Goal: Task Accomplishment & Management: Use online tool/utility

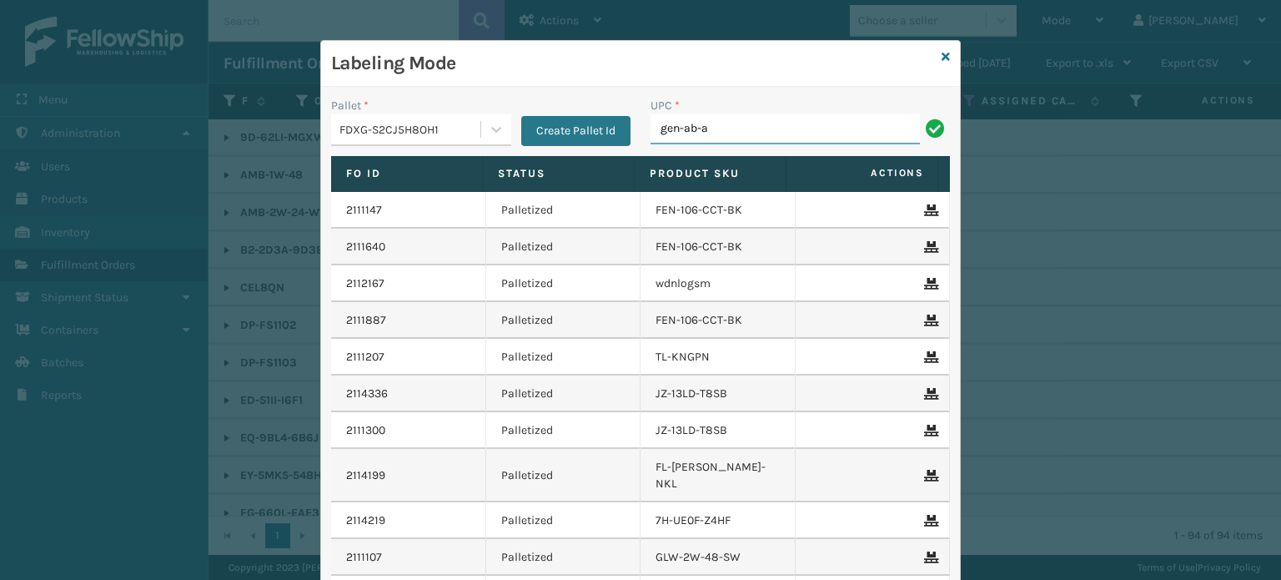
type input "GEN-AB-A-Q"
type input "GEN-"
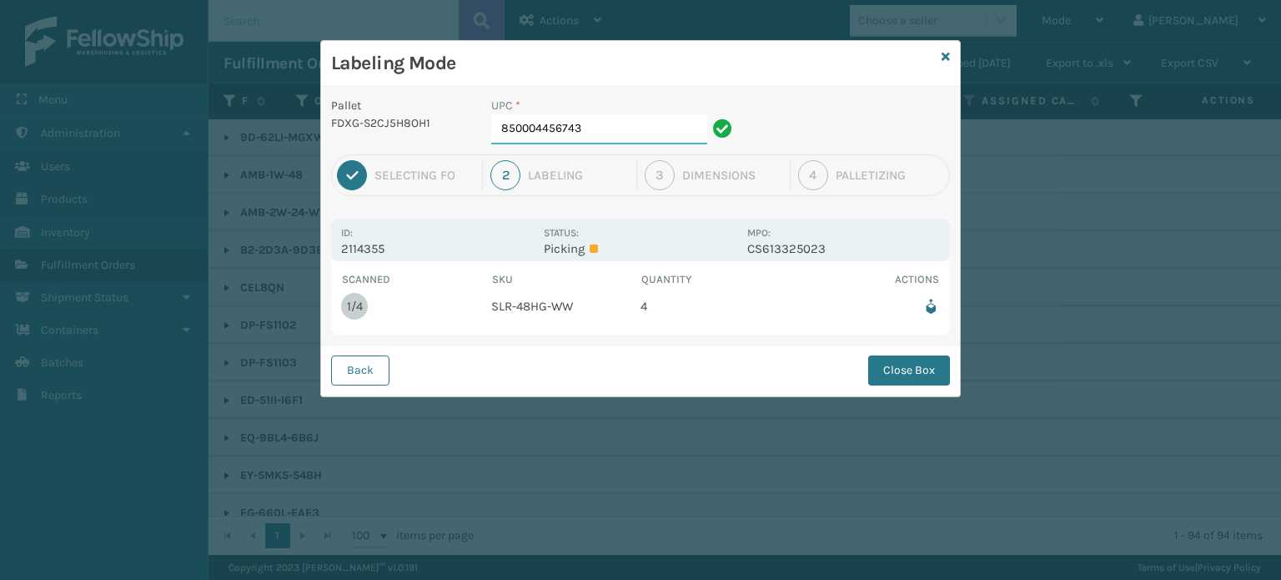
click at [590, 133] on input "850004456743" at bounding box center [599, 129] width 216 height 30
click at [677, 138] on input "850004456743" at bounding box center [599, 129] width 216 height 30
click at [884, 369] on button "Close Box" at bounding box center [909, 370] width 82 height 30
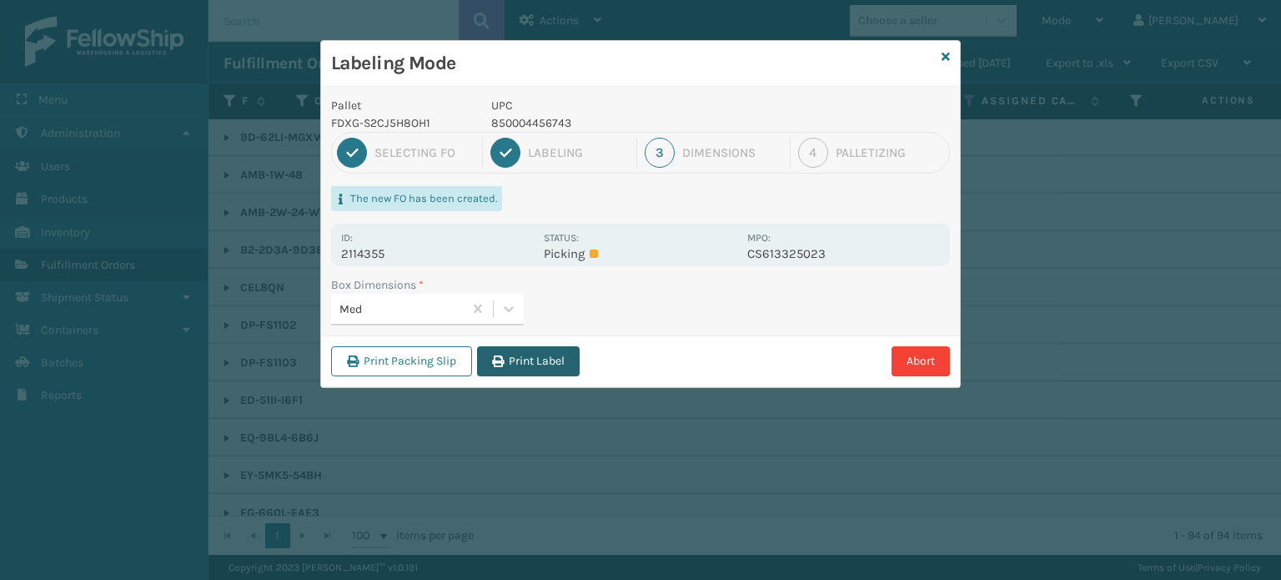
click at [533, 359] on button "Print Label" at bounding box center [528, 361] width 103 height 30
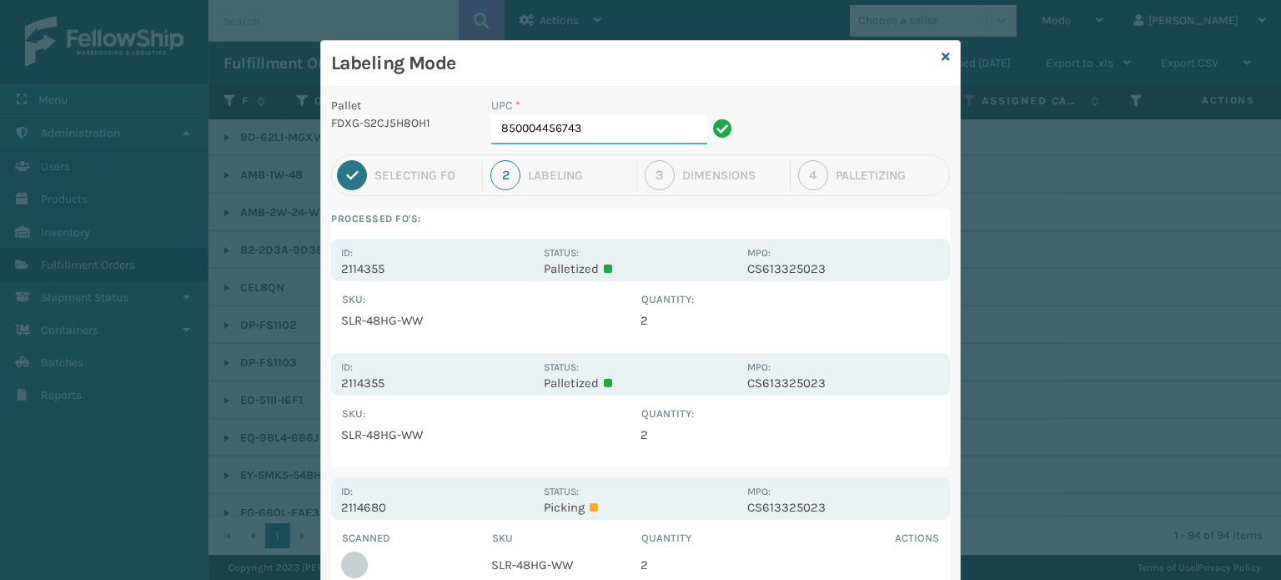
click at [649, 126] on input "850004456743" at bounding box center [599, 129] width 216 height 30
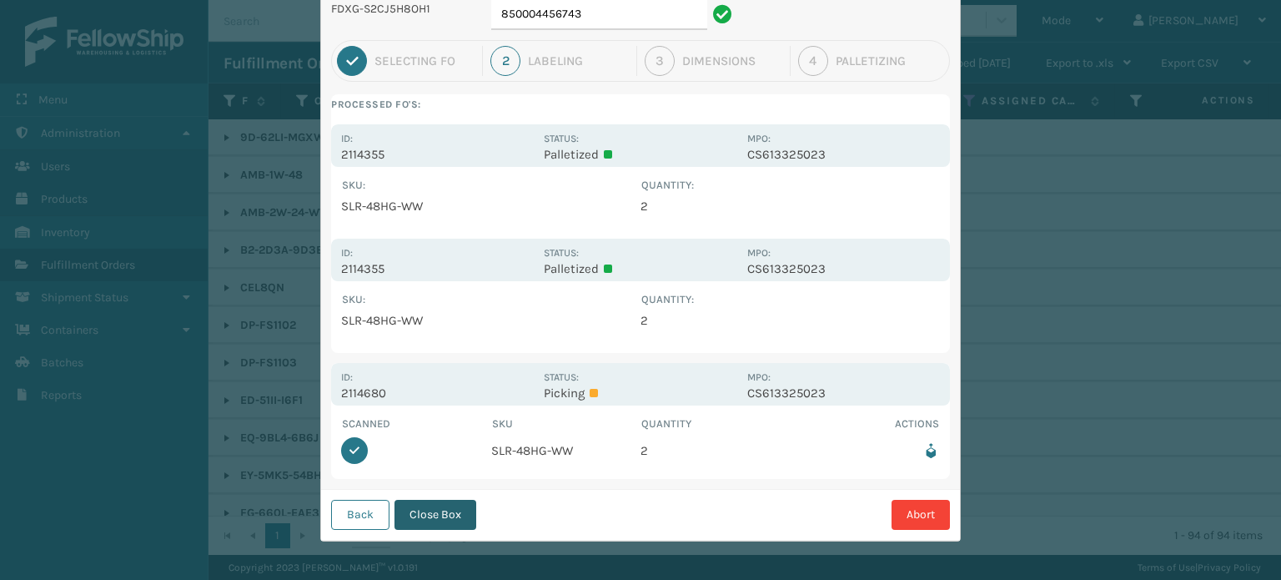
click at [448, 517] on button "Close Box" at bounding box center [435, 514] width 82 height 30
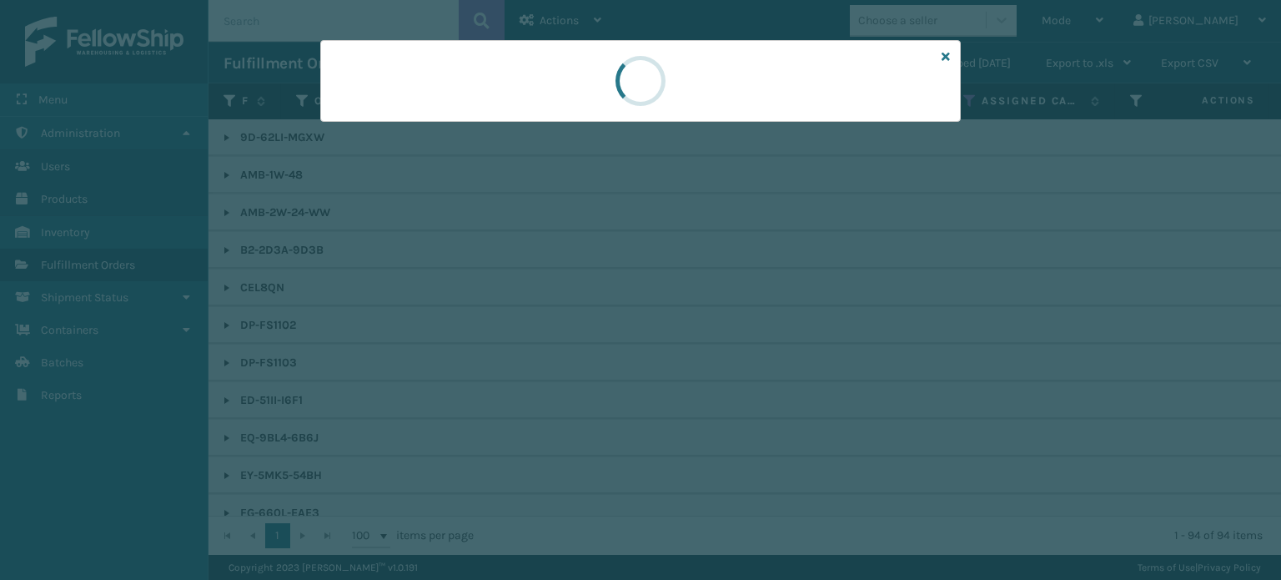
scroll to position [0, 0]
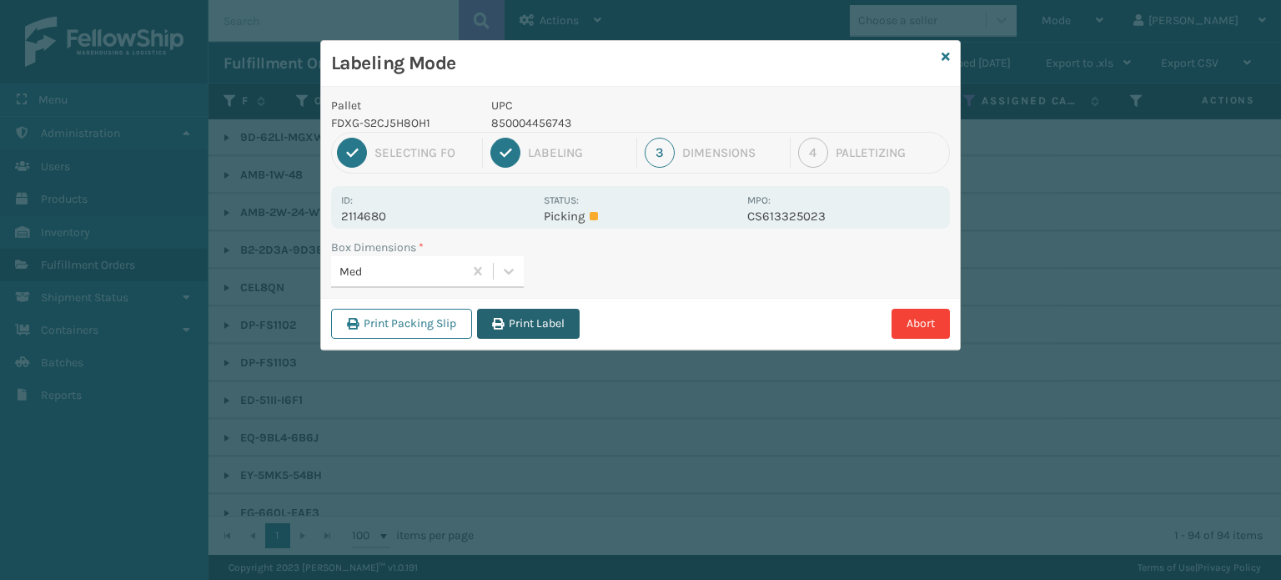
click at [564, 334] on button "Print Label" at bounding box center [528, 324] width 103 height 30
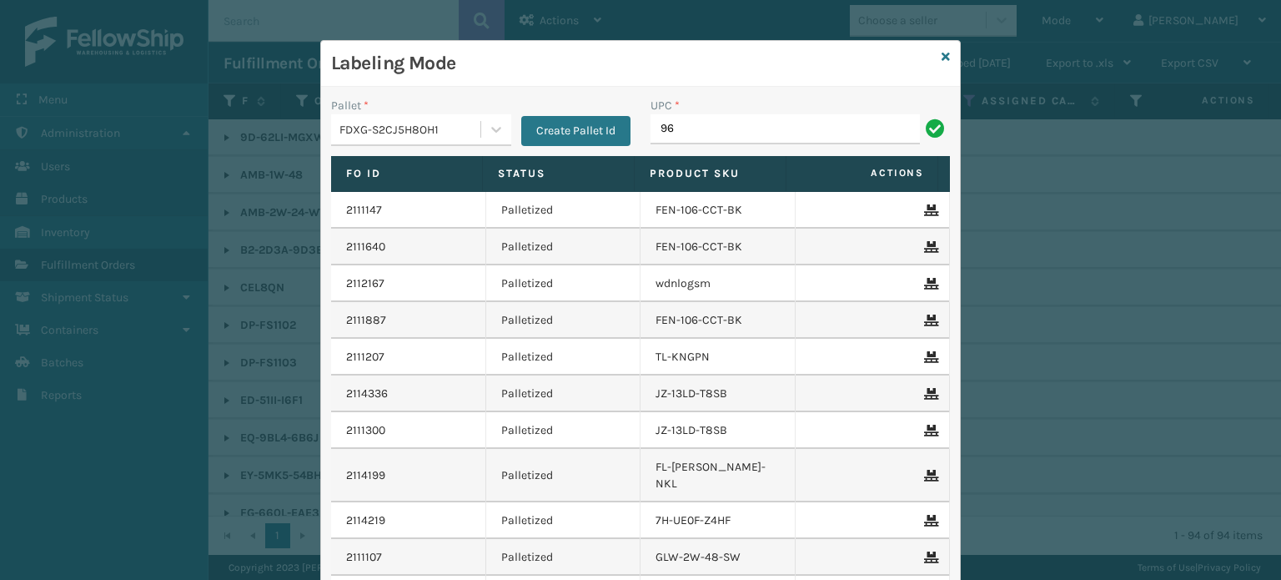
type input "962"
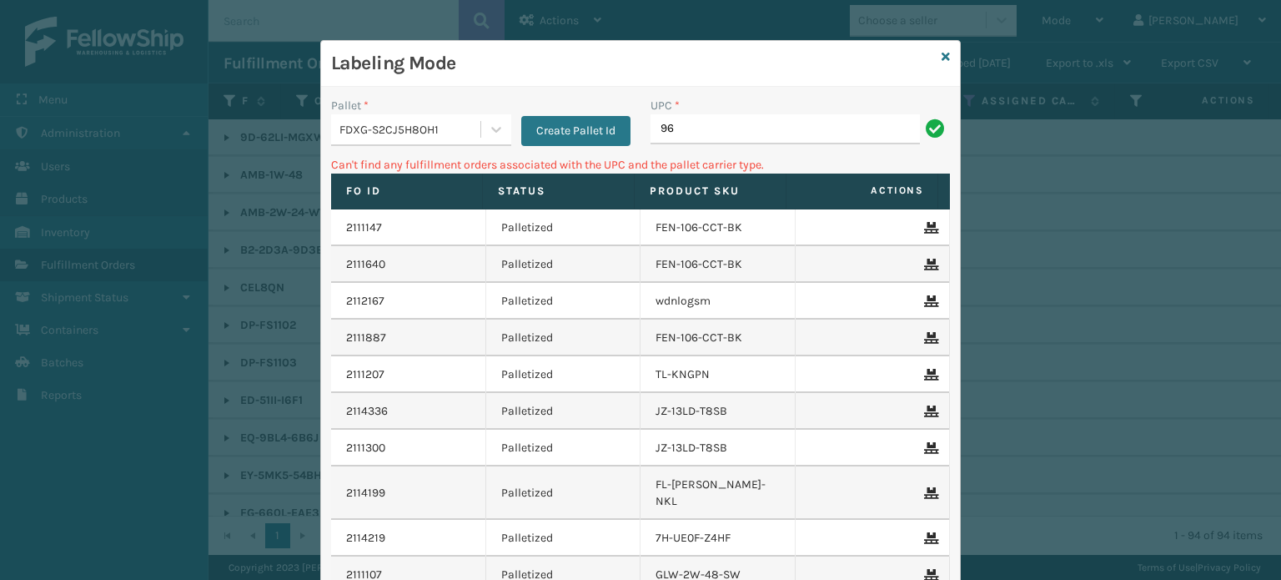
type input "9"
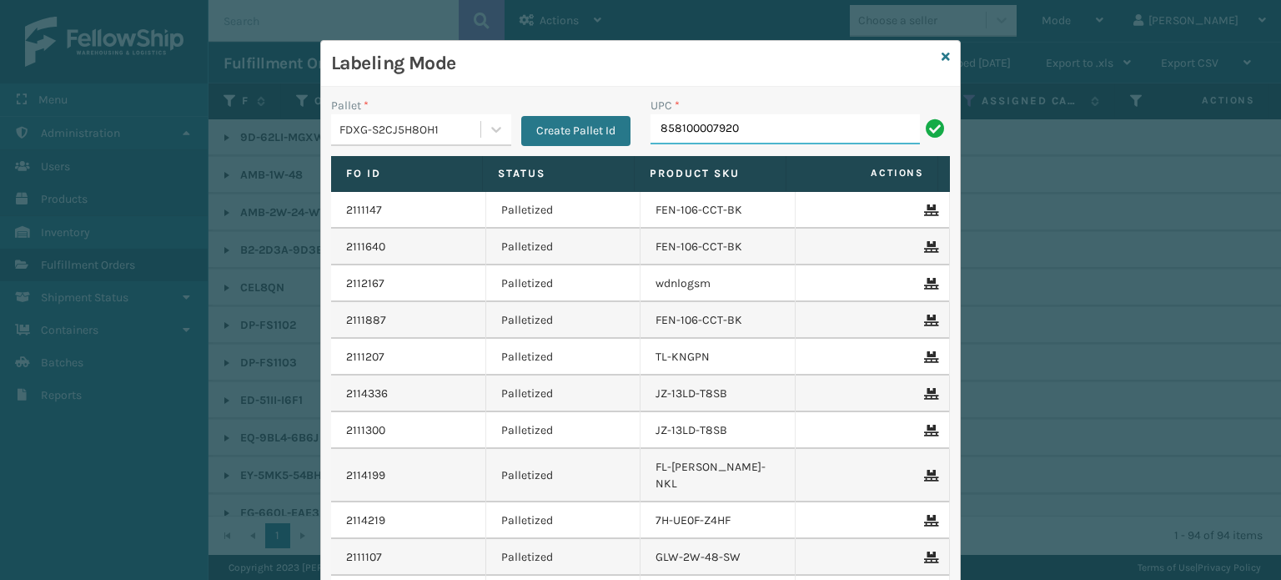
click at [694, 129] on input "858100007920" at bounding box center [784, 129] width 269 height 30
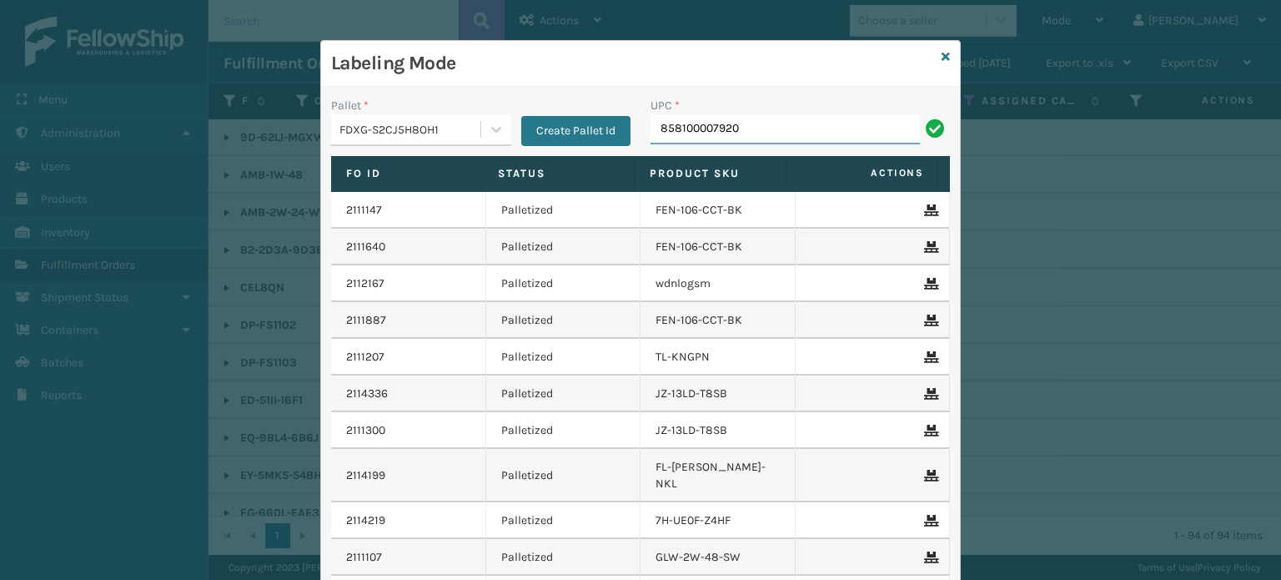
click at [690, 136] on input "858100007920" at bounding box center [784, 129] width 269 height 30
type input "858100007920"
click at [680, 218] on td "FEN-106-CCT-BK" at bounding box center [717, 210] width 155 height 37
click at [697, 131] on input "858100007920" at bounding box center [784, 129] width 269 height 30
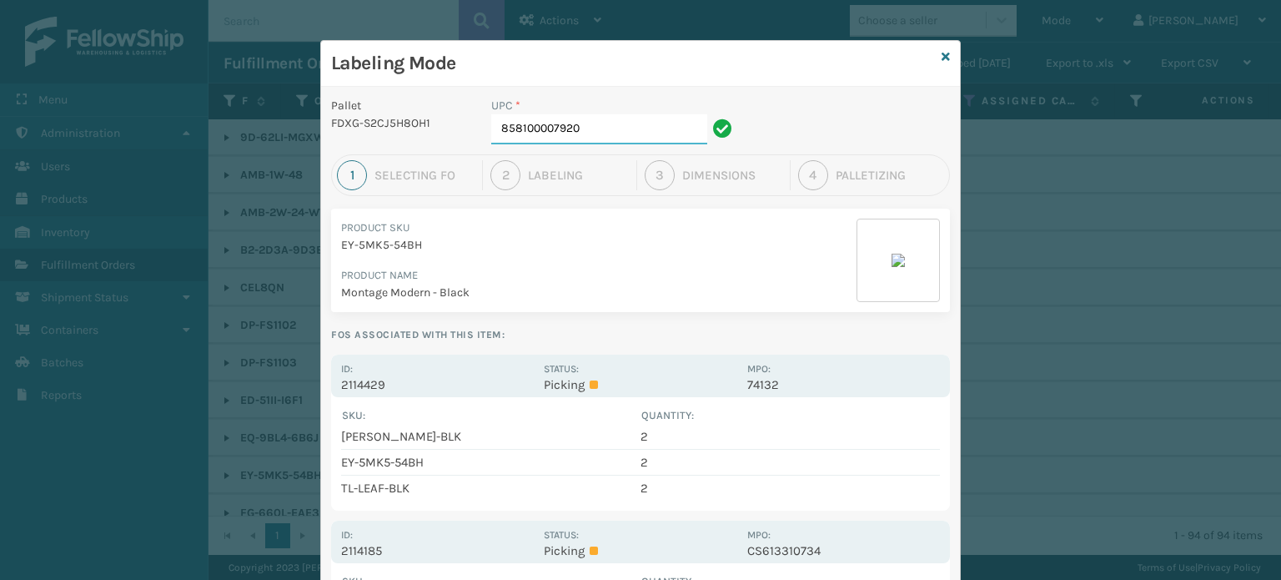
click at [636, 126] on input "858100007920" at bounding box center [599, 129] width 216 height 30
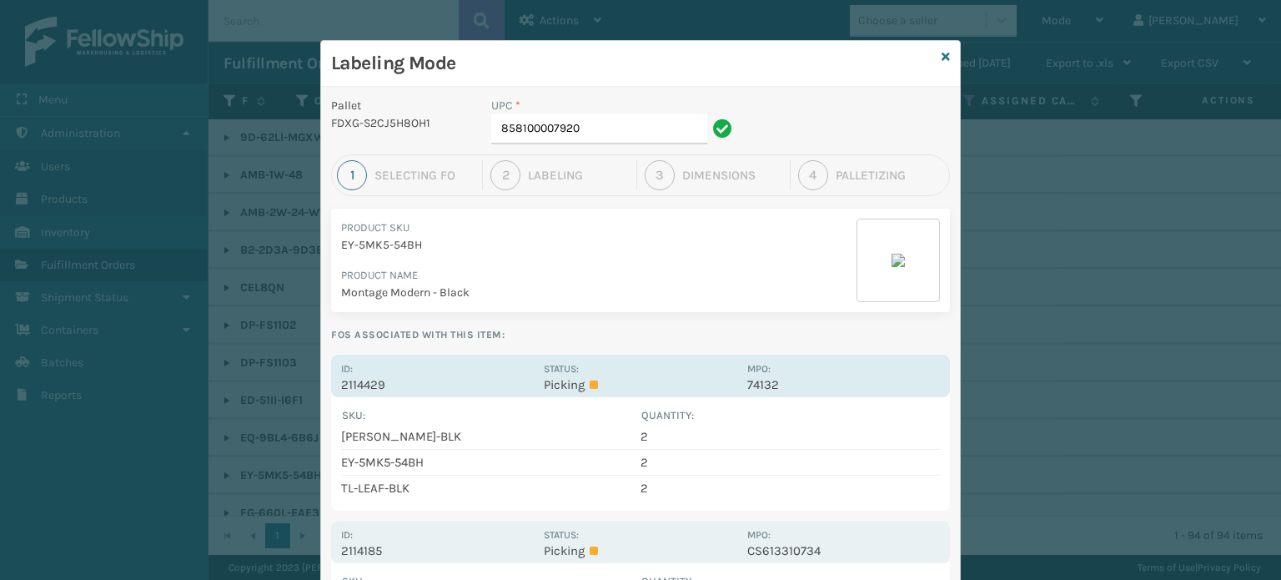
click at [557, 369] on label "Status:" at bounding box center [561, 369] width 35 height 12
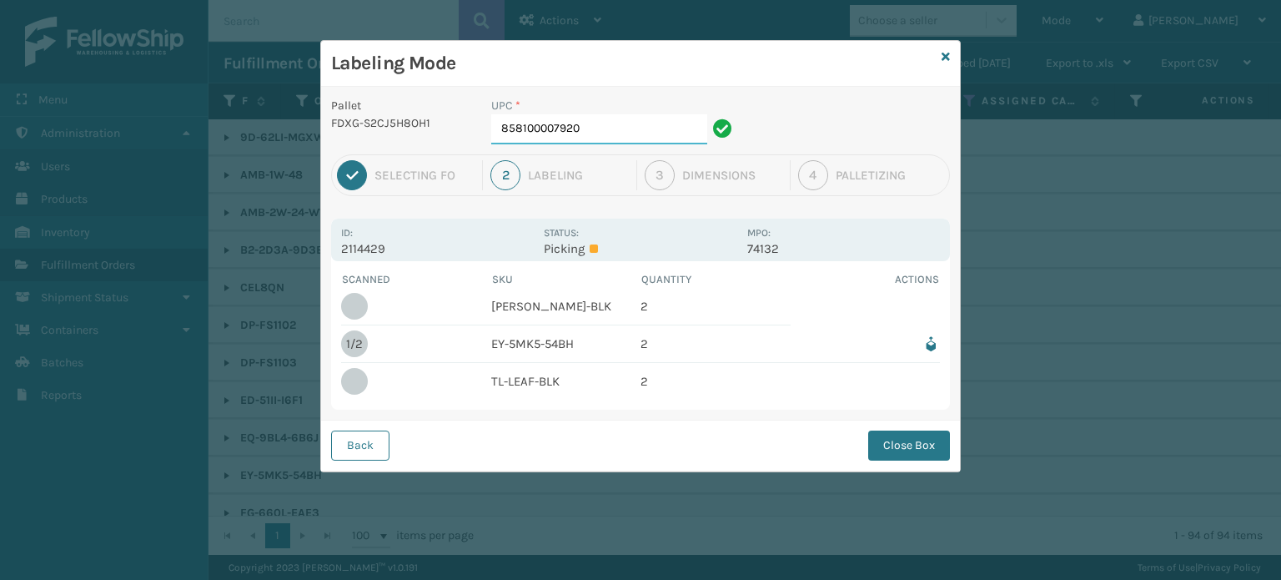
click at [648, 118] on input "858100007920" at bounding box center [599, 129] width 216 height 30
click at [927, 446] on button "Close Box" at bounding box center [909, 445] width 82 height 30
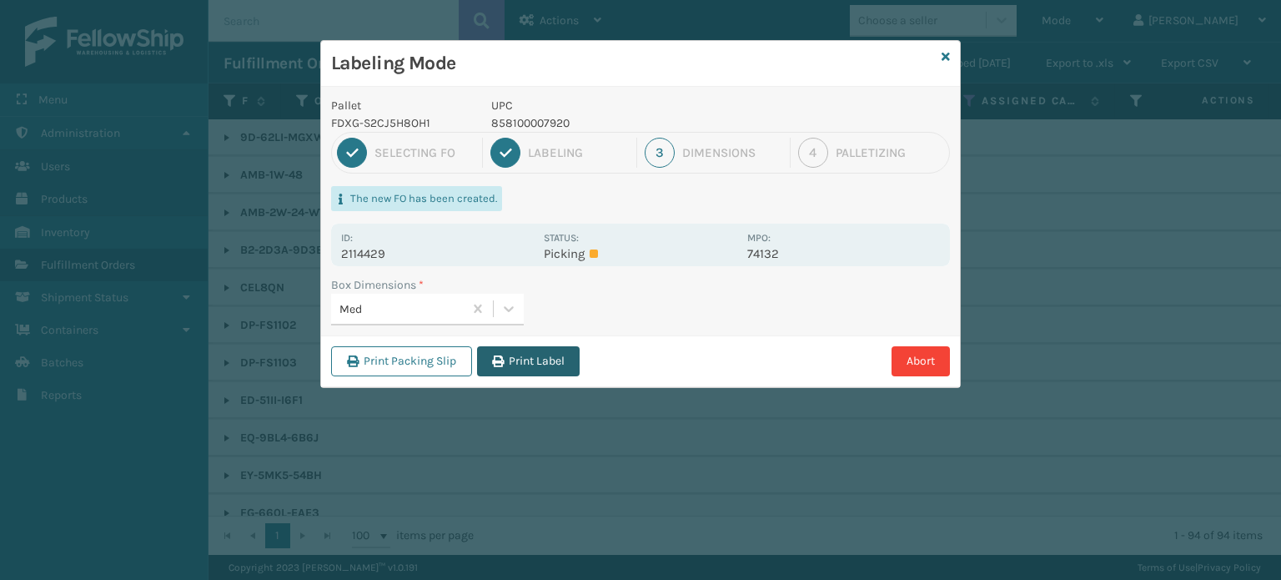
click at [553, 365] on button "Print Label" at bounding box center [528, 361] width 103 height 30
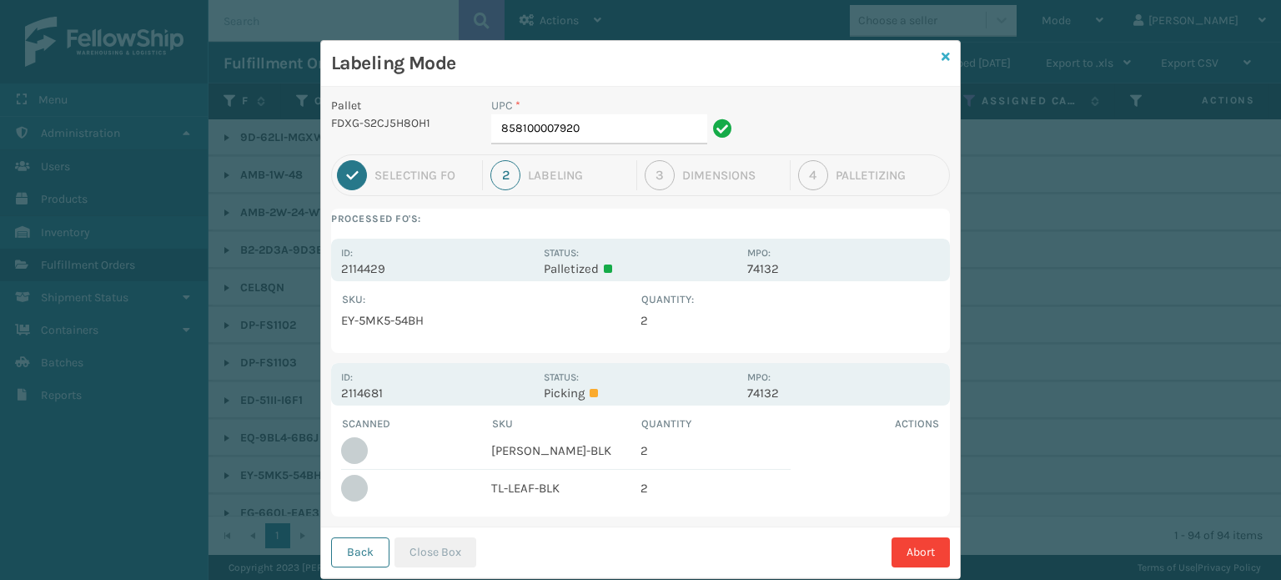
click at [941, 55] on icon at bounding box center [945, 57] width 8 height 12
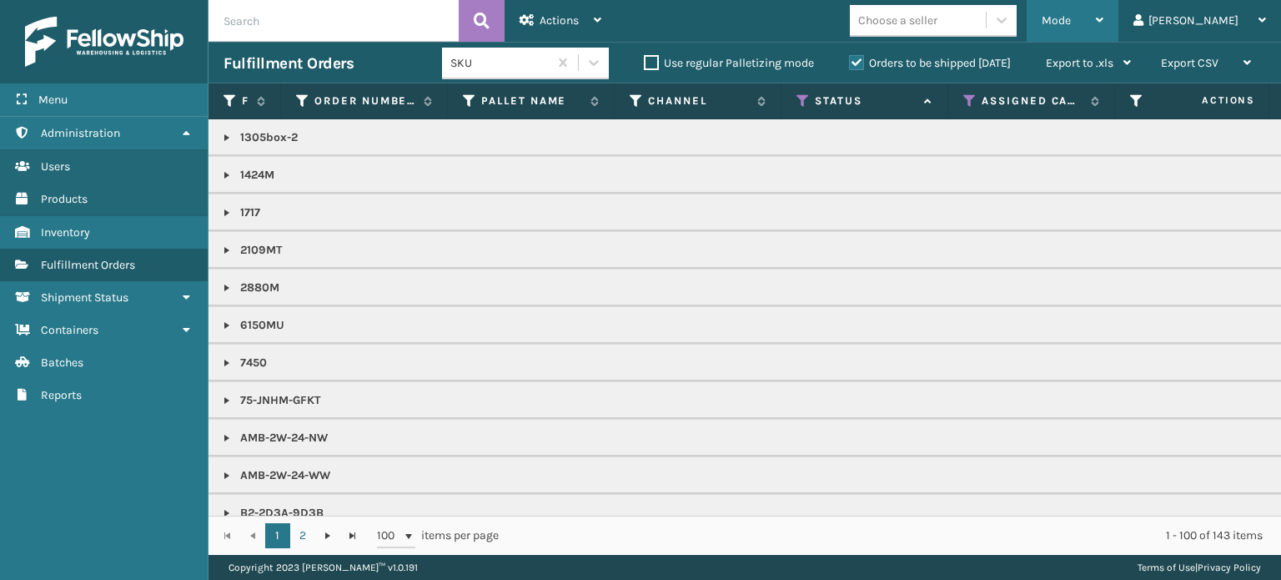
click at [1103, 21] on div "Mode" at bounding box center [1072, 21] width 62 height 42
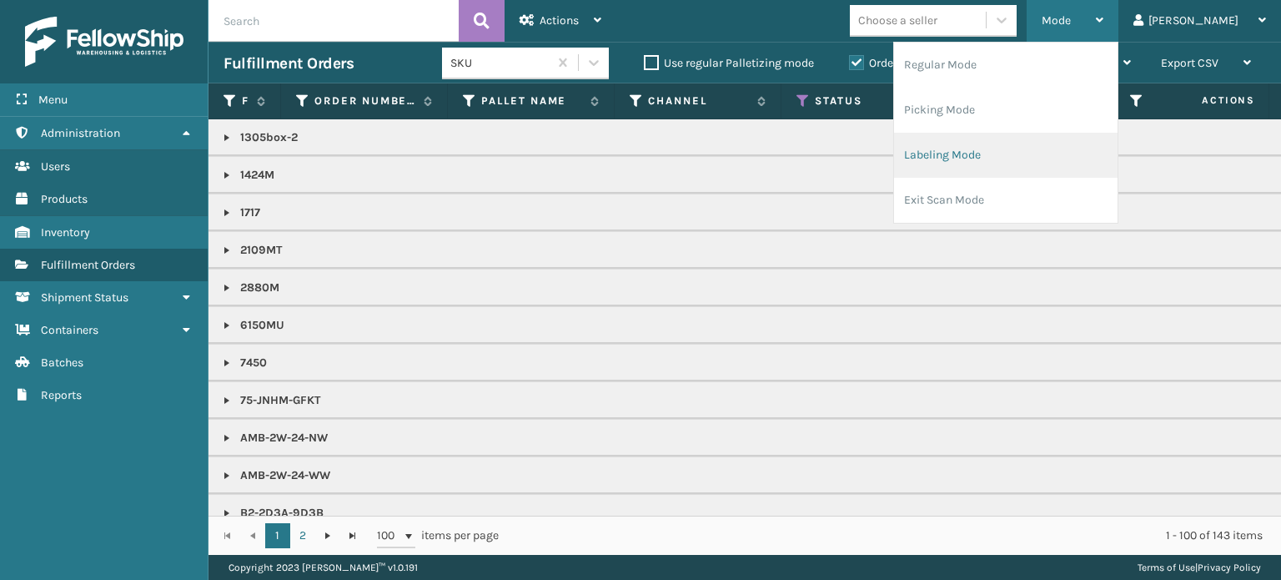
click at [1094, 146] on li "Labeling Mode" at bounding box center [1005, 155] width 223 height 45
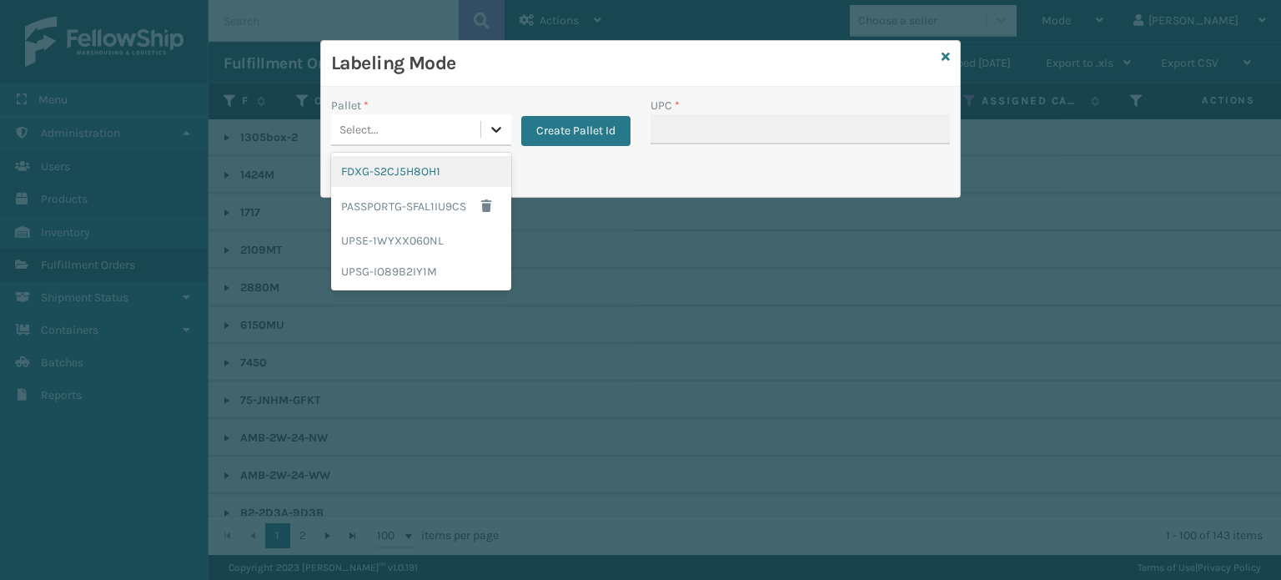
click at [498, 128] on icon at bounding box center [496, 130] width 10 height 6
click at [449, 277] on div "UPSG-IO89B2IY1M" at bounding box center [421, 271] width 180 height 31
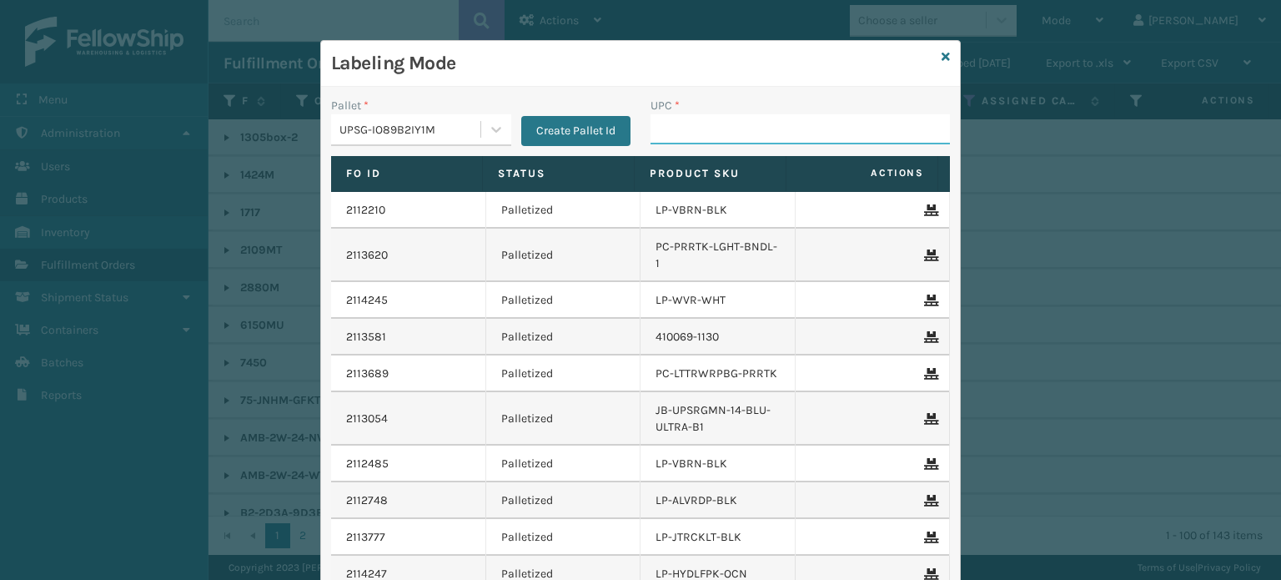
click at [747, 133] on input "UPC *" at bounding box center [799, 129] width 299 height 30
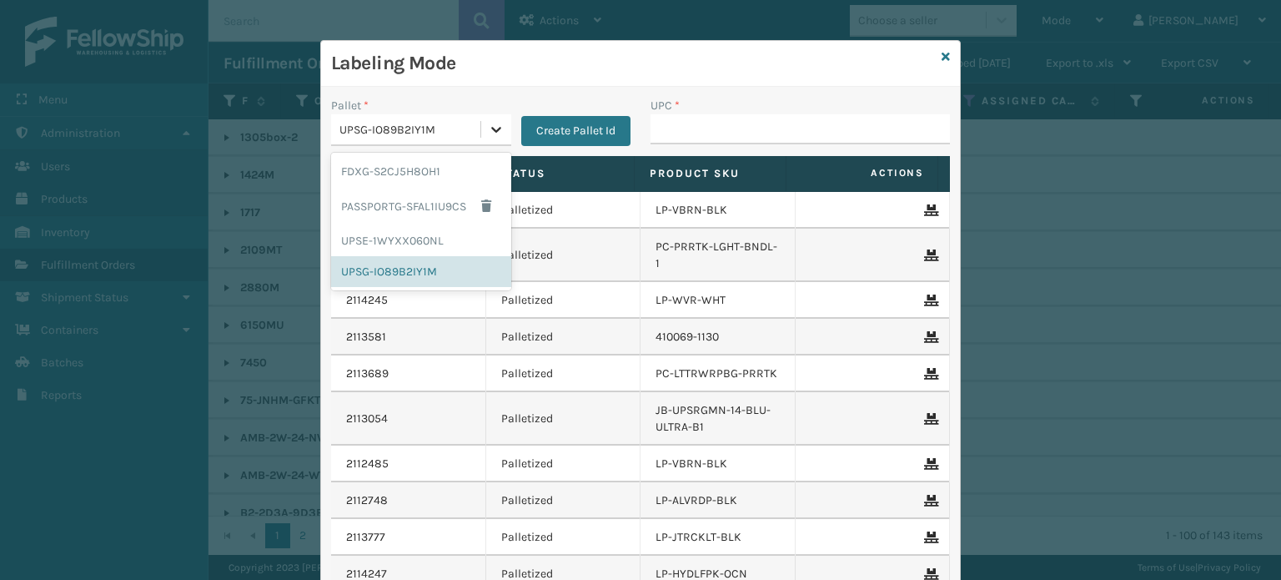
click at [489, 119] on div at bounding box center [496, 129] width 30 height 30
click at [443, 176] on div "FDXG-S2CJ5H8OH1" at bounding box center [421, 171] width 180 height 31
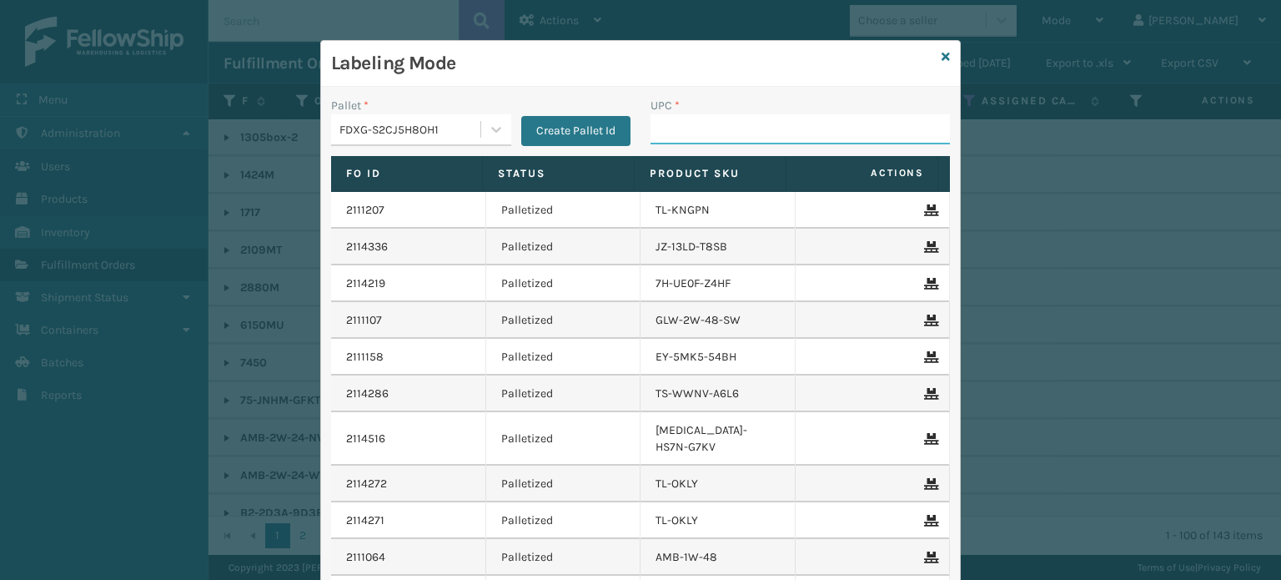
click at [654, 134] on input "UPC *" at bounding box center [799, 129] width 299 height 30
click at [687, 139] on input "858100007906" at bounding box center [784, 129] width 269 height 30
type input "858100007906"
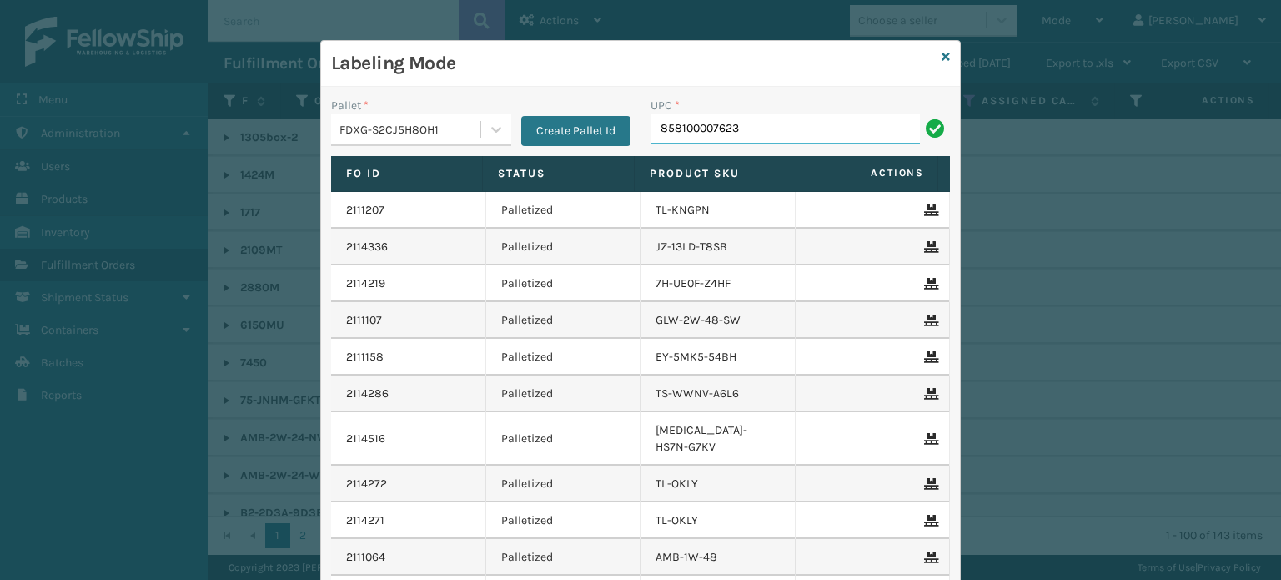
click at [684, 133] on input "858100007623" at bounding box center [784, 129] width 269 height 30
type input "858100007623"
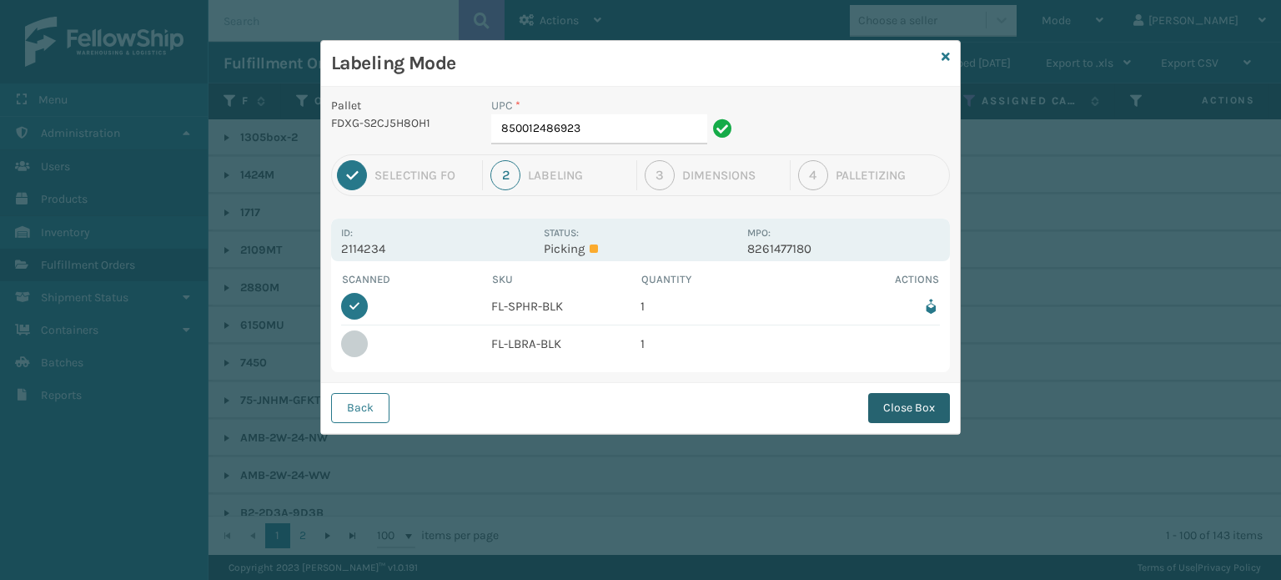
click at [904, 402] on button "Close Box" at bounding box center [909, 408] width 82 height 30
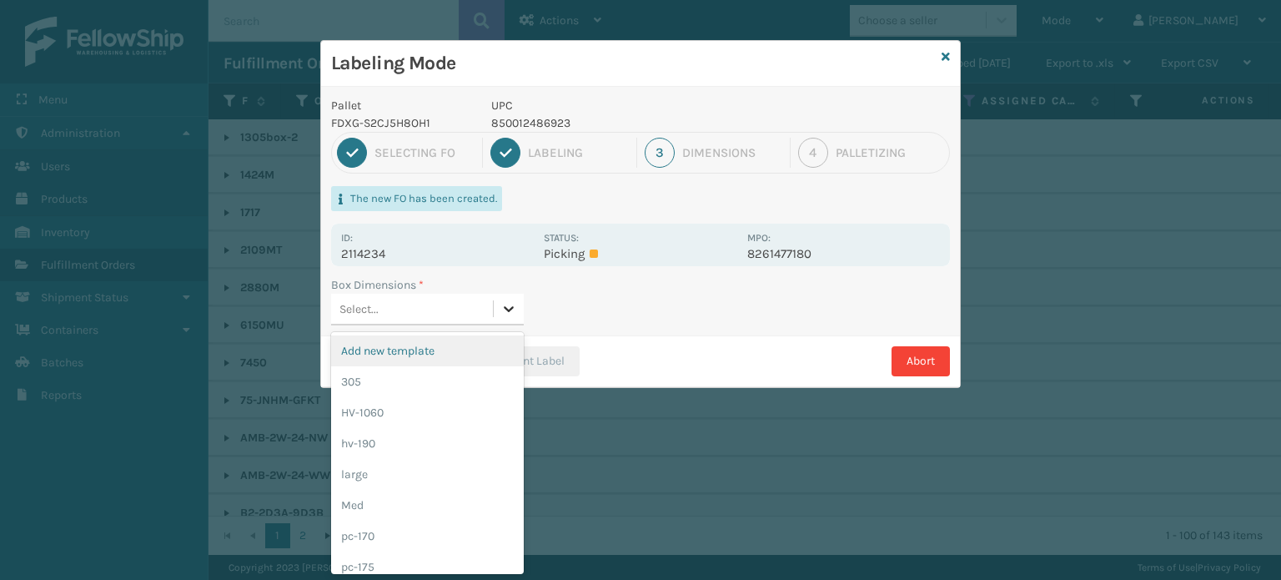
click at [519, 313] on div at bounding box center [509, 309] width 30 height 30
click at [459, 520] on div "pc-170" at bounding box center [427, 535] width 193 height 31
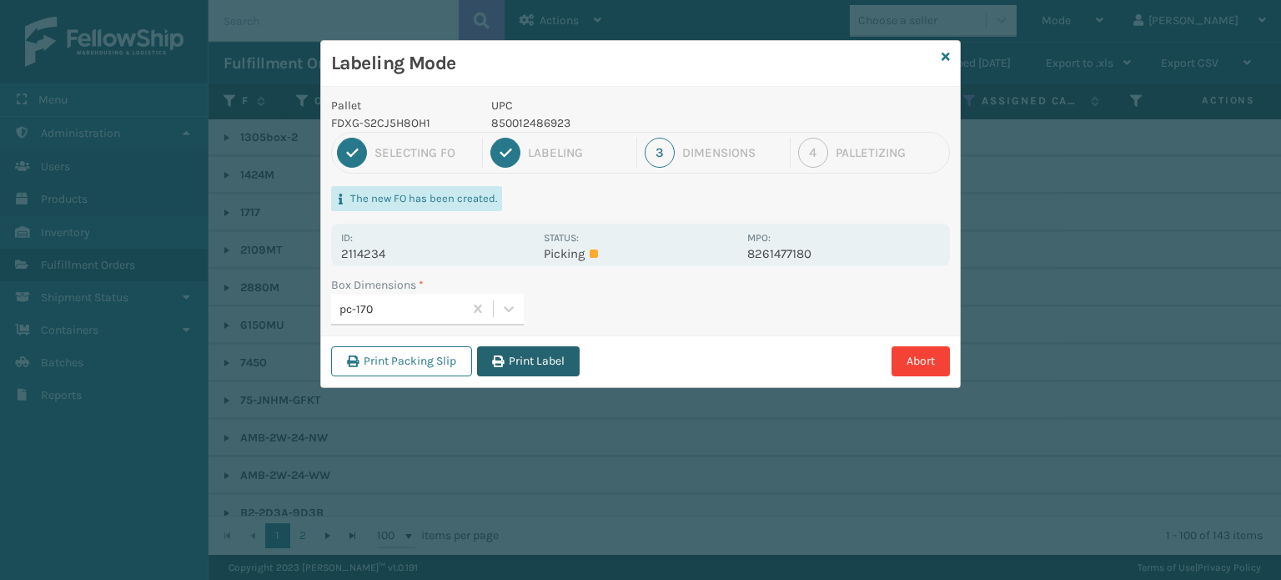
click at [534, 371] on button "Print Label" at bounding box center [528, 361] width 103 height 30
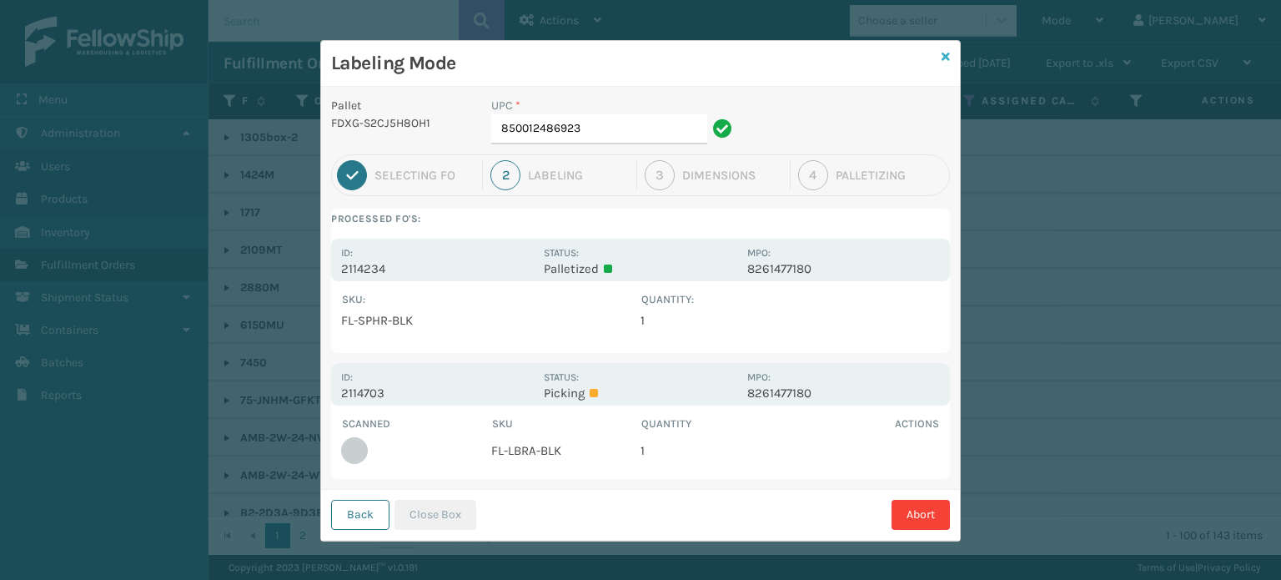
click at [941, 51] on icon at bounding box center [945, 57] width 8 height 12
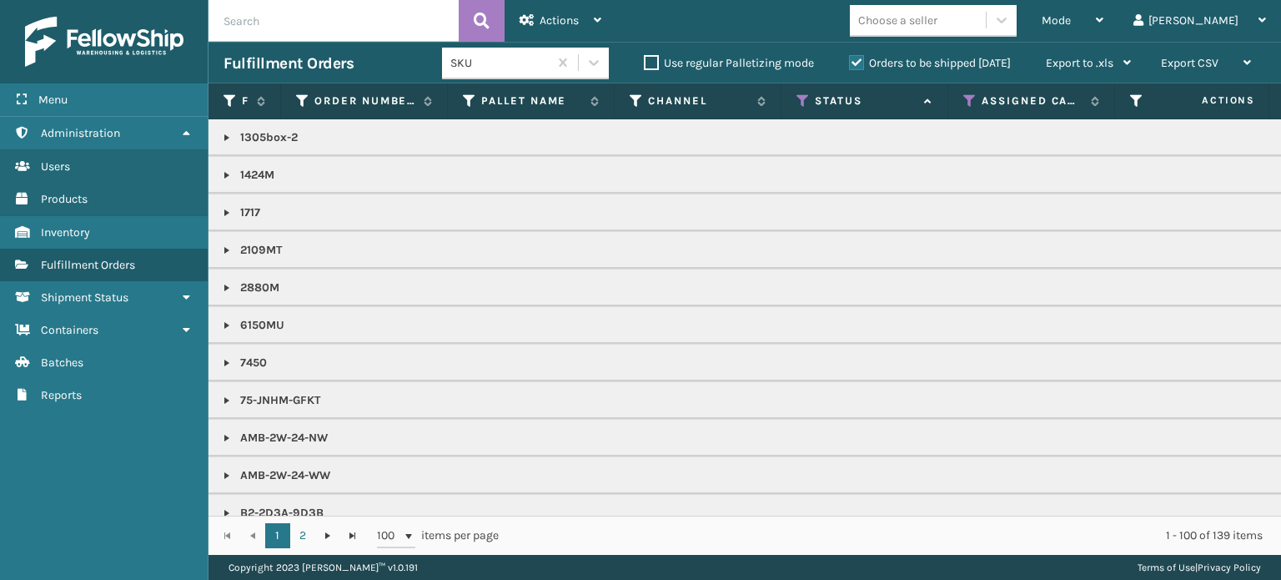
click at [1071, 19] on span "Mode" at bounding box center [1055, 20] width 29 height 14
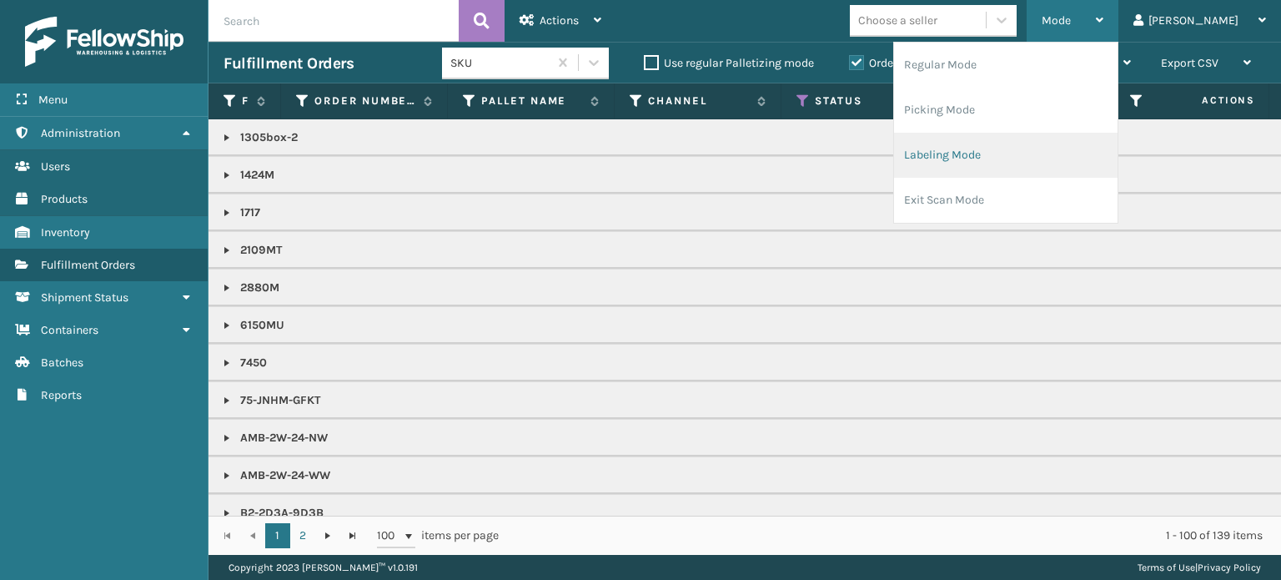
click at [1048, 153] on li "Labeling Mode" at bounding box center [1005, 155] width 223 height 45
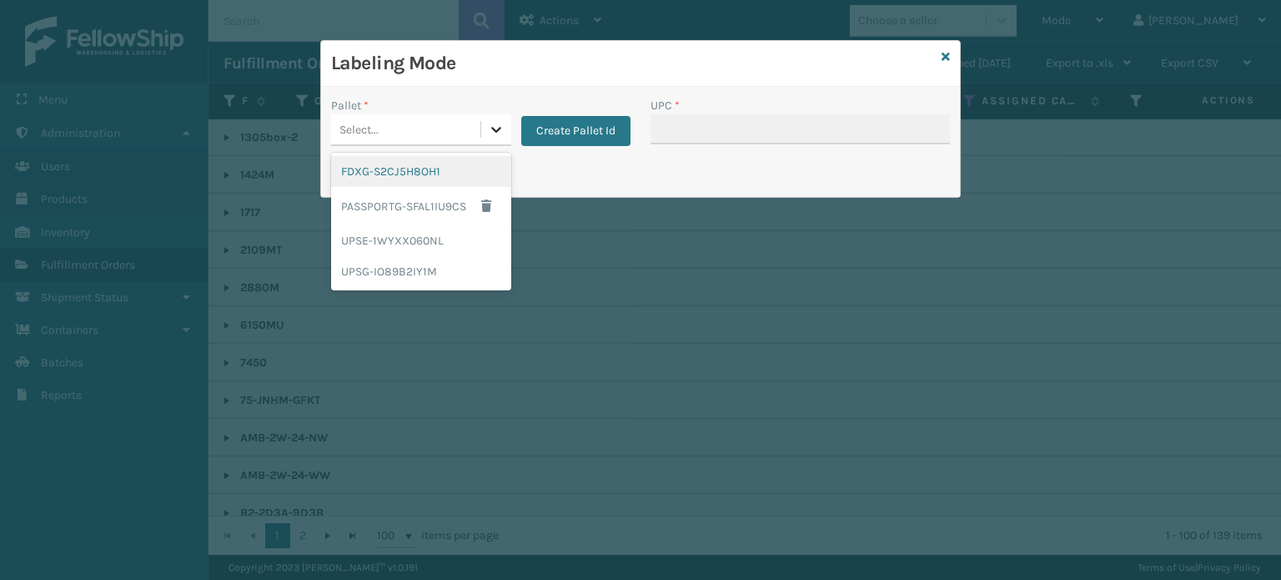
click at [500, 123] on icon at bounding box center [496, 129] width 17 height 17
click at [489, 163] on div "FDXG-S2CJ5H8OH1" at bounding box center [421, 171] width 180 height 31
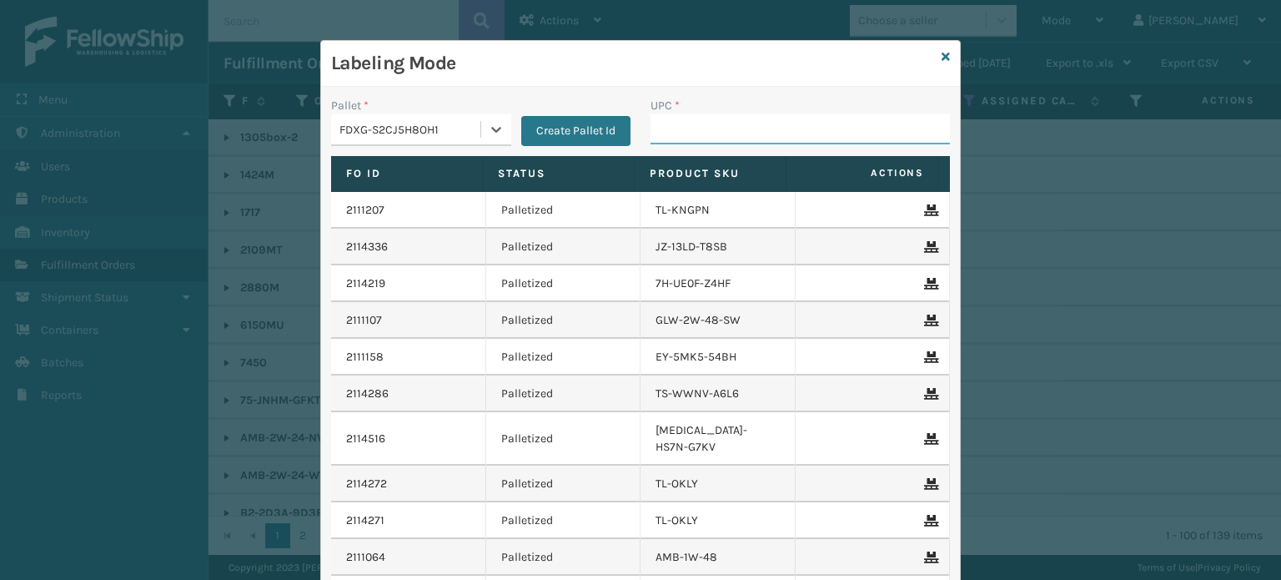
click at [701, 128] on input "UPC *" at bounding box center [799, 129] width 299 height 30
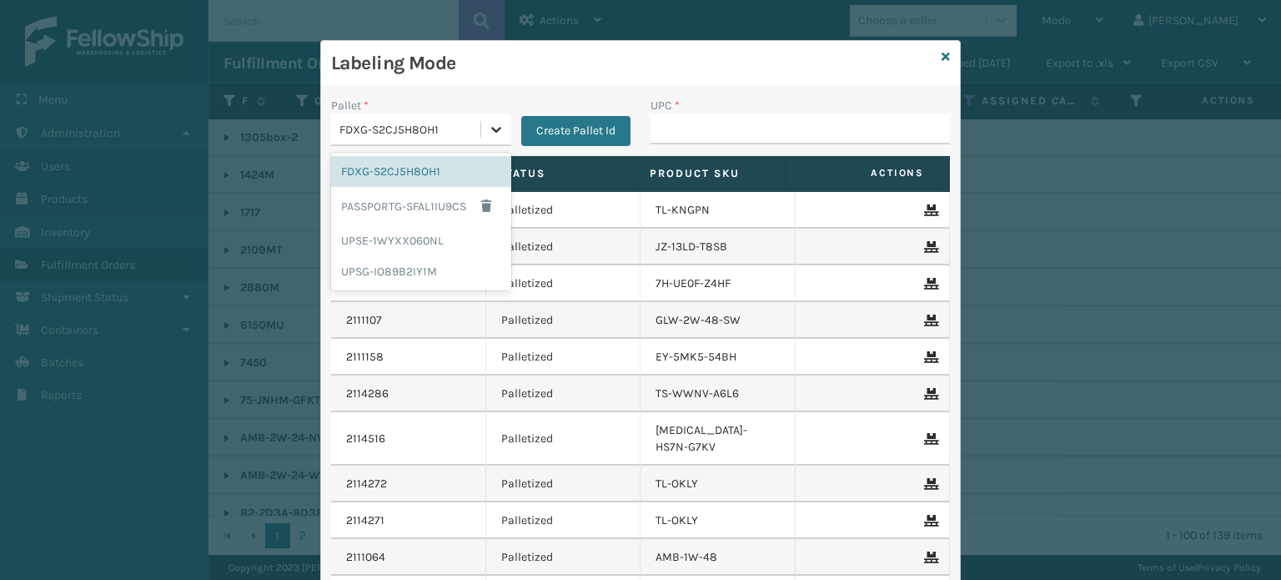
click at [494, 135] on icon at bounding box center [496, 129] width 17 height 17
click at [452, 256] on div "UPSG-IO89B2IY1M" at bounding box center [421, 271] width 180 height 31
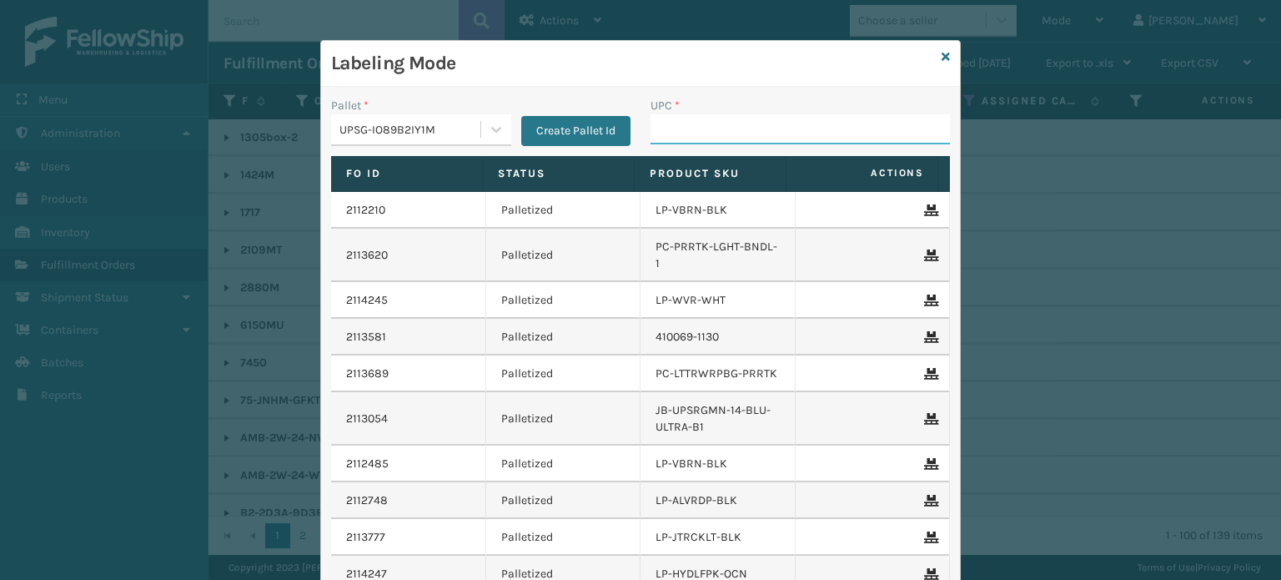
click at [650, 122] on input "UPC *" at bounding box center [799, 129] width 299 height 30
type input "858100007630"
type input "FL-OLVA-CRM"
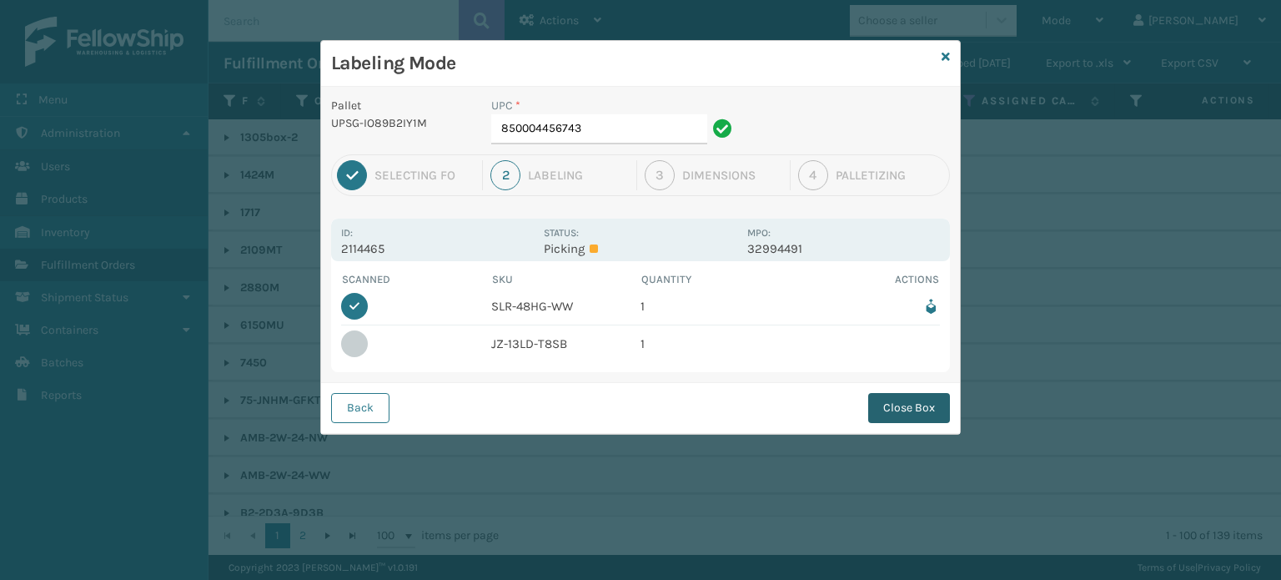
click at [901, 409] on button "Close Box" at bounding box center [909, 408] width 82 height 30
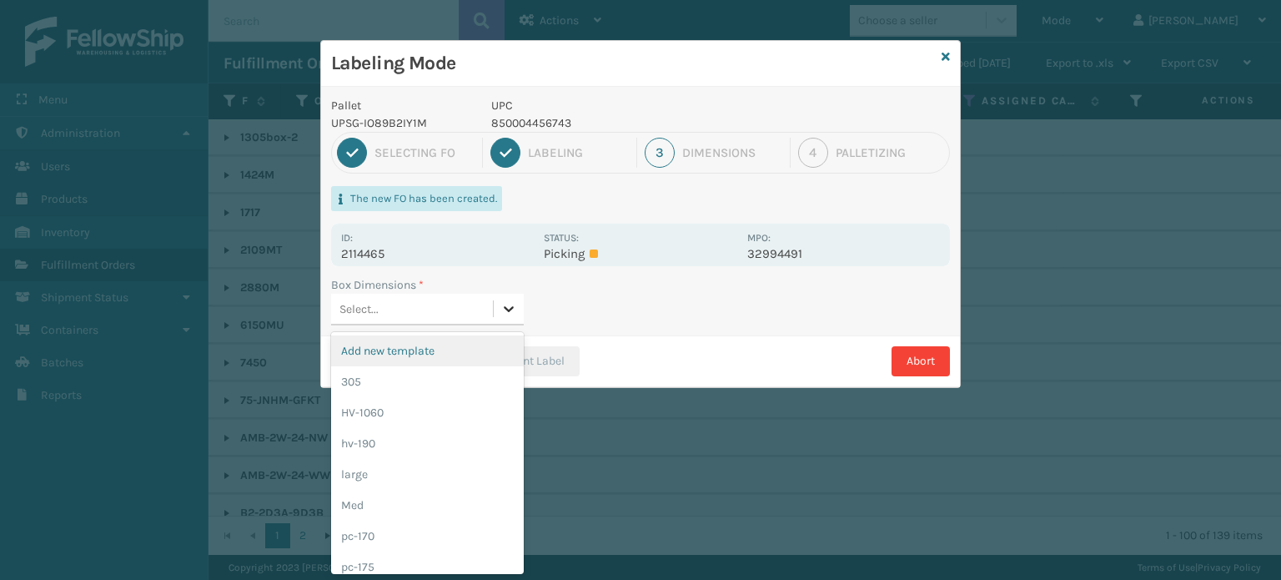
click at [520, 306] on div at bounding box center [509, 309] width 30 height 30
click at [419, 546] on div "pc-170" at bounding box center [427, 535] width 193 height 31
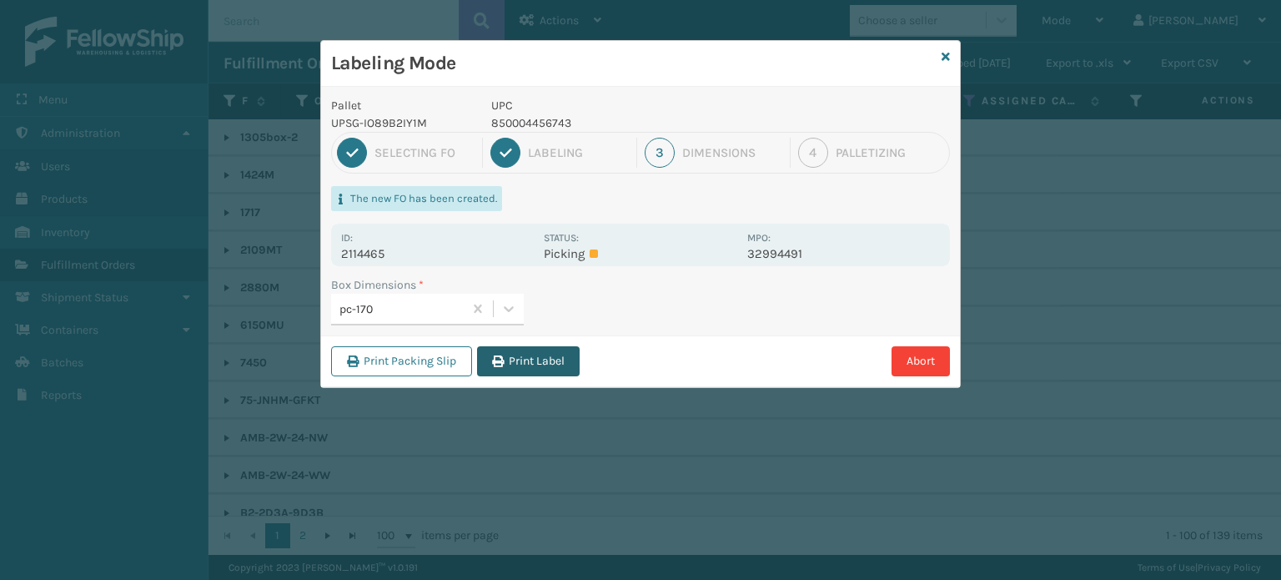
click at [517, 353] on button "Print Label" at bounding box center [528, 361] width 103 height 30
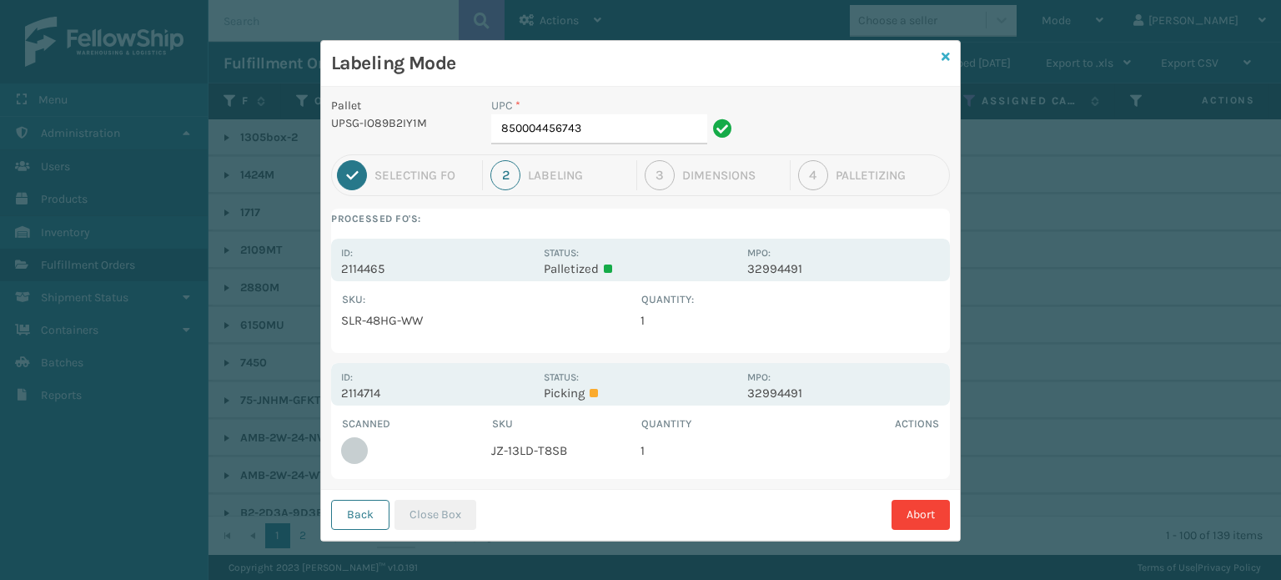
click at [941, 54] on icon at bounding box center [945, 57] width 8 height 12
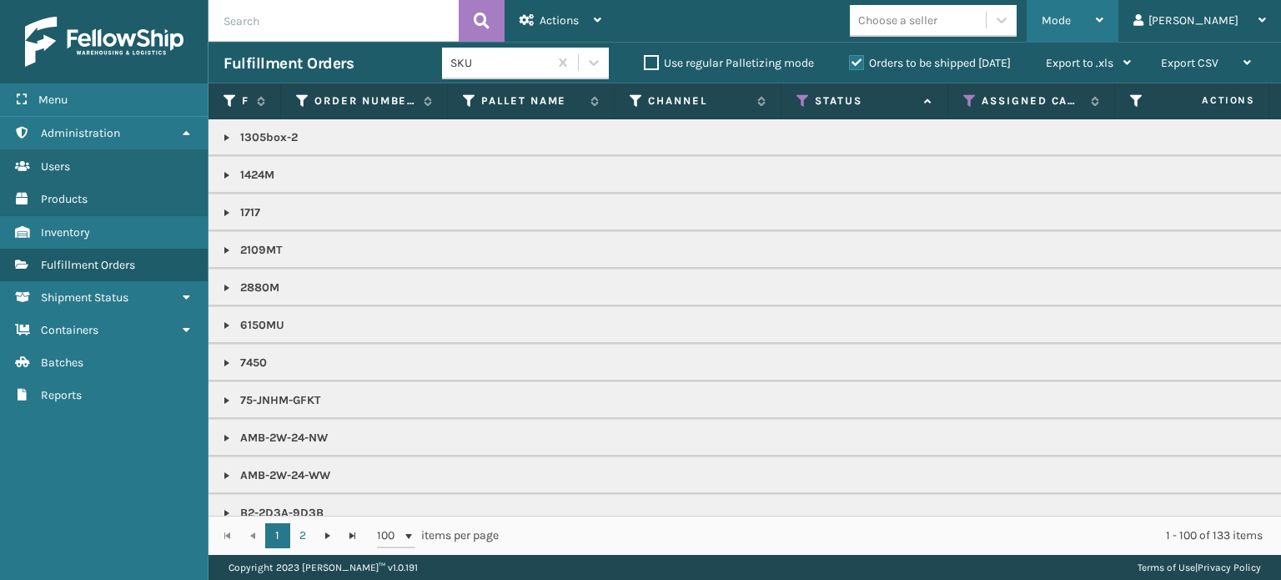
click at [1103, 17] on div "Mode" at bounding box center [1072, 21] width 62 height 42
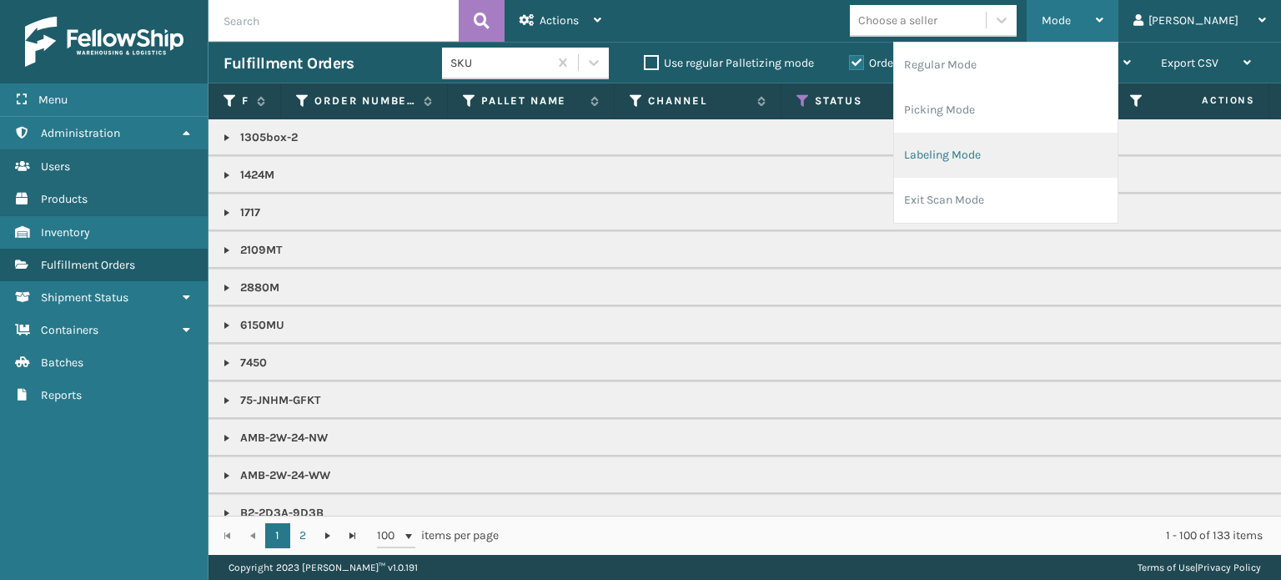
click at [1058, 153] on li "Labeling Mode" at bounding box center [1005, 155] width 223 height 45
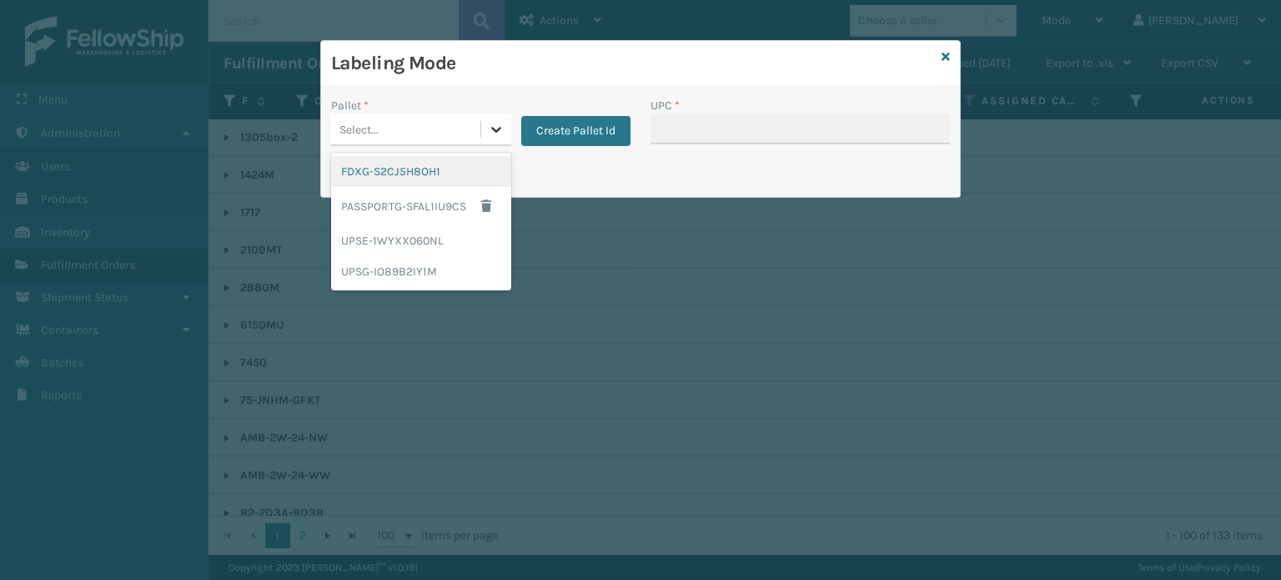
click at [494, 128] on icon at bounding box center [496, 130] width 10 height 6
click at [444, 279] on div "UPSG-IO89B2IY1M" at bounding box center [421, 271] width 180 height 31
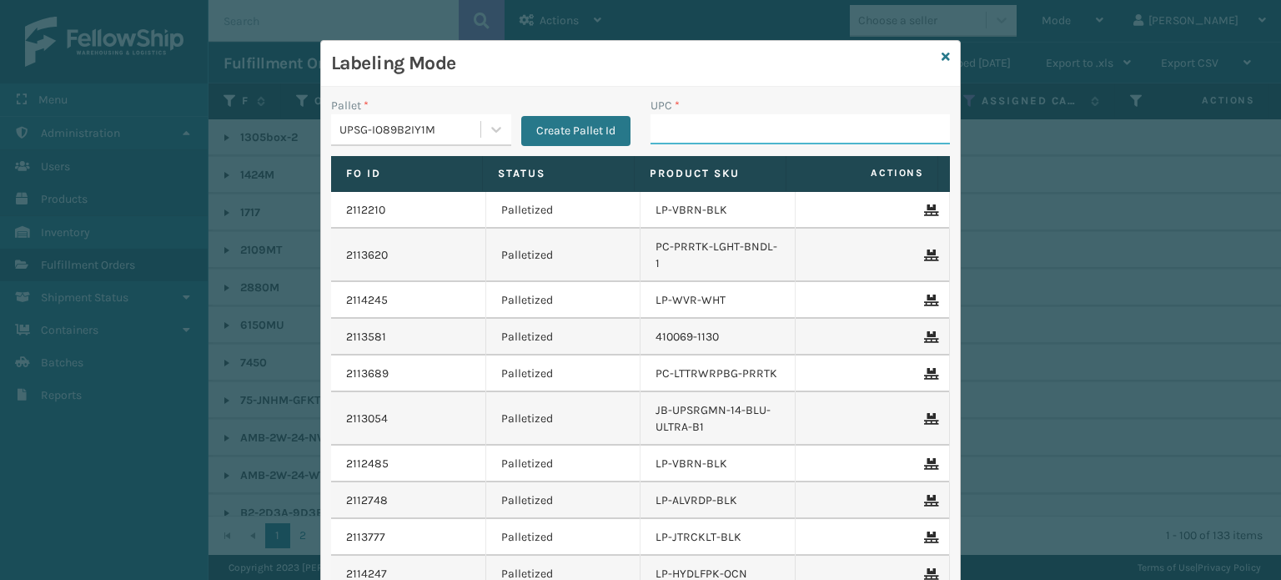
click at [697, 126] on input "UPC *" at bounding box center [799, 129] width 299 height 30
type input "85"
click at [710, 141] on input "850004456156" at bounding box center [784, 129] width 269 height 30
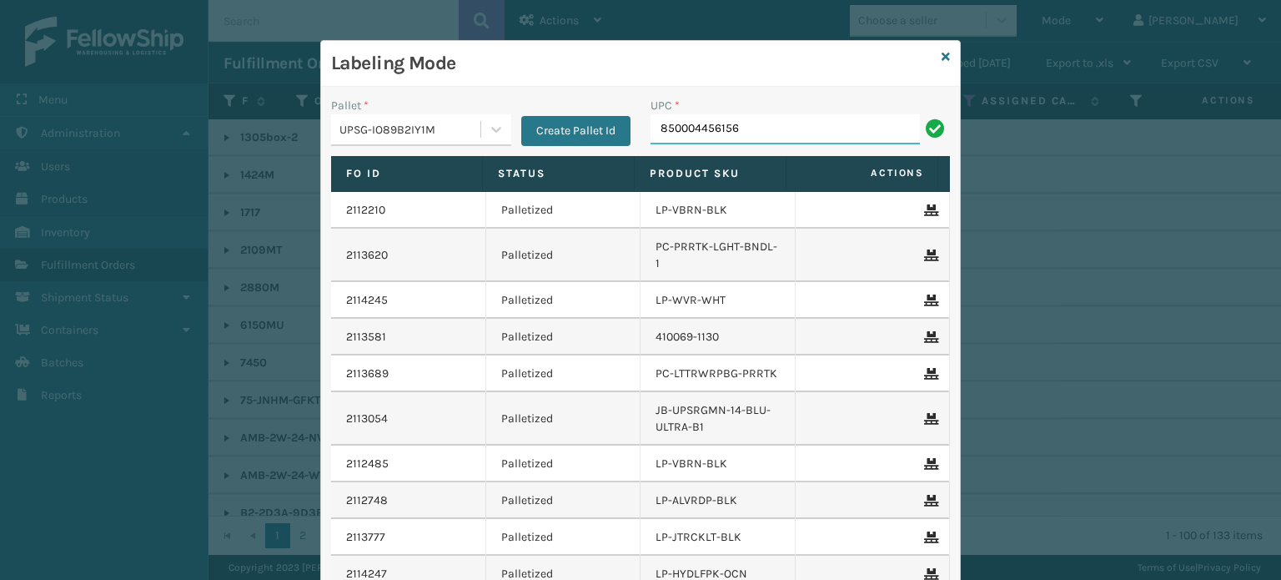
type input "850004456156"
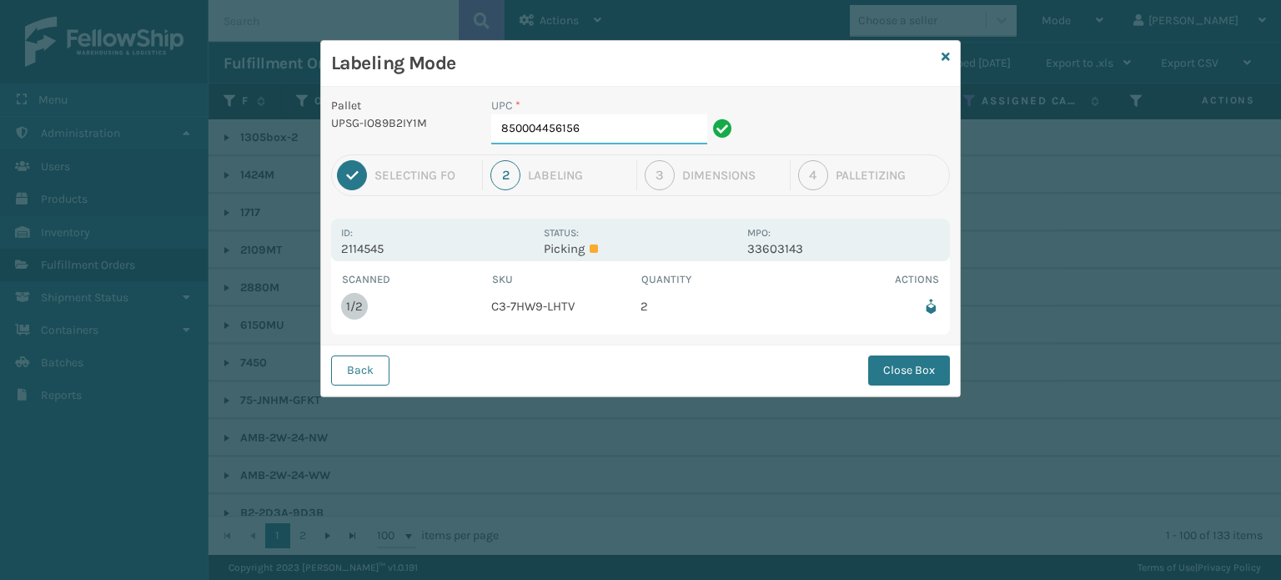
click at [655, 132] on input "850004456156" at bounding box center [599, 129] width 216 height 30
click at [911, 369] on button "Close Box" at bounding box center [909, 370] width 82 height 30
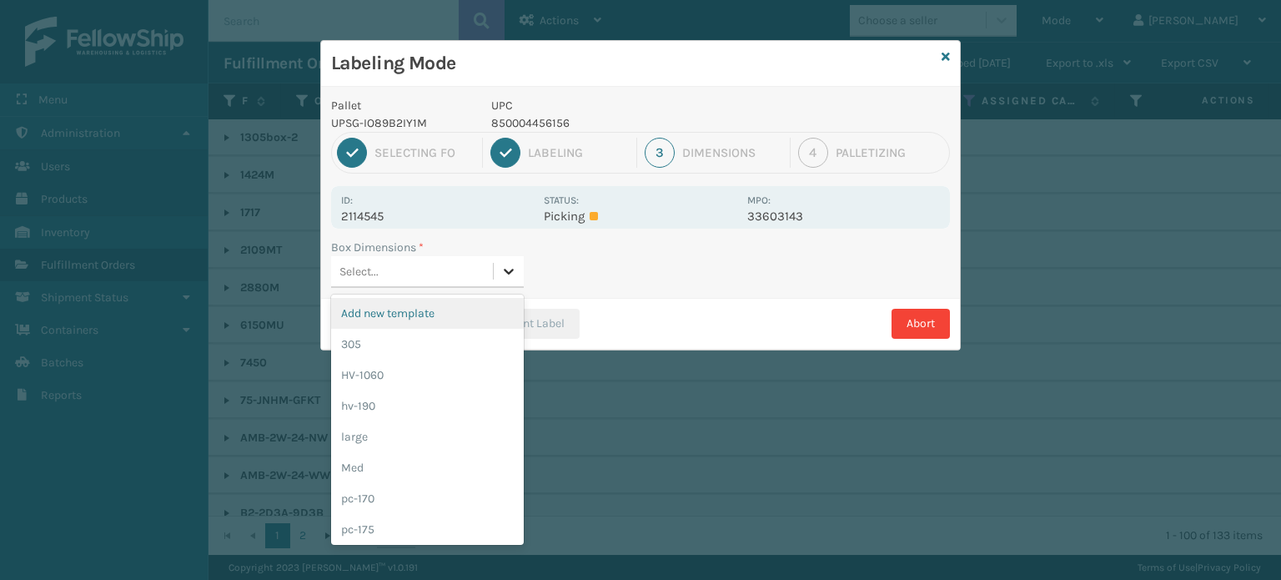
click at [508, 269] on icon at bounding box center [508, 271] width 17 height 17
click at [440, 469] on div "Med" at bounding box center [427, 467] width 193 height 31
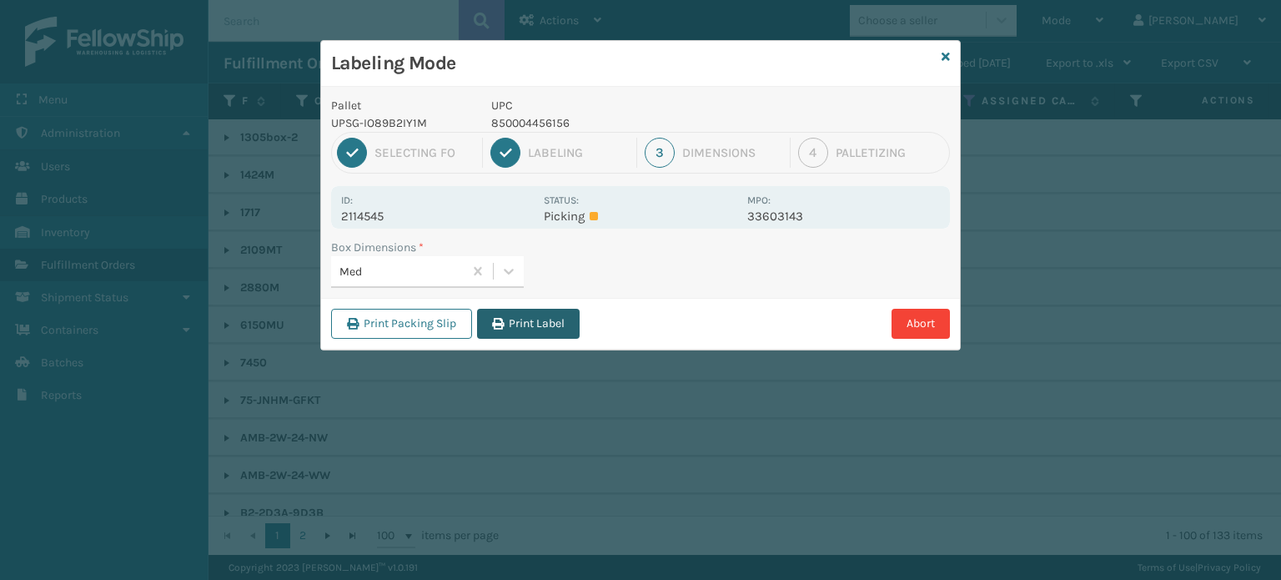
click at [527, 324] on button "Print Label" at bounding box center [528, 324] width 103 height 30
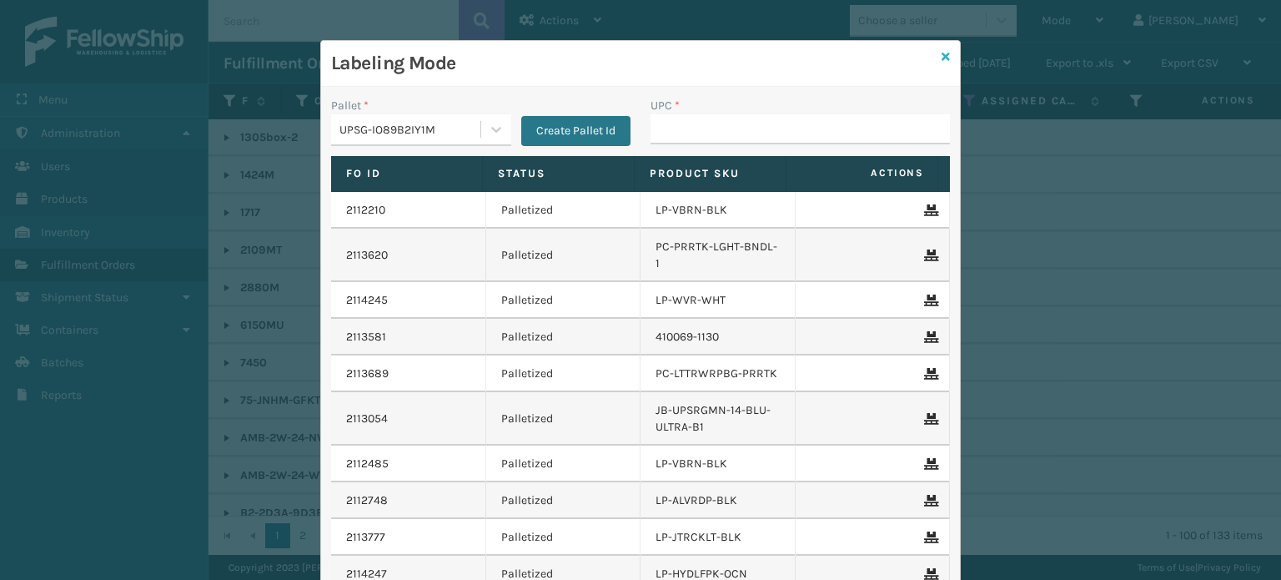
click at [941, 63] on link at bounding box center [945, 57] width 8 height 18
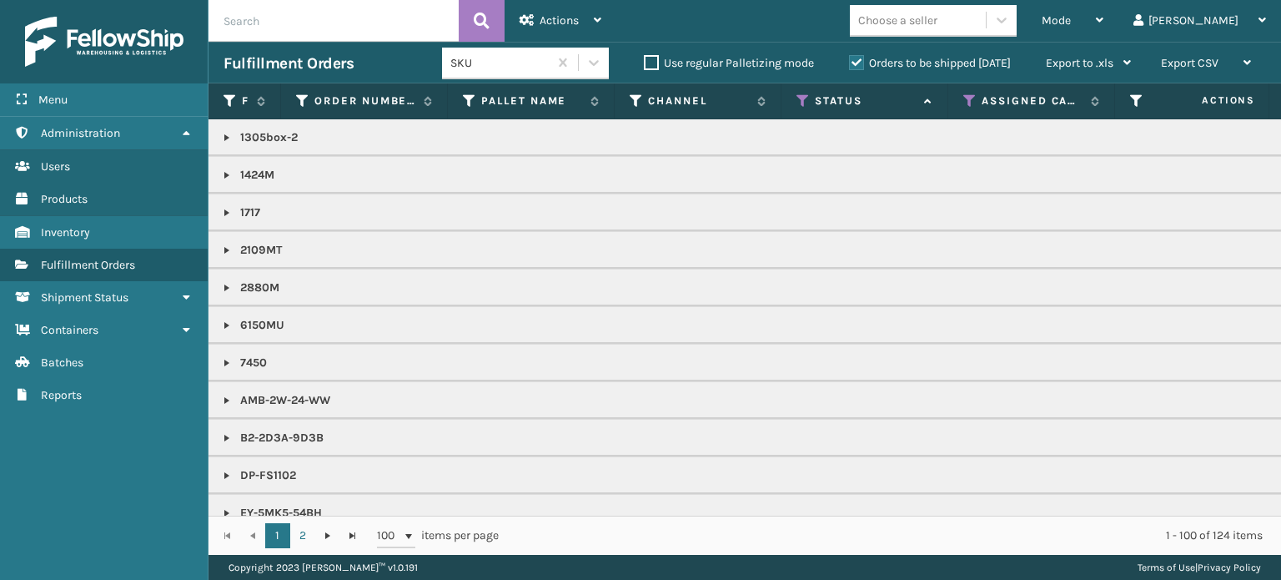
click at [961, 37] on div "Mode Regular Mode Picking Mode Labeling Mode Exit Scan Mode Choose a seller [PE…" at bounding box center [948, 21] width 665 height 42
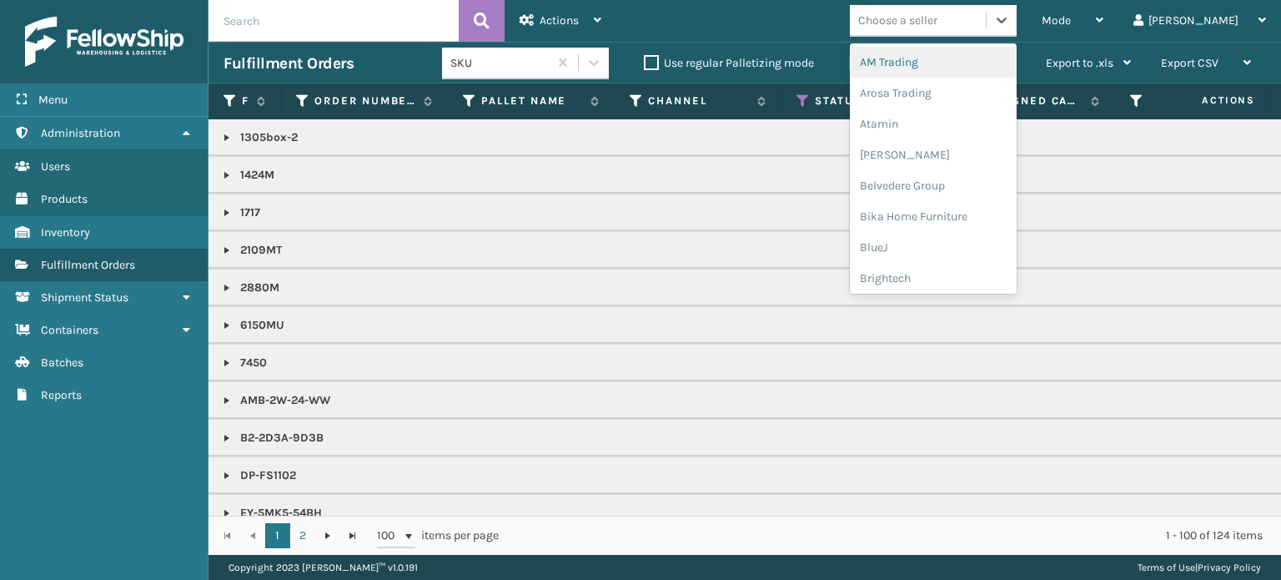
click at [937, 23] on div "Choose a seller" at bounding box center [897, 21] width 79 height 18
type input "em"
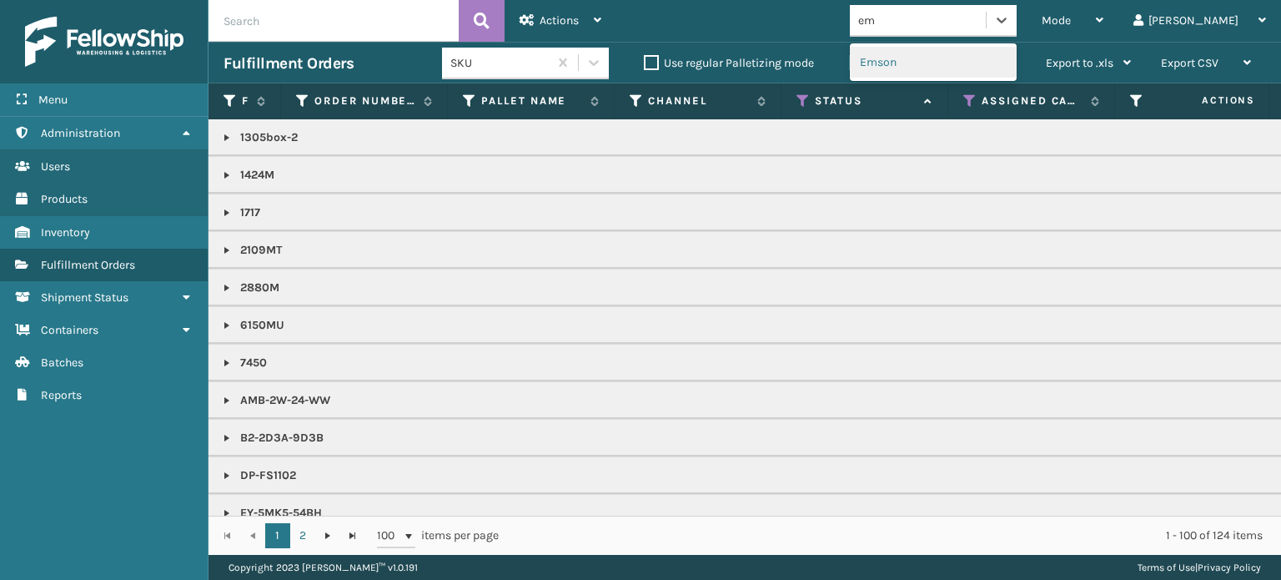
click at [961, 53] on div "Emson" at bounding box center [933, 62] width 167 height 31
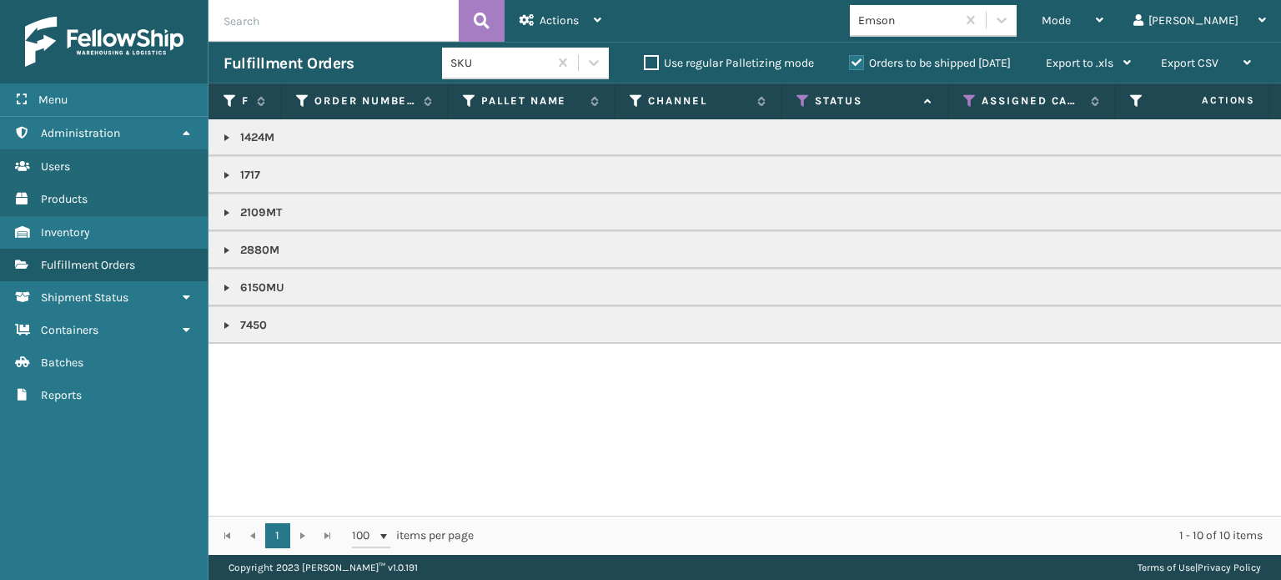
click at [227, 176] on link at bounding box center [226, 174] width 13 height 13
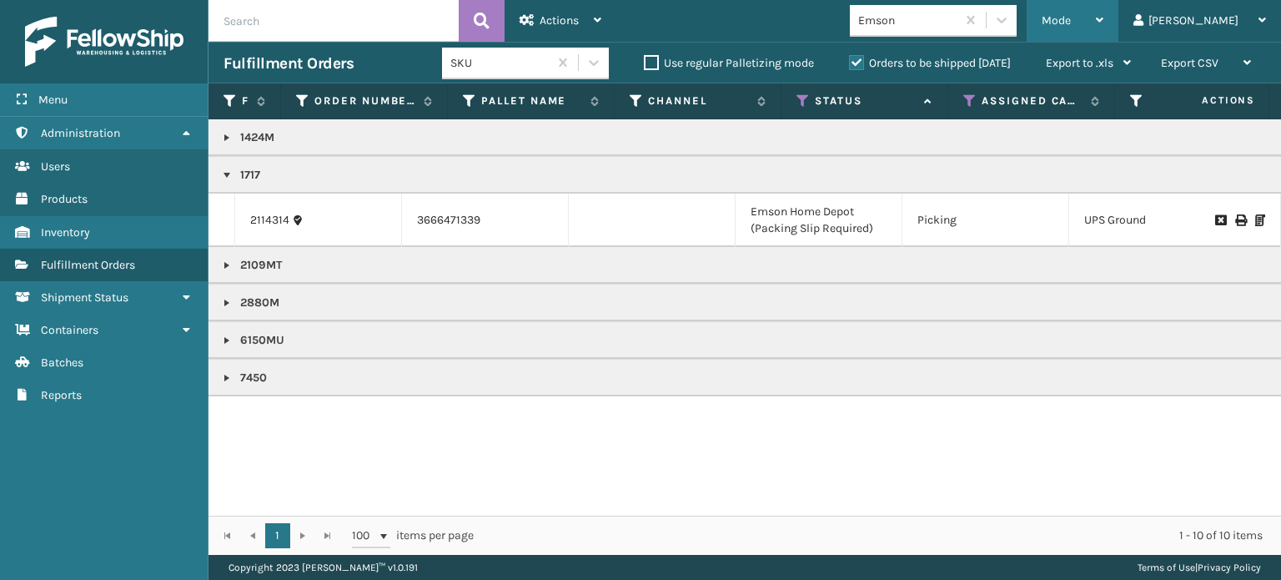
click at [1103, 33] on div "Mode" at bounding box center [1072, 21] width 62 height 42
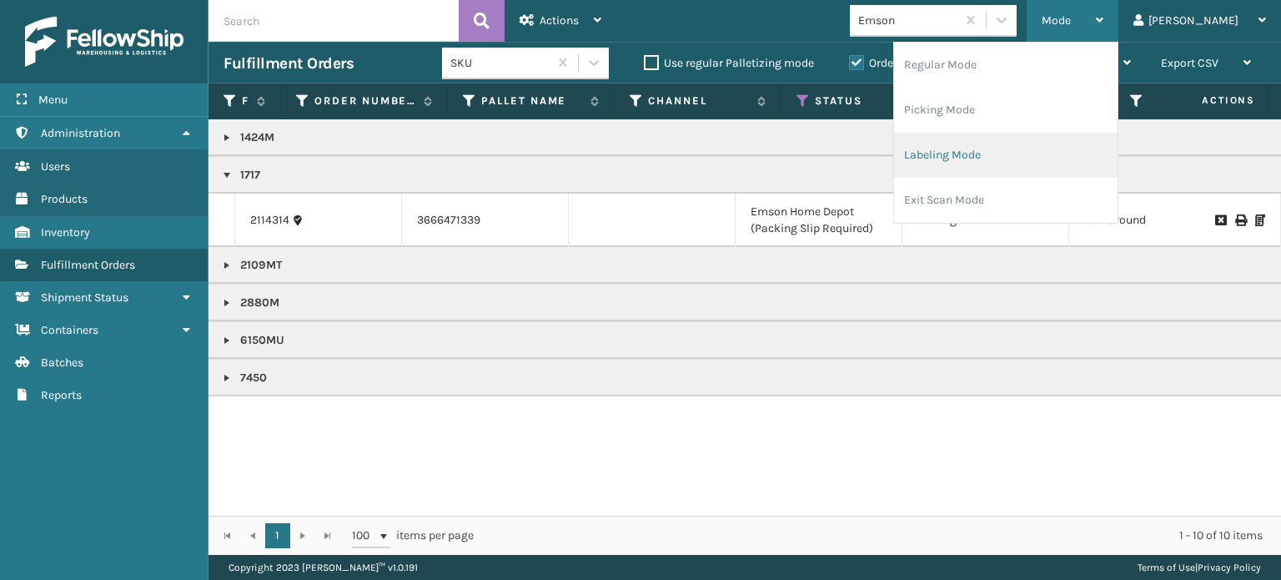
click at [1063, 154] on li "Labeling Mode" at bounding box center [1005, 155] width 223 height 45
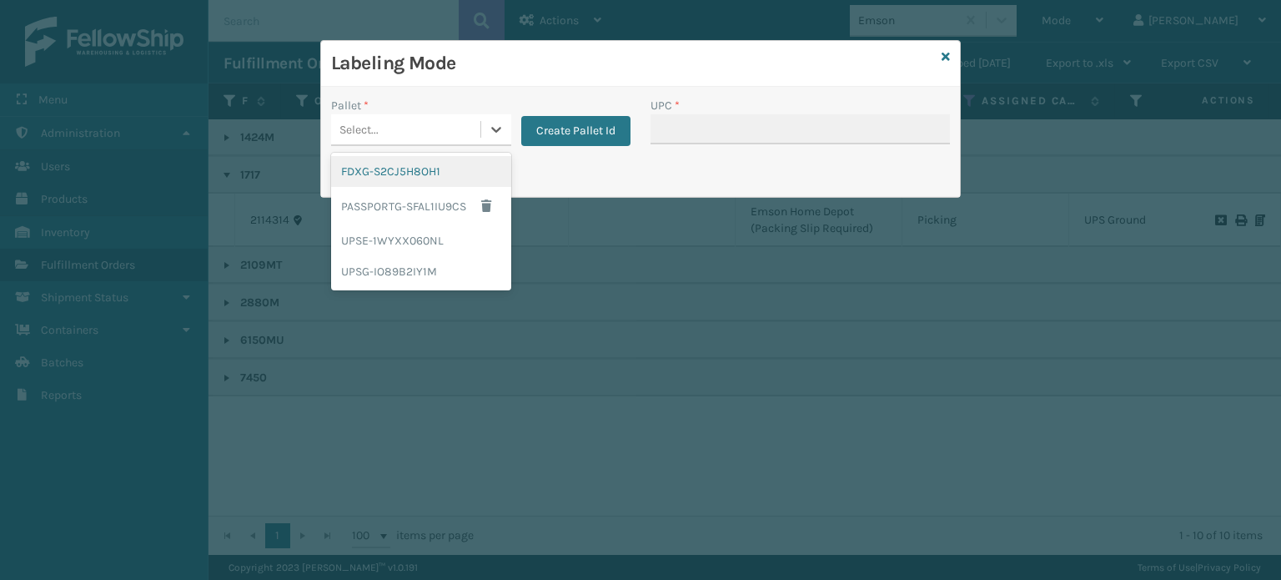
click at [386, 133] on div "Select..." at bounding box center [405, 130] width 149 height 28
click at [392, 275] on div "UPSG-IO89B2IY1M" at bounding box center [421, 271] width 180 height 31
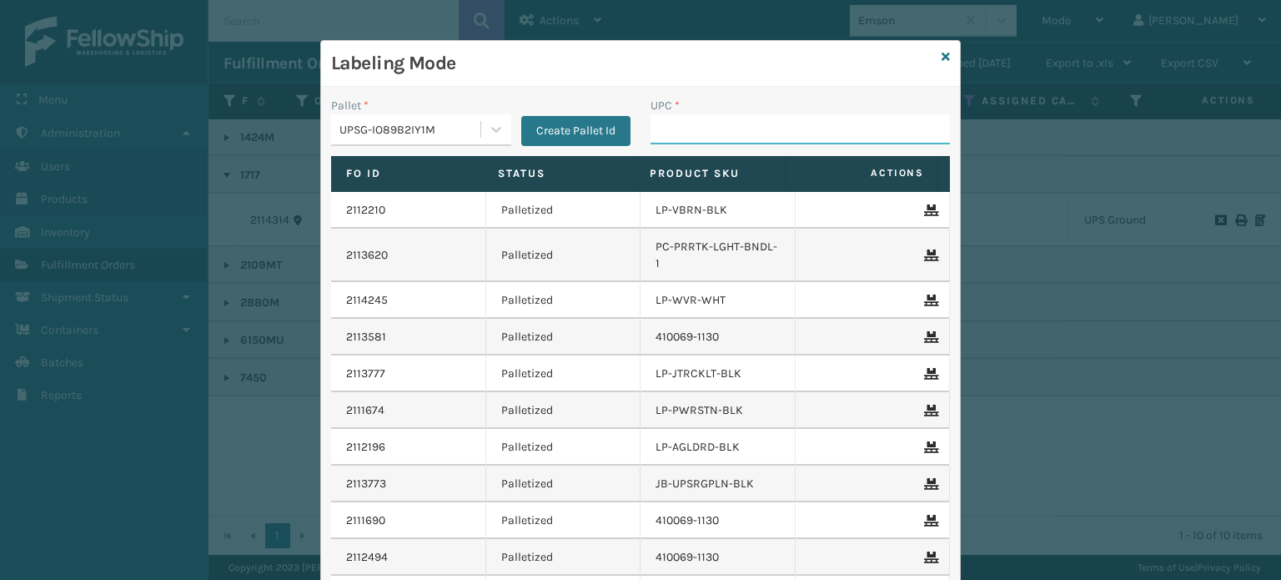
click at [670, 117] on input "UPC *" at bounding box center [799, 129] width 299 height 30
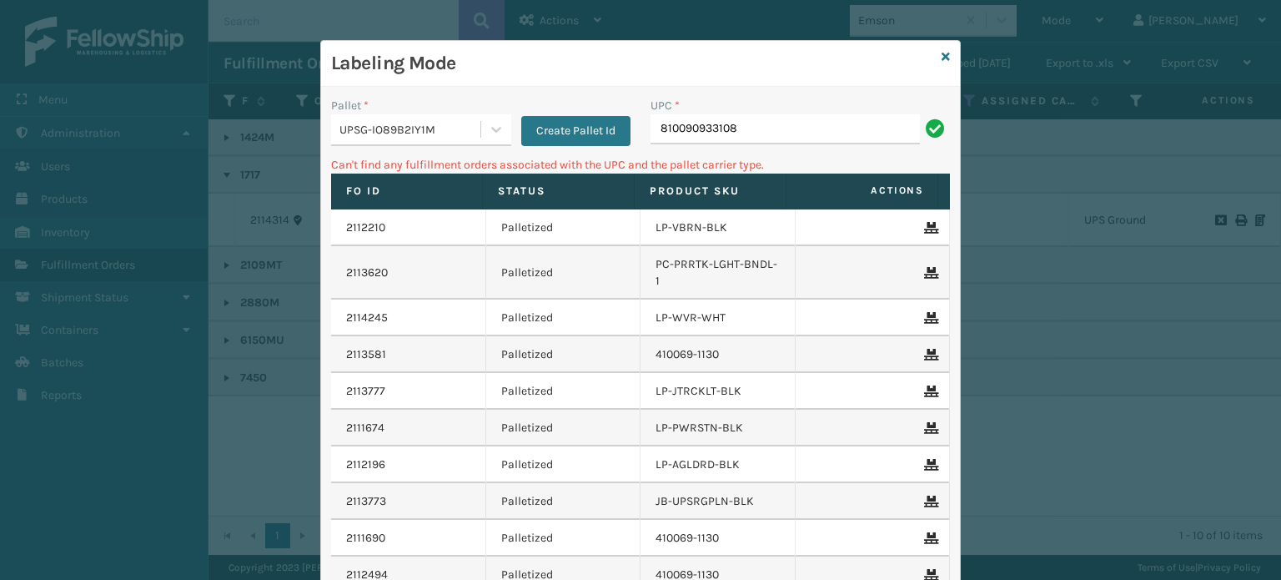
click at [709, 123] on input "810090933108" at bounding box center [784, 129] width 269 height 30
type input "lp-wvr-red"
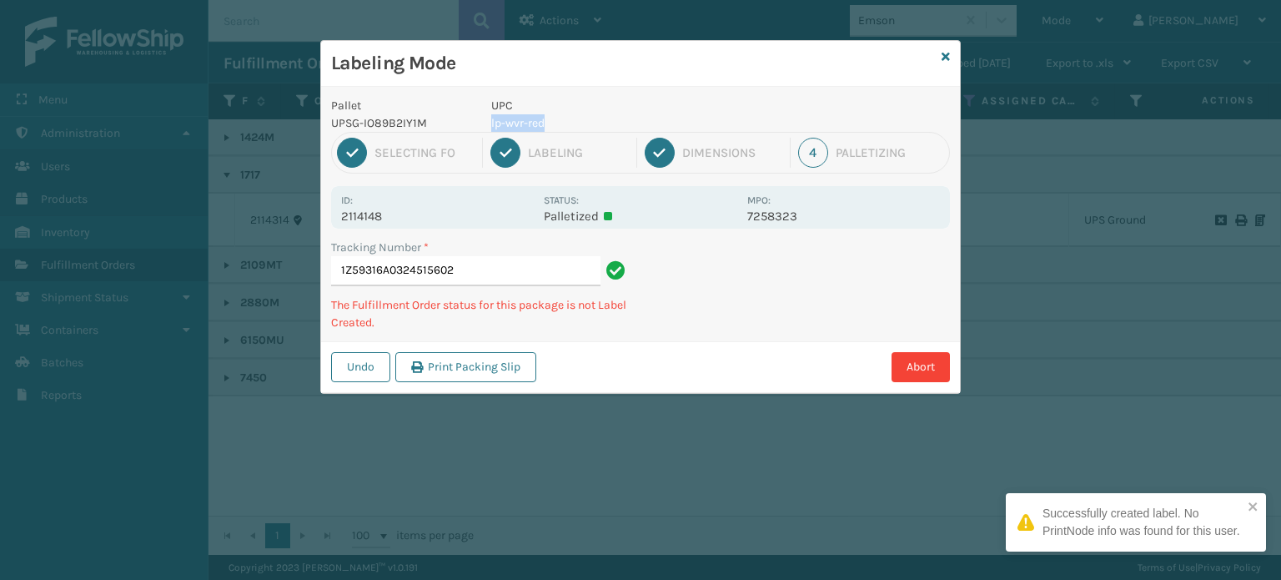
drag, startPoint x: 709, startPoint y: 123, endPoint x: 594, endPoint y: 110, distance: 115.7
click at [594, 110] on div "UPC lp-wvr-red" at bounding box center [614, 114] width 266 height 35
copy div "lp-wvr-red"
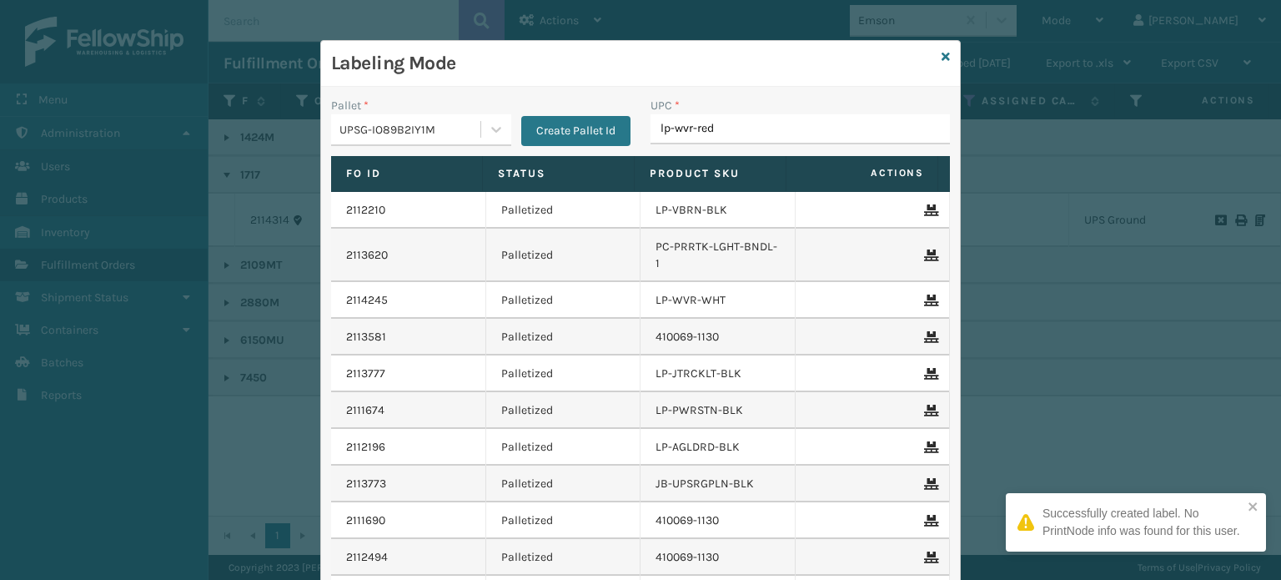
type input "lp-wvr-red"
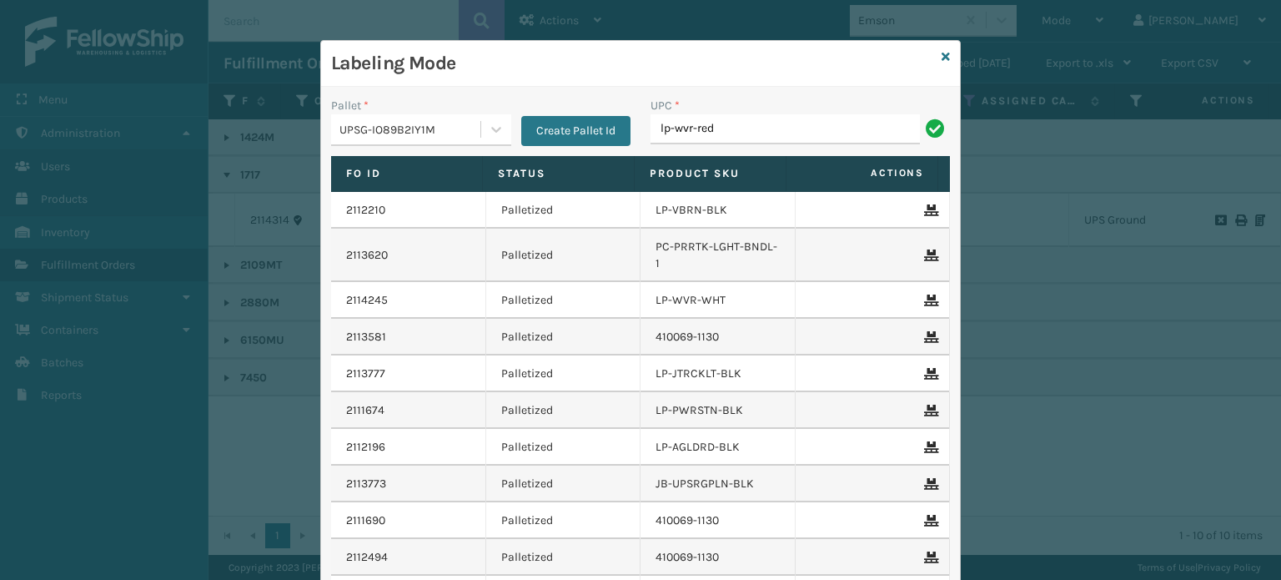
type input "lp-wvr-red"
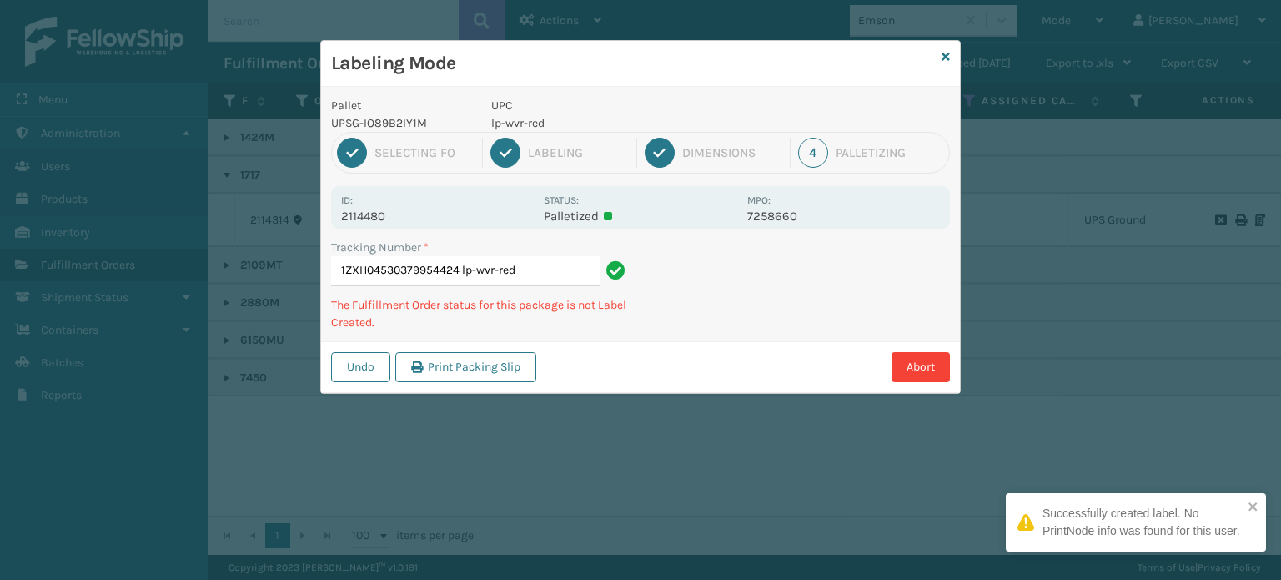
type input "1ZXH04530379954424lp-wvr-red"
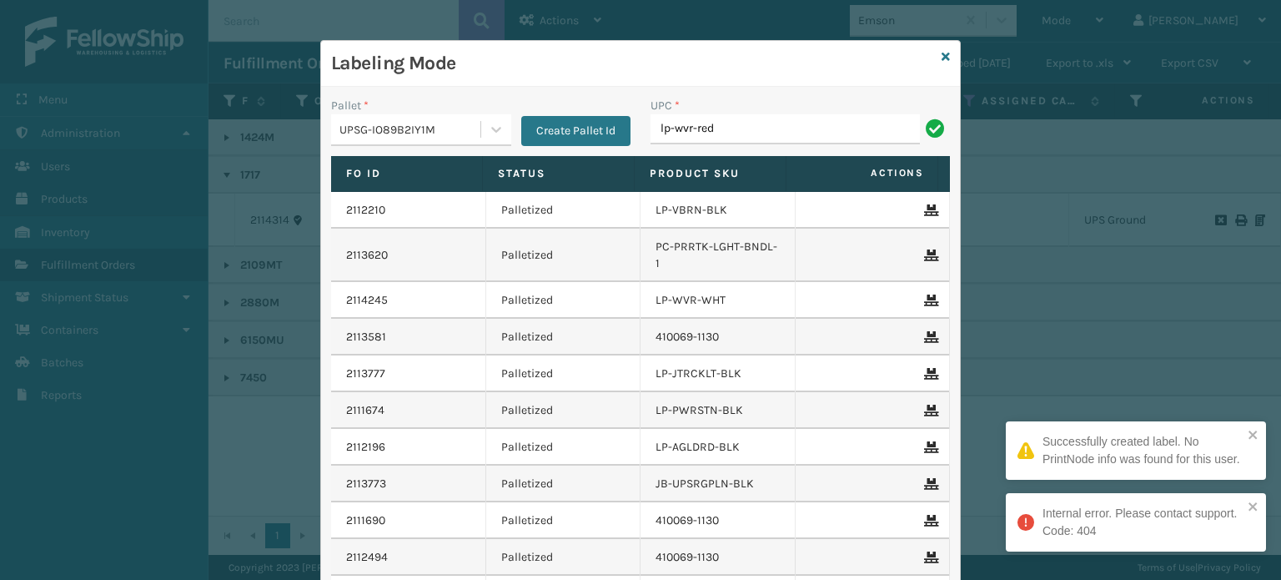
type input "lp-wvr-red"
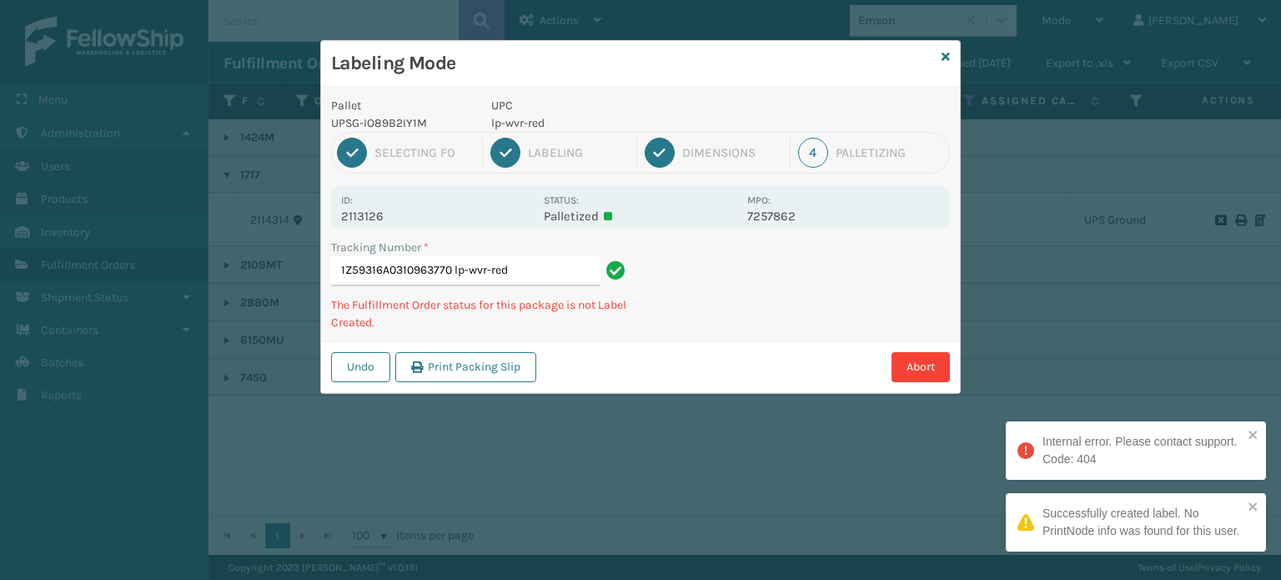
type input "1Z59316A0310963770lp-wvr-red"
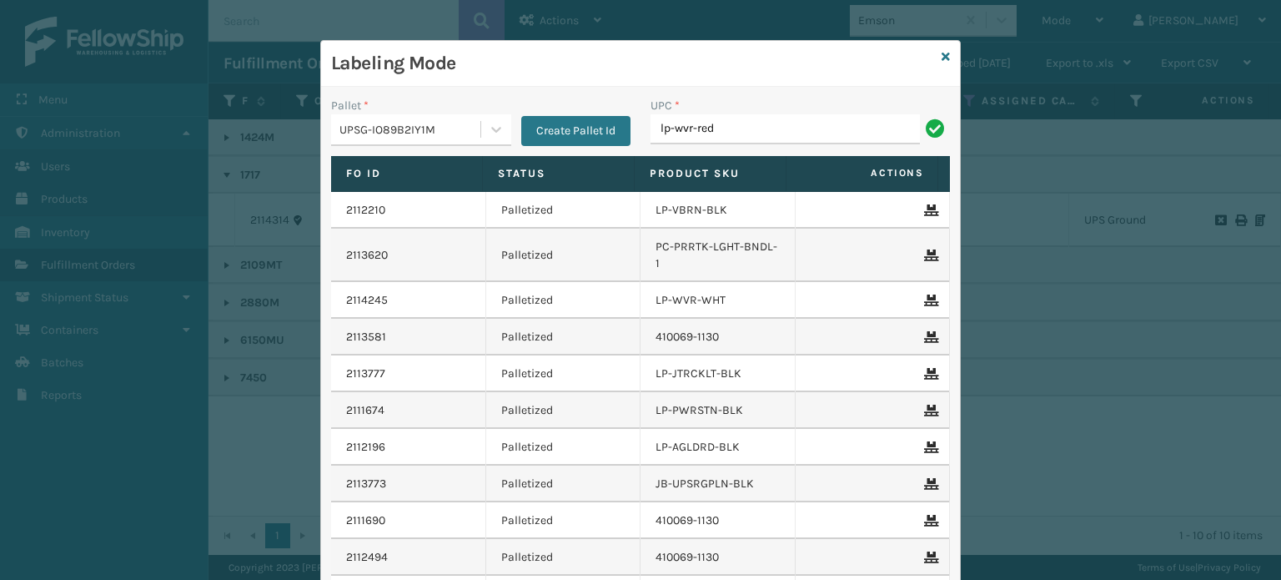
type input "lp-wvr-red"
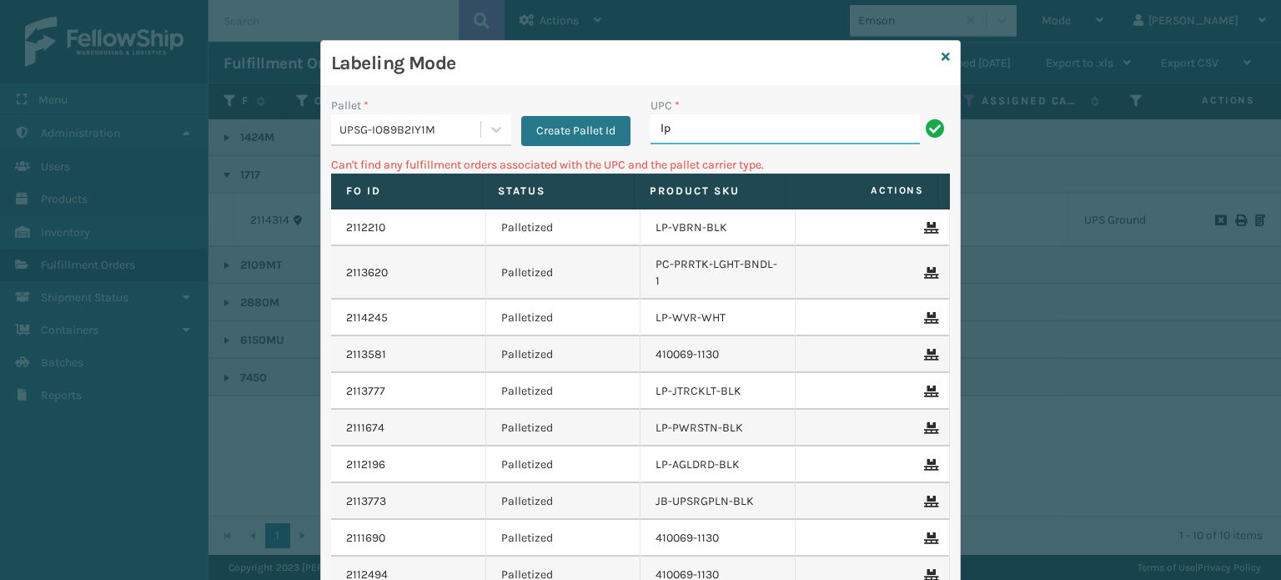
type input "l"
type input "0"
type input "LP-RMXPLS-BLk"
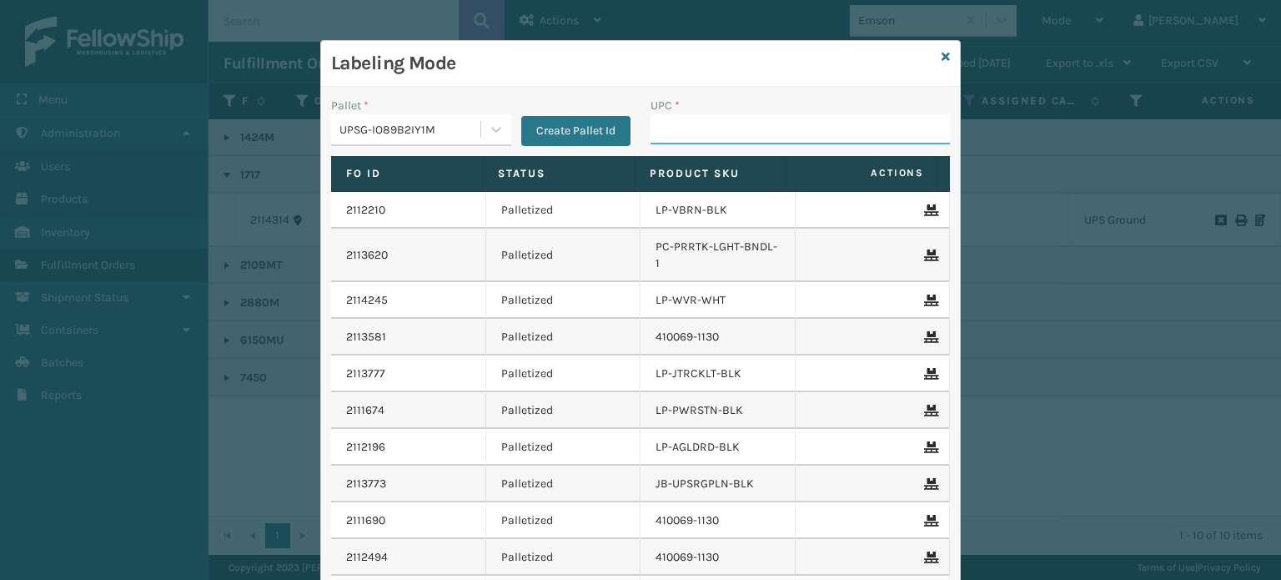
click at [685, 126] on input "UPC *" at bounding box center [799, 129] width 299 height 30
type input "810"
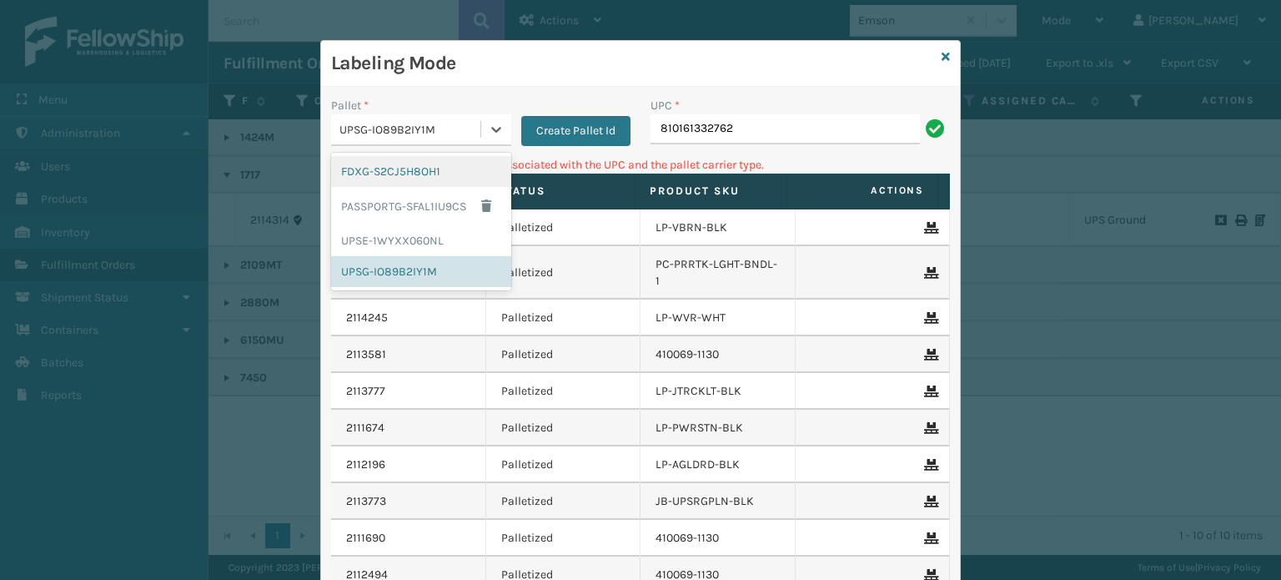
click at [407, 123] on div "UPSG-IO89B2IY1M" at bounding box center [410, 130] width 143 height 18
click at [395, 234] on div "UPSE-1WYXX060NL" at bounding box center [421, 240] width 180 height 31
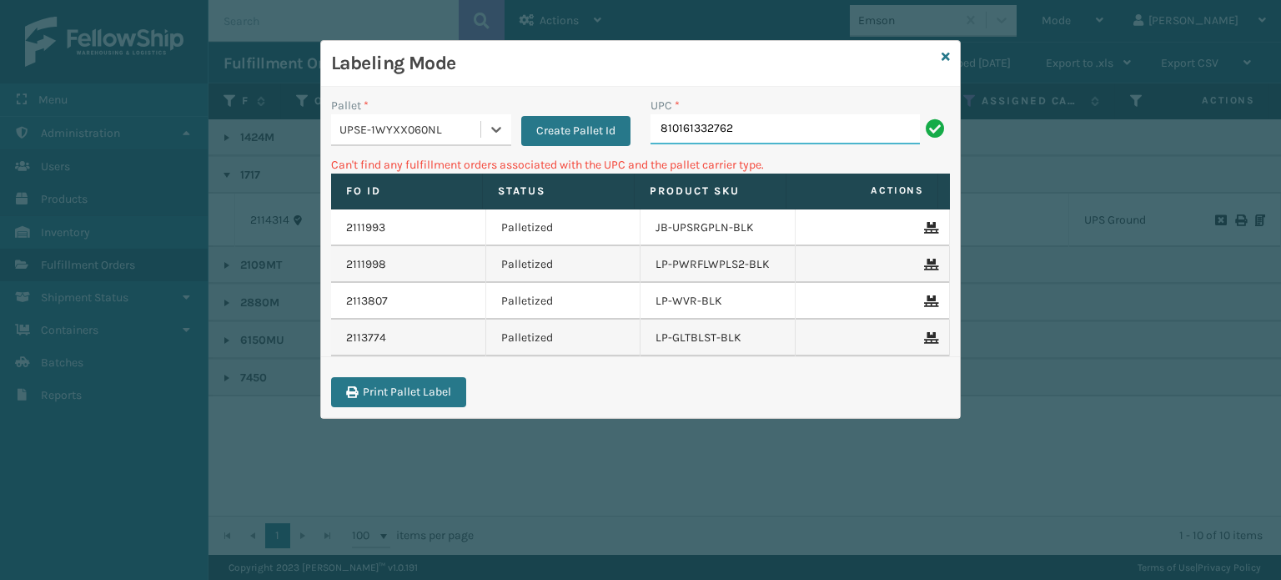
click at [751, 123] on input "810161332762" at bounding box center [784, 129] width 269 height 30
click at [449, 186] on label "Fo Id" at bounding box center [406, 190] width 121 height 15
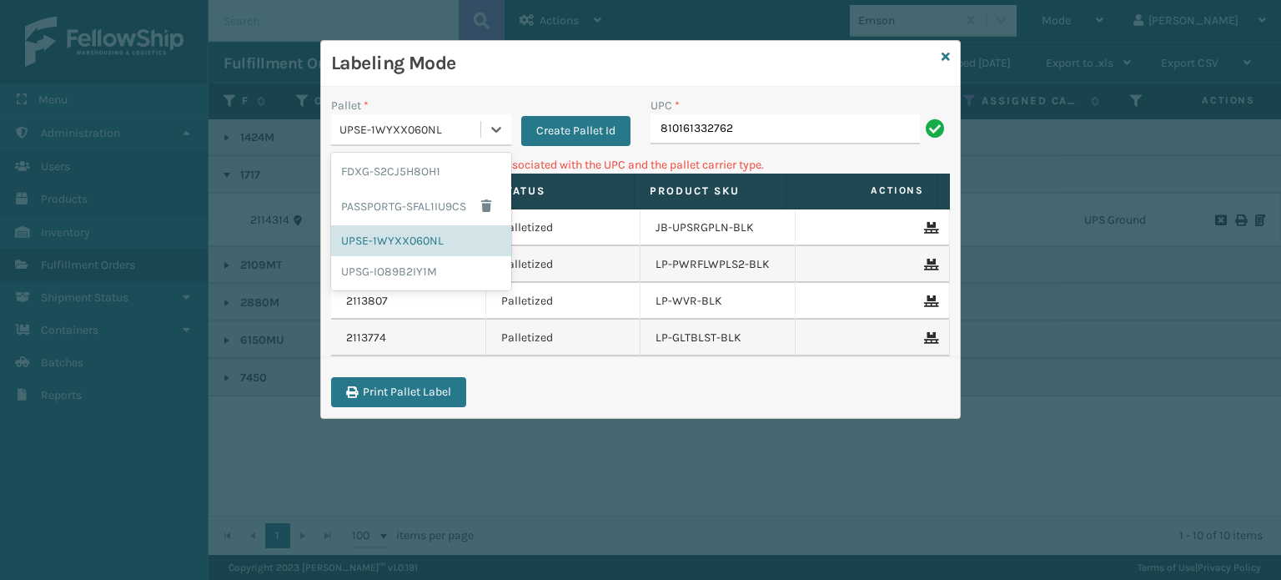
click at [426, 137] on div "UPSE-1WYXX060NL" at bounding box center [410, 130] width 143 height 18
click at [397, 267] on div "UPSG-IO89B2IY1M" at bounding box center [421, 271] width 180 height 31
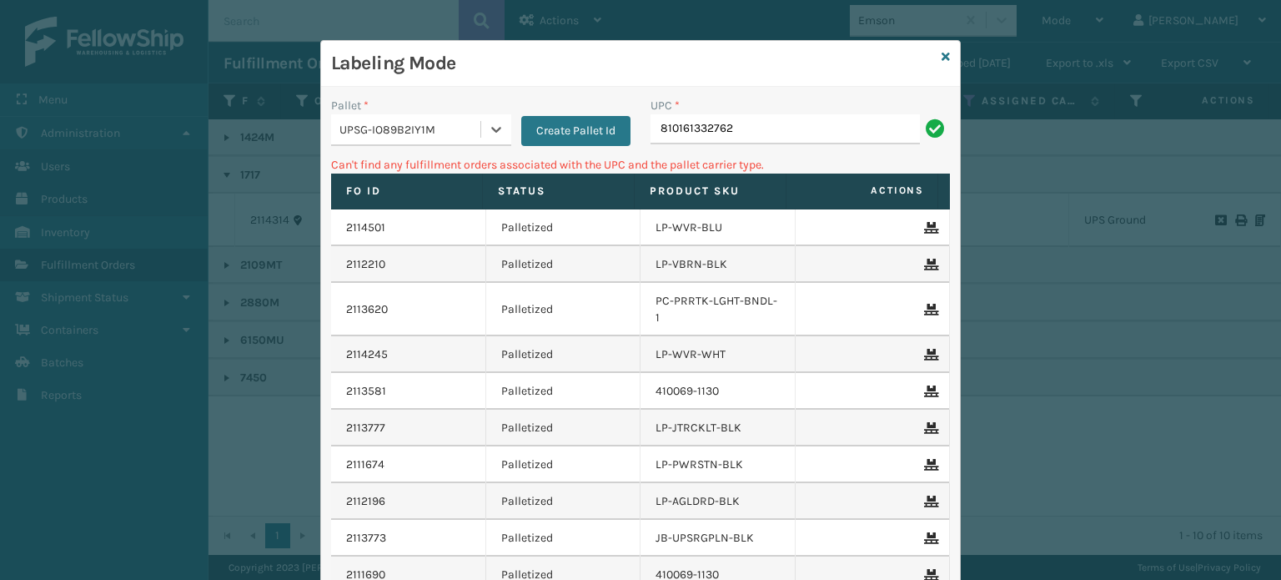
click at [740, 147] on div "UPC * 810161332762" at bounding box center [799, 126] width 319 height 59
click at [680, 120] on input "810161332762" at bounding box center [784, 129] width 269 height 30
click at [690, 124] on input "810161332762" at bounding box center [784, 129] width 269 height 30
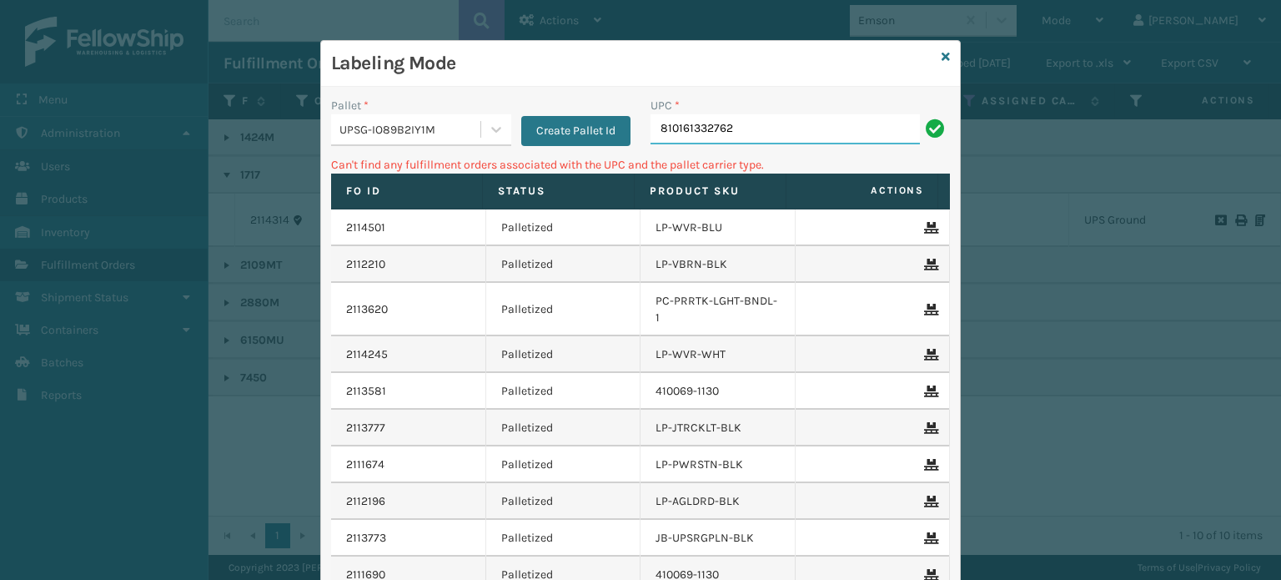
click at [690, 124] on input "810161332762" at bounding box center [784, 129] width 269 height 30
click at [690, 124] on input "lp-vr" at bounding box center [784, 129] width 269 height 30
type input "lp-vr"
click at [941, 58] on icon at bounding box center [945, 57] width 8 height 12
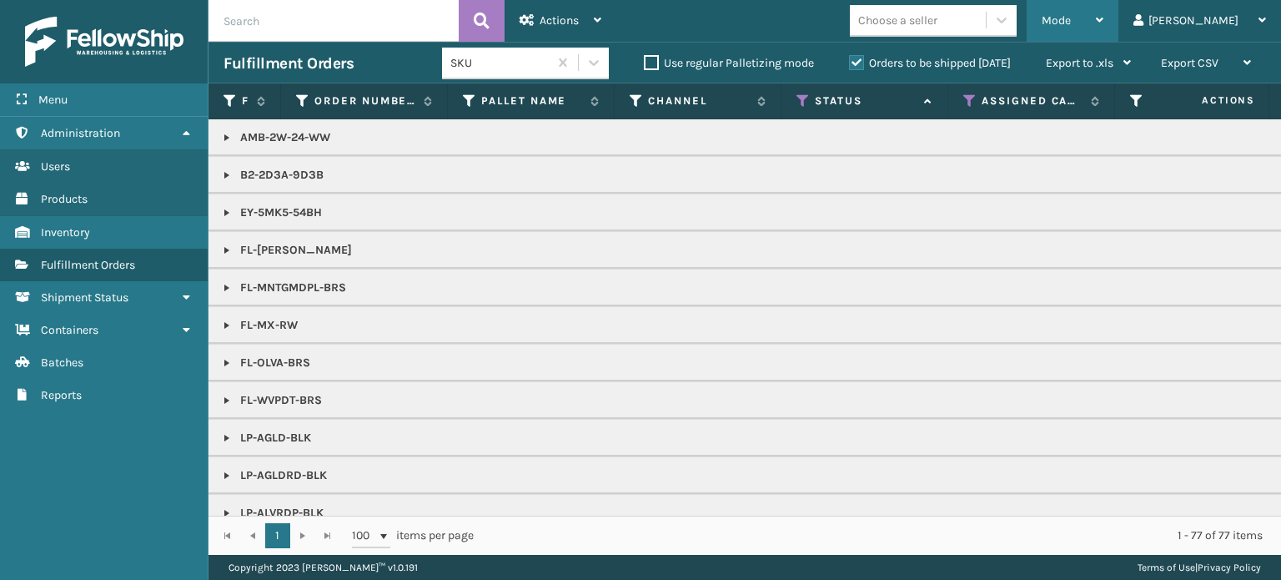
click at [1103, 25] on div "Mode" at bounding box center [1072, 21] width 62 height 42
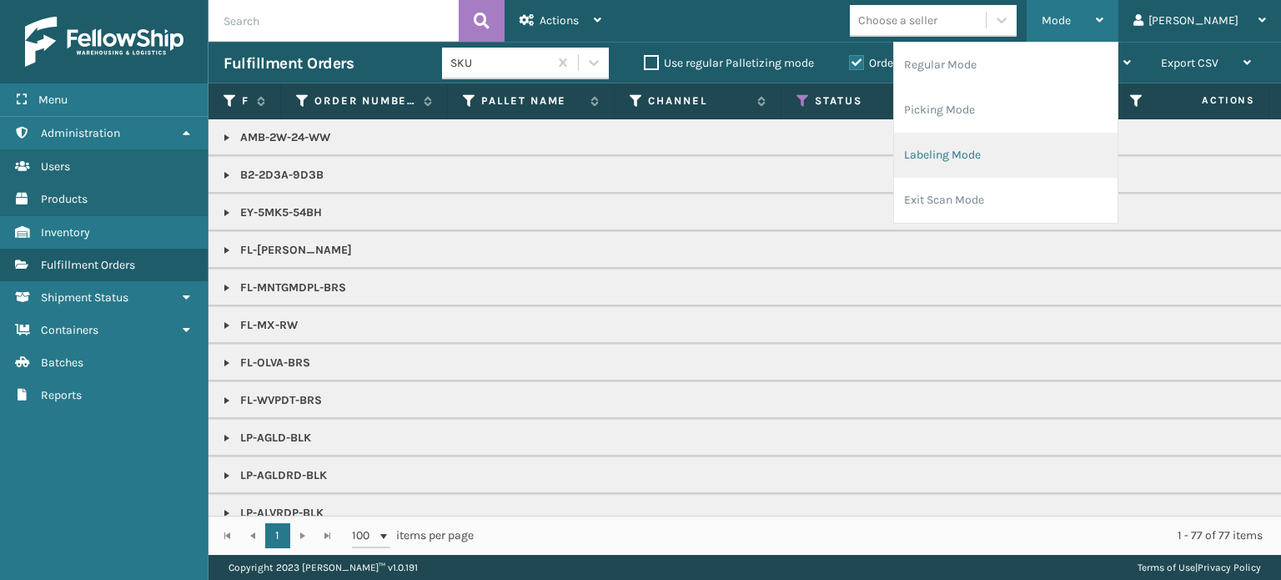
click at [1028, 147] on li "Labeling Mode" at bounding box center [1005, 155] width 223 height 45
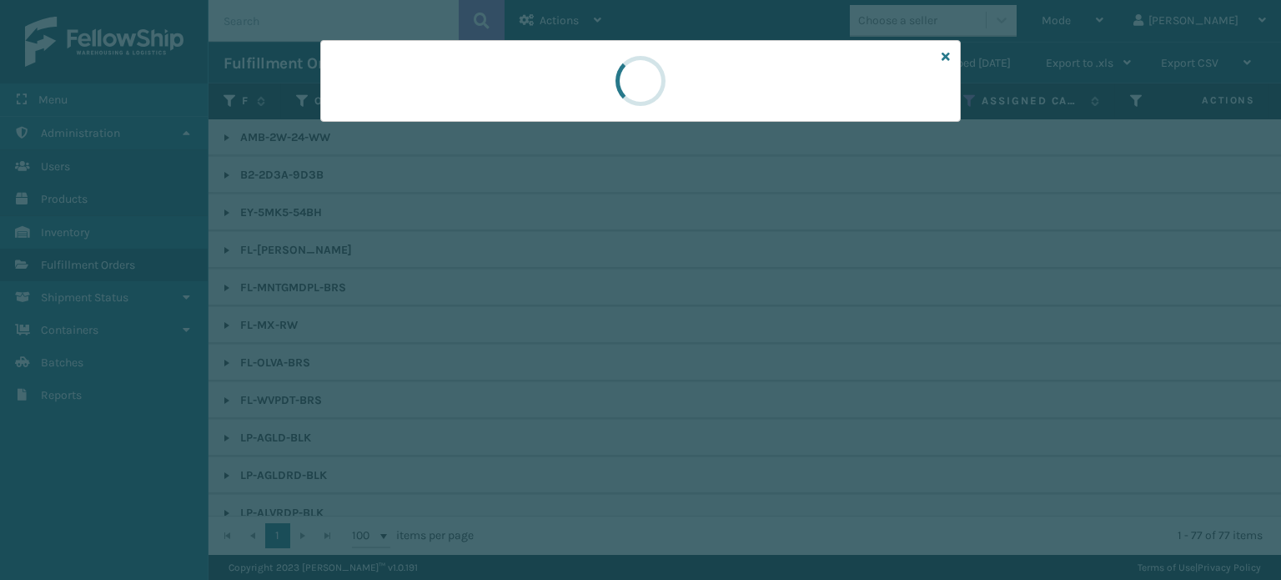
drag, startPoint x: 854, startPoint y: 153, endPoint x: 843, endPoint y: 151, distance: 11.0
click at [843, 151] on div at bounding box center [640, 290] width 1281 height 580
click at [585, 84] on div at bounding box center [640, 290] width 1281 height 580
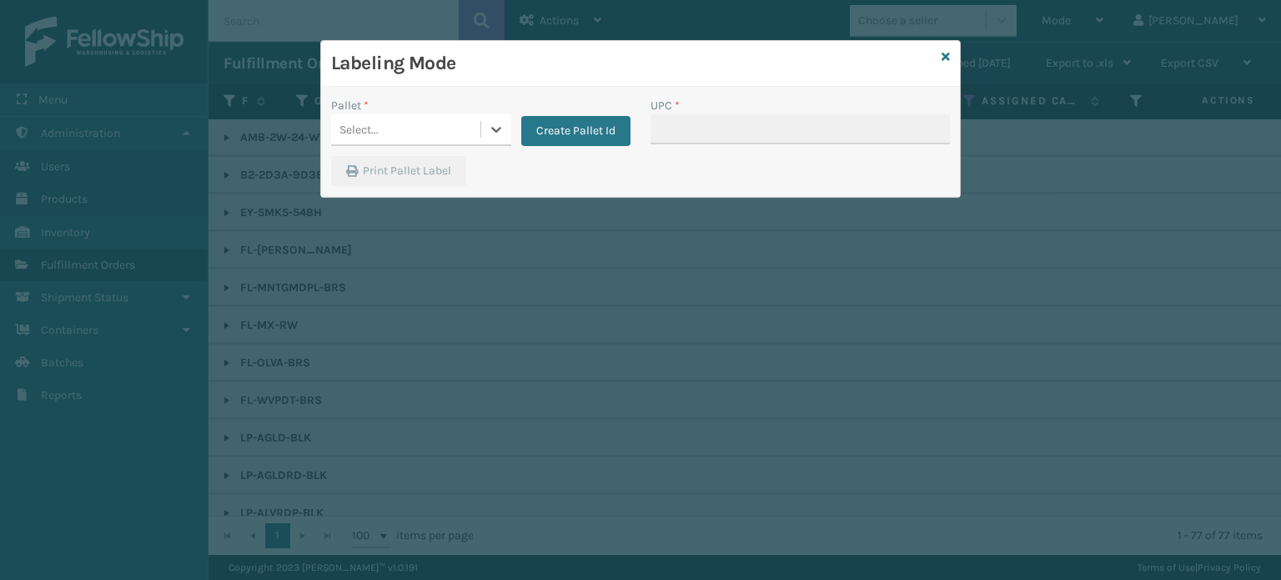
click at [404, 134] on div "Select..." at bounding box center [405, 130] width 149 height 28
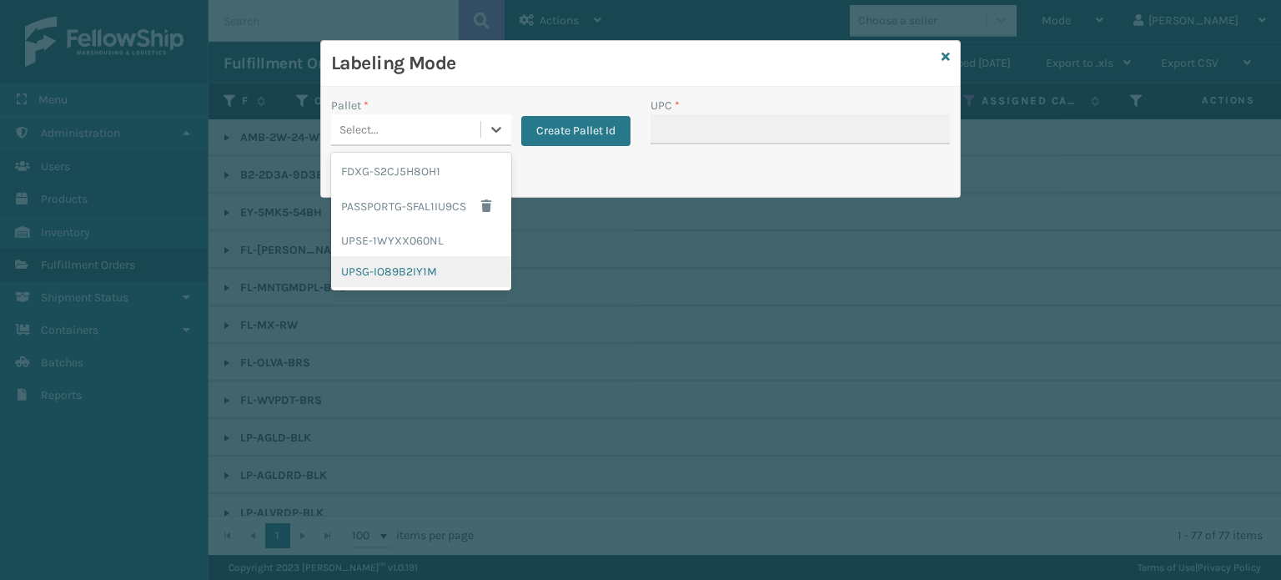
click at [403, 272] on div "UPSG-IO89B2IY1M" at bounding box center [421, 271] width 180 height 31
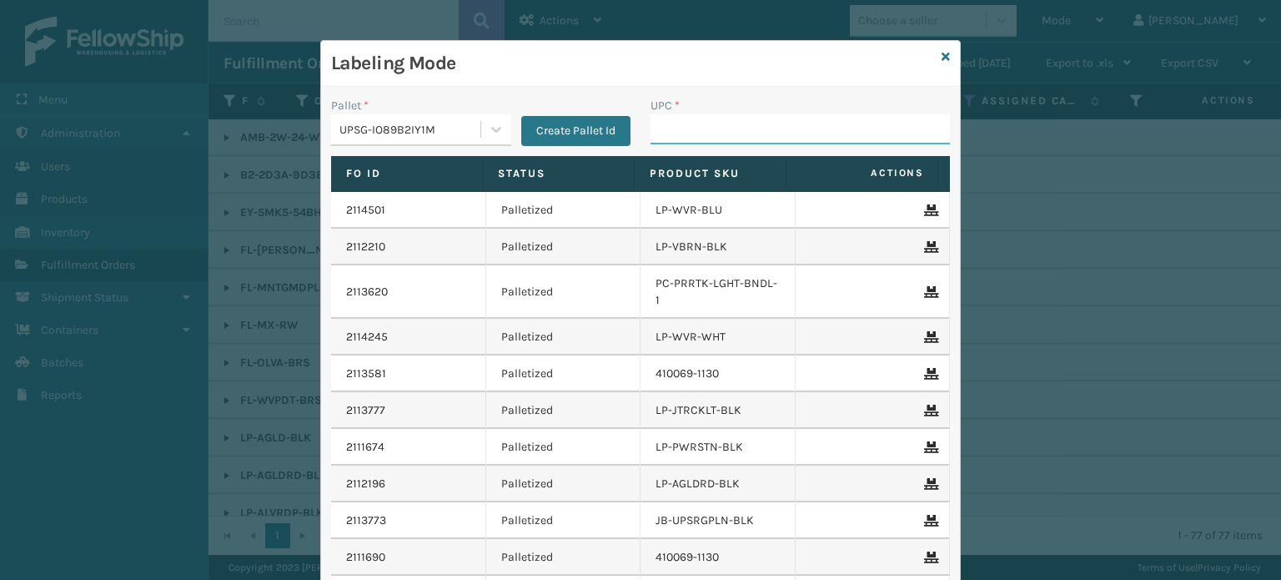
click at [711, 139] on input "UPC *" at bounding box center [799, 129] width 299 height 30
click at [941, 57] on icon at bounding box center [945, 57] width 8 height 12
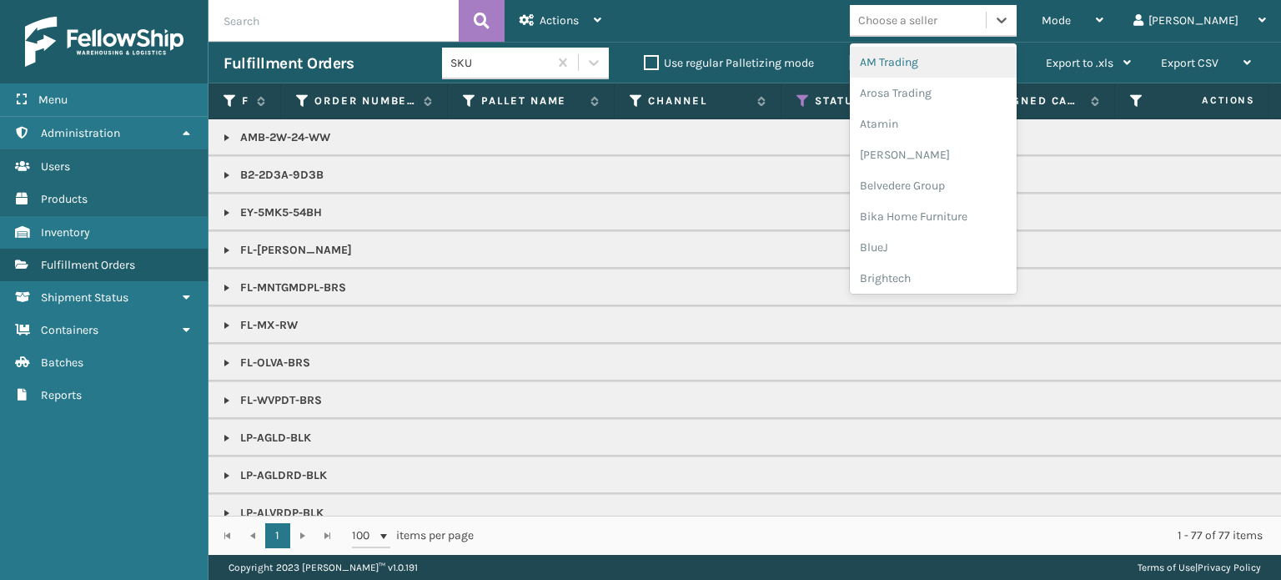
click at [937, 19] on div "Choose a seller" at bounding box center [897, 21] width 79 height 18
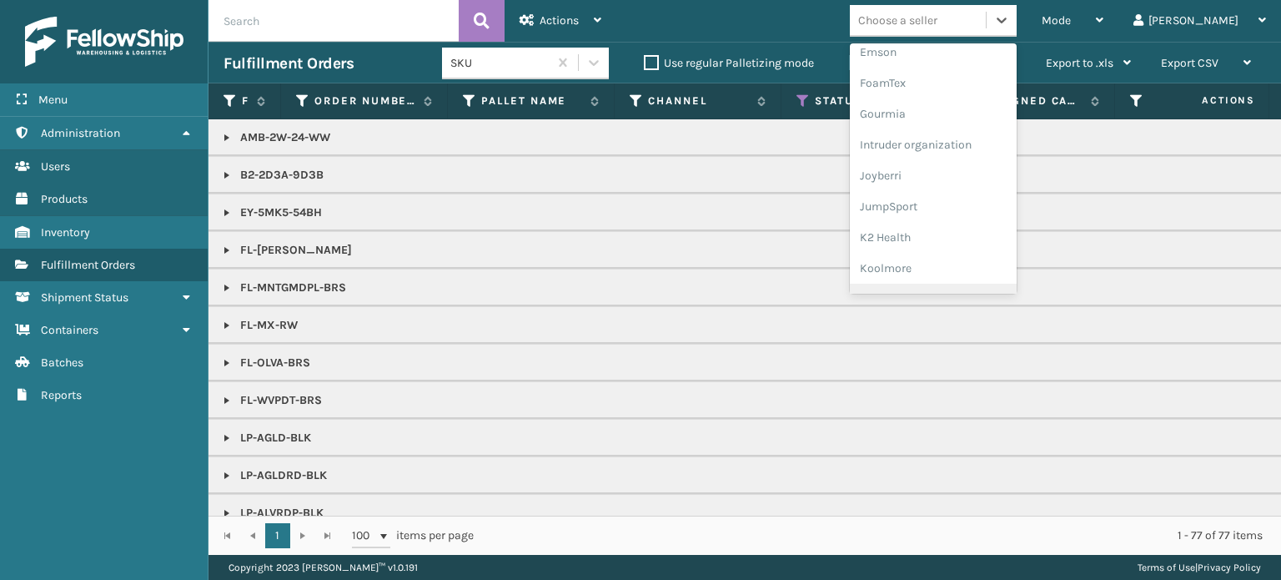
scroll to position [411, 0]
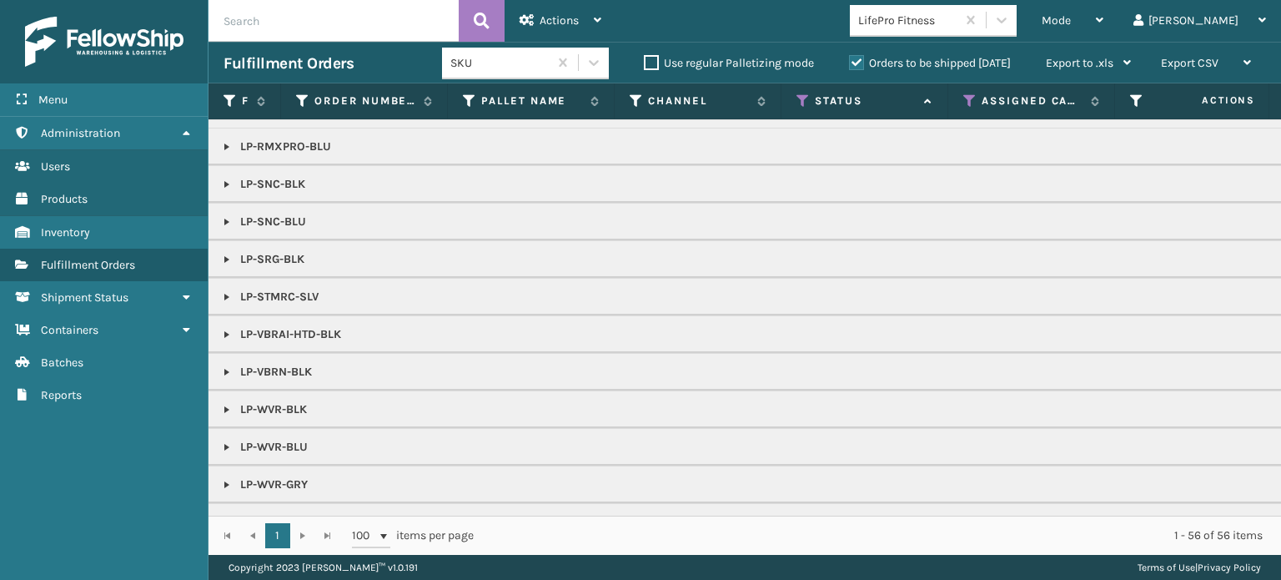
scroll to position [847, 0]
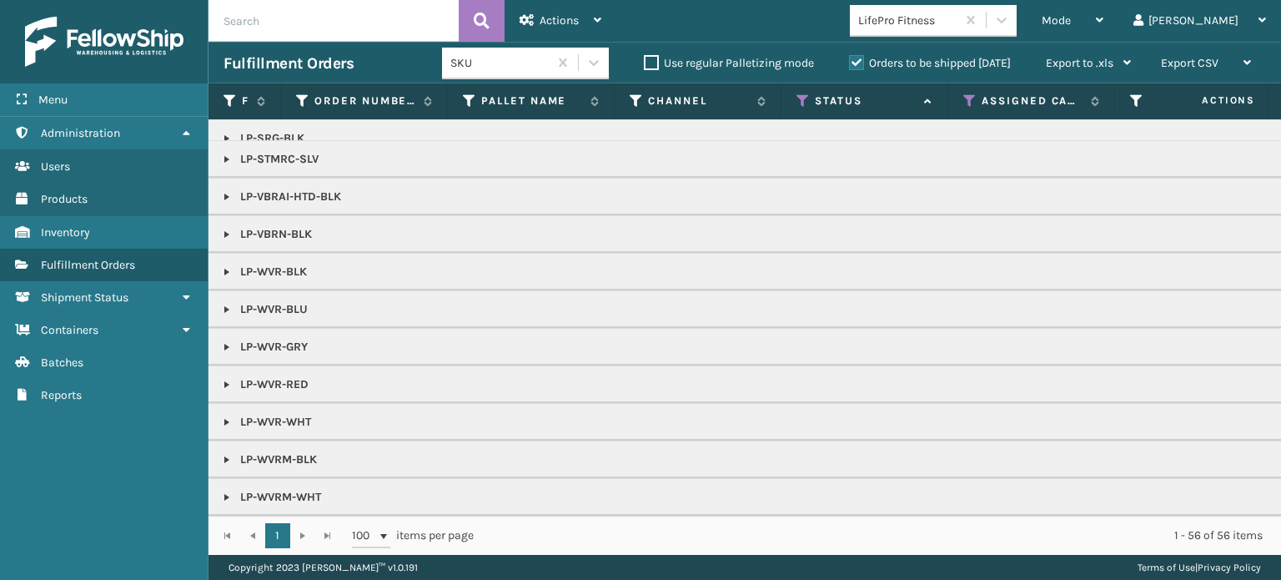
click at [223, 228] on link at bounding box center [226, 234] width 13 height 13
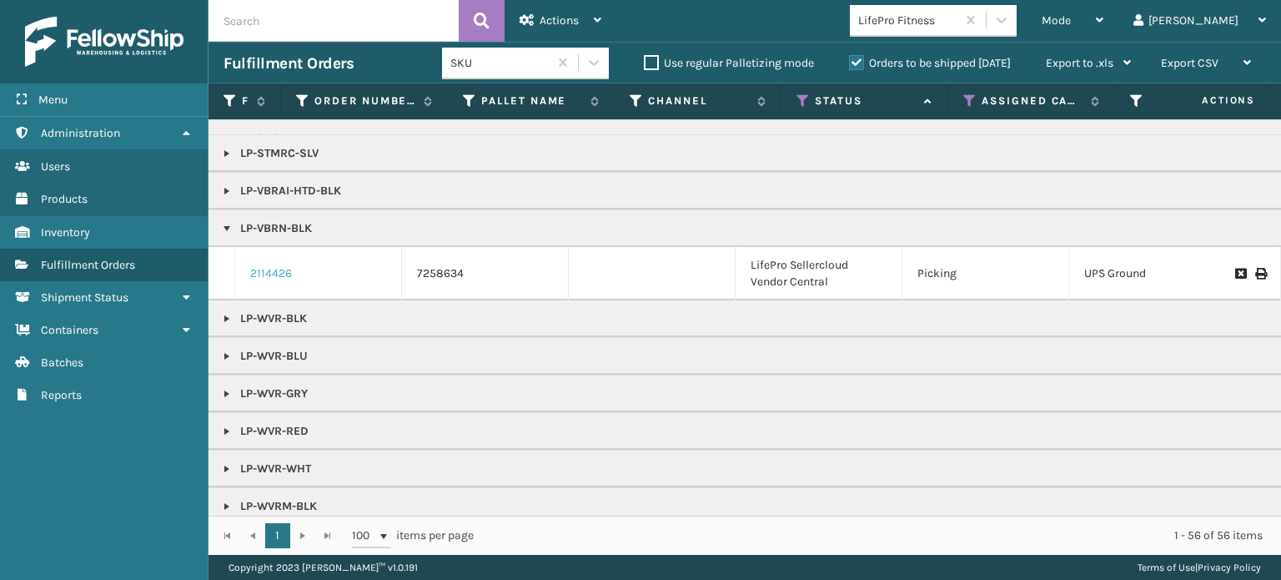
click at [263, 265] on link "2114426" at bounding box center [271, 273] width 42 height 17
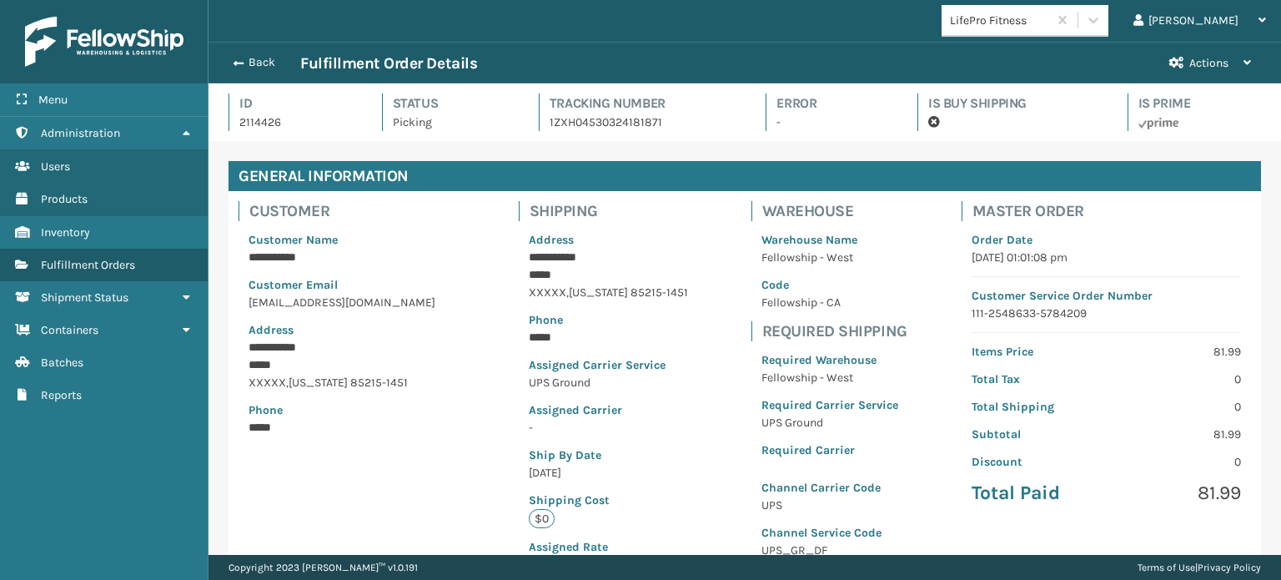
scroll to position [40, 1071]
click at [725, 339] on div "**********" at bounding box center [744, 392] width 1032 height 402
click at [589, 319] on p "Phone" at bounding box center [608, 320] width 159 height 18
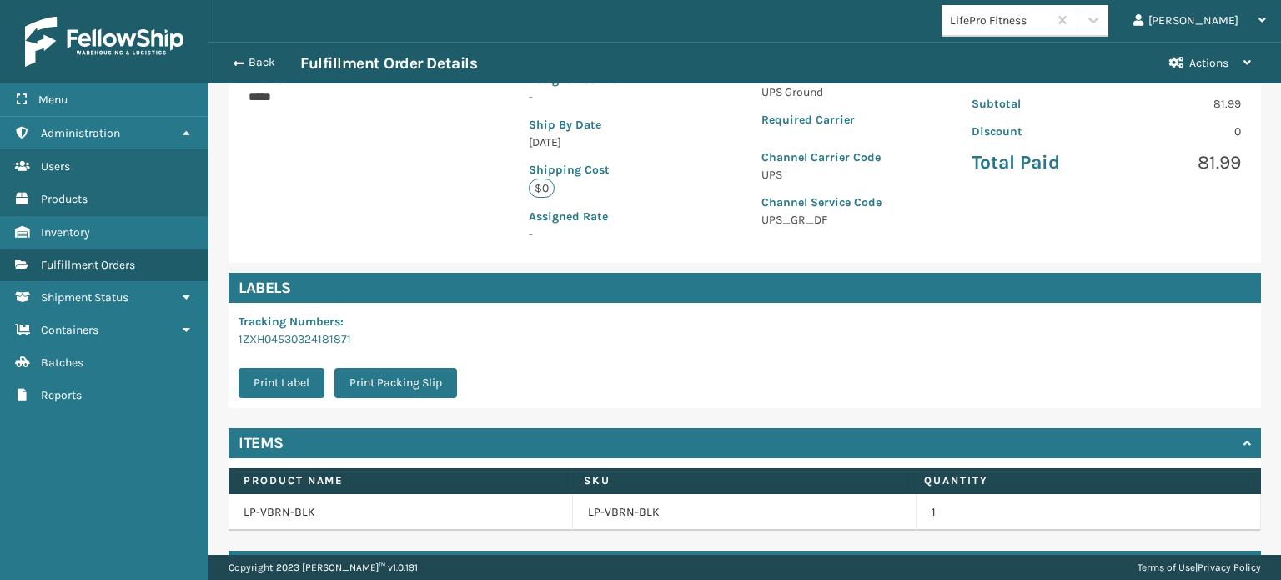
scroll to position [375, 0]
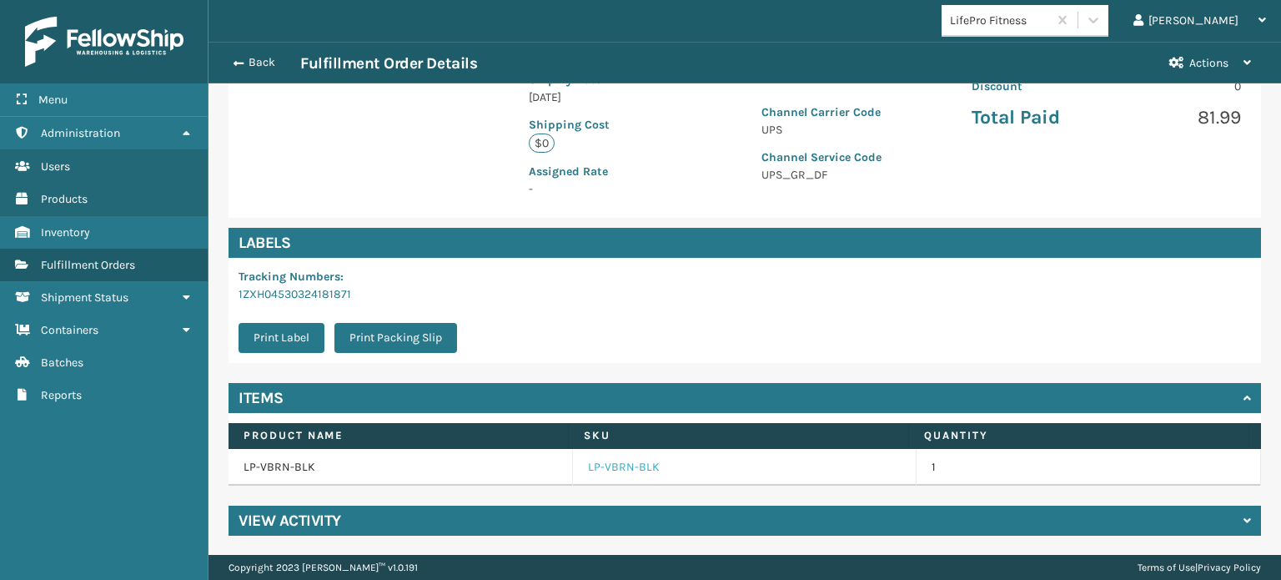
click at [619, 464] on link "LP-VBRN-BLK" at bounding box center [624, 467] width 72 height 17
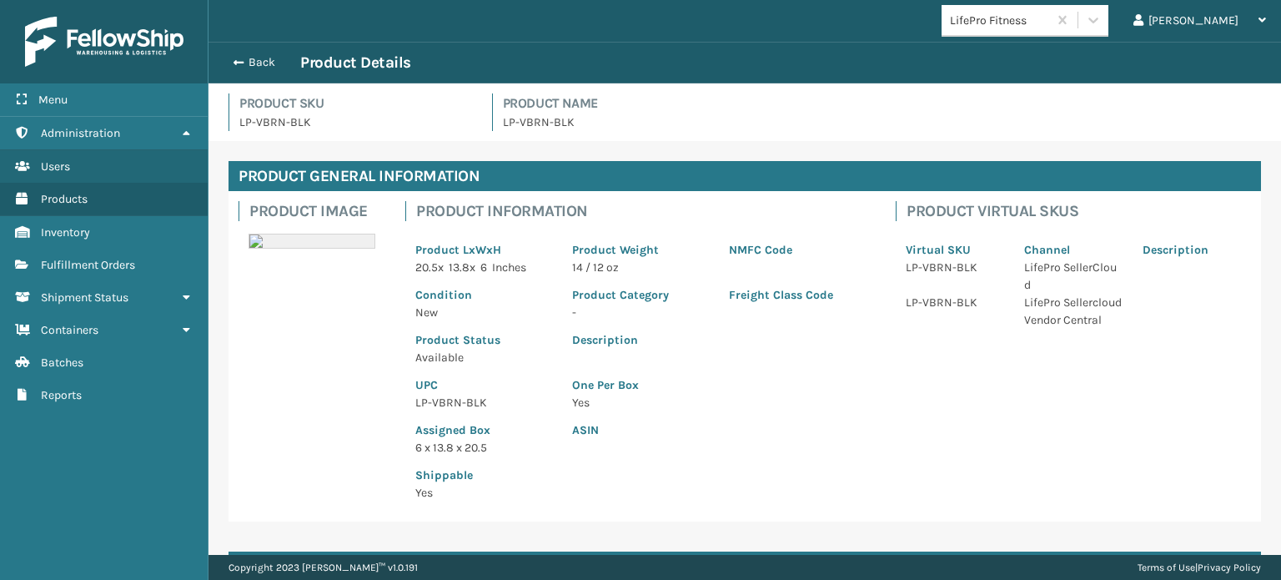
click at [470, 399] on p "LP-VBRN-BLK" at bounding box center [483, 403] width 137 height 18
copy p "LP-VBRN-BLK"
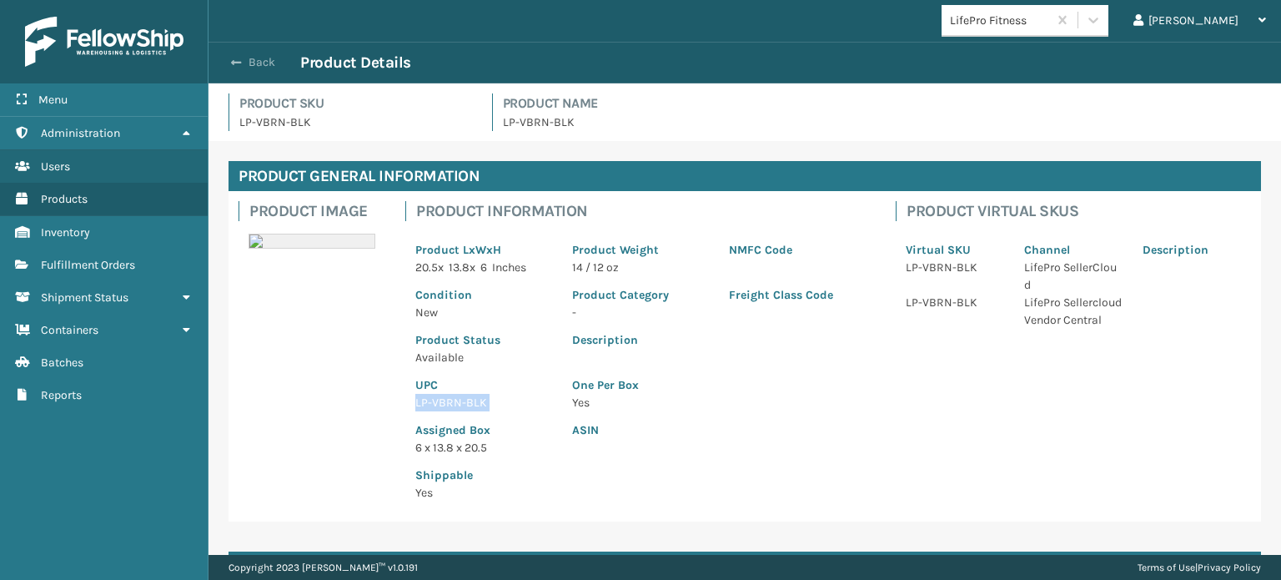
click at [253, 56] on button "Back" at bounding box center [261, 62] width 77 height 15
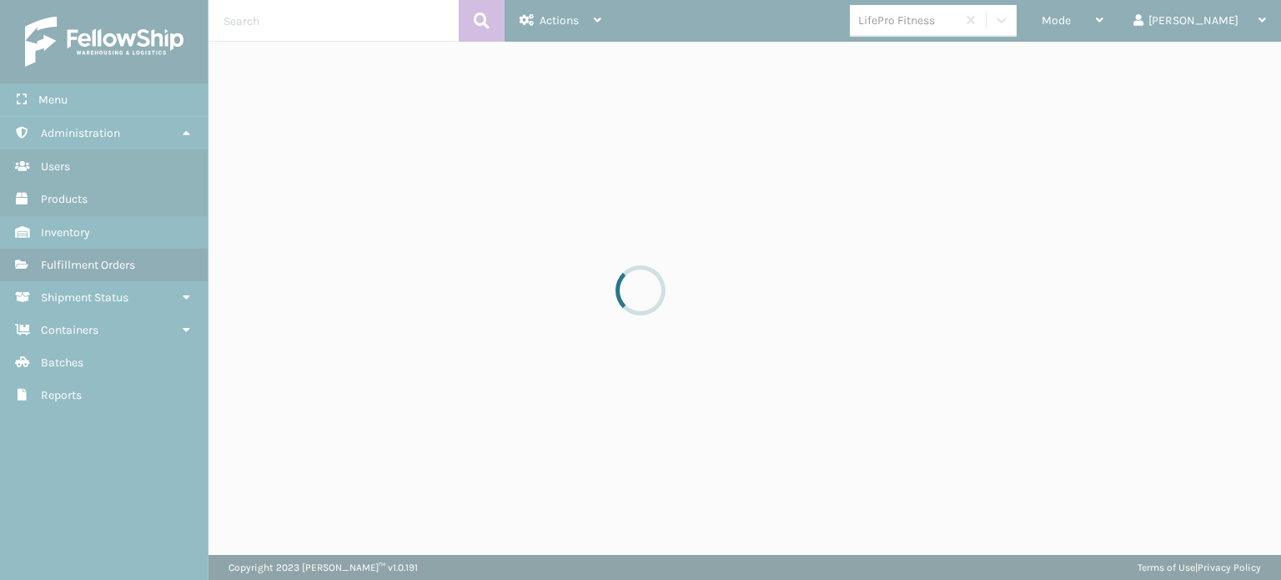
click at [253, 56] on div at bounding box center [640, 290] width 1281 height 580
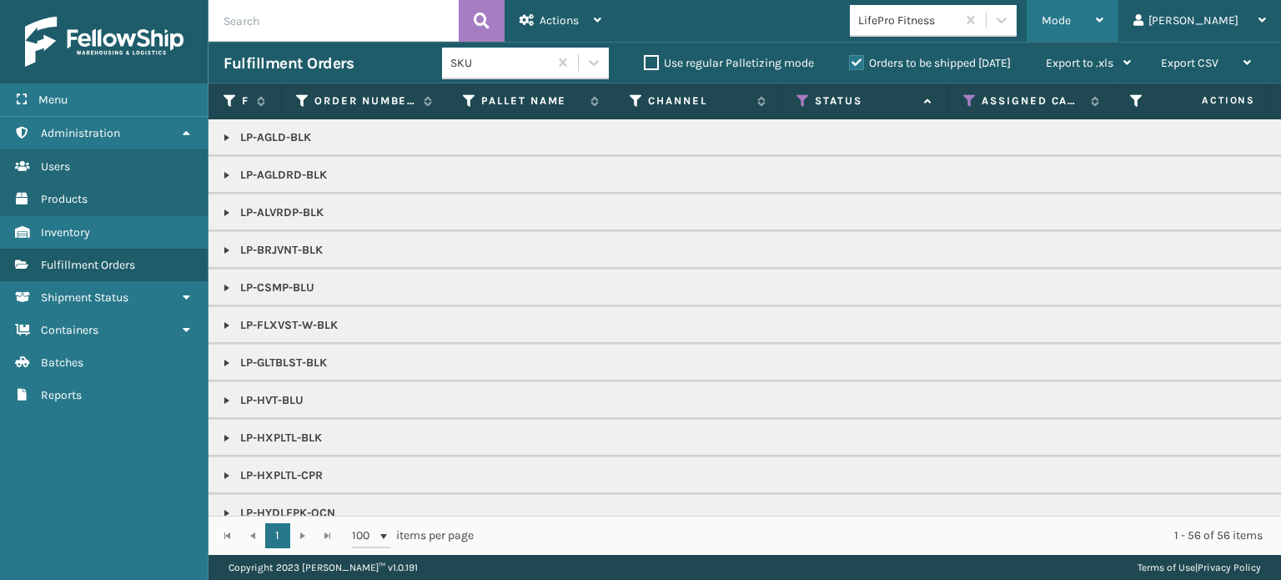
click at [1071, 16] on span "Mode" at bounding box center [1055, 20] width 29 height 14
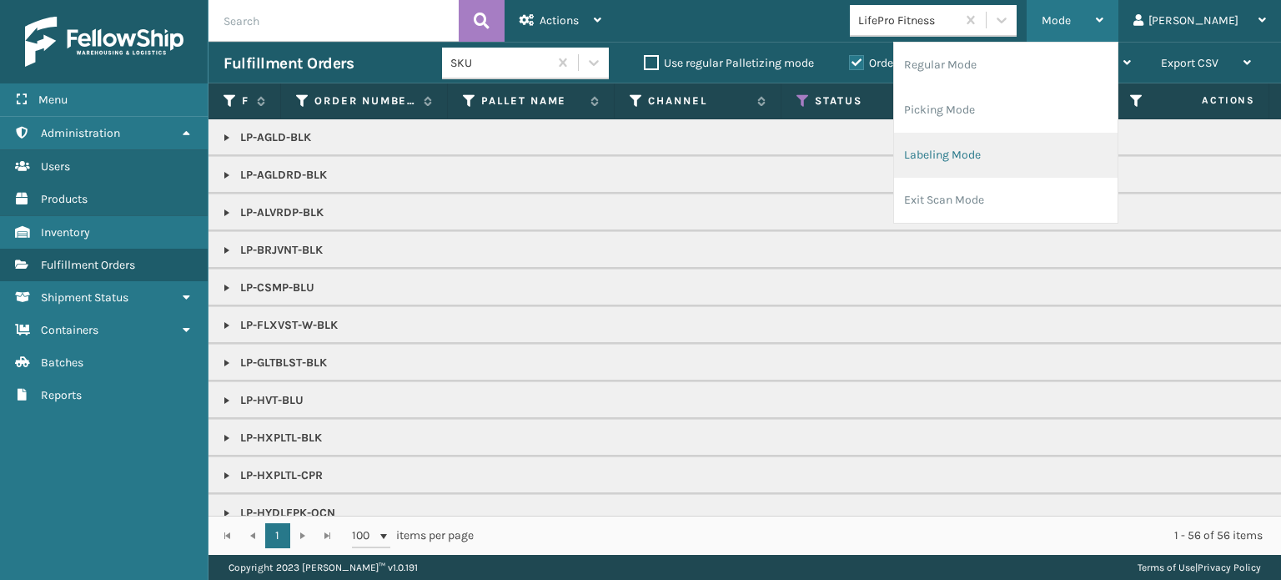
click at [1031, 162] on li "Labeling Mode" at bounding box center [1005, 155] width 223 height 45
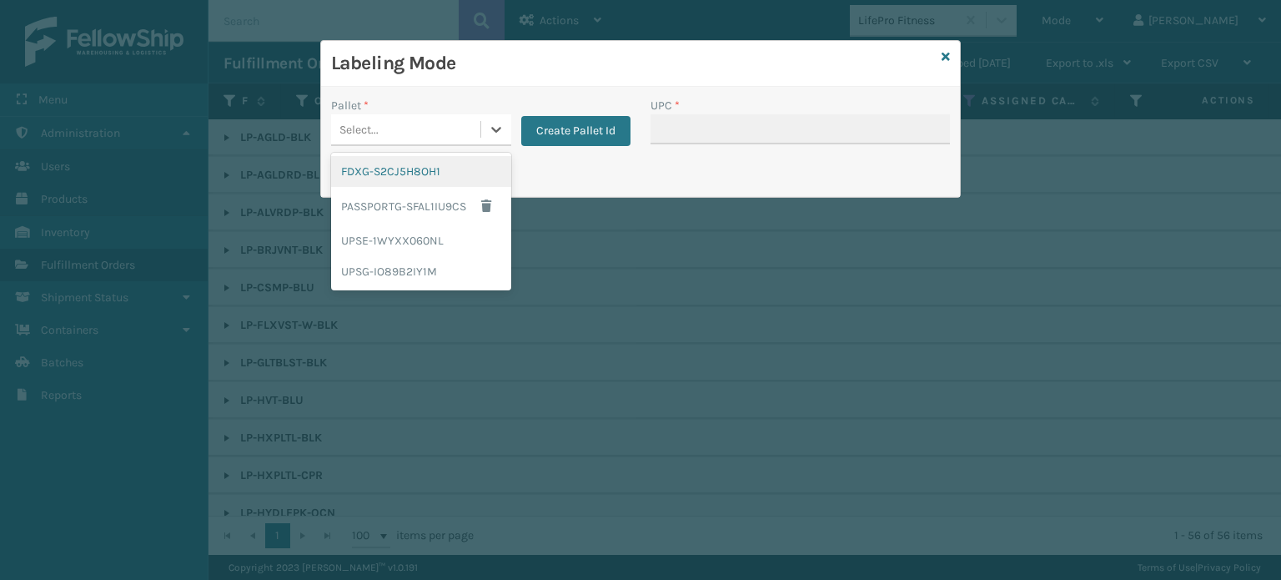
click at [458, 133] on div "Select..." at bounding box center [405, 130] width 149 height 28
click at [430, 274] on div "UPSG-IO89B2IY1M" at bounding box center [421, 271] width 180 height 31
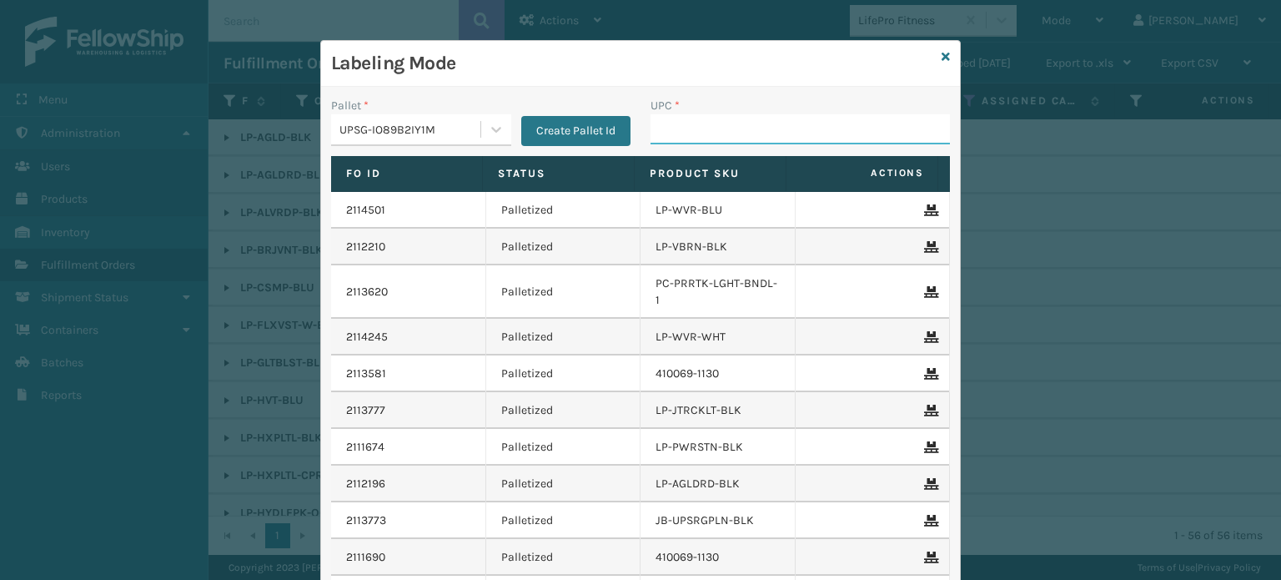
click at [725, 114] on input "UPC *" at bounding box center [799, 129] width 299 height 30
paste input "LP-VBRN-BLK"
type input "LP-VBRN-BLK"
type input "LP-LMCRP"
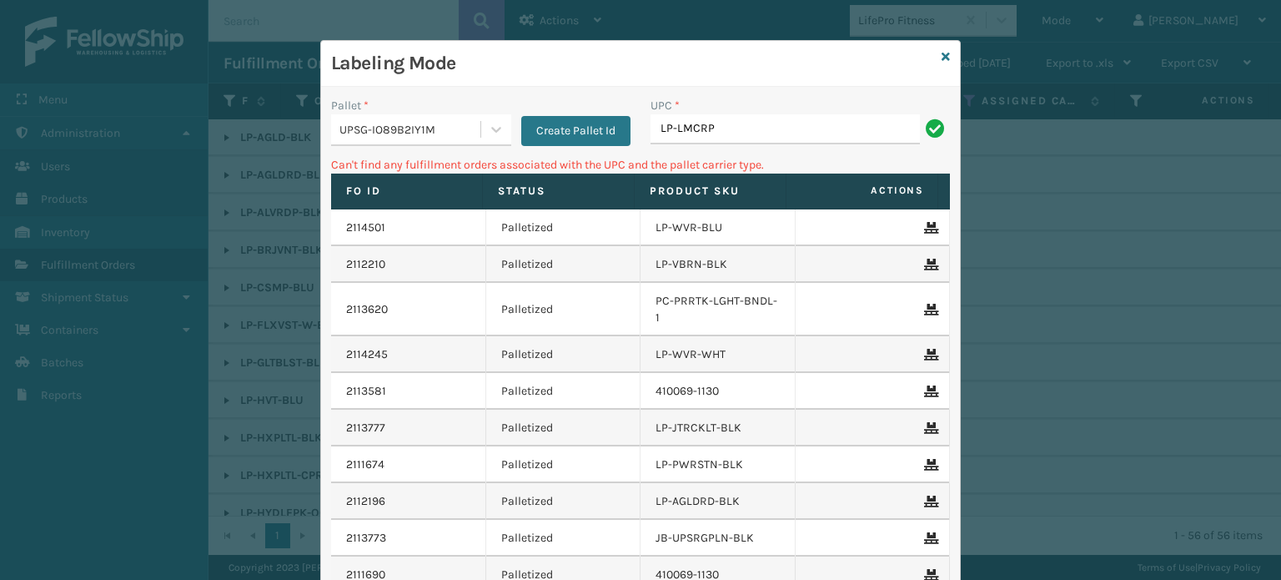
click at [945, 56] on div "Labeling Mode" at bounding box center [640, 64] width 639 height 46
click at [946, 56] on div "Labeling Mode" at bounding box center [640, 64] width 639 height 46
click at [941, 56] on icon at bounding box center [945, 57] width 8 height 12
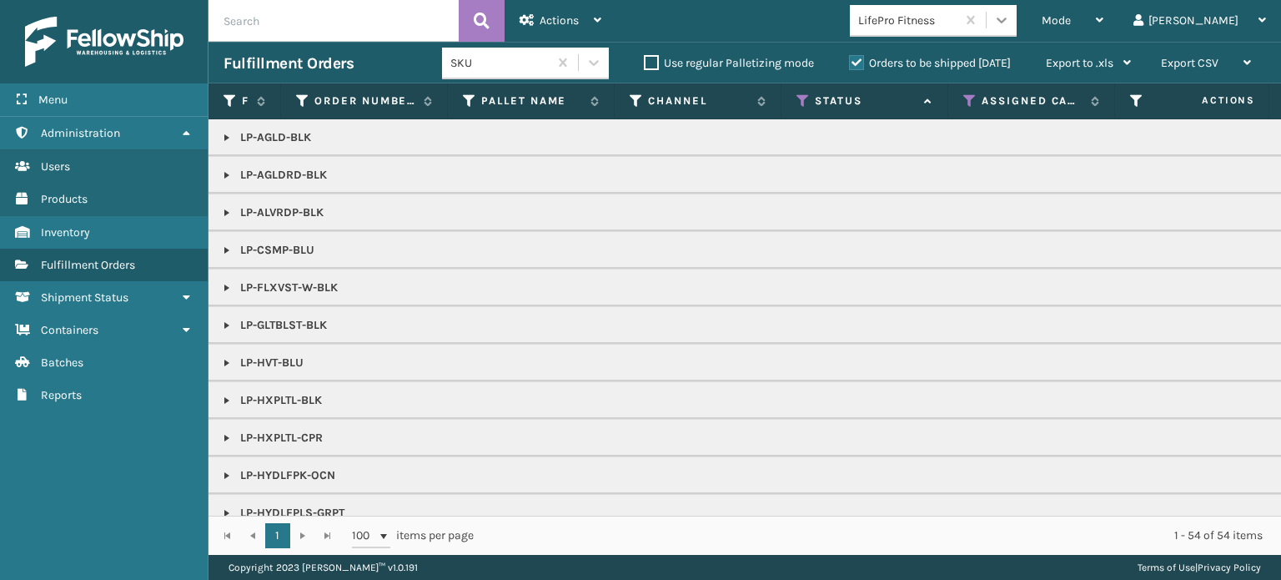
click at [1010, 28] on icon at bounding box center [1001, 20] width 17 height 17
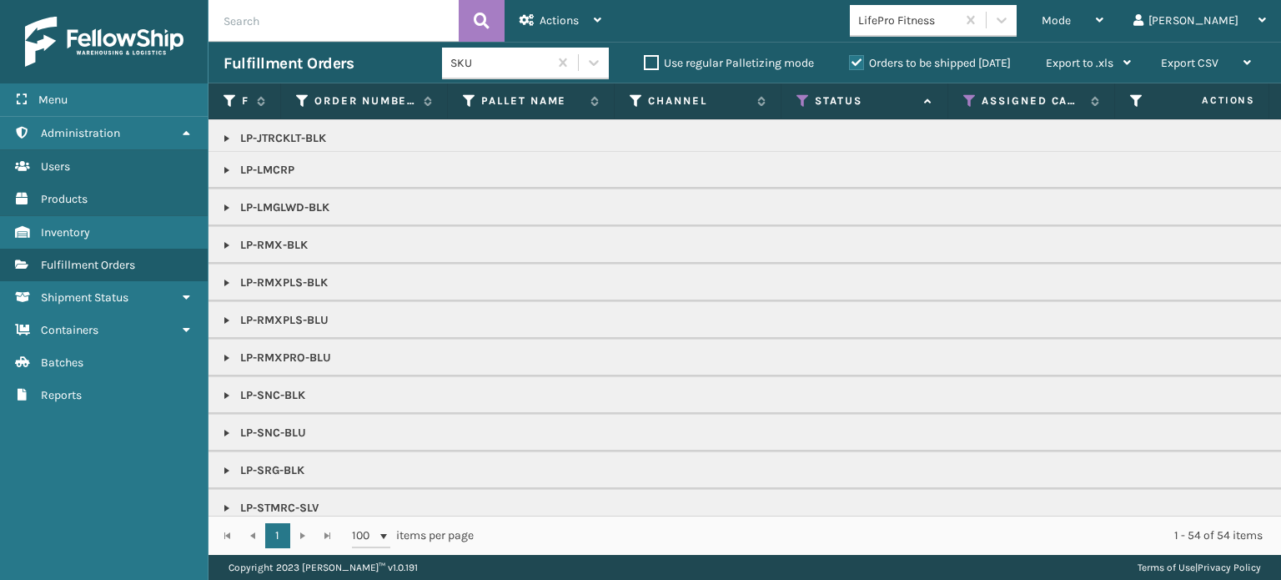
scroll to position [534, 0]
click at [1071, 26] on span "Mode" at bounding box center [1055, 20] width 29 height 14
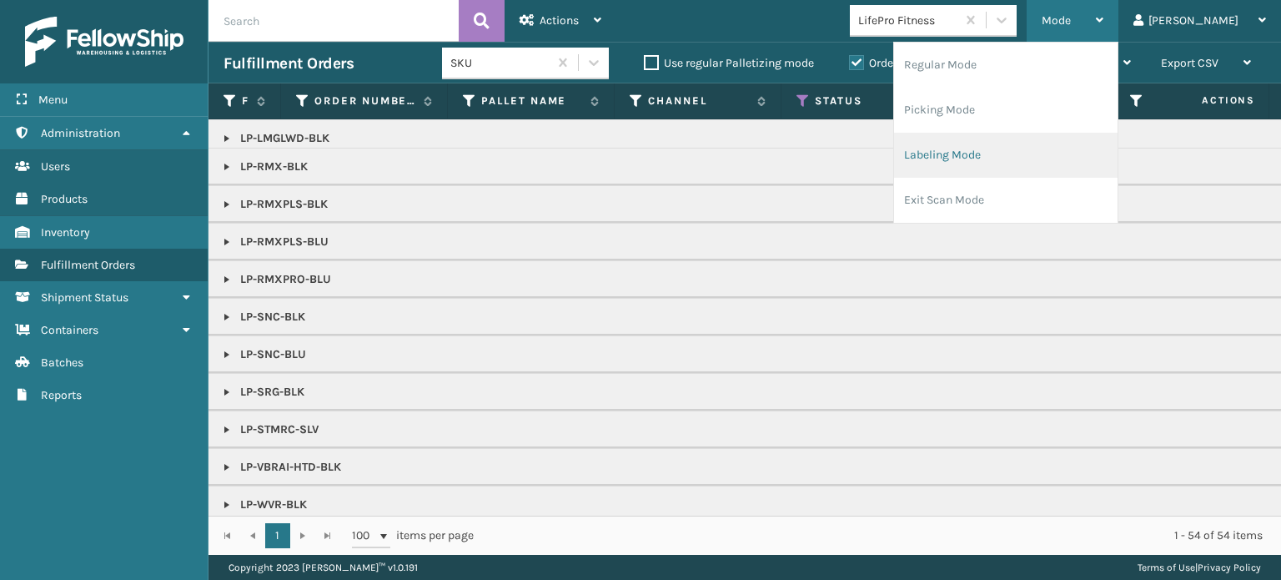
click at [1018, 168] on li "Labeling Mode" at bounding box center [1005, 155] width 223 height 45
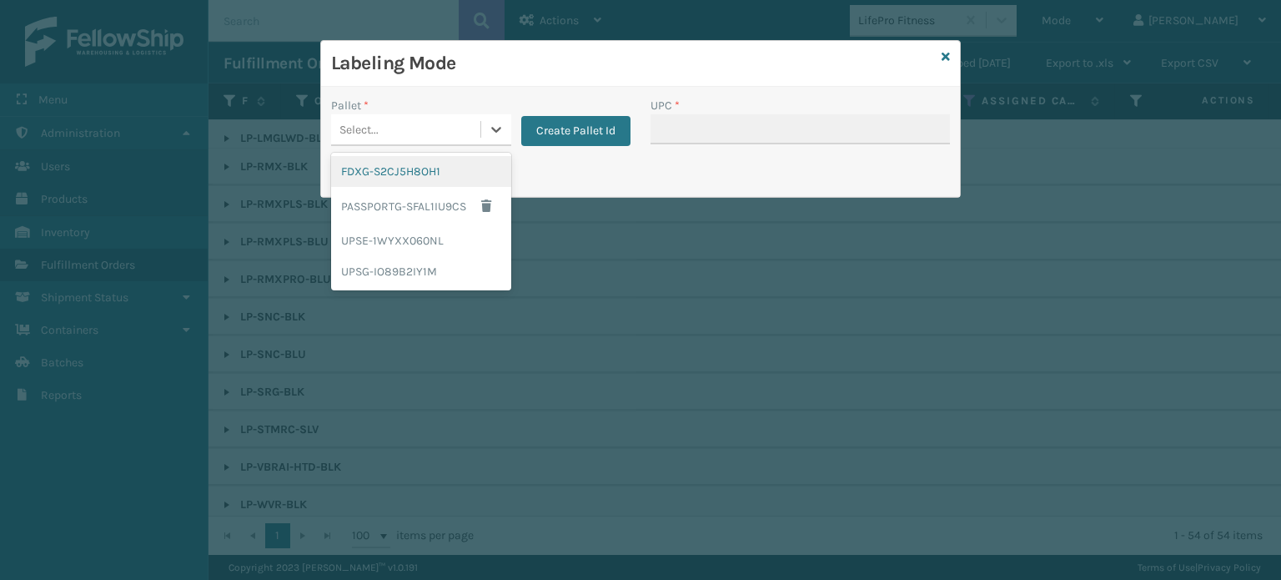
click at [469, 130] on div "Select..." at bounding box center [405, 130] width 149 height 28
click at [407, 269] on div "UPSG-IO89B2IY1M" at bounding box center [421, 271] width 180 height 31
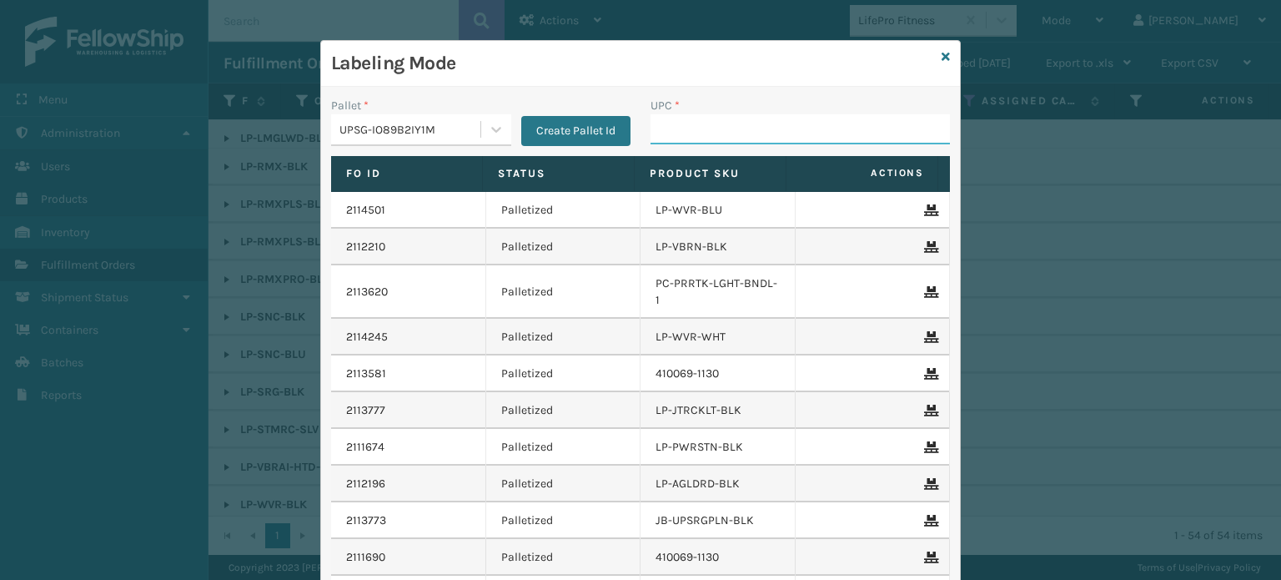
click at [678, 141] on input "UPC *" at bounding box center [799, 129] width 299 height 30
type input "810090931609"
click at [941, 53] on icon at bounding box center [945, 57] width 8 height 12
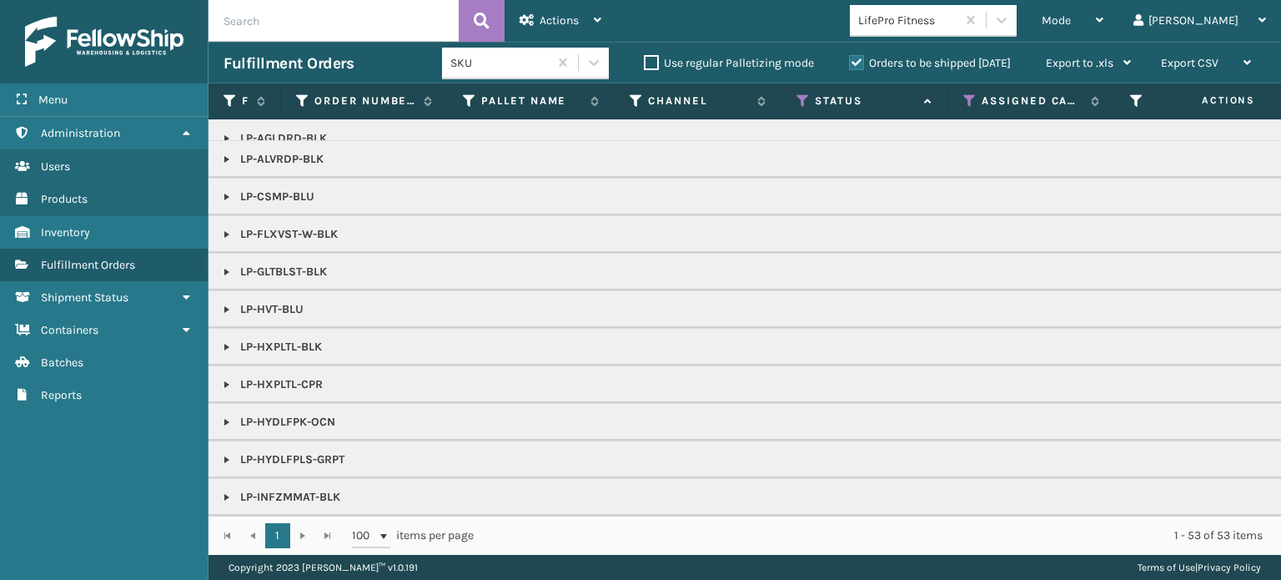
scroll to position [0, 0]
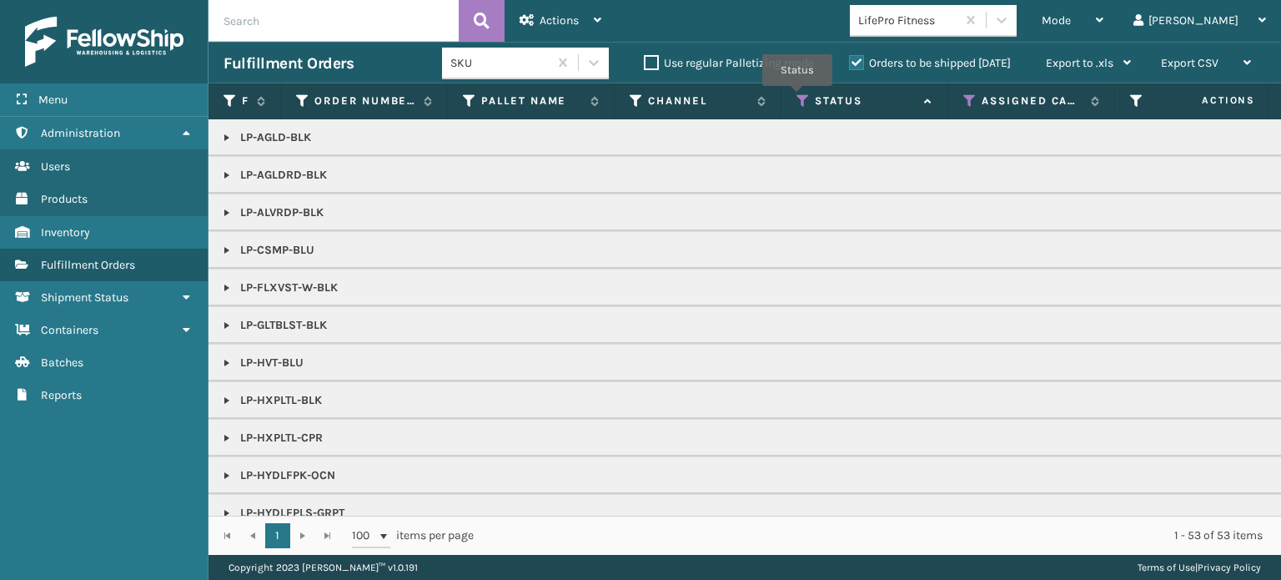
click at [797, 98] on icon at bounding box center [802, 100] width 13 height 15
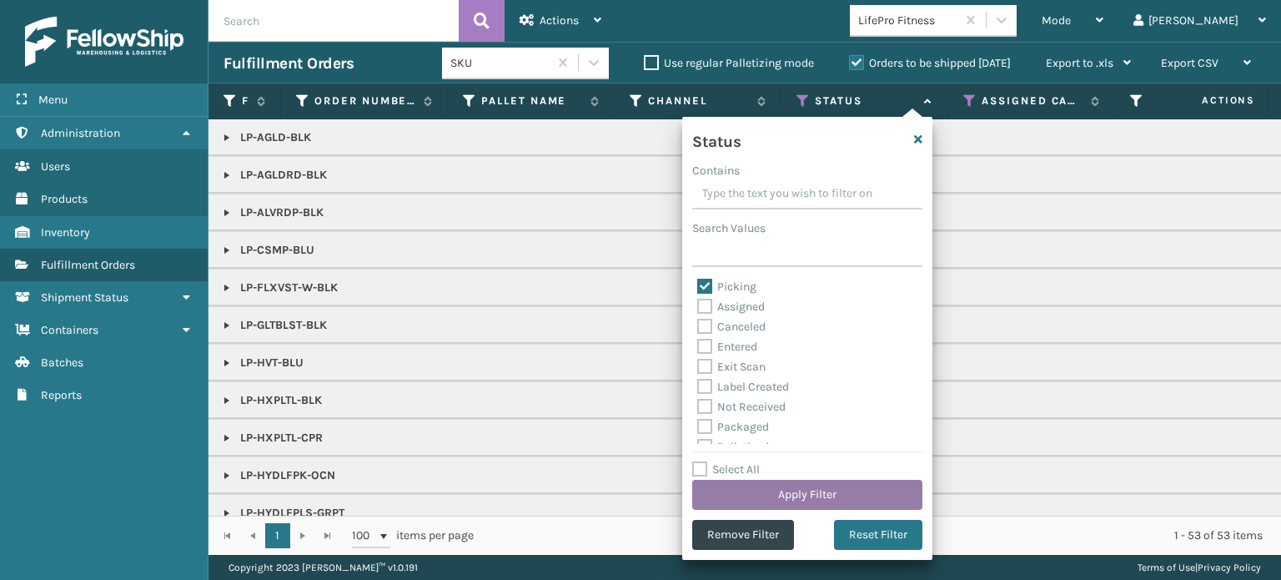
click at [821, 487] on button "Apply Filter" at bounding box center [807, 494] width 230 height 30
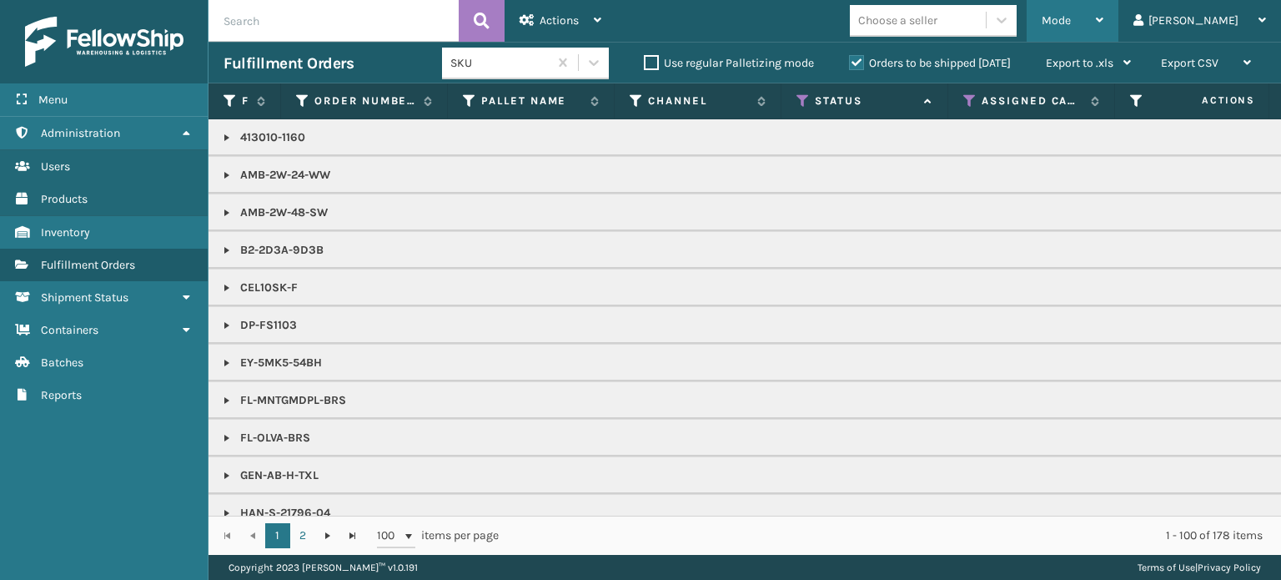
click at [1103, 30] on div "Mode" at bounding box center [1072, 21] width 62 height 42
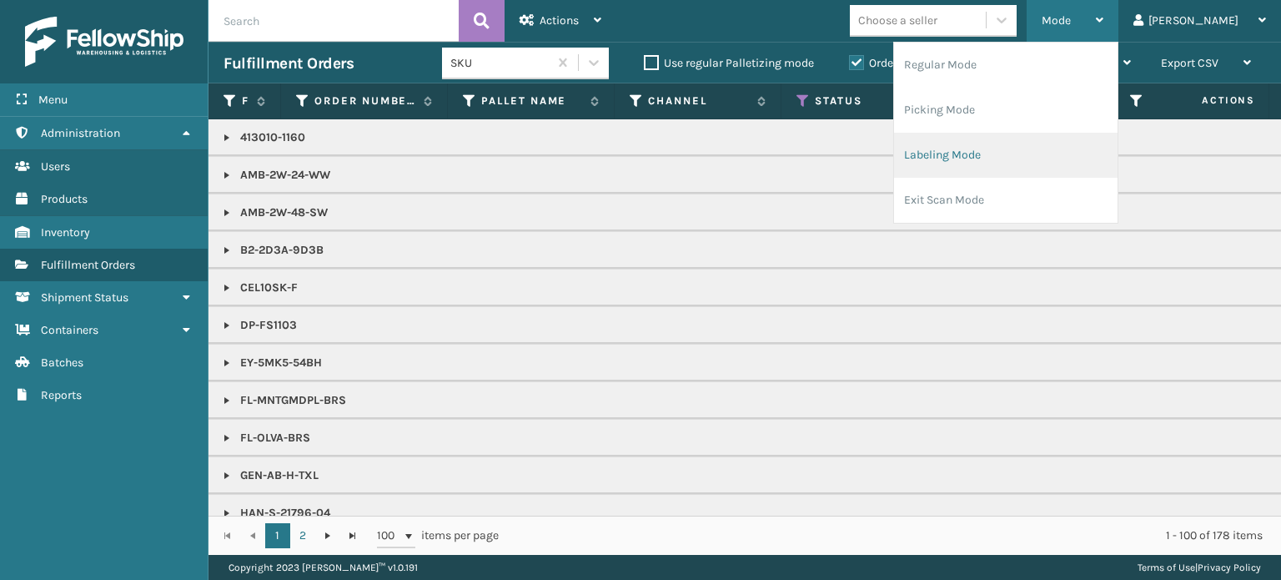
click at [1079, 146] on li "Labeling Mode" at bounding box center [1005, 155] width 223 height 45
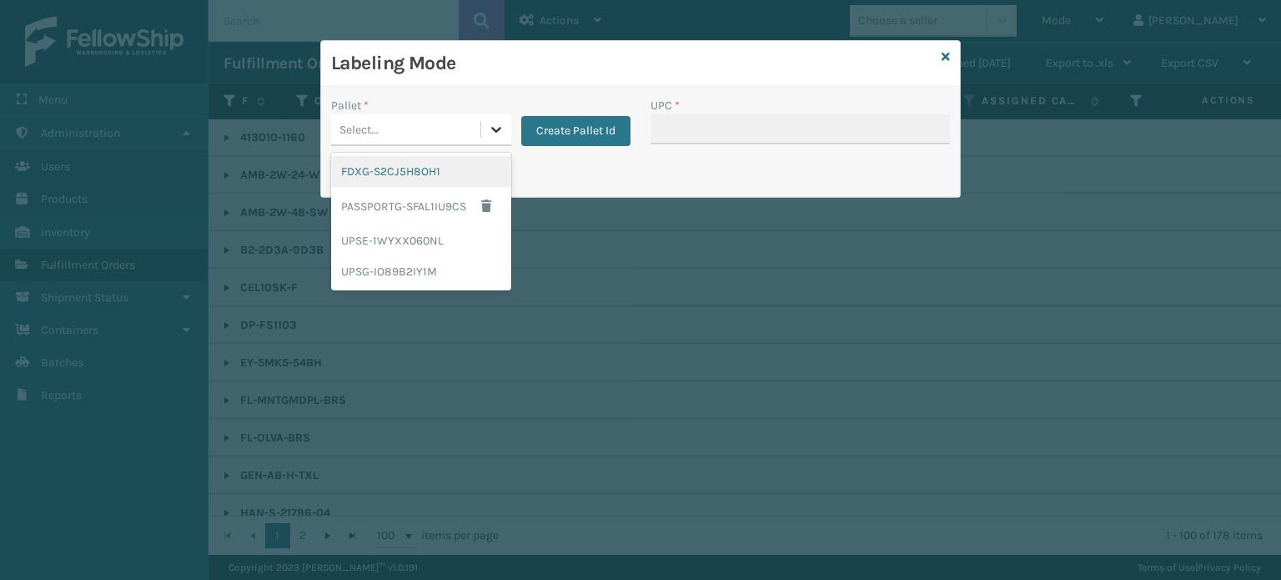
click at [504, 133] on icon at bounding box center [496, 129] width 17 height 17
click at [460, 274] on div "UPSG-IO89B2IY1M" at bounding box center [421, 271] width 180 height 31
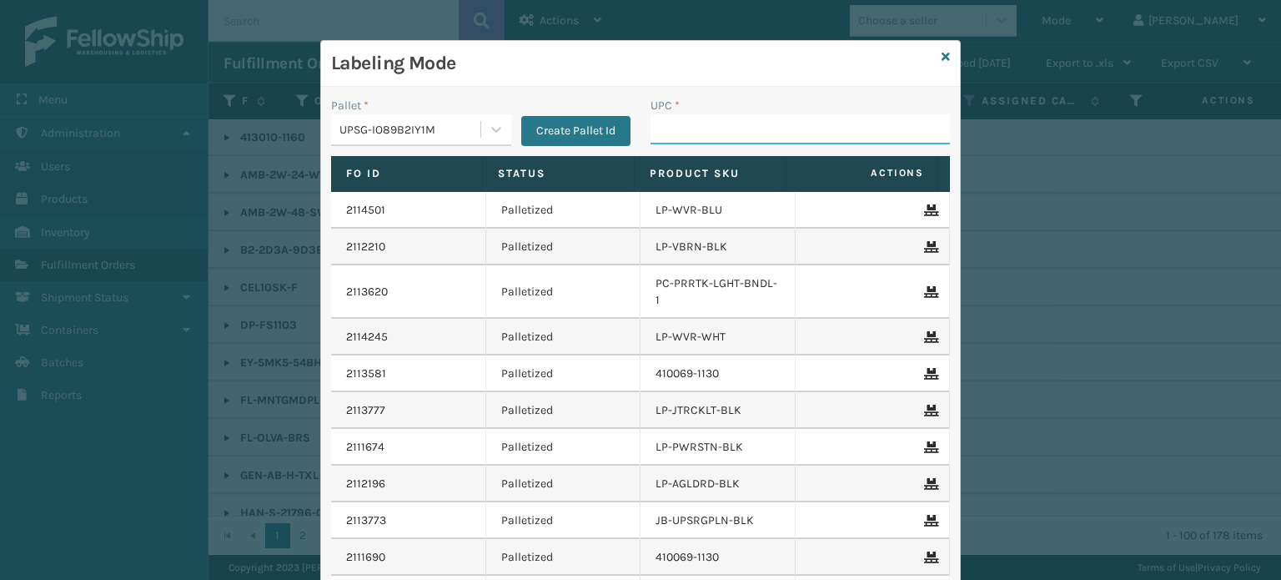
click at [680, 129] on input "UPC *" at bounding box center [799, 129] width 299 height 30
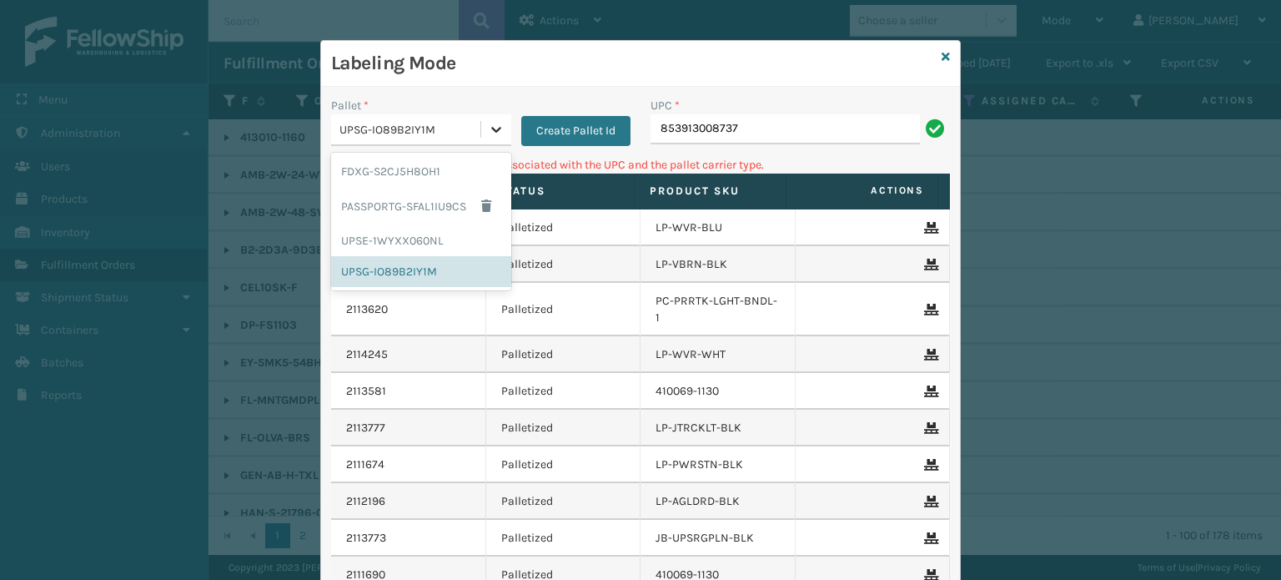
click at [491, 121] on icon at bounding box center [496, 129] width 17 height 17
click at [446, 182] on div "FDXG-S2CJ5H8OH1" at bounding box center [421, 171] width 180 height 31
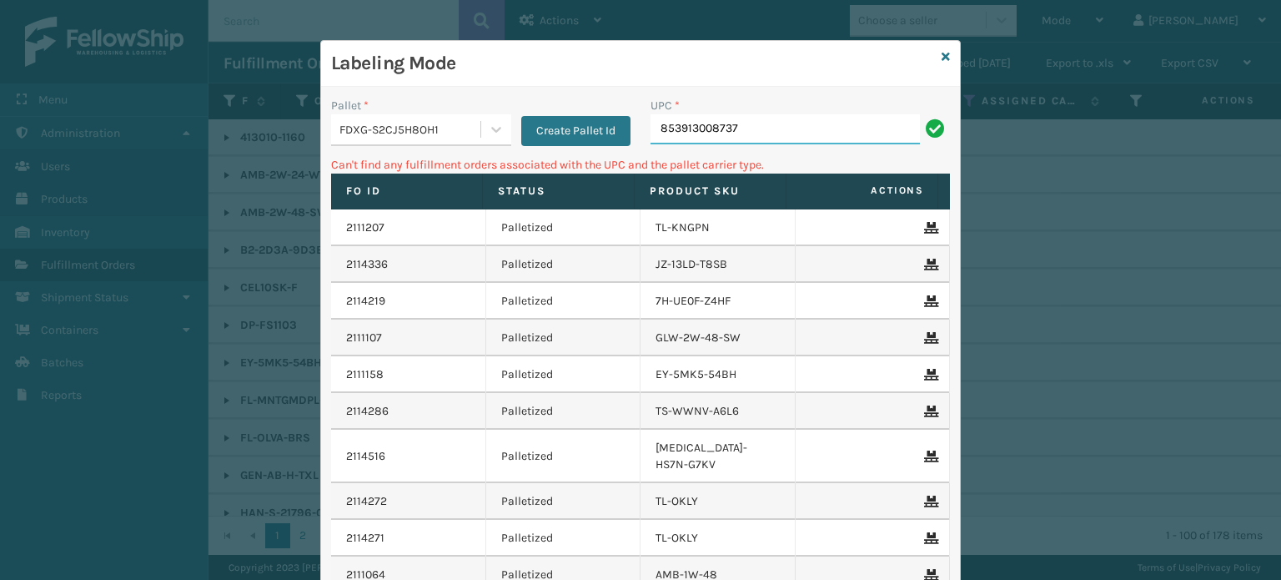
click at [803, 135] on input "853913008737" at bounding box center [784, 129] width 269 height 30
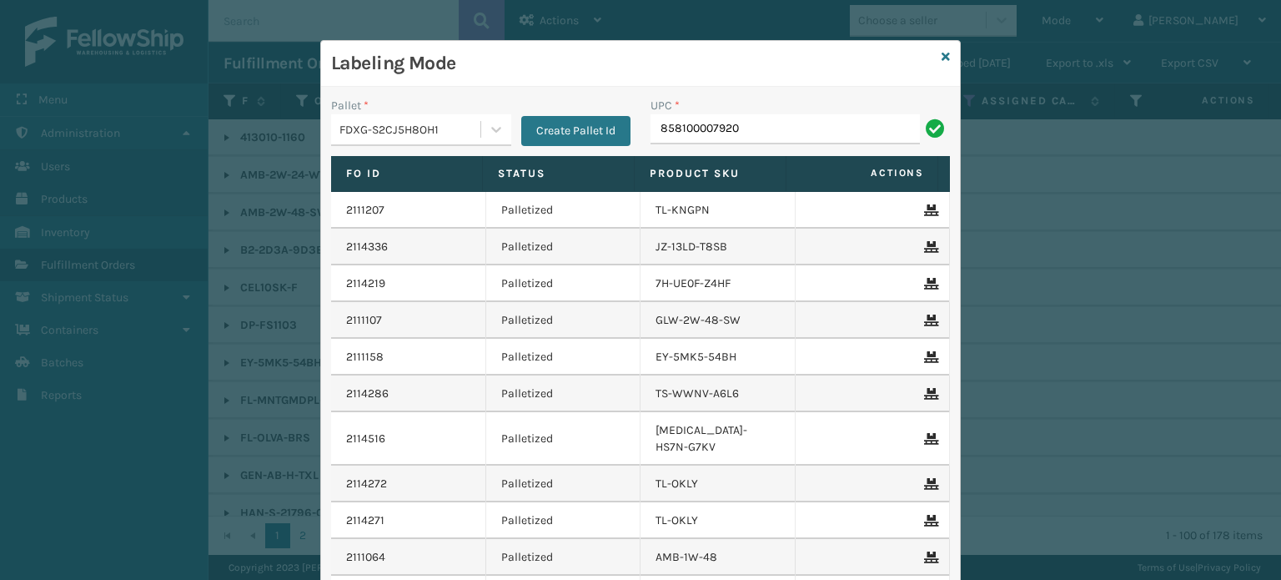
click at [696, 132] on input "858100007920" at bounding box center [784, 129] width 269 height 30
type input "858100007920"
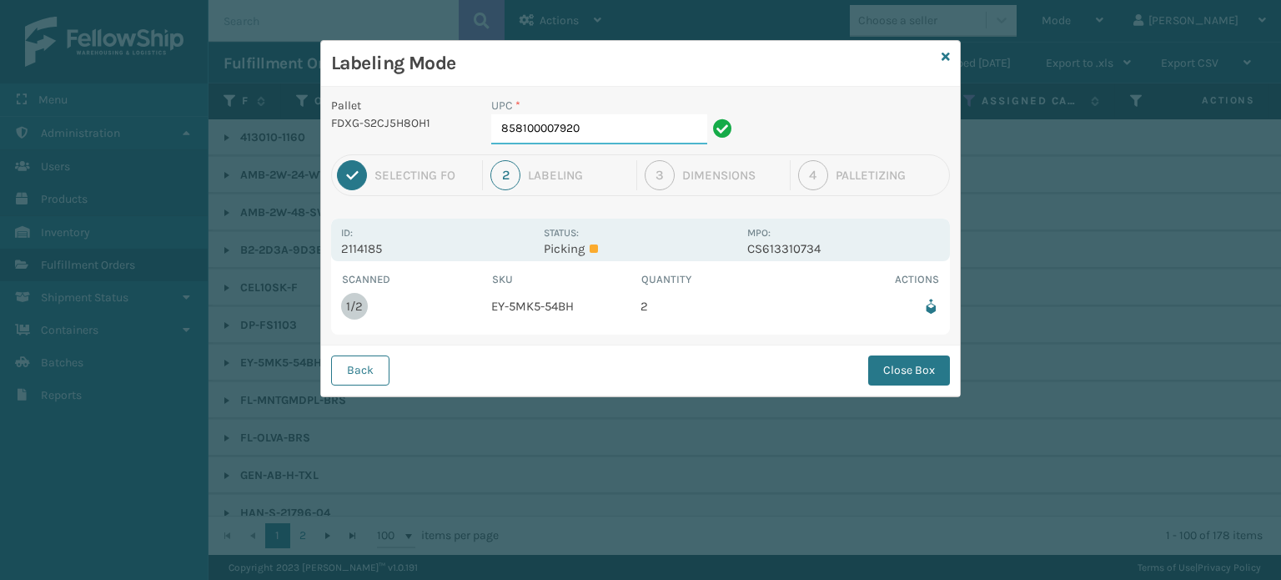
click at [624, 138] on input "858100007920" at bounding box center [599, 129] width 216 height 30
click at [891, 371] on button "Close Box" at bounding box center [909, 370] width 82 height 30
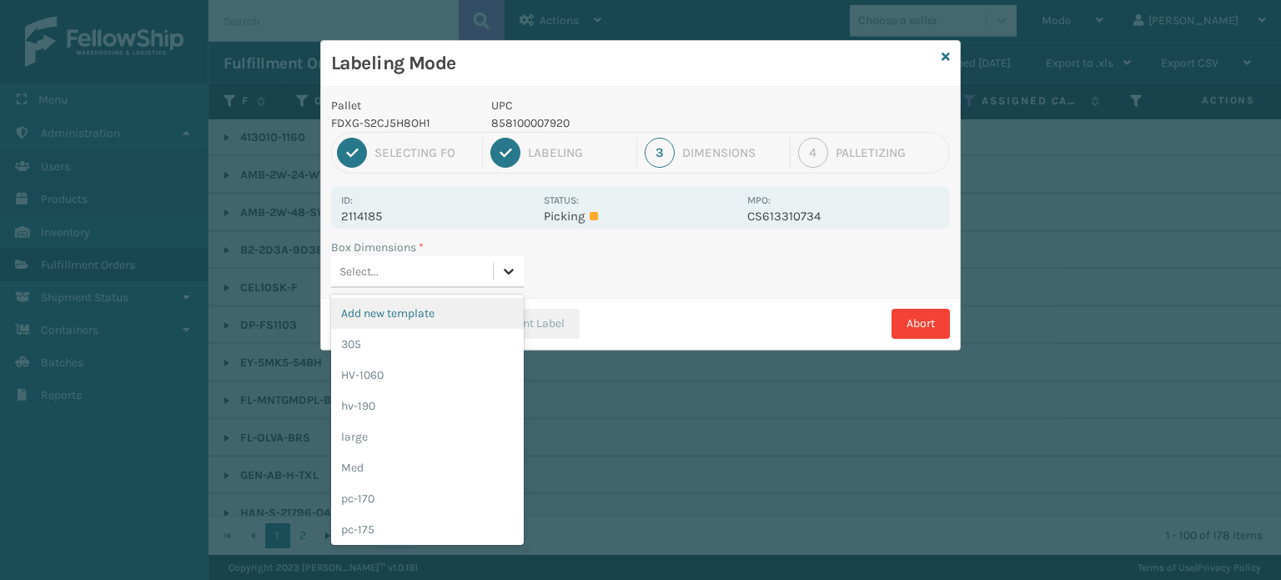
click at [504, 268] on icon at bounding box center [508, 271] width 17 height 17
click at [436, 475] on div "Med" at bounding box center [427, 467] width 193 height 31
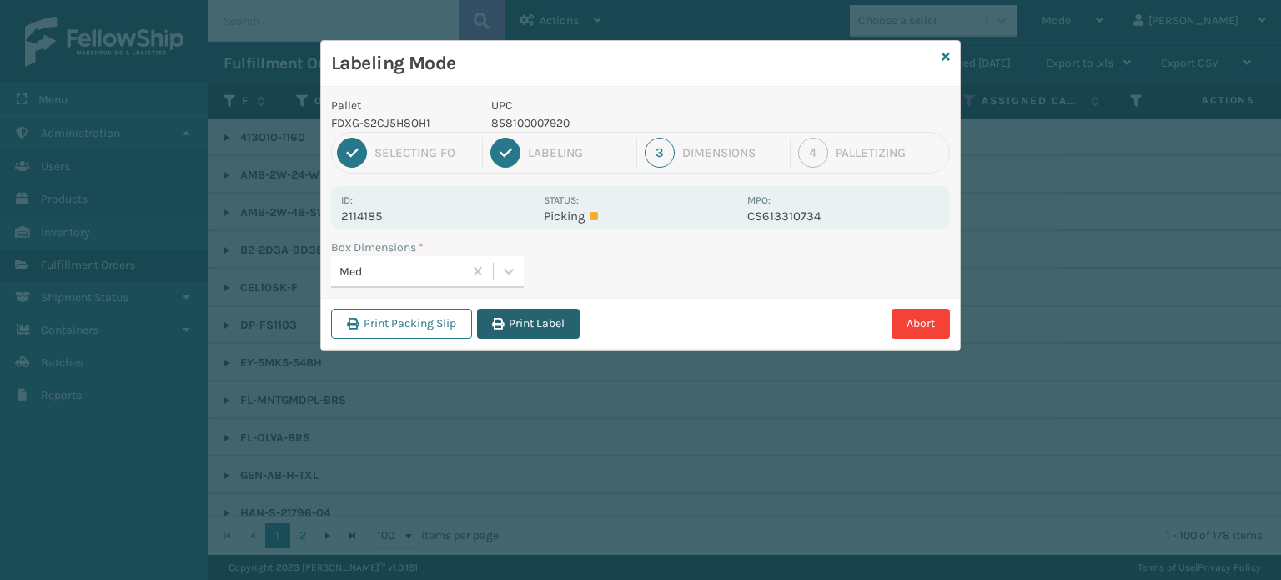
click at [541, 319] on button "Print Label" at bounding box center [528, 324] width 103 height 30
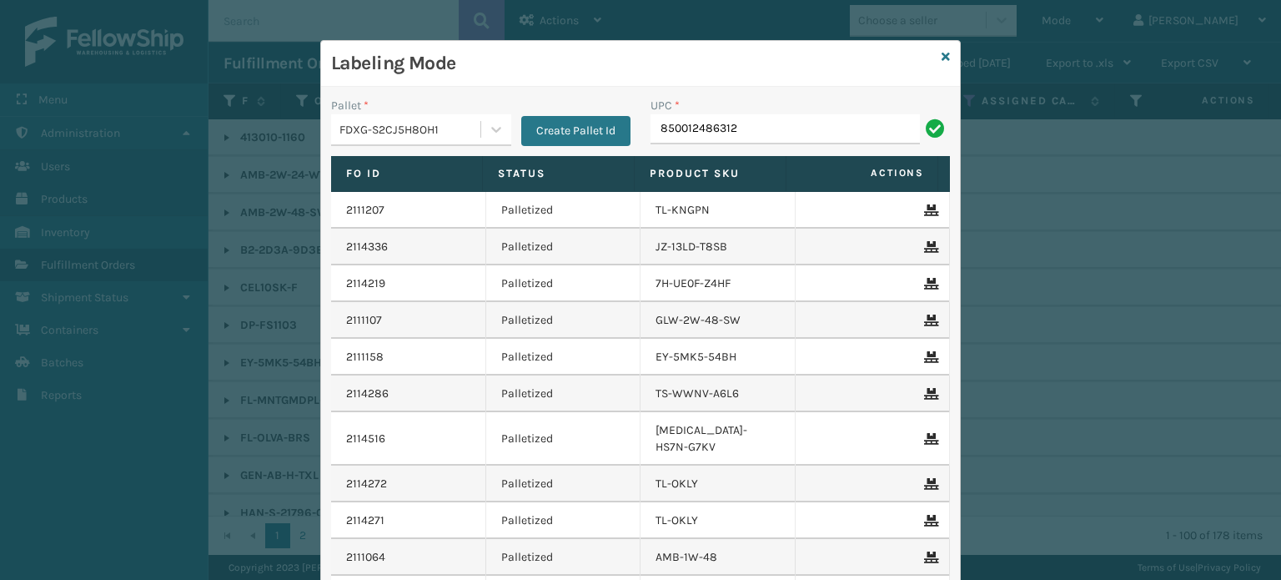
type input "850012486312"
type input "850012486763"
type input "850040667530"
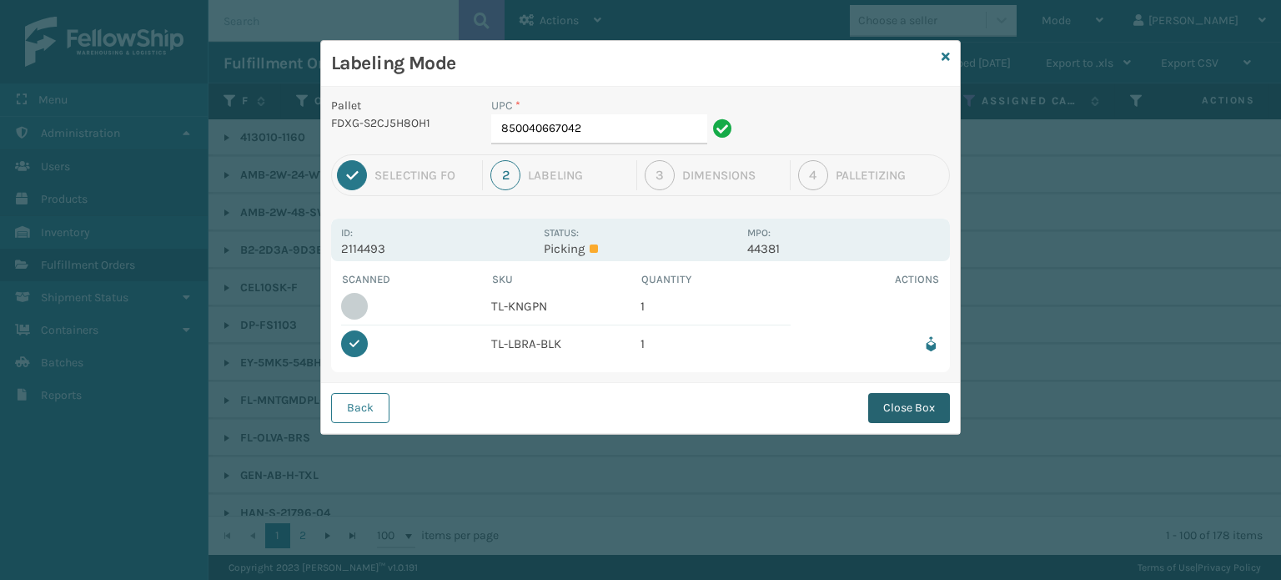
click at [916, 413] on button "Close Box" at bounding box center [909, 408] width 82 height 30
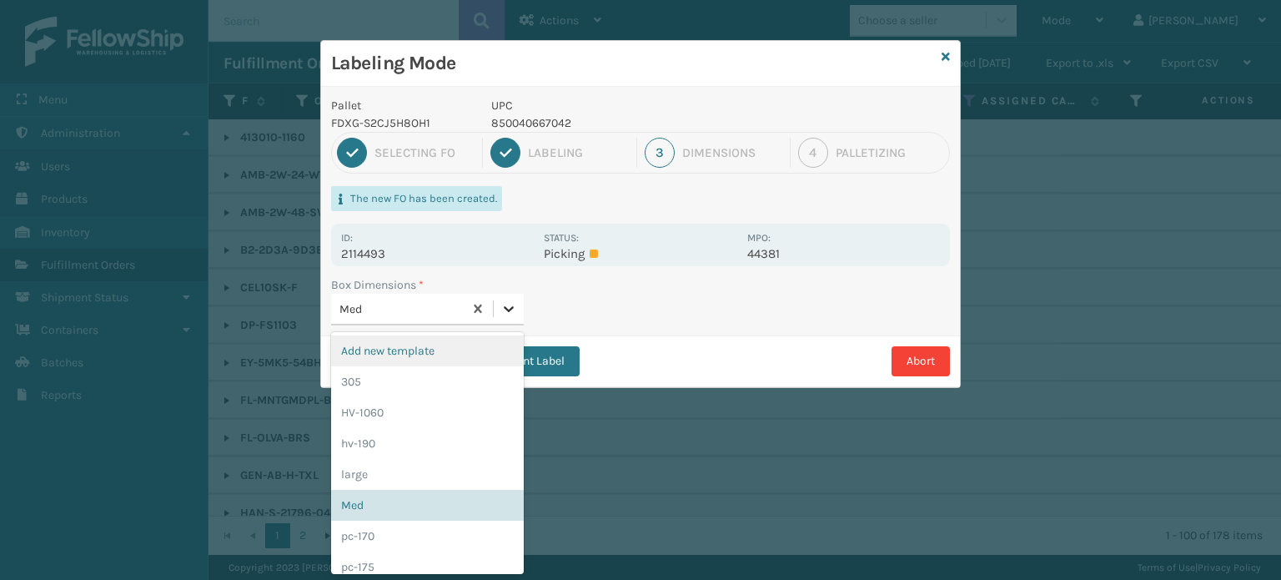
click at [510, 304] on icon at bounding box center [508, 308] width 17 height 17
click at [440, 529] on div "pc-170" at bounding box center [427, 535] width 193 height 31
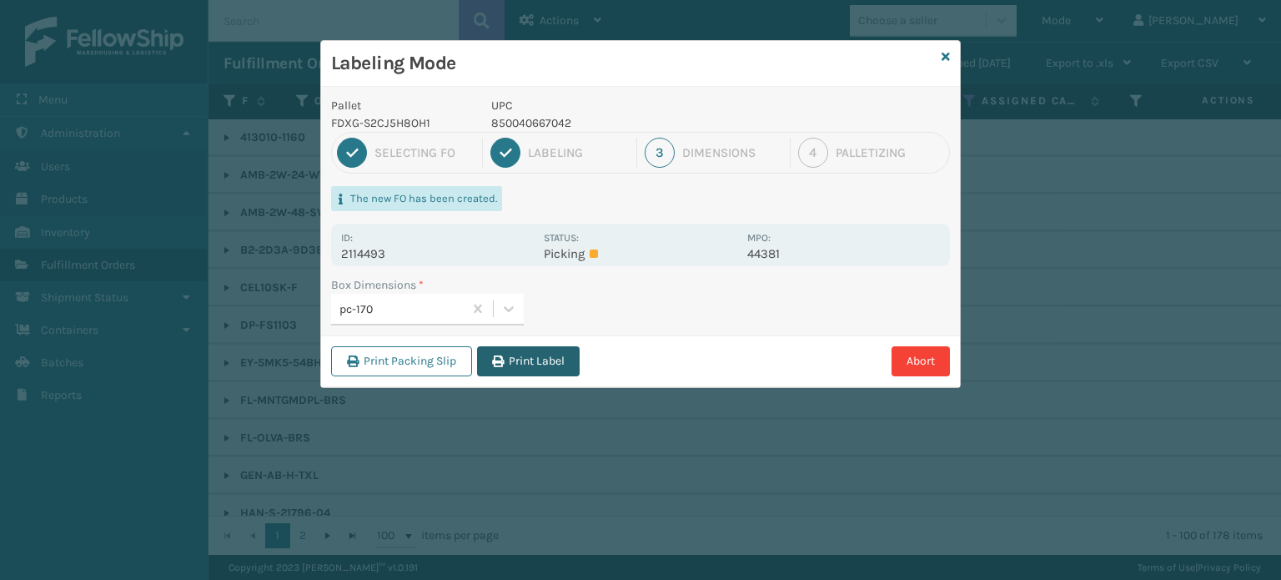
click at [543, 359] on button "Print Label" at bounding box center [528, 361] width 103 height 30
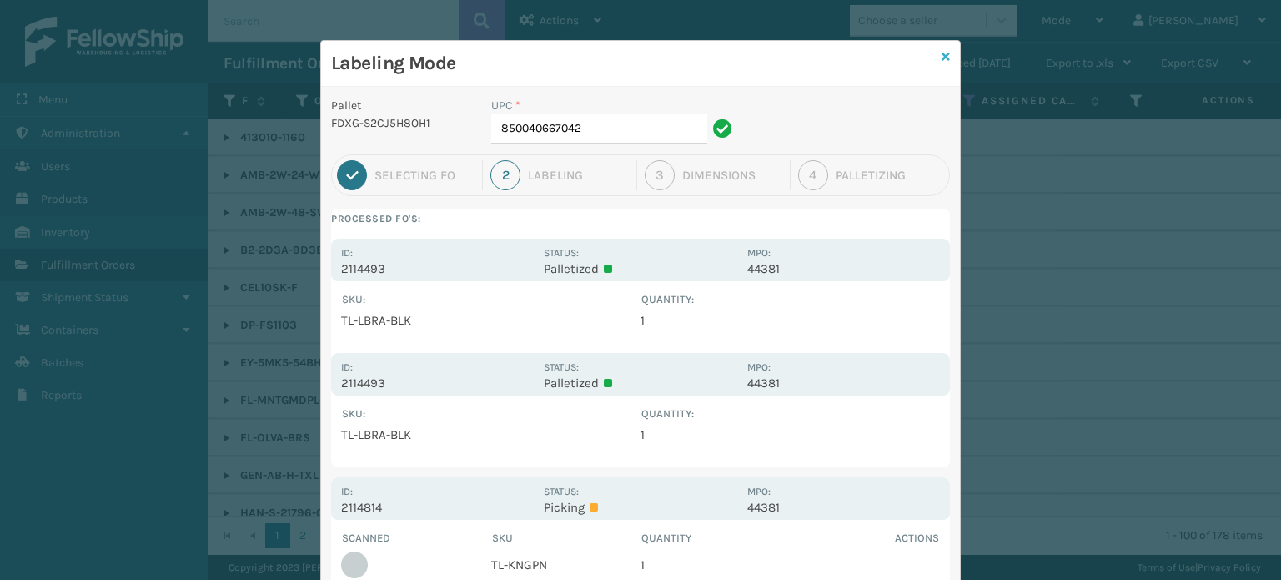
click at [943, 53] on icon at bounding box center [945, 57] width 8 height 12
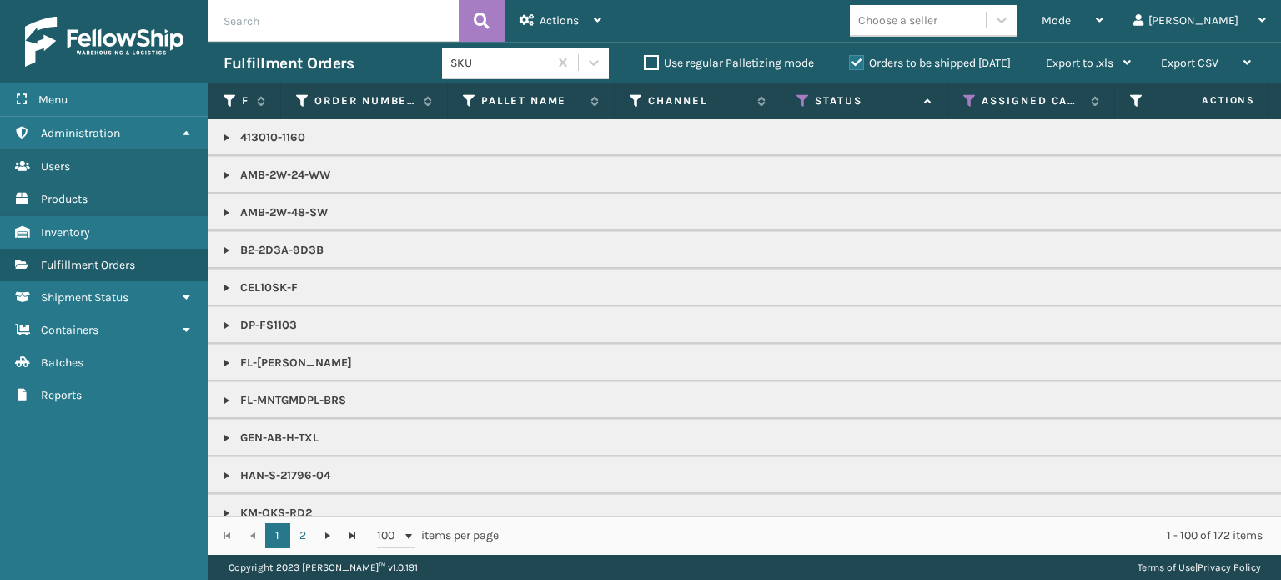
click at [1103, 28] on div "Mode" at bounding box center [1072, 21] width 62 height 42
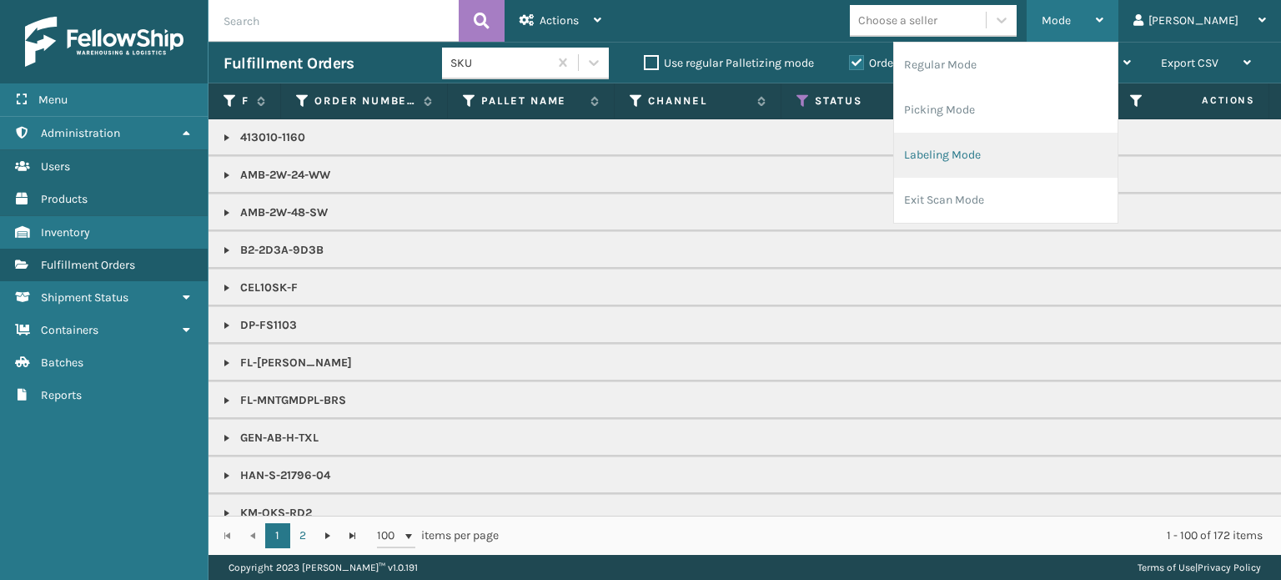
click at [1090, 159] on li "Labeling Mode" at bounding box center [1005, 155] width 223 height 45
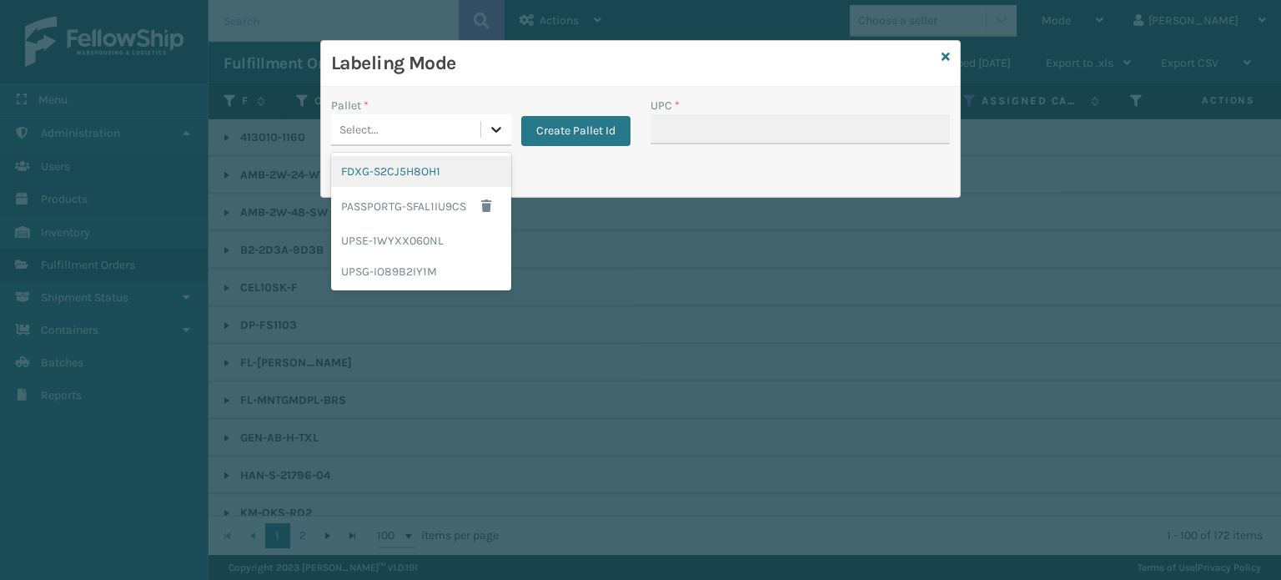
click at [493, 133] on icon at bounding box center [496, 129] width 17 height 17
click at [477, 158] on div "FDXG-S2CJ5H8OH1" at bounding box center [421, 171] width 180 height 31
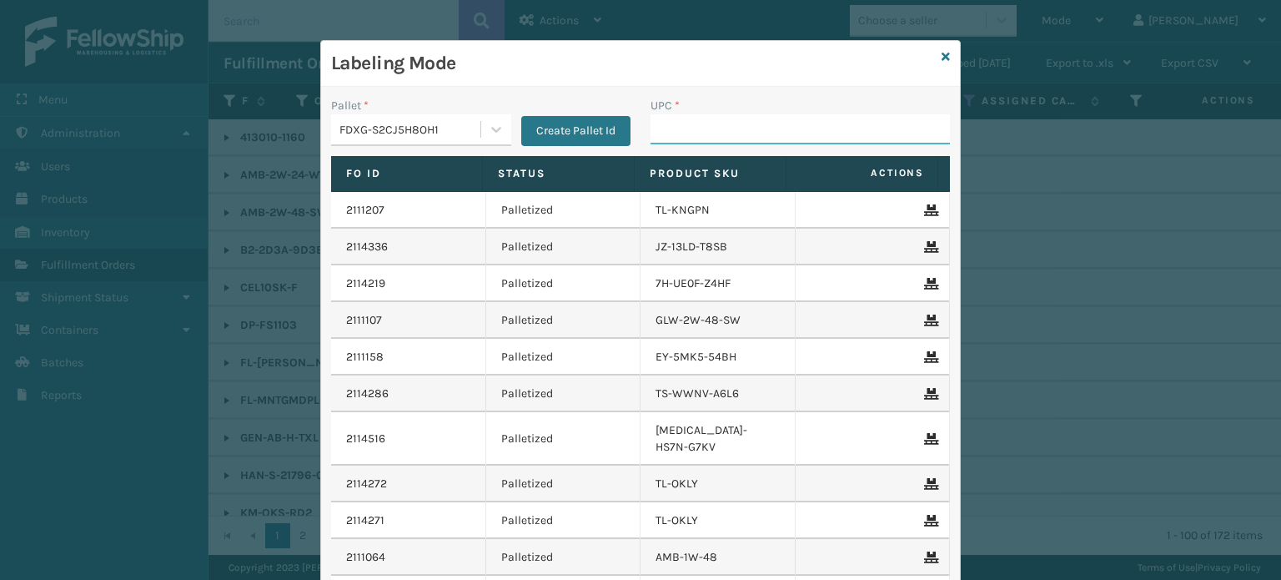
click at [677, 123] on input "UPC *" at bounding box center [799, 129] width 299 height 30
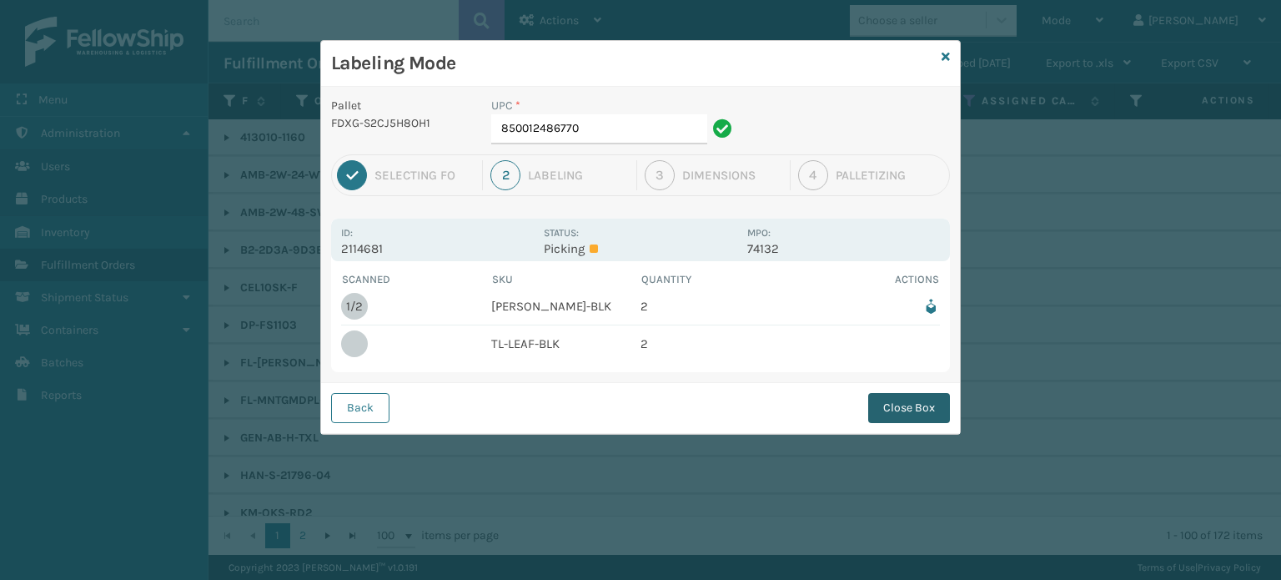
click at [930, 403] on button "Close Box" at bounding box center [909, 408] width 82 height 30
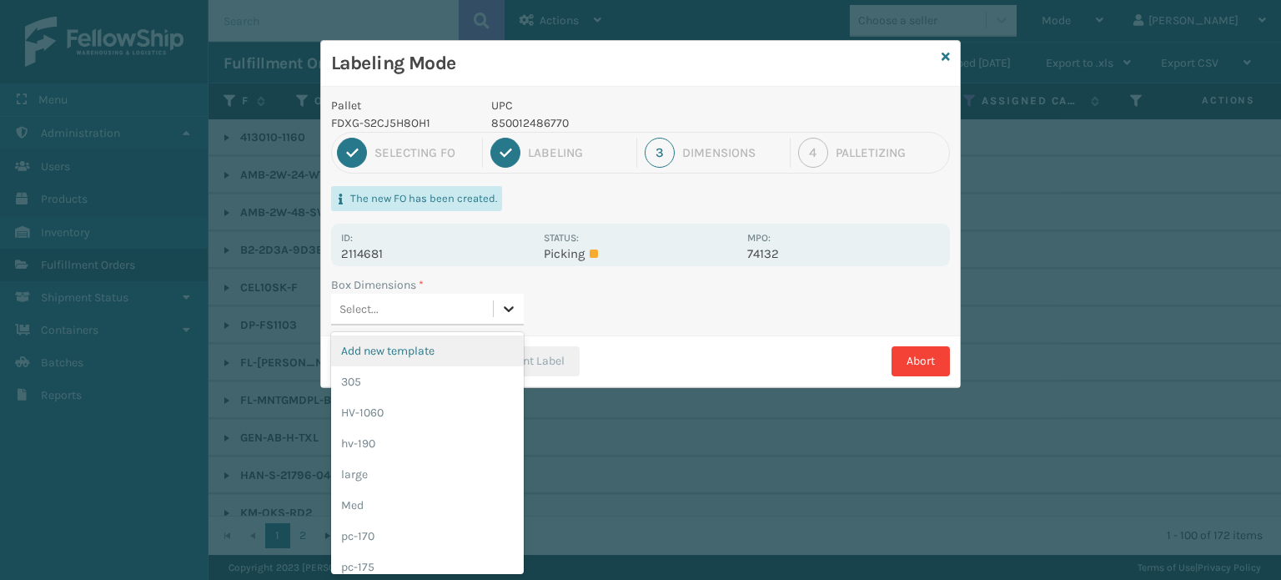
click at [507, 300] on icon at bounding box center [508, 308] width 17 height 17
click at [435, 541] on div "pc-170" at bounding box center [427, 535] width 193 height 31
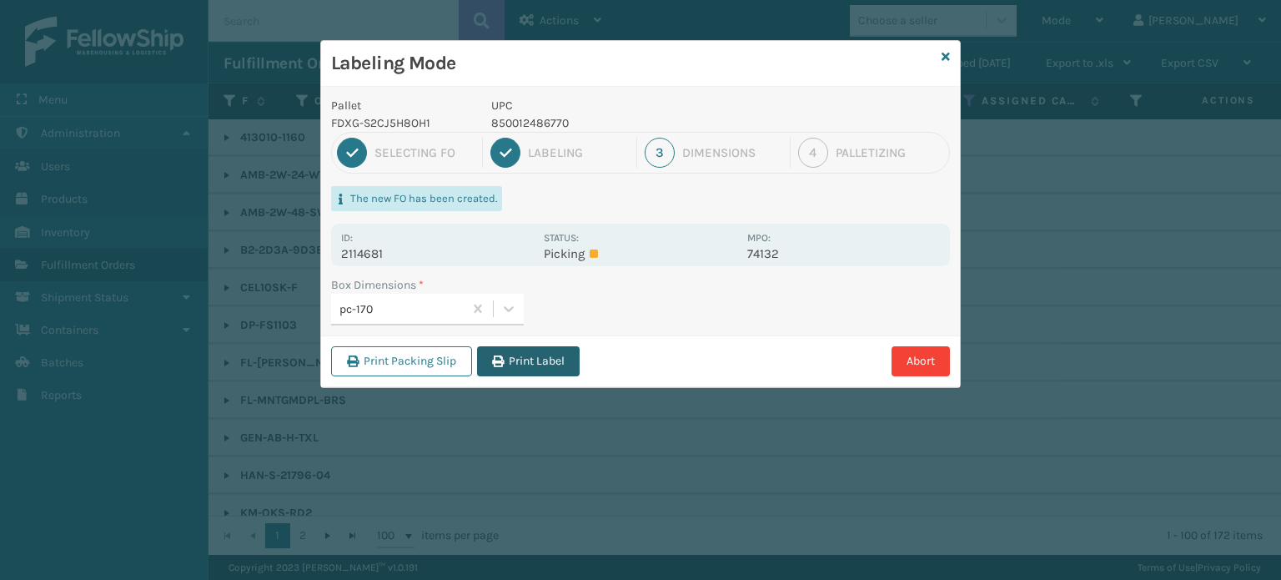
click at [529, 363] on button "Print Label" at bounding box center [528, 361] width 103 height 30
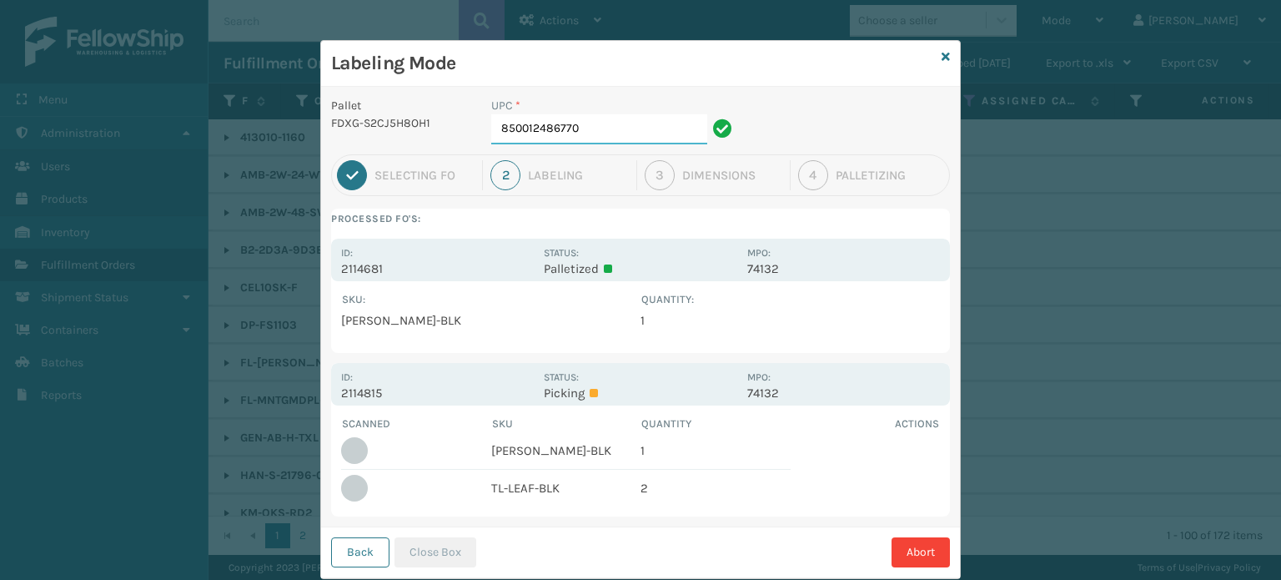
click at [610, 121] on input "850012486770" at bounding box center [599, 129] width 216 height 30
click at [444, 557] on button "Close Box" at bounding box center [435, 552] width 82 height 30
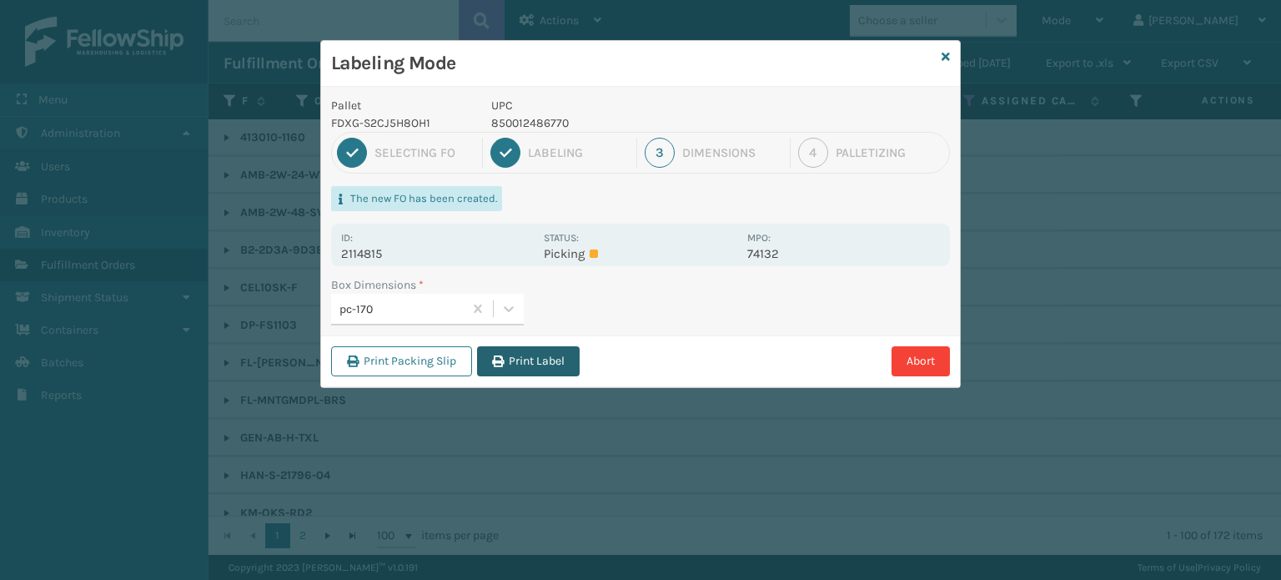
click at [527, 374] on button "Print Label" at bounding box center [528, 361] width 103 height 30
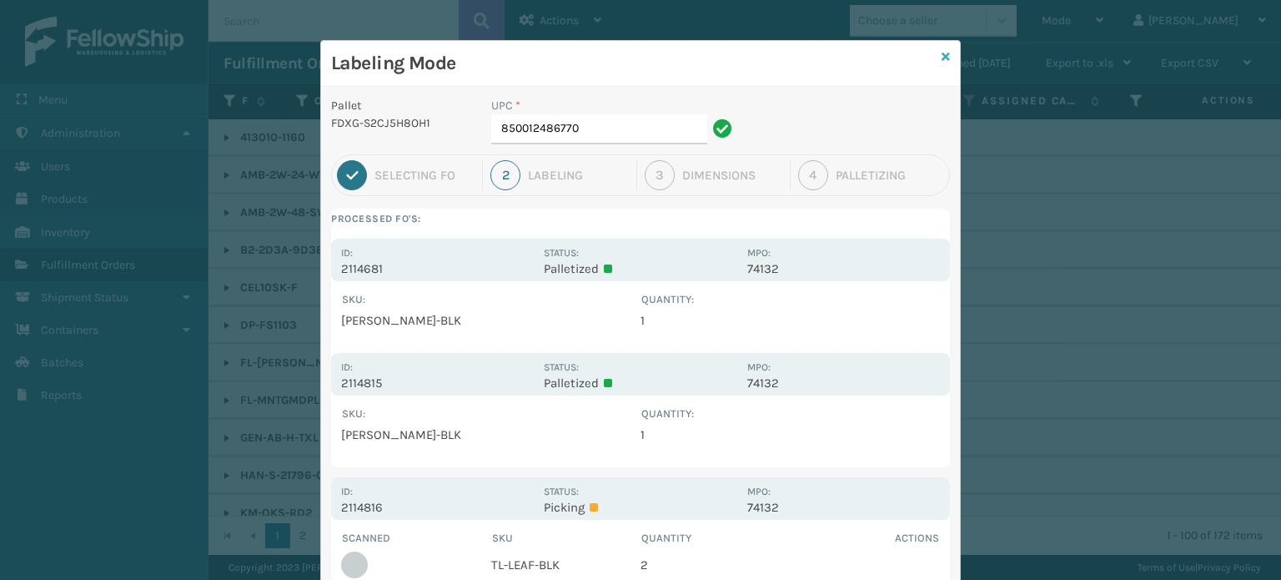
click at [941, 53] on icon at bounding box center [945, 57] width 8 height 12
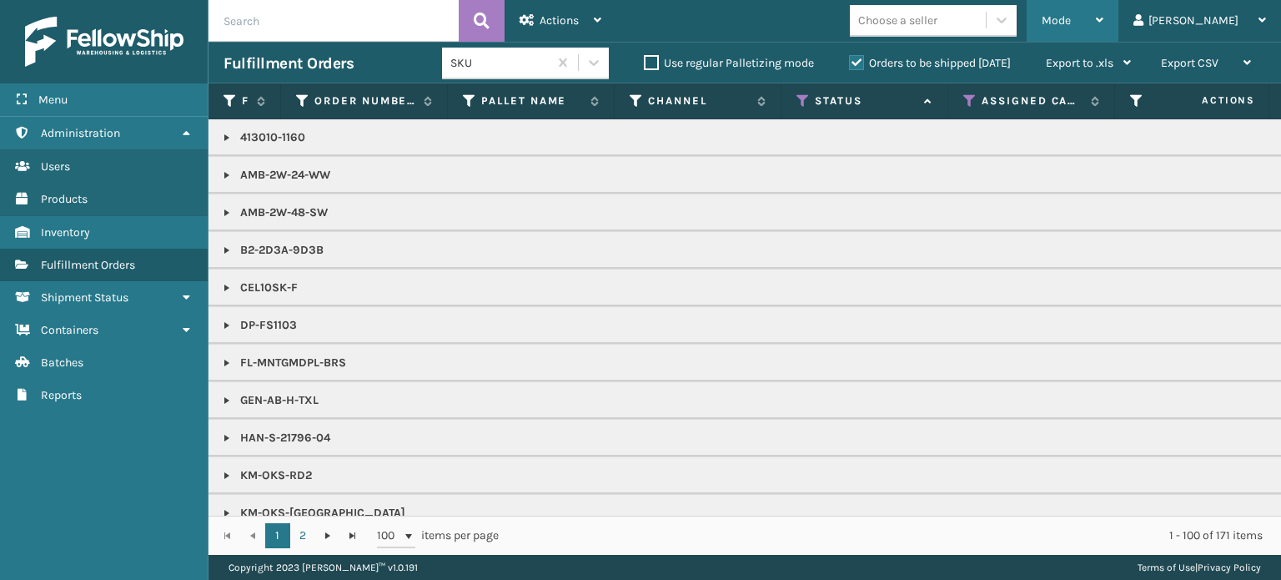
click at [1103, 8] on div "Mode" at bounding box center [1072, 21] width 62 height 42
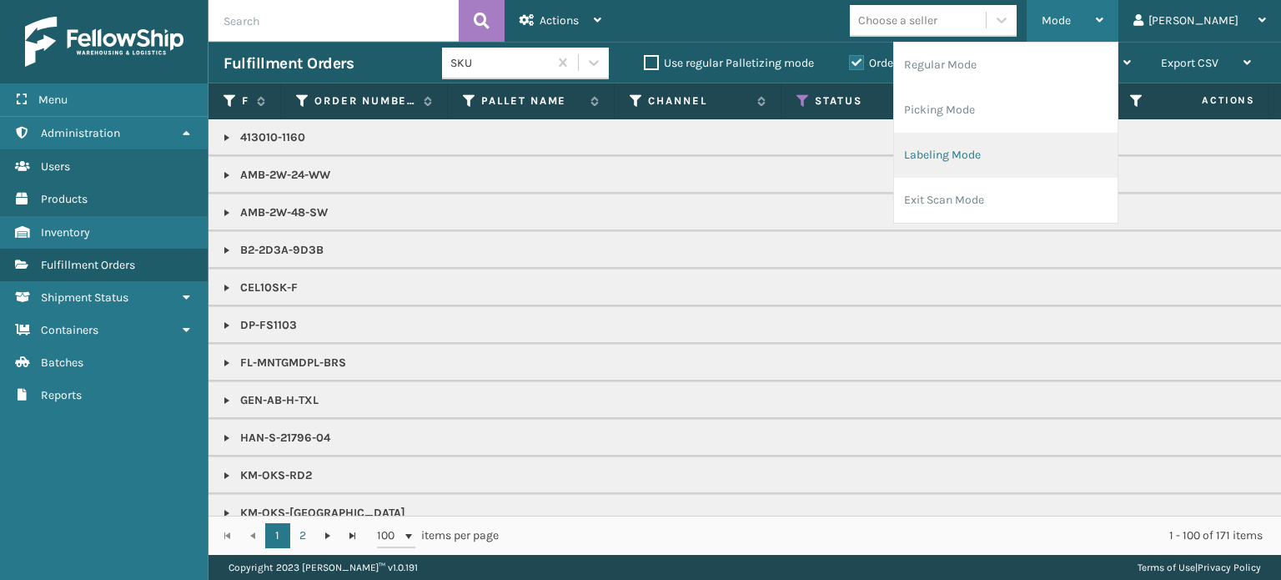
click at [1090, 158] on li "Labeling Mode" at bounding box center [1005, 155] width 223 height 45
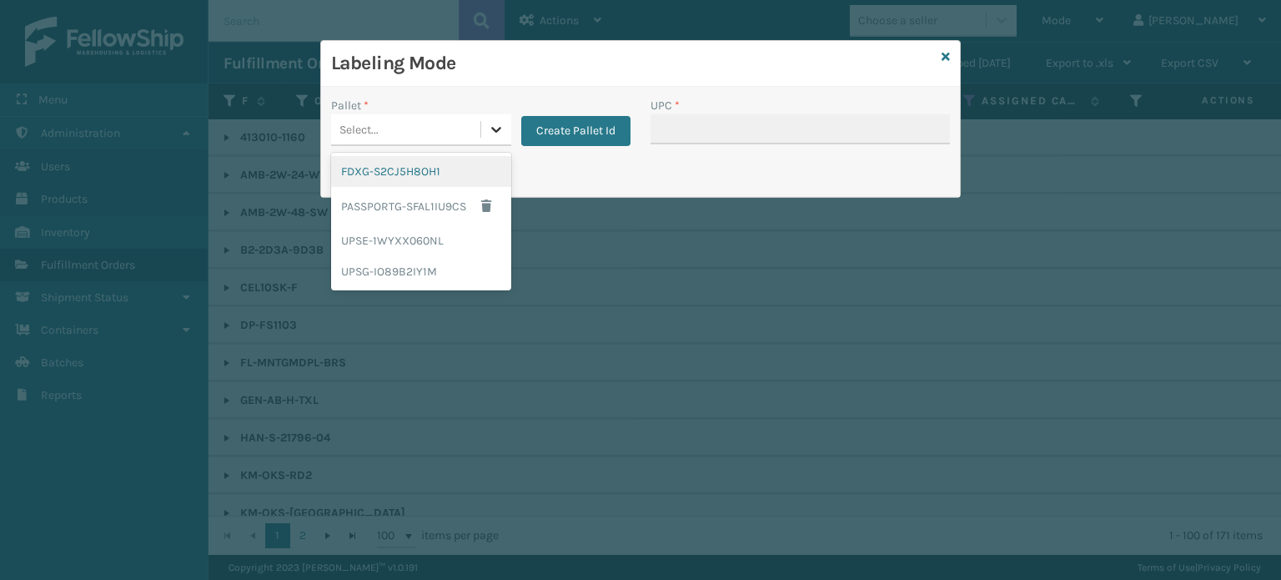
click at [500, 128] on icon at bounding box center [496, 129] width 17 height 17
click at [486, 163] on div "FDXG-S2CJ5H8OH1" at bounding box center [421, 171] width 180 height 31
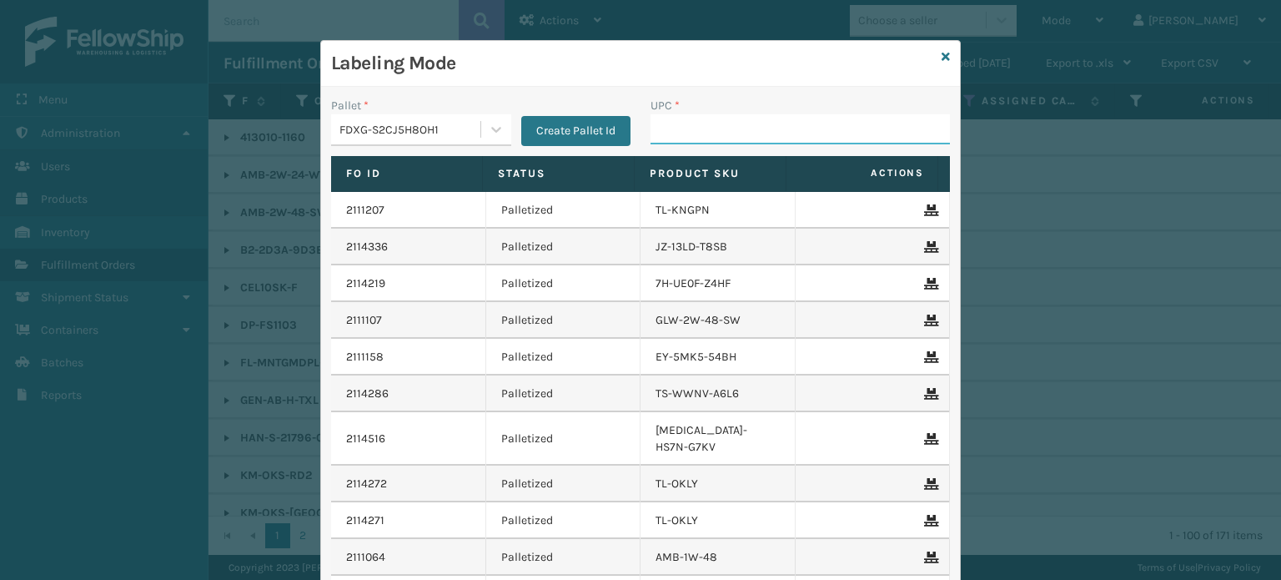
click at [670, 121] on input "UPC *" at bounding box center [799, 129] width 299 height 30
type input "850040667783"
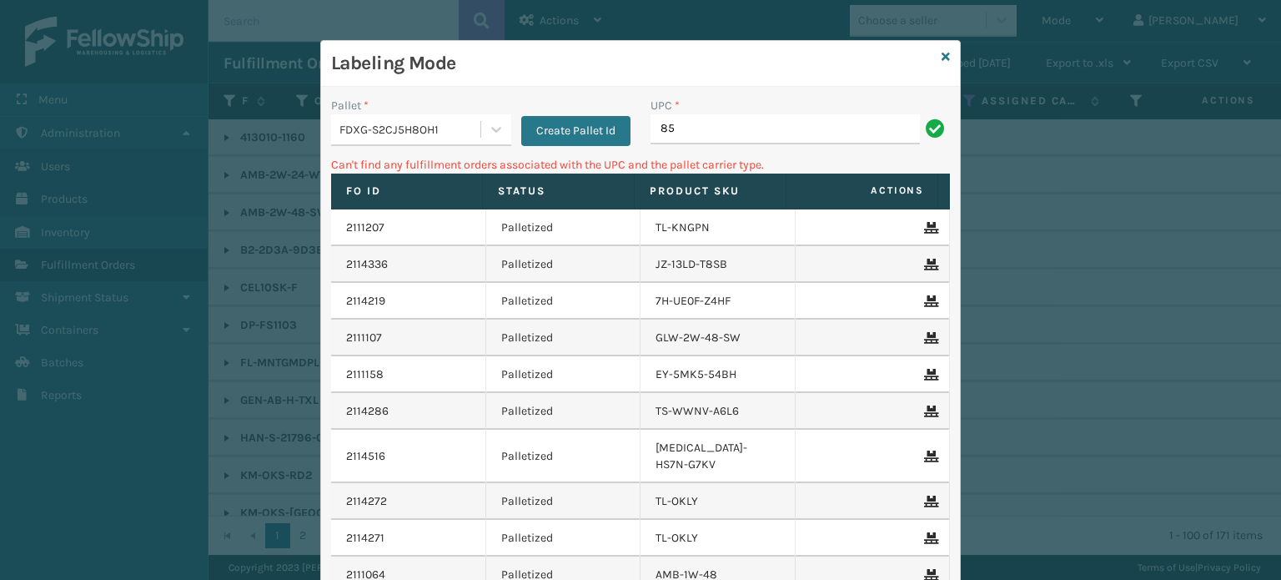
type input "8"
type input "850040667783"
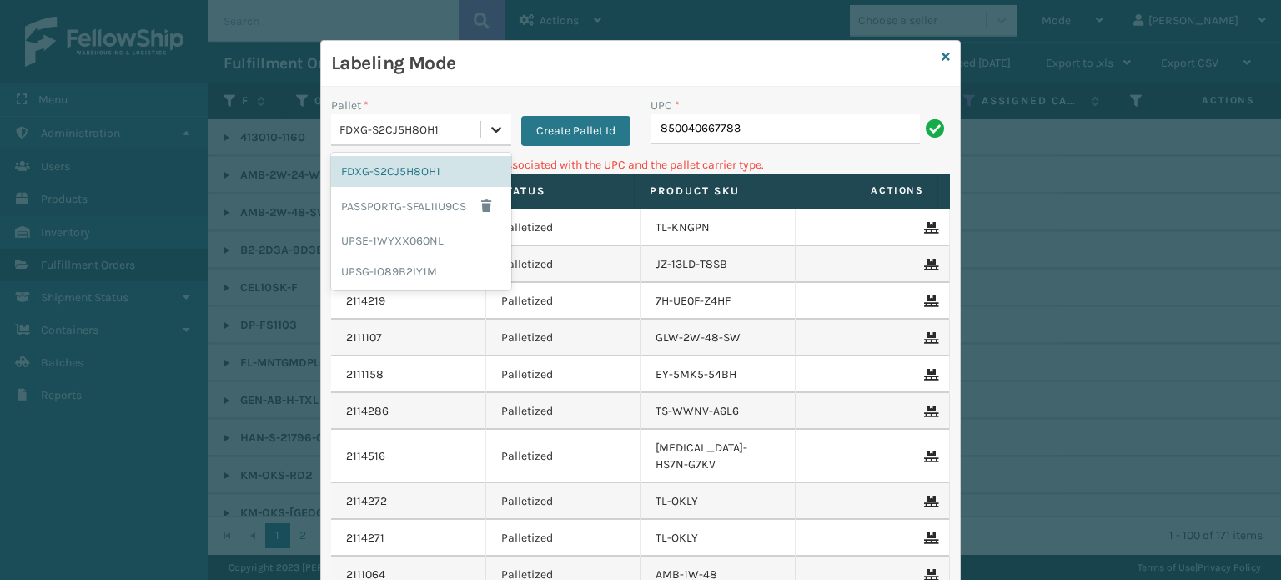
click at [489, 126] on icon at bounding box center [496, 129] width 17 height 17
click at [430, 273] on div "UPSG-IO89B2IY1M" at bounding box center [421, 271] width 180 height 31
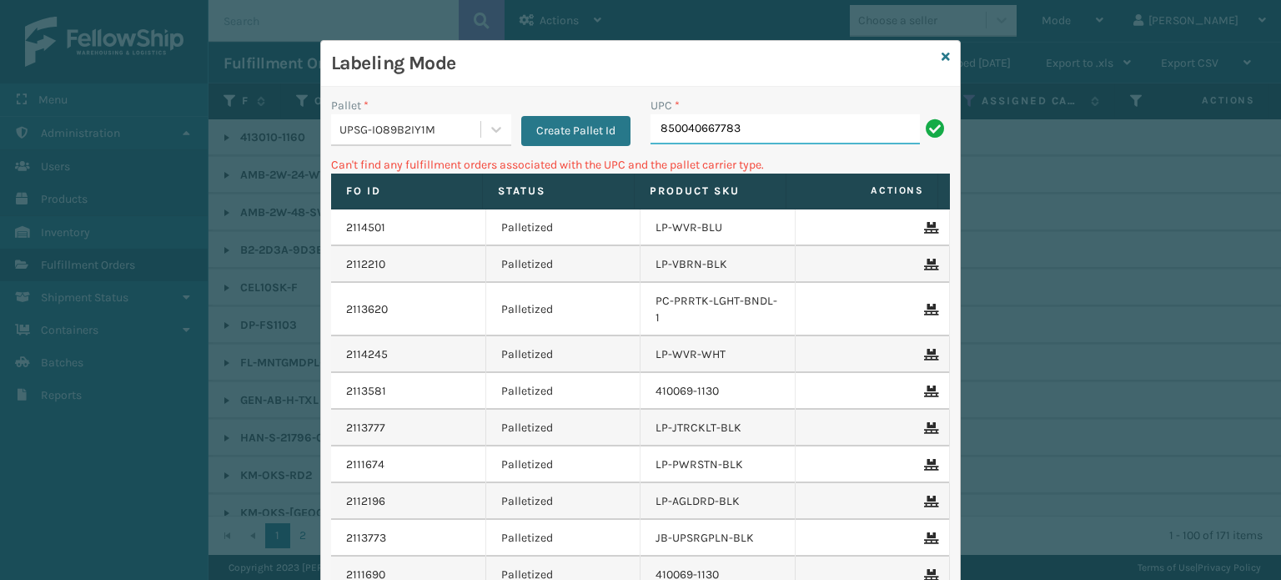
click at [770, 128] on input "850040667783" at bounding box center [784, 129] width 269 height 30
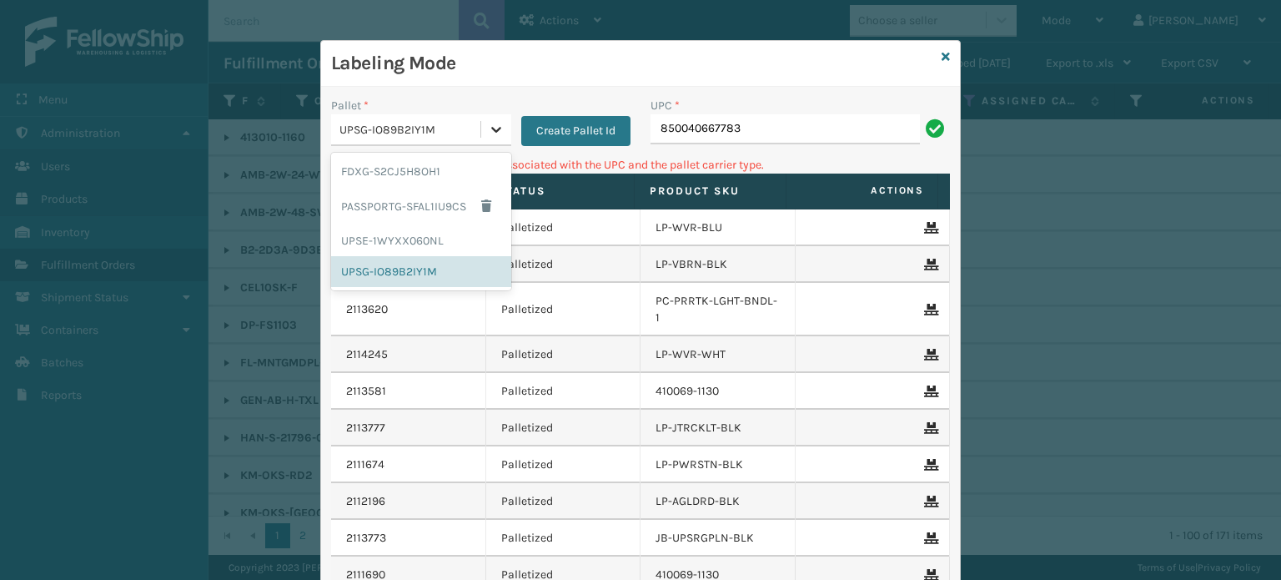
click at [488, 123] on icon at bounding box center [496, 129] width 17 height 17
click at [438, 242] on div "UPSE-1WYXX060NL" at bounding box center [421, 240] width 180 height 31
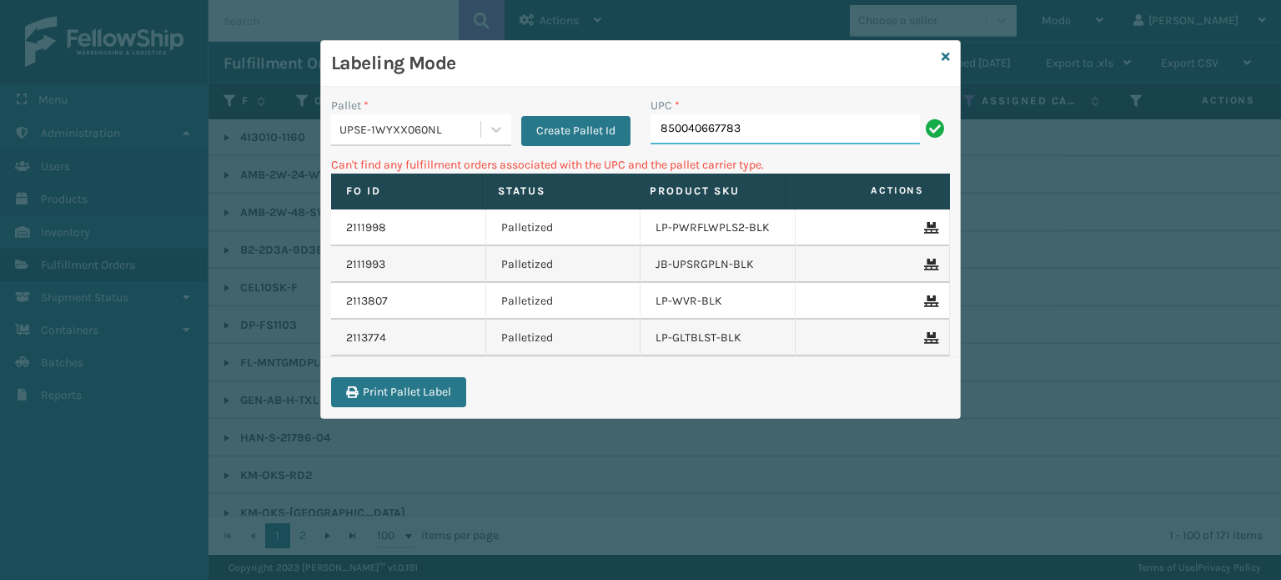
click at [770, 126] on input "850040667783" at bounding box center [784, 129] width 269 height 30
click at [947, 55] on icon at bounding box center [945, 57] width 8 height 12
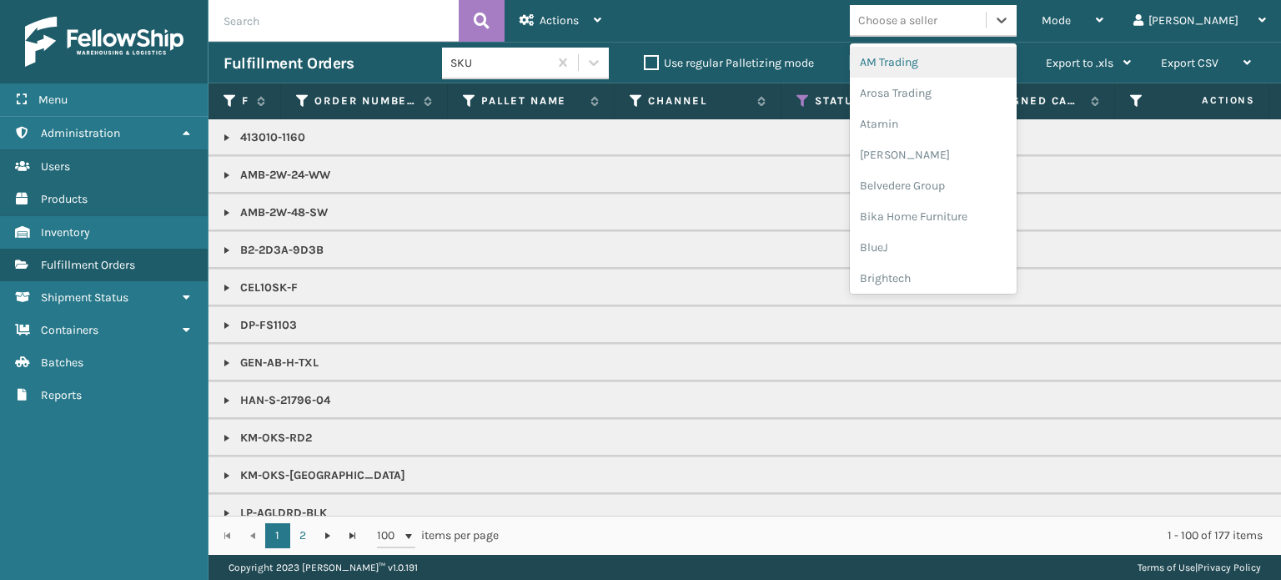
click at [937, 16] on div "Choose a seller" at bounding box center [897, 21] width 79 height 18
type input "br"
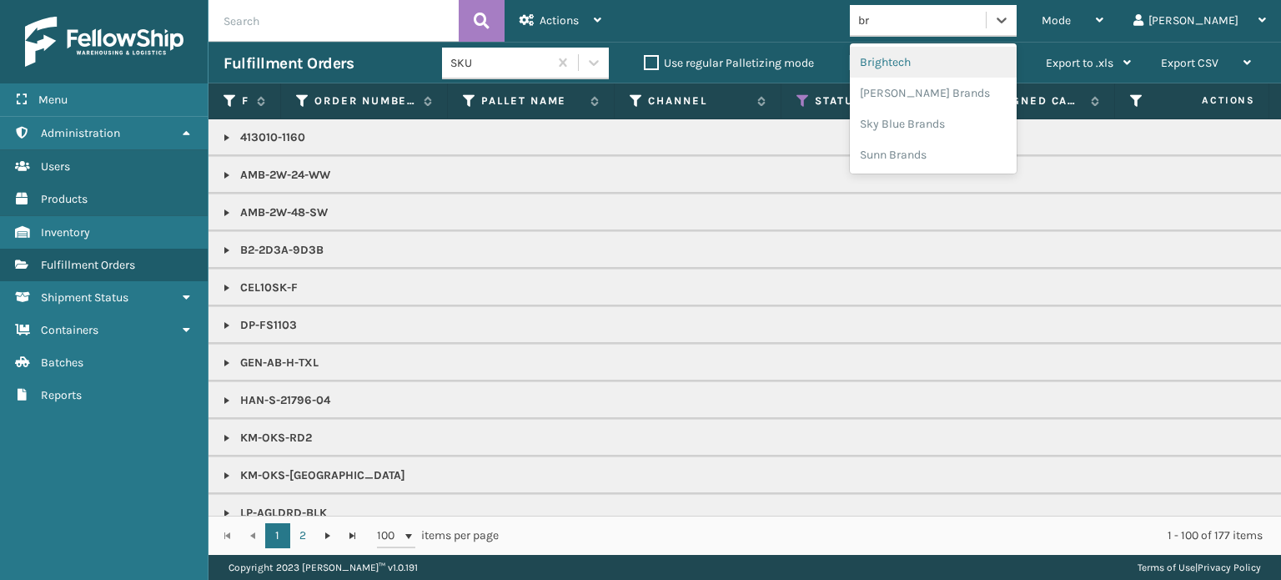
click at [971, 54] on div "Brightech" at bounding box center [933, 62] width 167 height 31
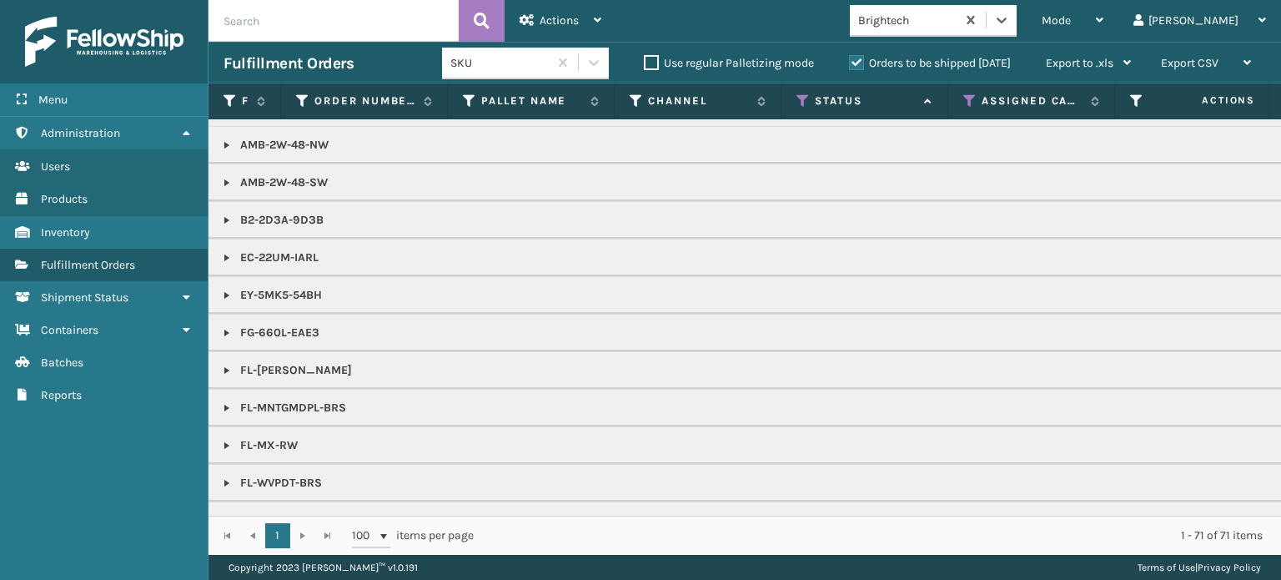
scroll to position [30, 0]
click at [226, 406] on link at bounding box center [226, 407] width 13 height 13
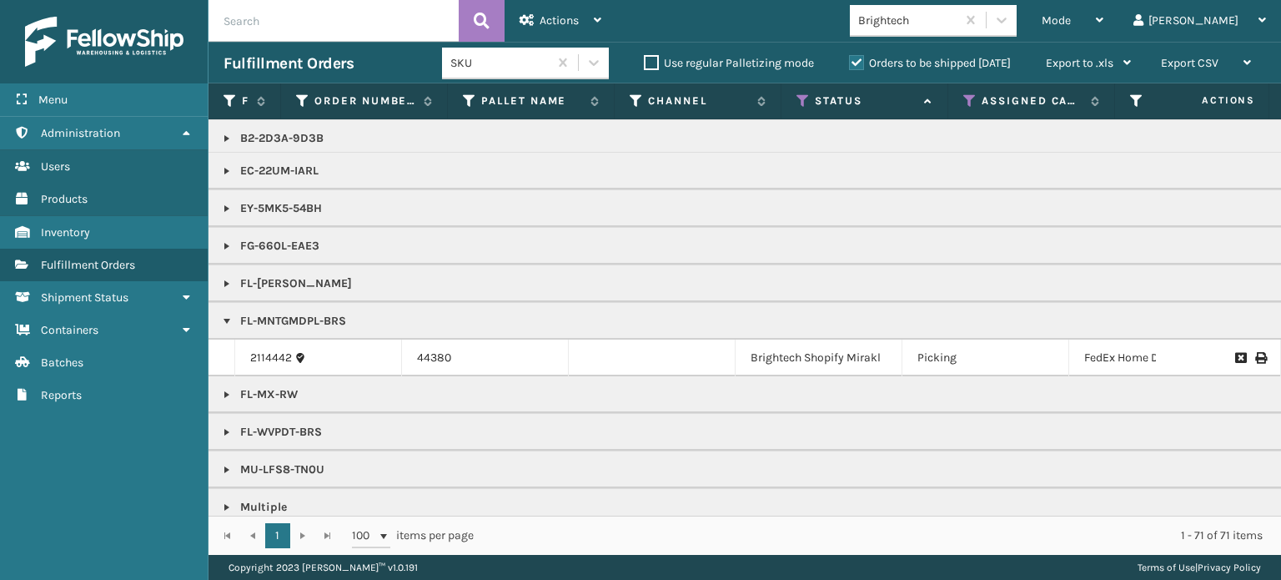
scroll to position [118, 0]
click at [269, 355] on link "2114442" at bounding box center [271, 356] width 42 height 17
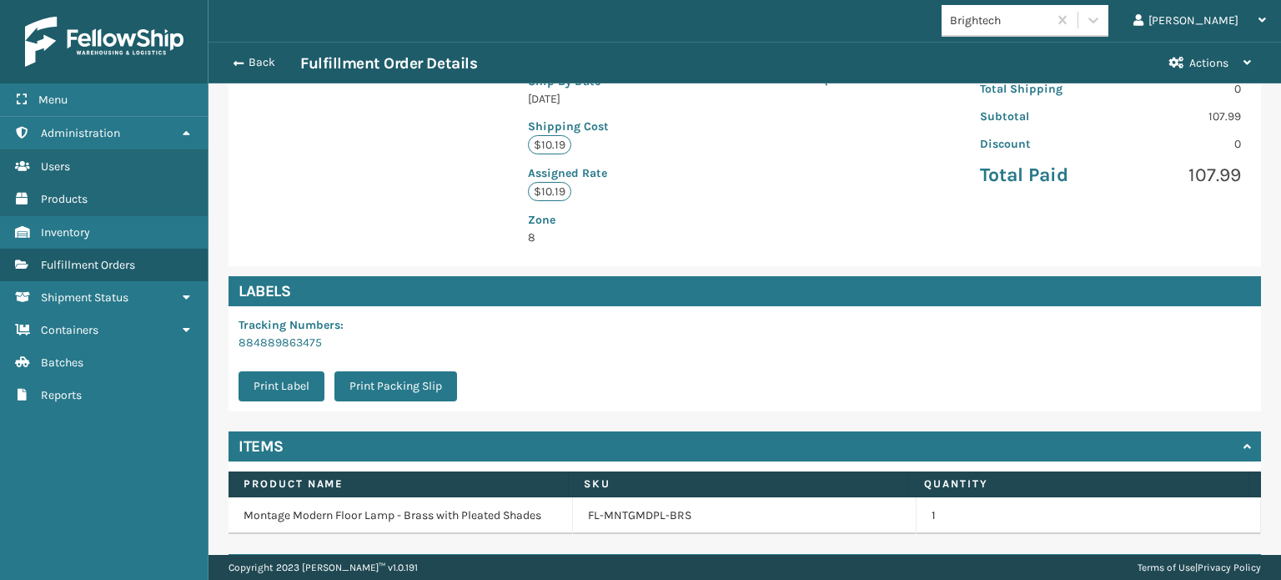
scroll to position [439, 0]
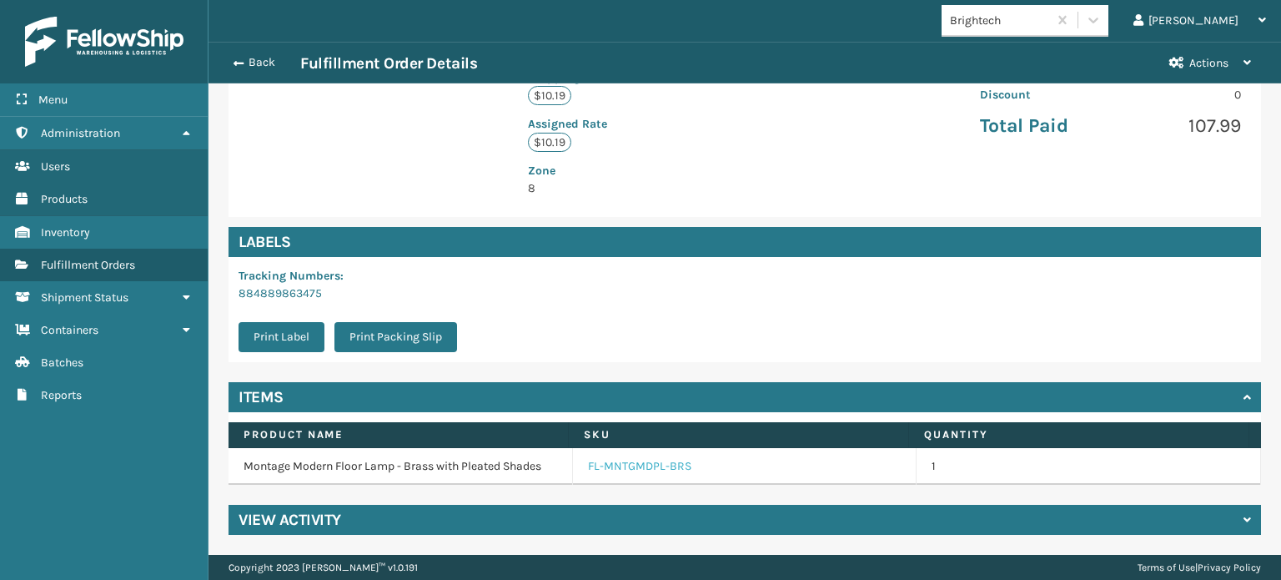
click at [620, 464] on link "FL-MNTGMDPL-BRS" at bounding box center [639, 466] width 103 height 17
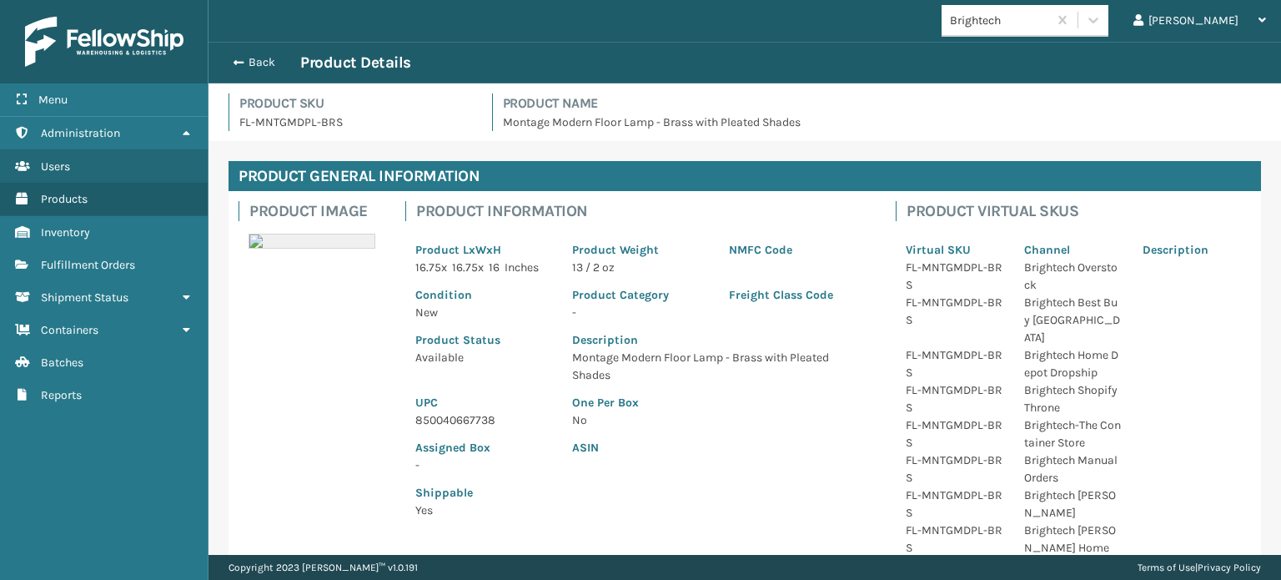
click at [439, 416] on p "850040667738" at bounding box center [483, 420] width 137 height 18
copy p "850040667738"
click at [252, 56] on button "Back" at bounding box center [261, 62] width 77 height 15
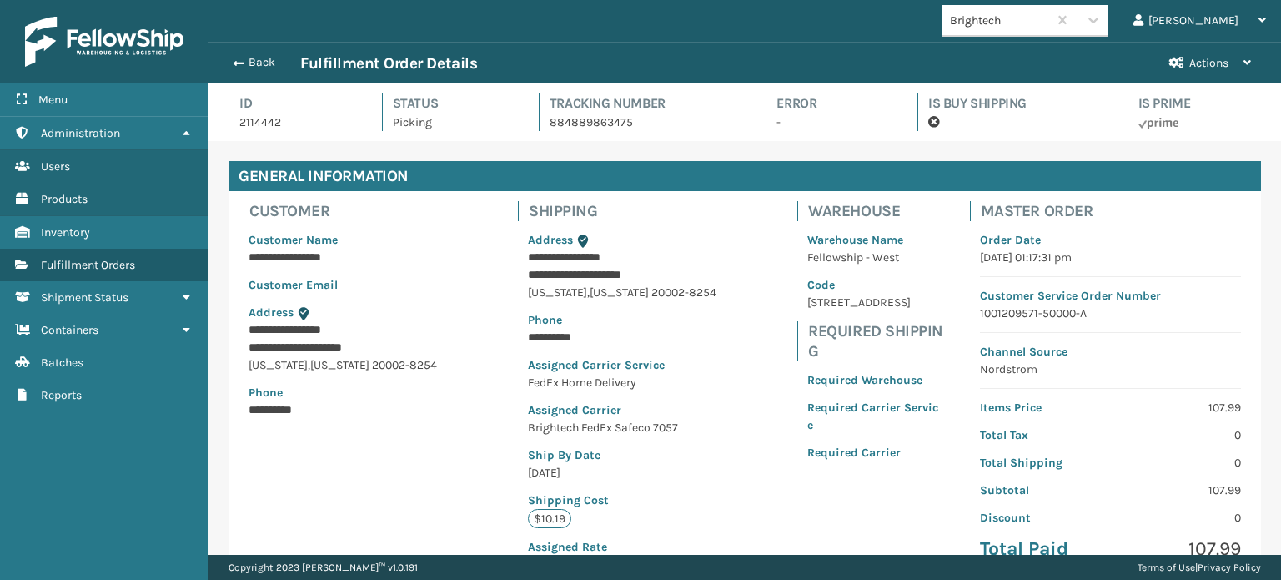
scroll to position [40, 1071]
click at [252, 56] on button "Back" at bounding box center [261, 62] width 77 height 15
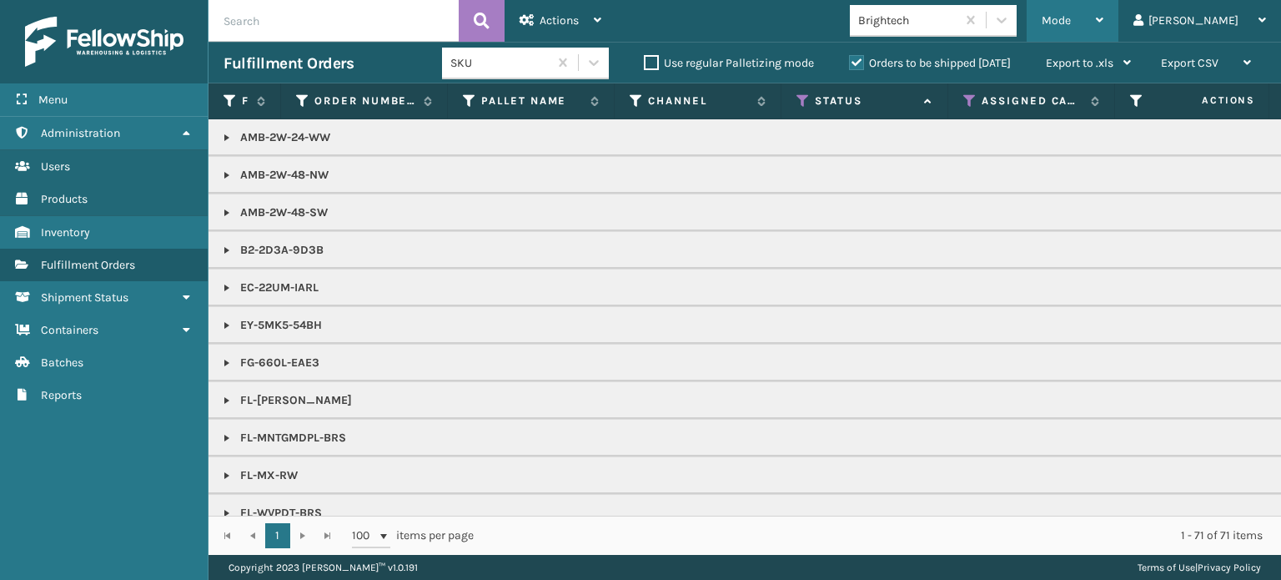
click at [1071, 18] on span "Mode" at bounding box center [1055, 20] width 29 height 14
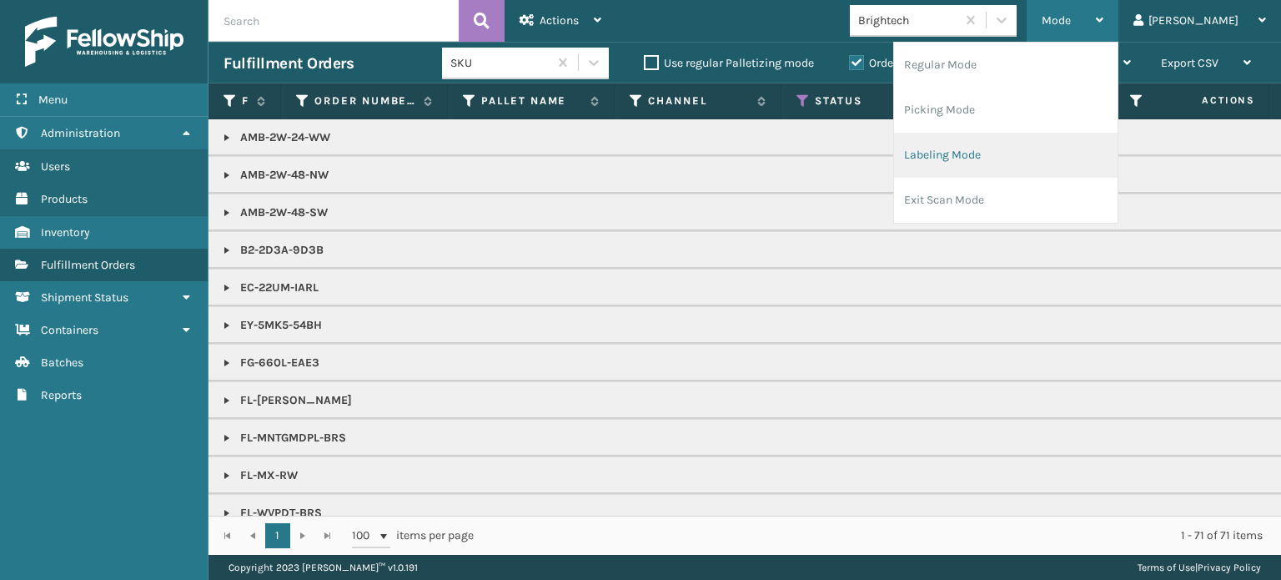
click at [1096, 159] on li "Labeling Mode" at bounding box center [1005, 155] width 223 height 45
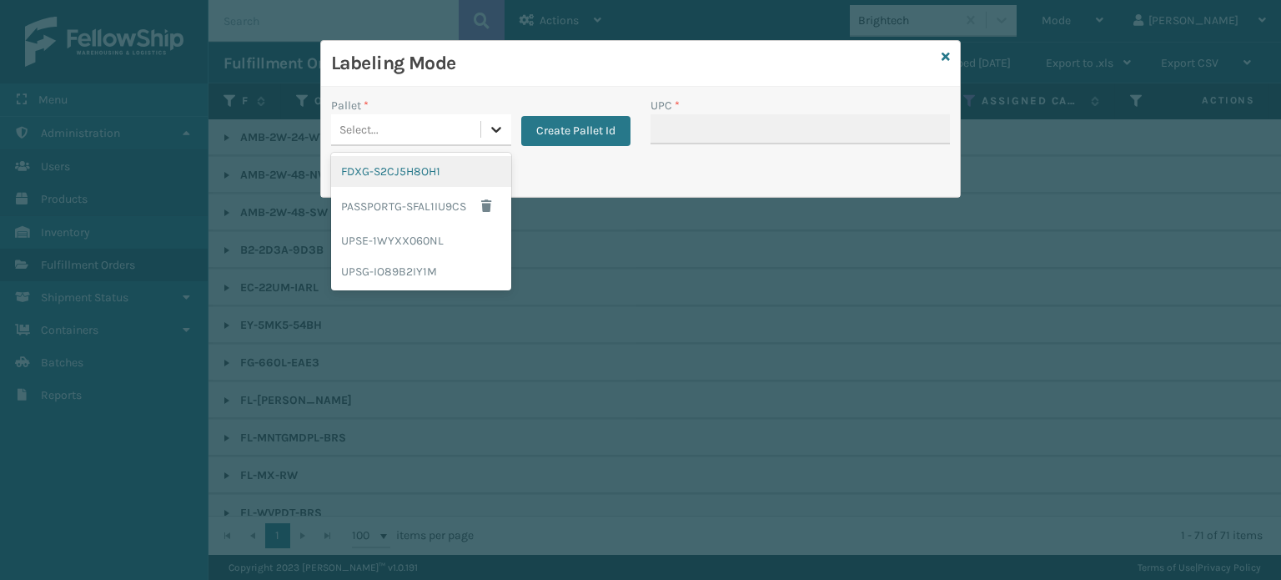
click at [494, 129] on icon at bounding box center [496, 129] width 17 height 17
click at [469, 153] on div "FDXG-S2CJ5H8OH1 PASSPORTG-SFAL1IU9CS UPSE-1WYXX060NL UPSG-IO89B2IY1M" at bounding box center [421, 222] width 180 height 138
click at [484, 160] on div "FDXG-S2CJ5H8OH1" at bounding box center [421, 171] width 180 height 31
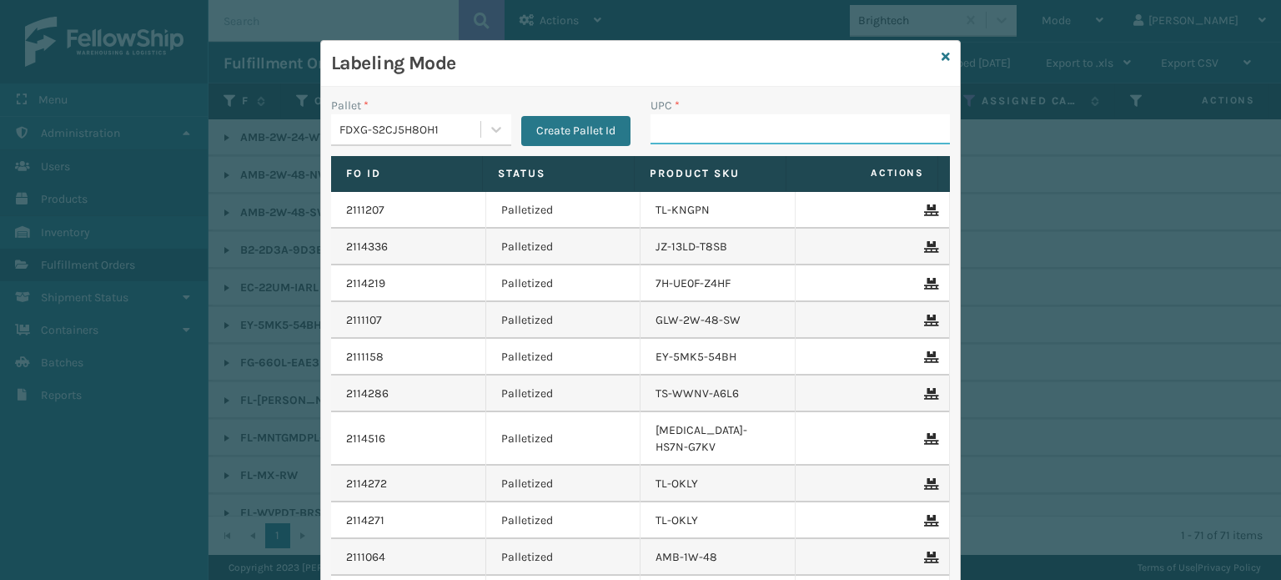
click at [685, 135] on input "UPC *" at bounding box center [799, 129] width 299 height 30
paste input "850040667738"
type input "850040667738"
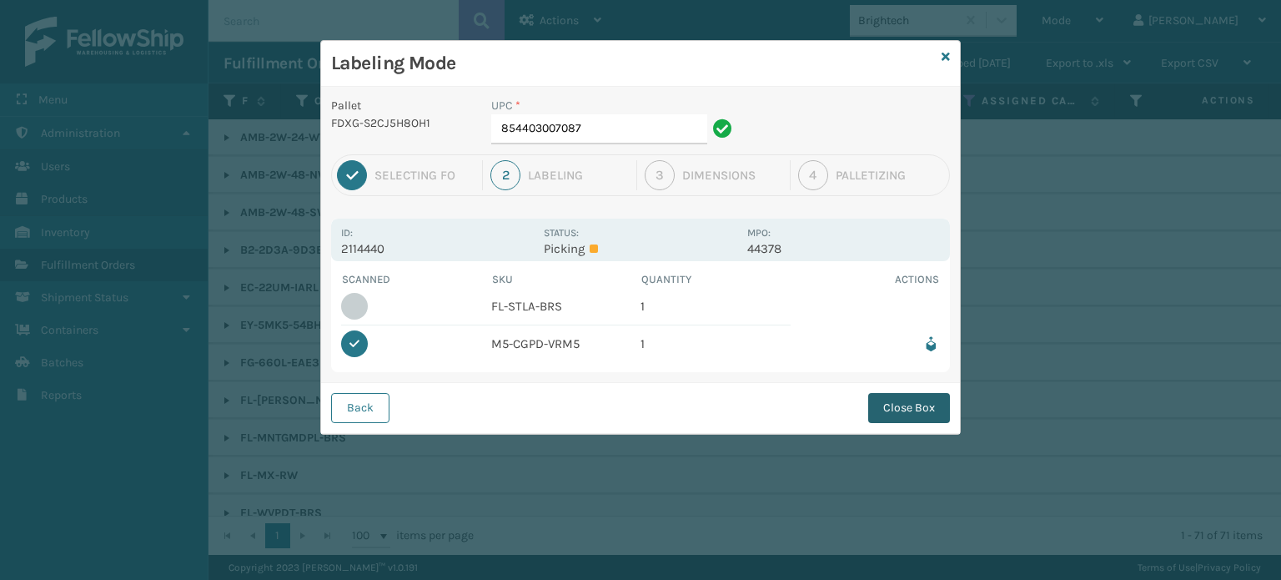
click at [906, 409] on button "Close Box" at bounding box center [909, 408] width 82 height 30
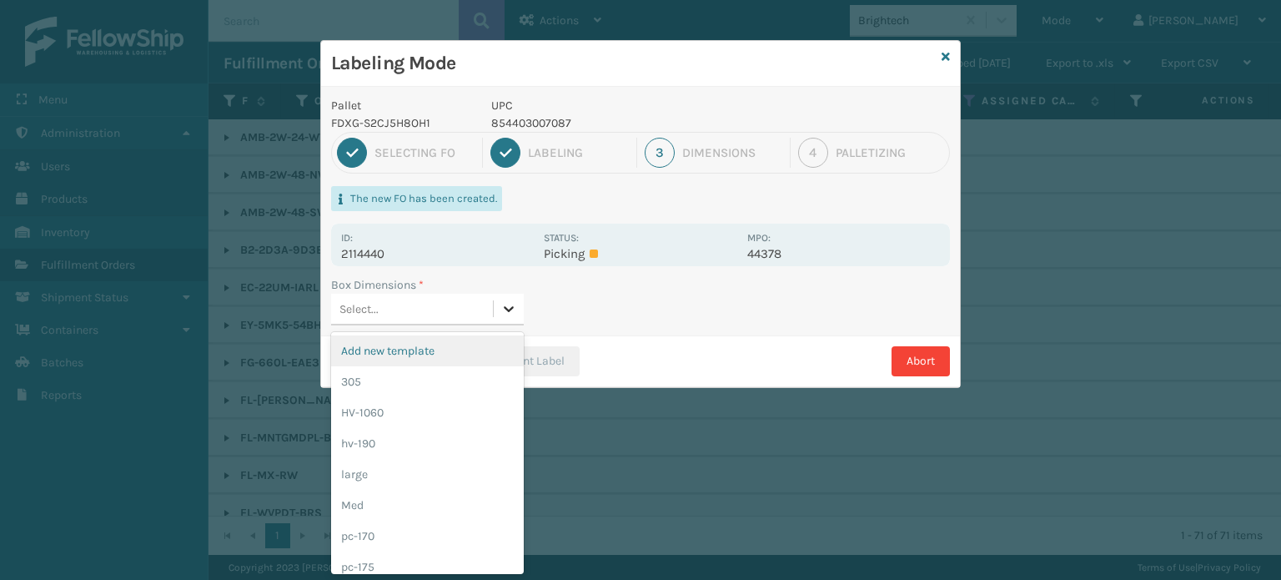
click at [505, 314] on icon at bounding box center [508, 308] width 17 height 17
click at [497, 524] on div "pc-170" at bounding box center [427, 535] width 193 height 31
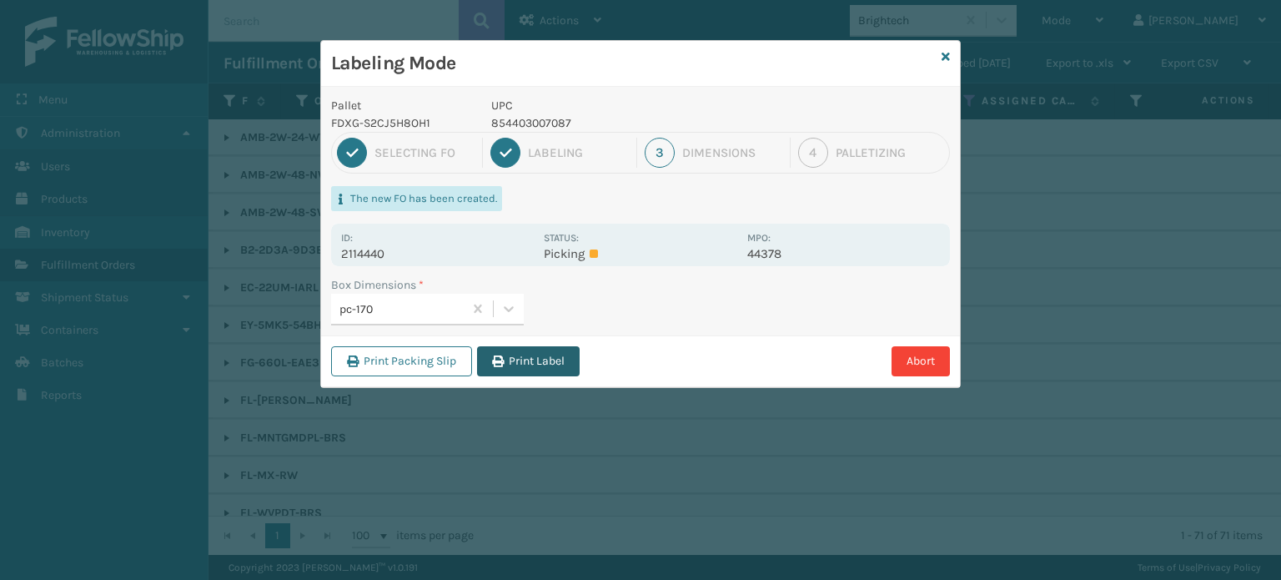
click at [533, 364] on button "Print Label" at bounding box center [528, 361] width 103 height 30
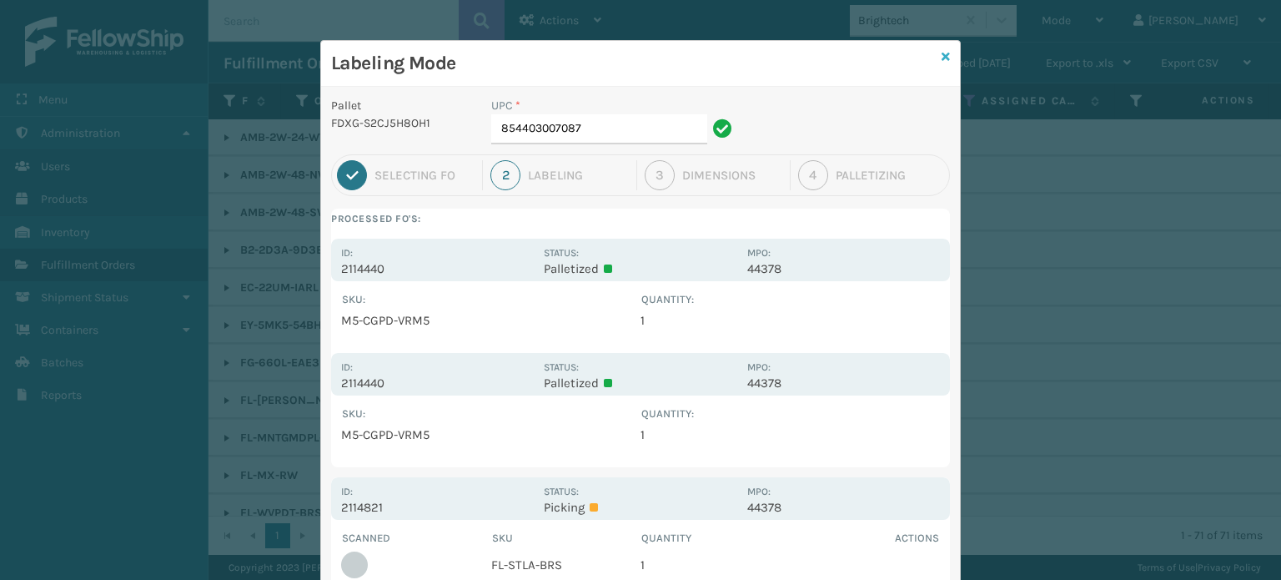
click at [941, 59] on icon at bounding box center [945, 57] width 8 height 12
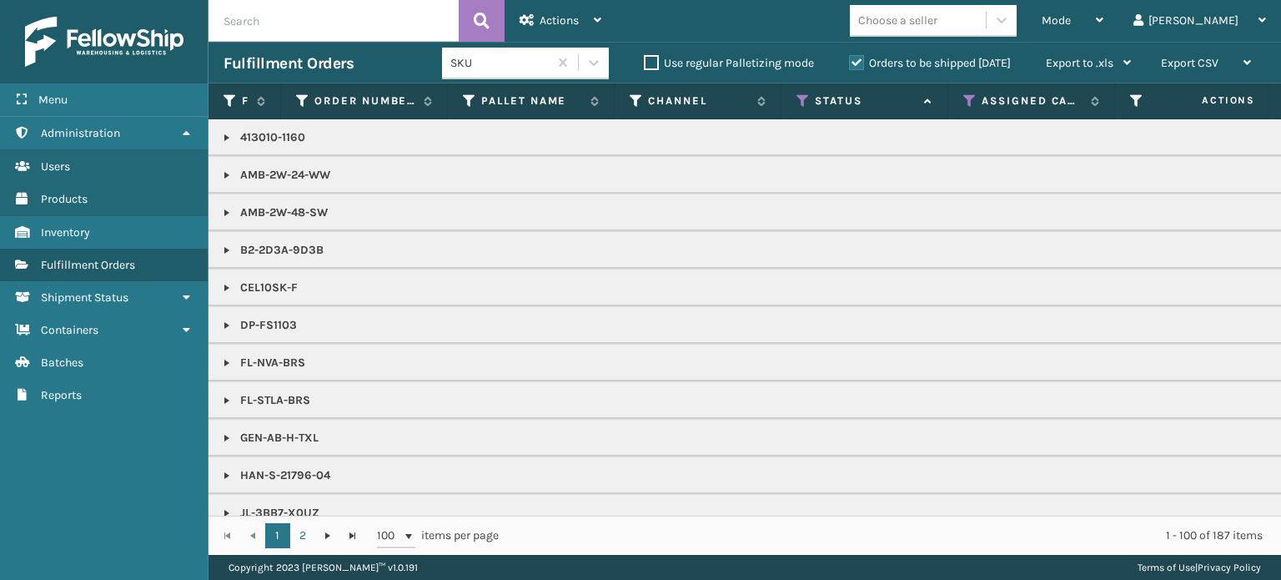
click at [1071, 19] on span "Mode" at bounding box center [1055, 20] width 29 height 14
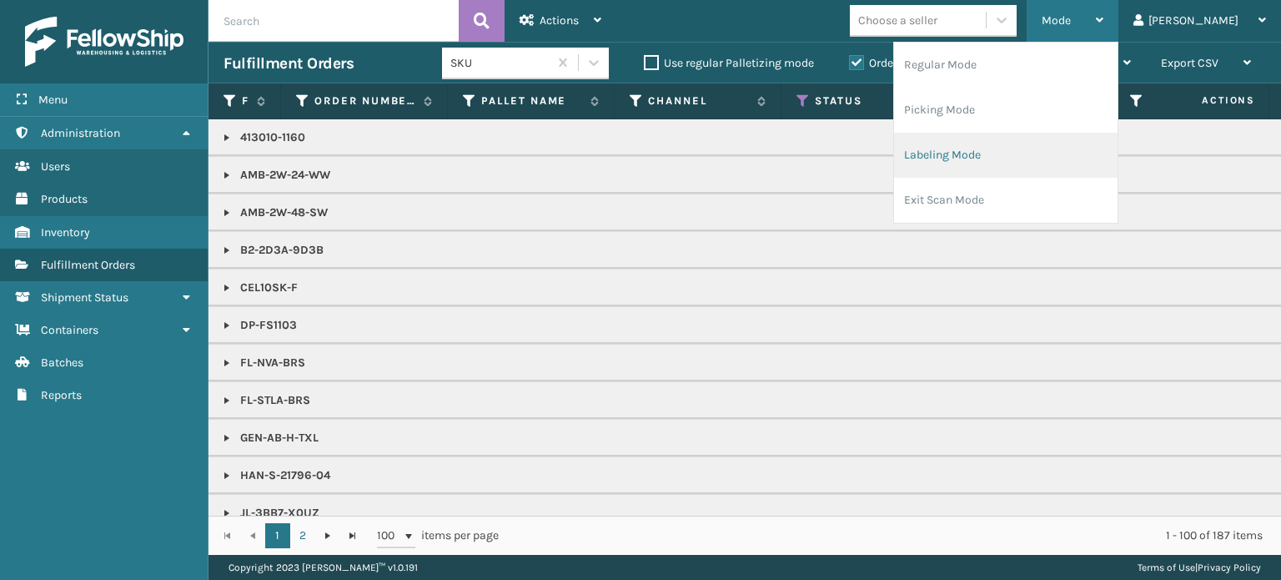
click at [1053, 139] on li "Labeling Mode" at bounding box center [1005, 155] width 223 height 45
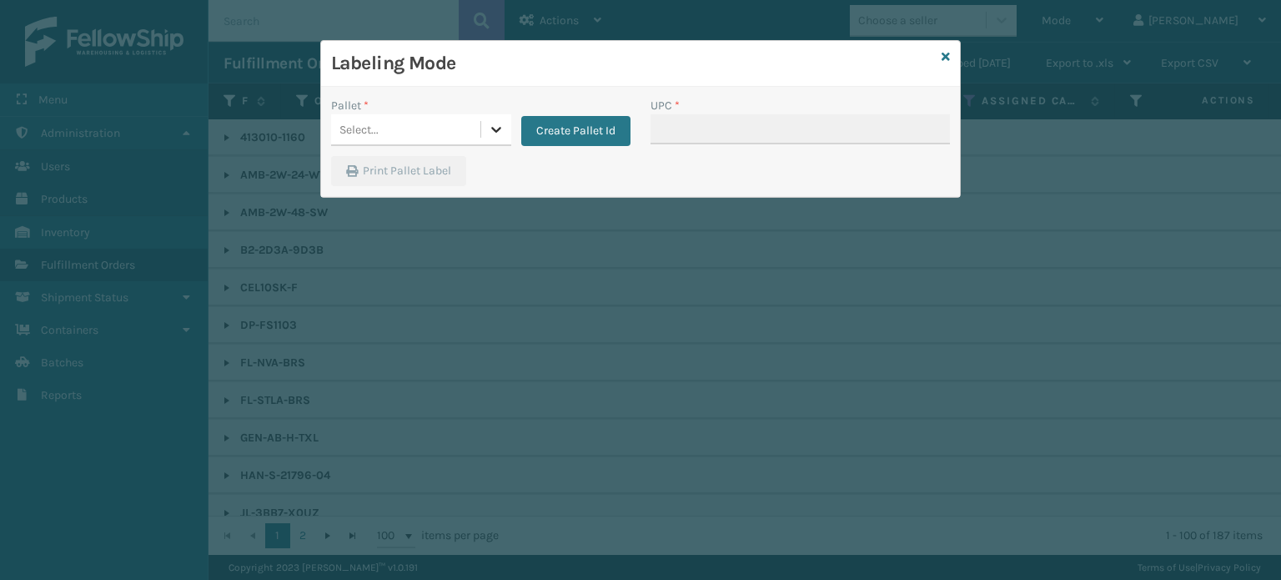
click at [501, 123] on icon at bounding box center [496, 129] width 17 height 17
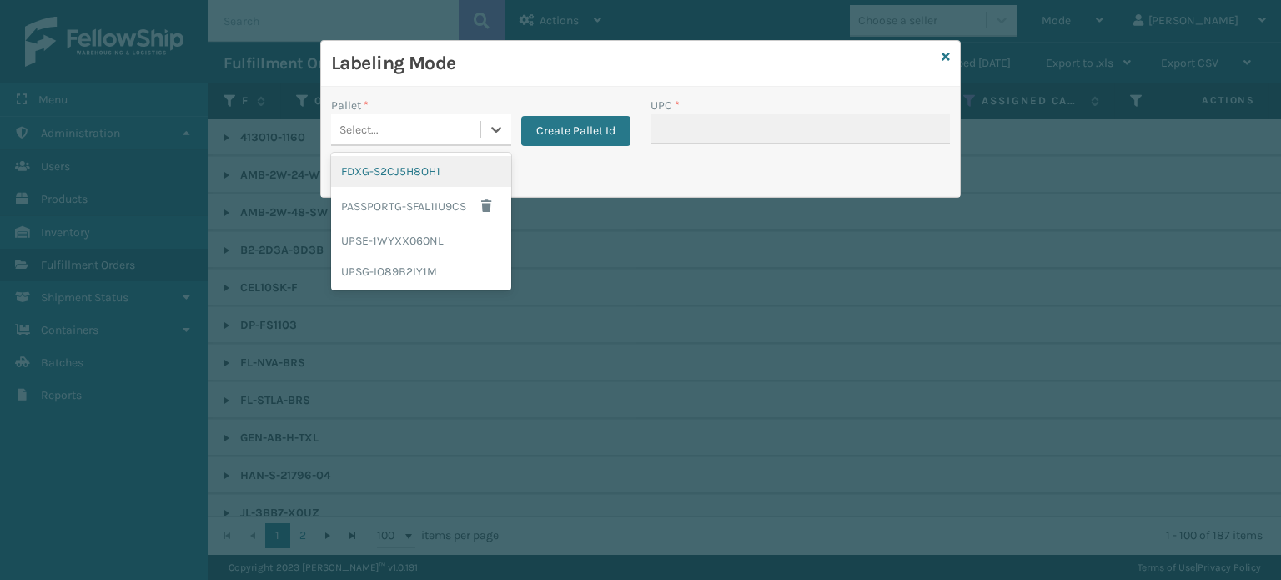
click at [466, 181] on div "FDXG-S2CJ5H8OH1" at bounding box center [421, 171] width 180 height 31
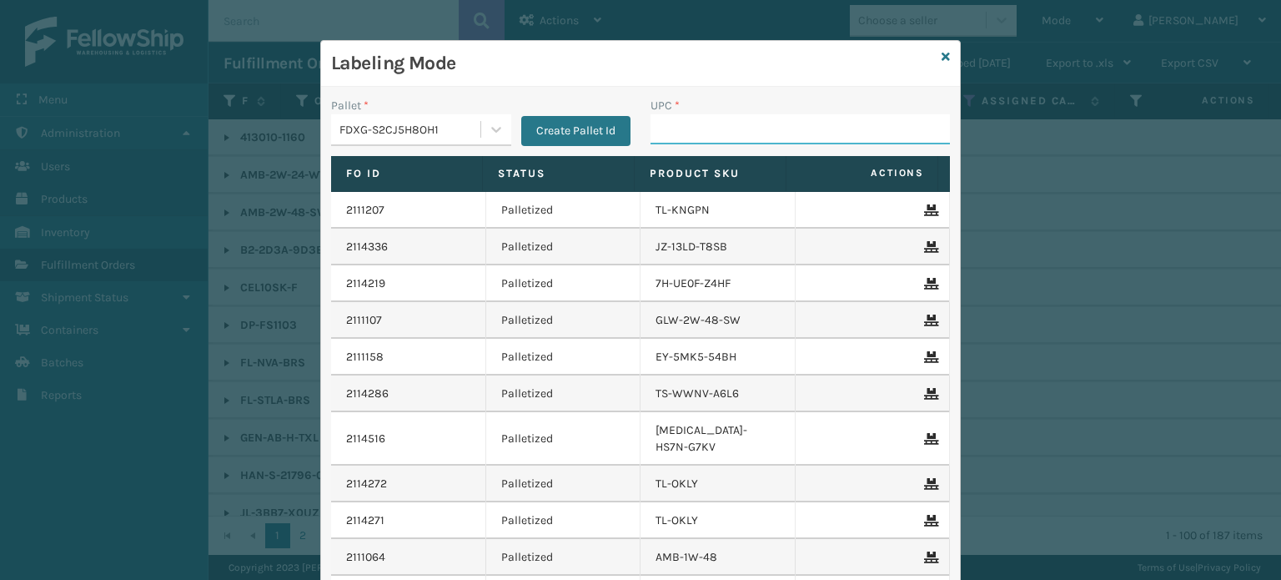
click at [698, 126] on input "UPC *" at bounding box center [799, 129] width 299 height 30
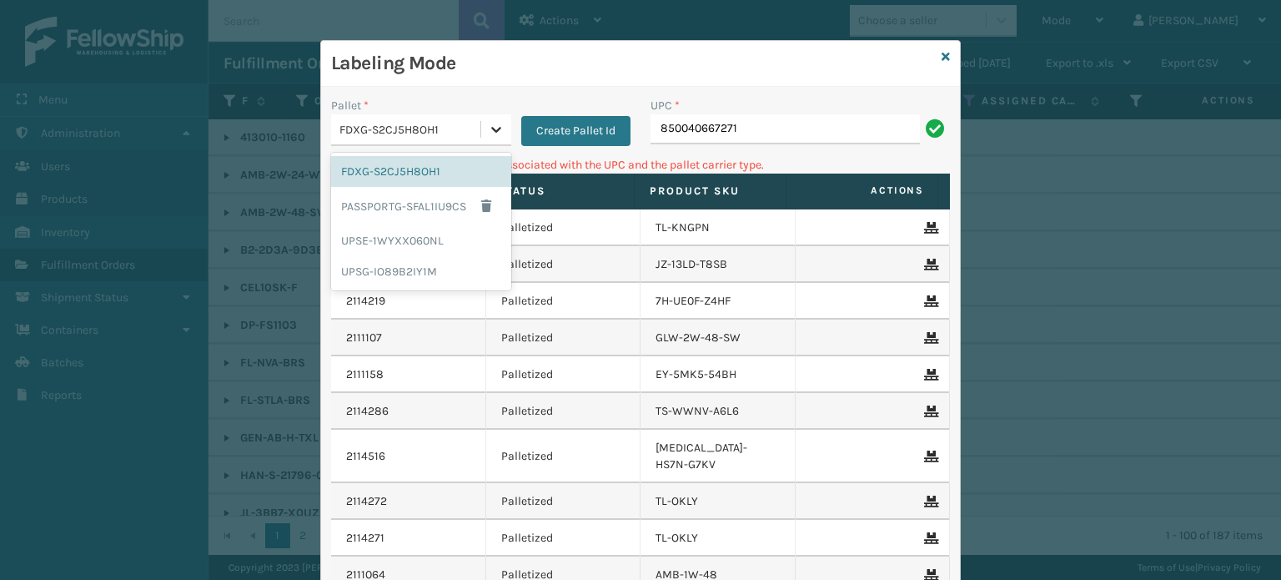
click at [484, 138] on div at bounding box center [496, 129] width 30 height 30
click at [434, 263] on div "UPSG-IO89B2IY1M" at bounding box center [421, 271] width 180 height 31
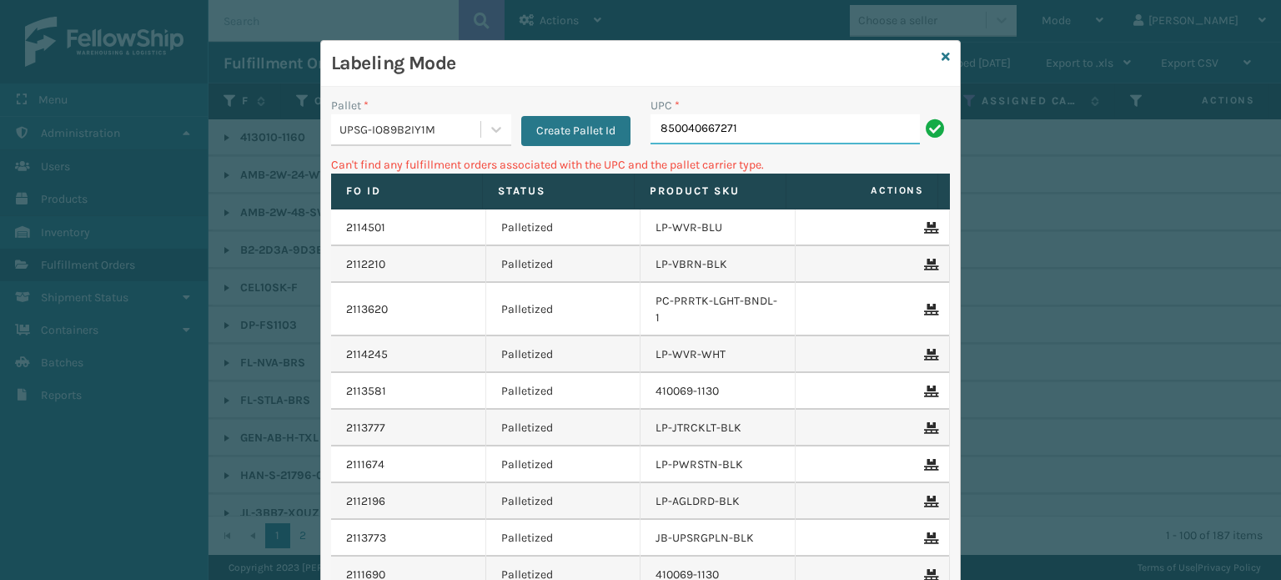
click at [765, 136] on input "850040667271" at bounding box center [784, 129] width 269 height 30
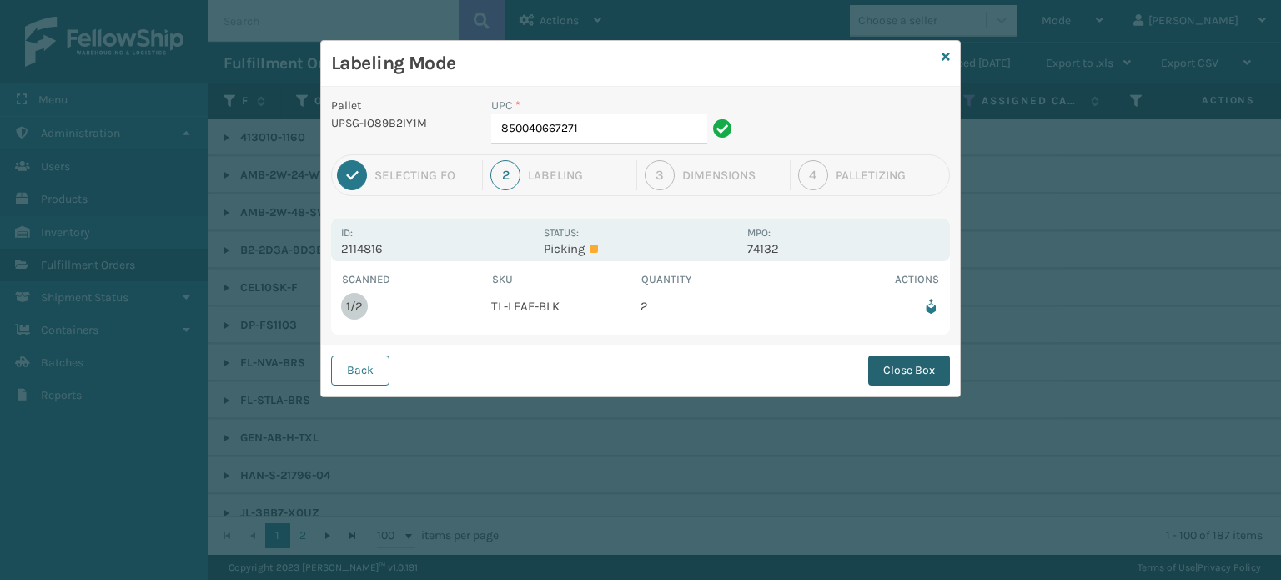
click at [898, 372] on button "Close Box" at bounding box center [909, 370] width 82 height 30
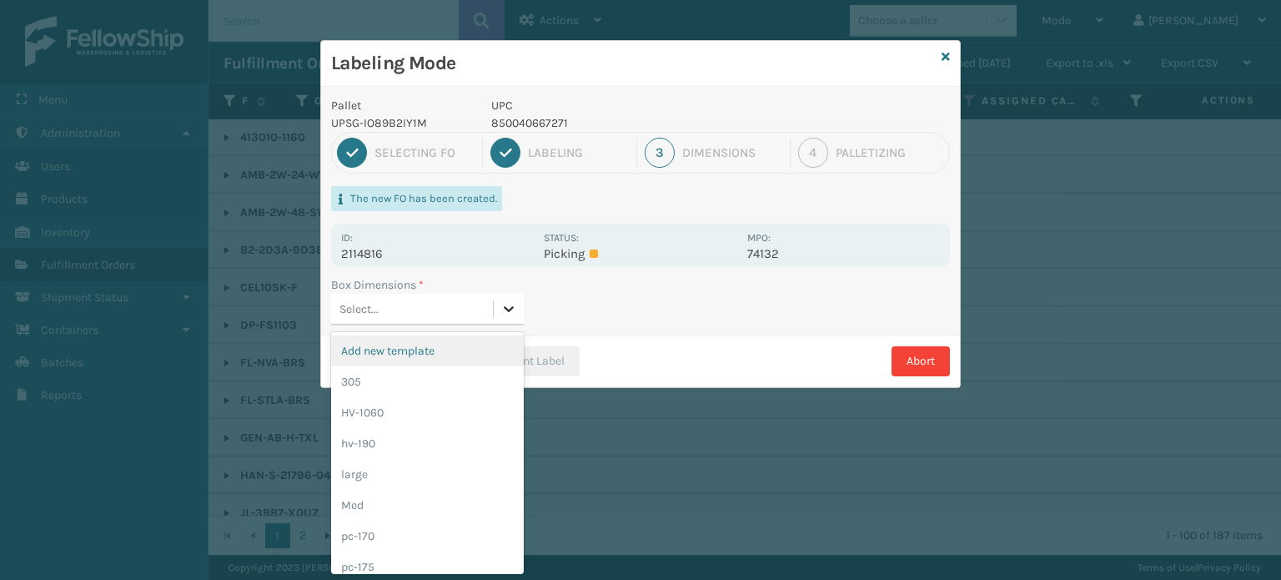
click at [515, 306] on icon at bounding box center [508, 308] width 17 height 17
click at [474, 529] on div "pc-170" at bounding box center [427, 535] width 193 height 31
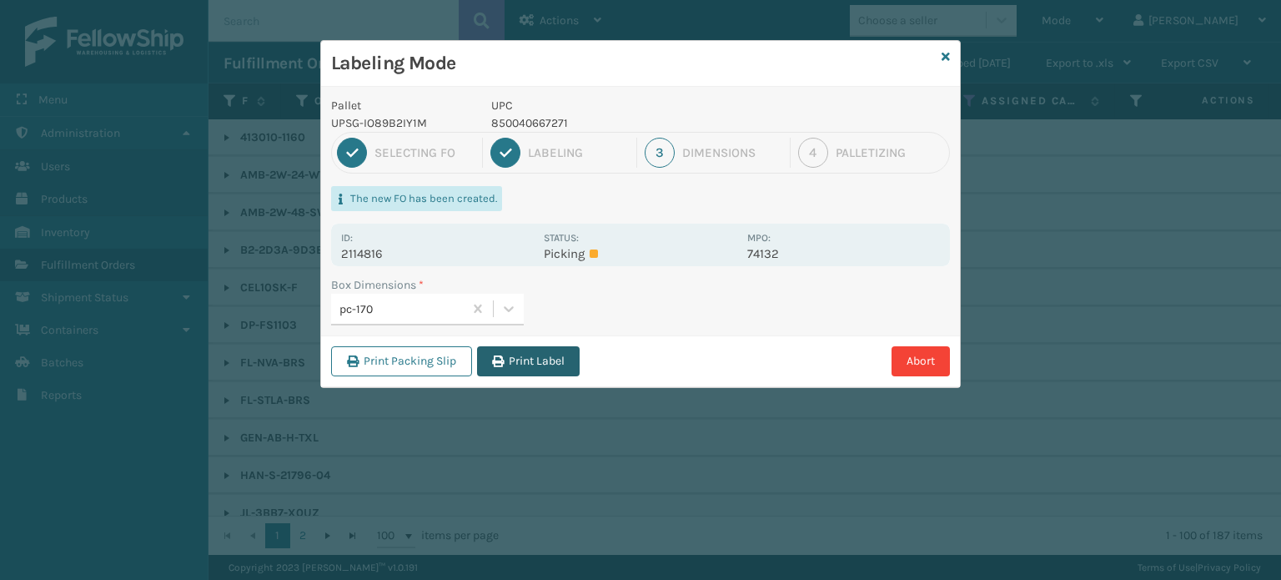
click at [539, 366] on button "Print Label" at bounding box center [528, 361] width 103 height 30
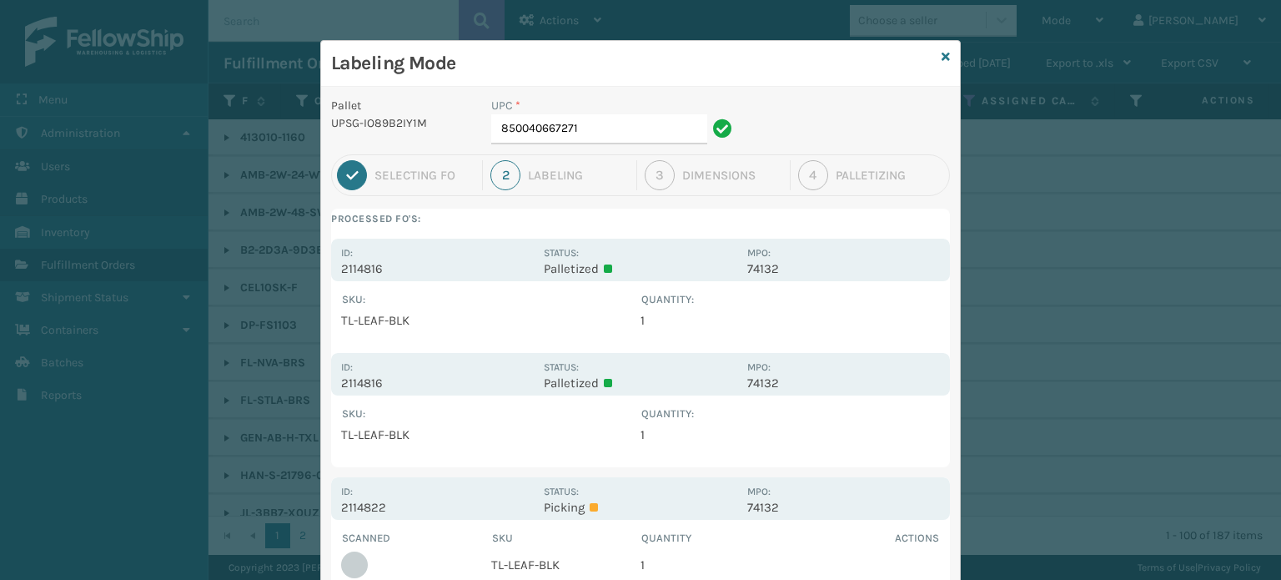
click at [617, 111] on div "UPC *" at bounding box center [614, 106] width 246 height 18
click at [624, 125] on input "850040667271" at bounding box center [599, 129] width 216 height 30
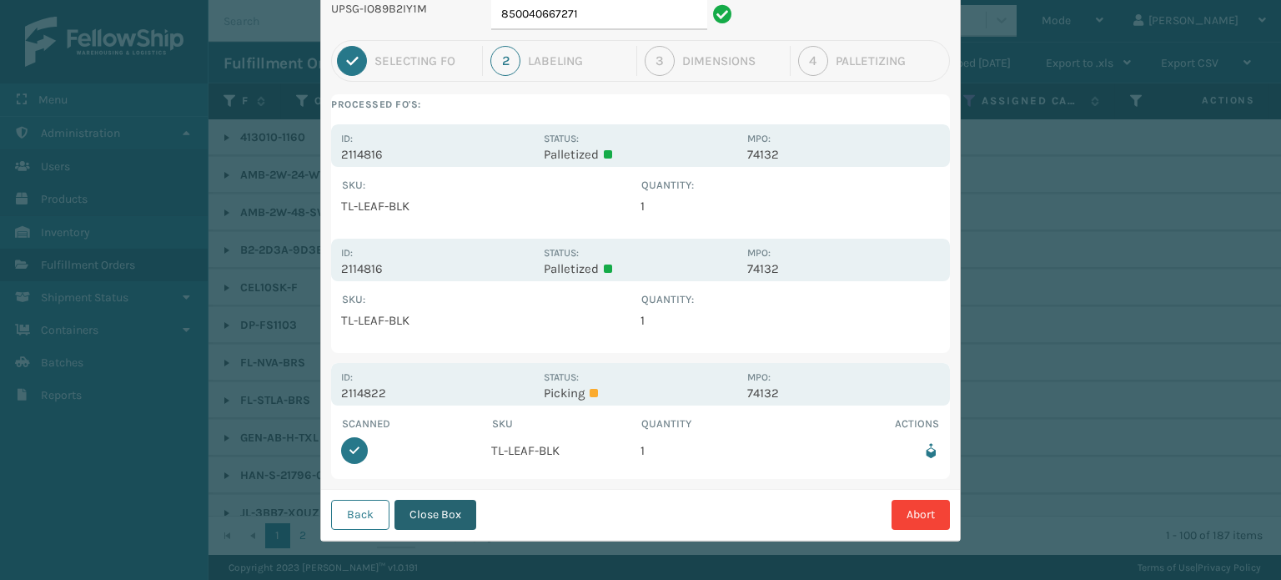
click at [442, 504] on button "Close Box" at bounding box center [435, 514] width 82 height 30
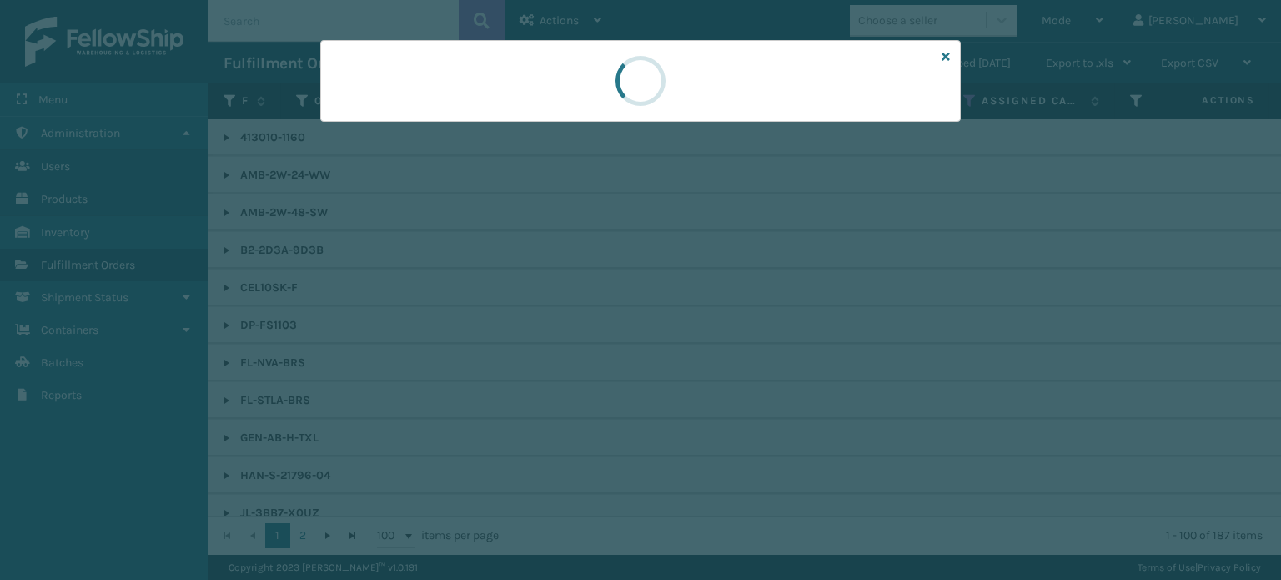
scroll to position [0, 0]
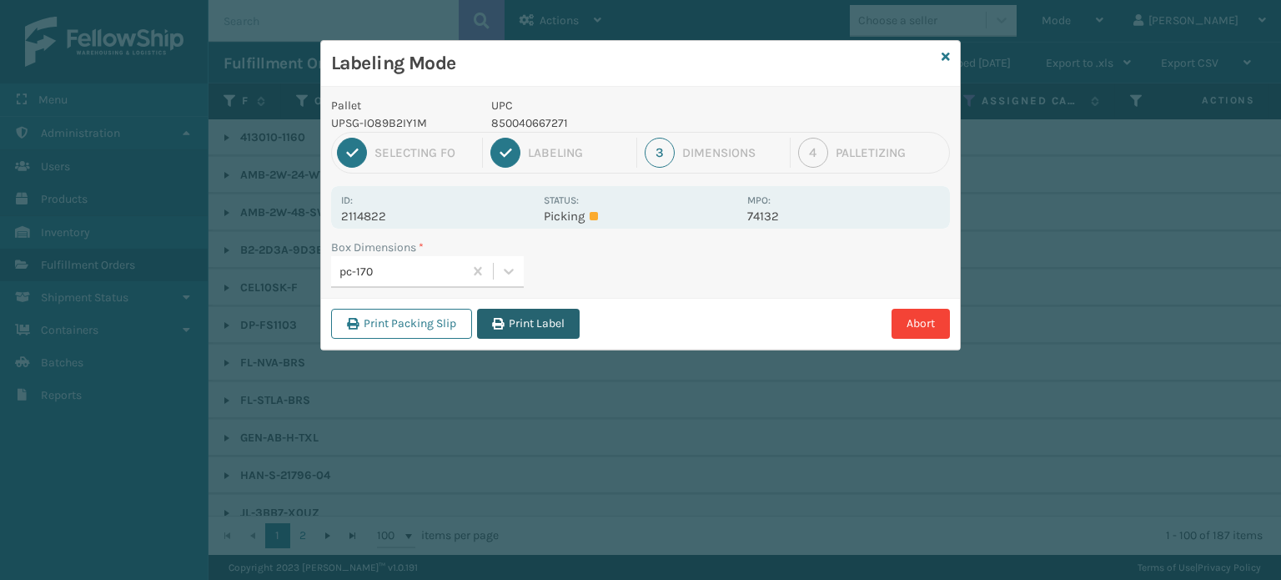
click at [554, 319] on button "Print Label" at bounding box center [528, 324] width 103 height 30
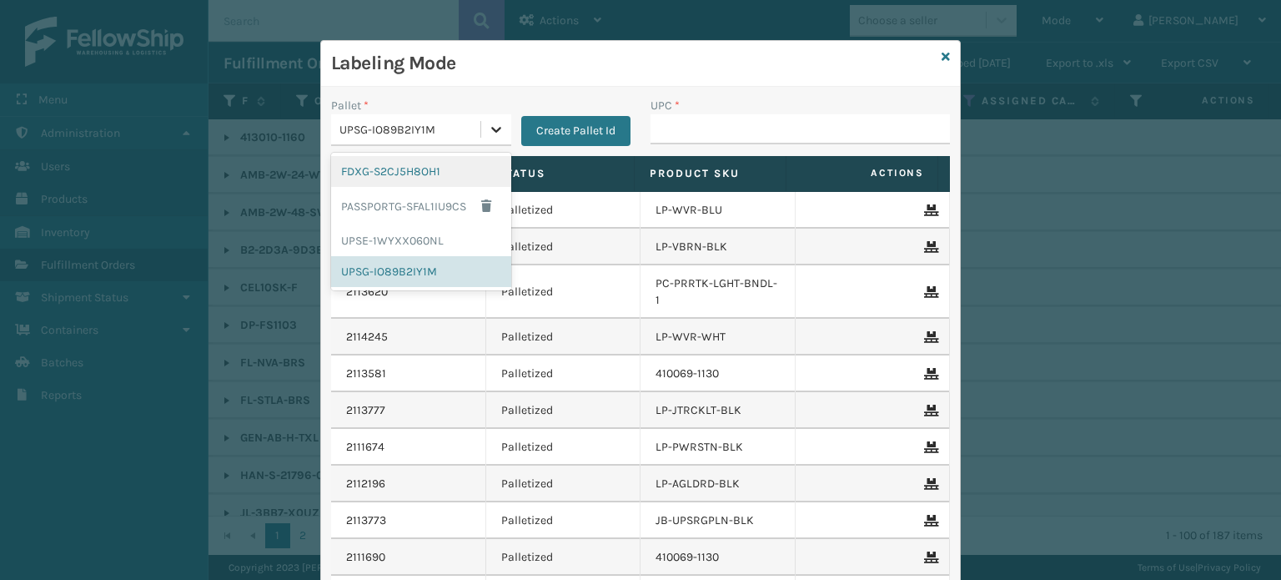
click at [486, 118] on div at bounding box center [496, 129] width 30 height 30
click at [427, 170] on div "FDXG-S2CJ5H8OH1" at bounding box center [421, 171] width 180 height 31
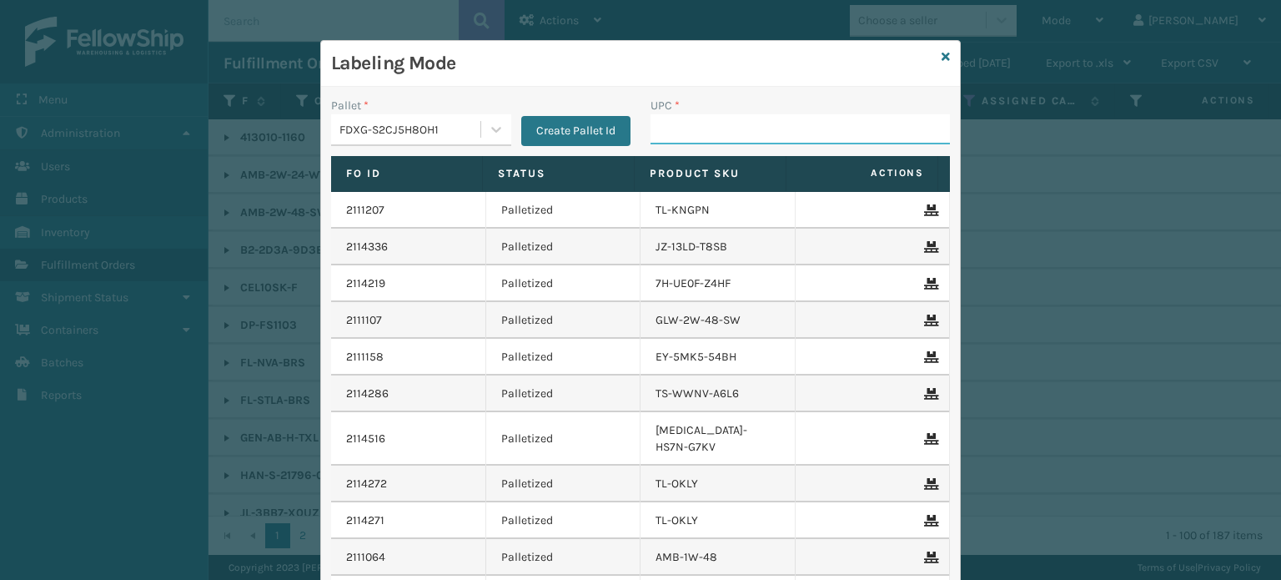
click at [667, 124] on input "UPC *" at bounding box center [799, 129] width 299 height 30
click at [943, 54] on icon at bounding box center [945, 57] width 8 height 12
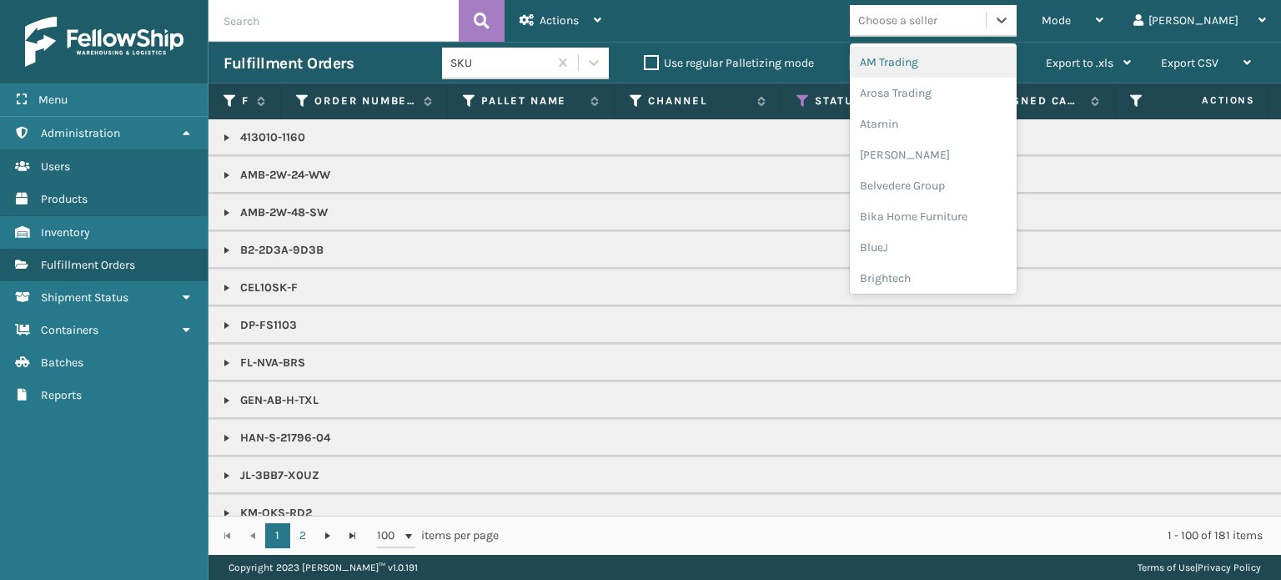
click at [986, 26] on div "Choose a seller" at bounding box center [918, 21] width 136 height 28
type input "li"
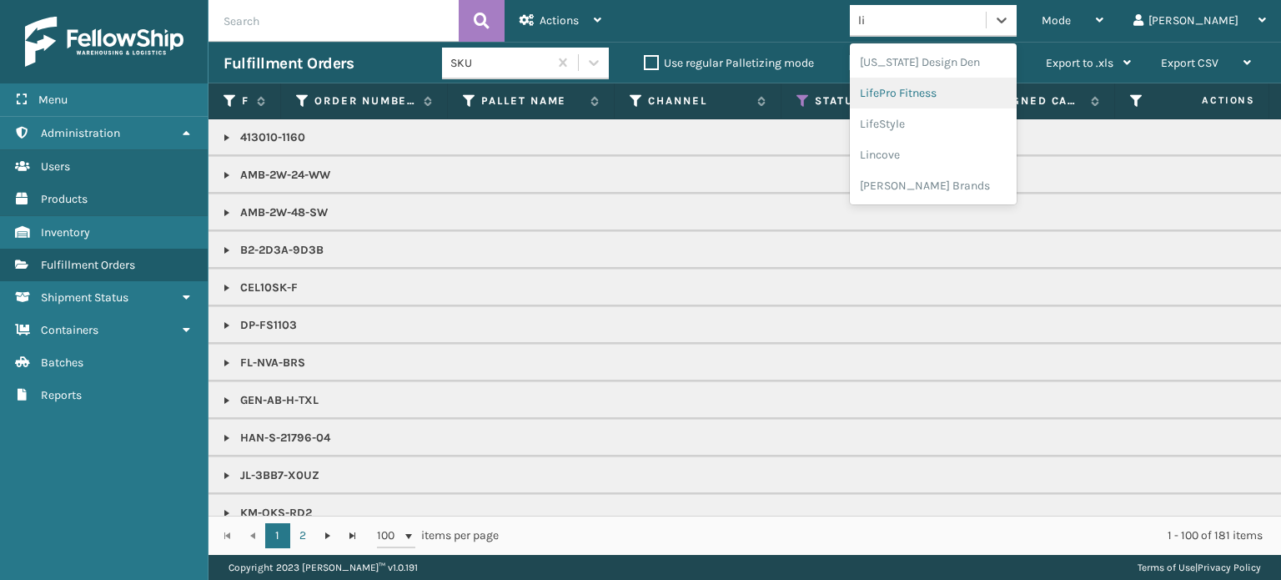
click at [987, 93] on div "LifePro Fitness" at bounding box center [933, 93] width 167 height 31
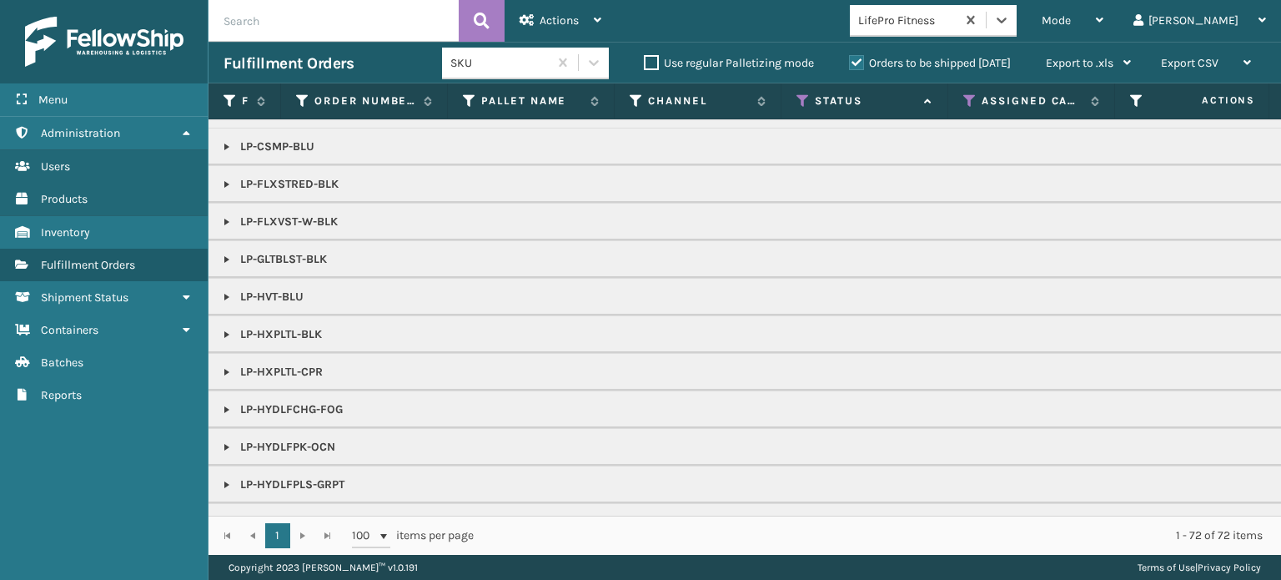
scroll to position [175, 0]
click at [228, 407] on link at bounding box center [226, 412] width 13 height 13
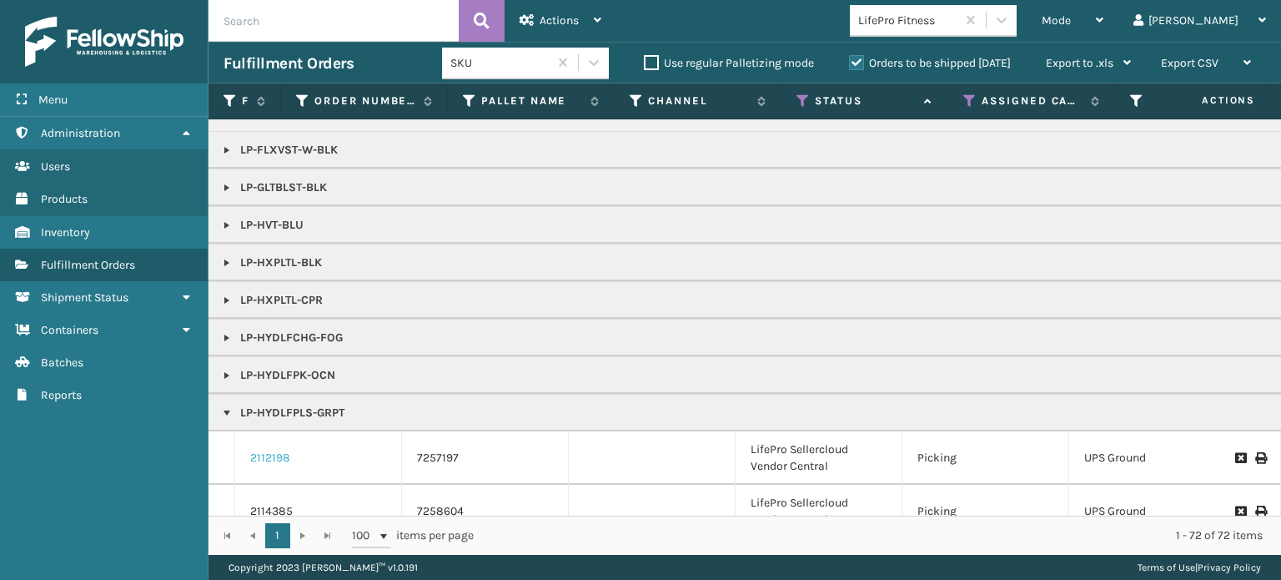
click at [273, 455] on link "2112198" at bounding box center [270, 457] width 40 height 17
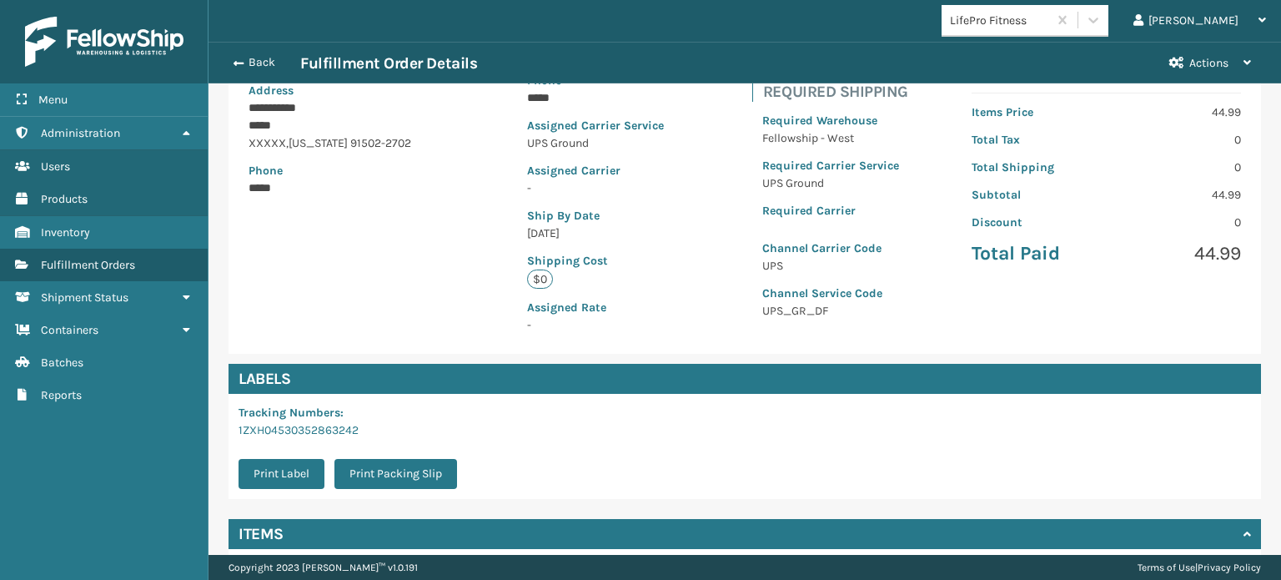
scroll to position [375, 0]
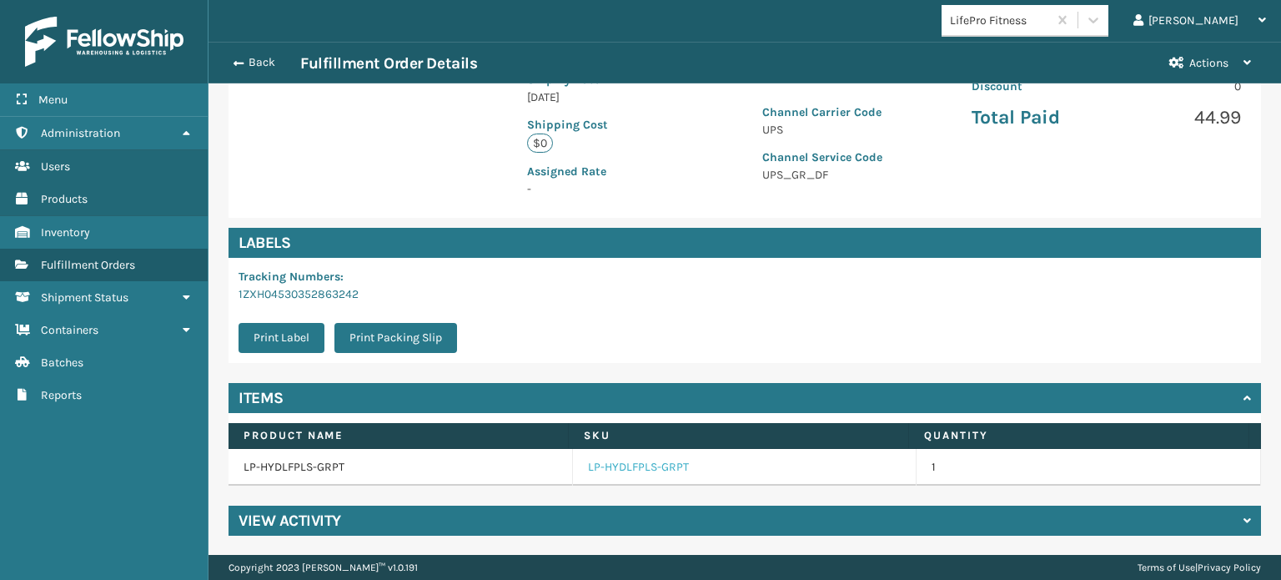
click at [607, 461] on link "LP-HYDLFPLS-GRPT" at bounding box center [638, 467] width 101 height 17
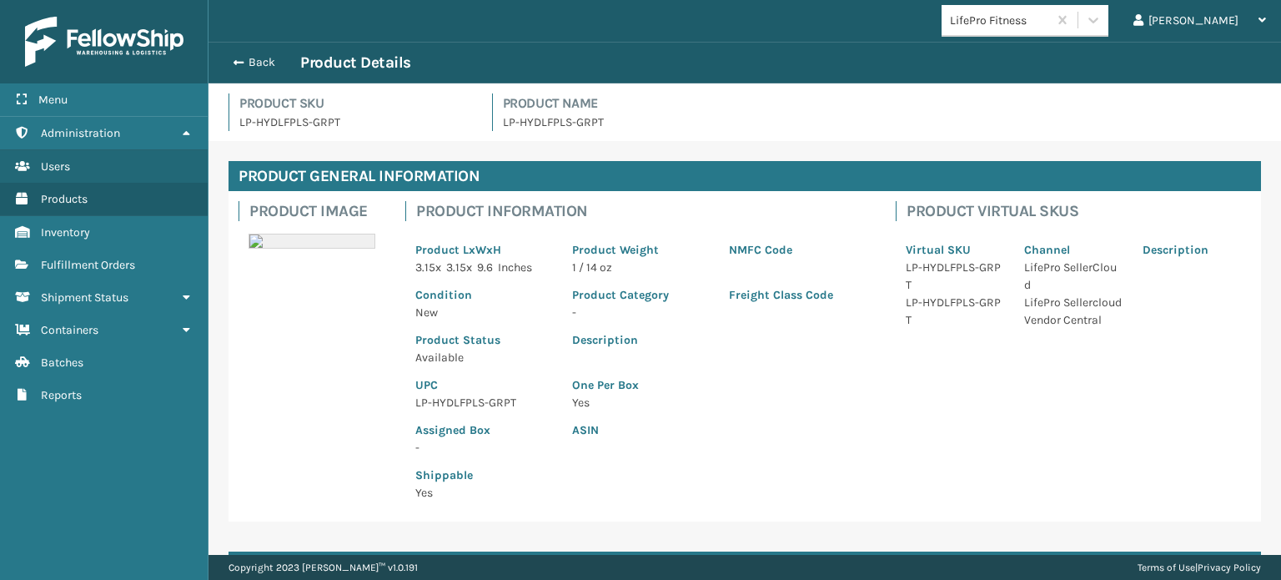
click at [464, 402] on p "LP-HYDLFPLS-GRPT" at bounding box center [483, 403] width 137 height 18
copy p "LP-HYDLFPLS-GRPT"
click at [264, 58] on button "Back" at bounding box center [261, 62] width 77 height 15
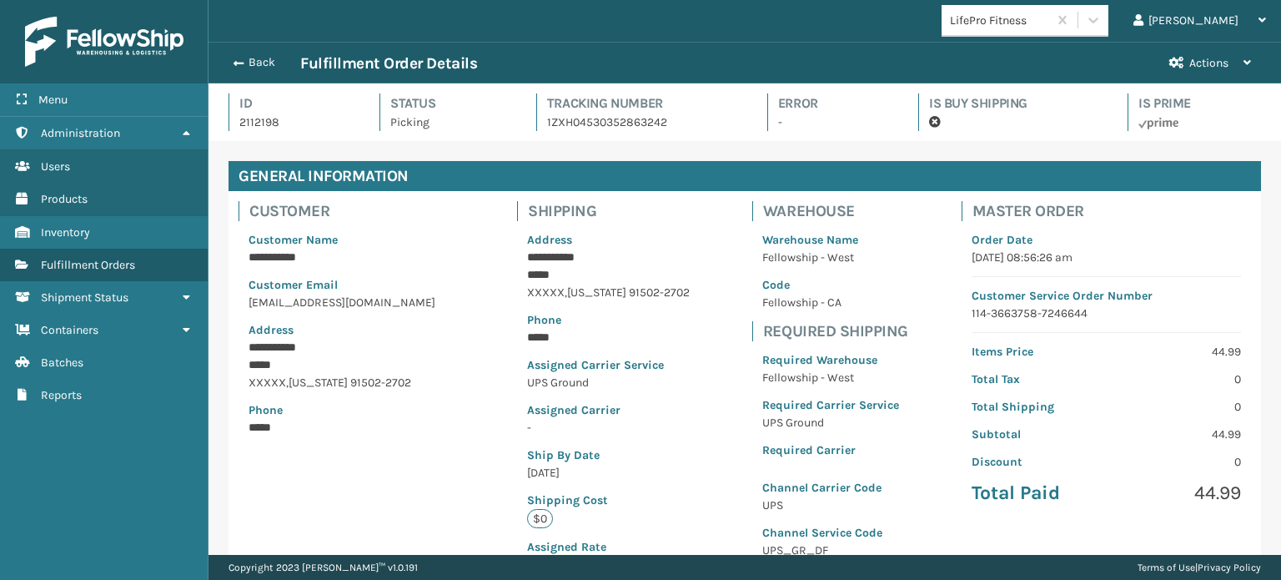
scroll to position [40, 1071]
click at [264, 58] on button "Back" at bounding box center [261, 62] width 77 height 15
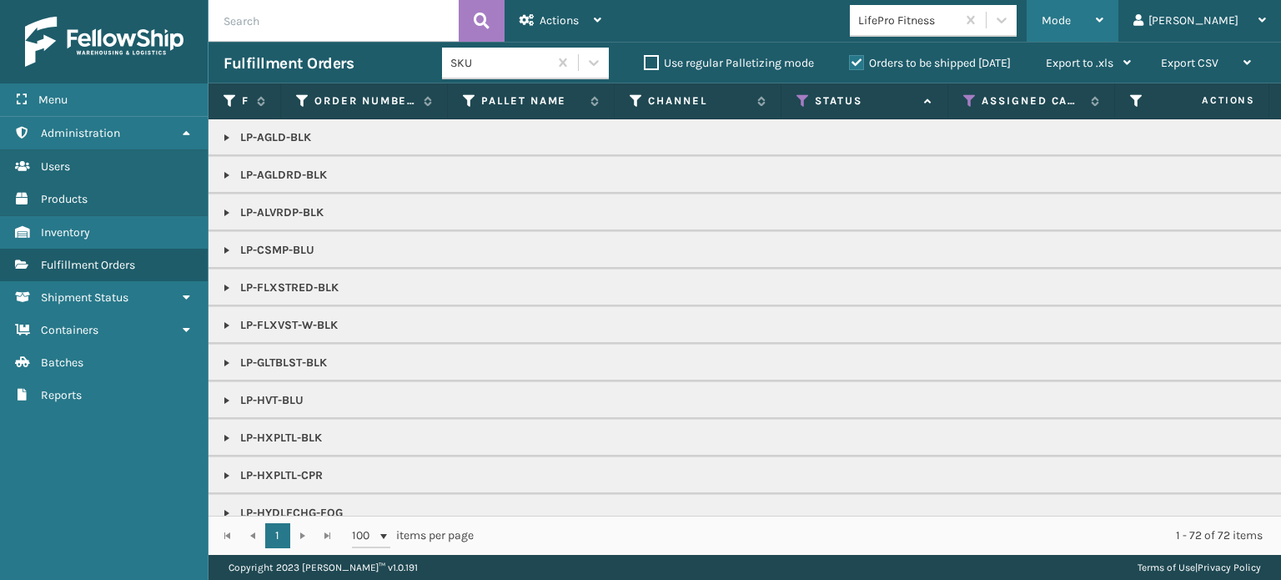
click at [1071, 20] on span "Mode" at bounding box center [1055, 20] width 29 height 14
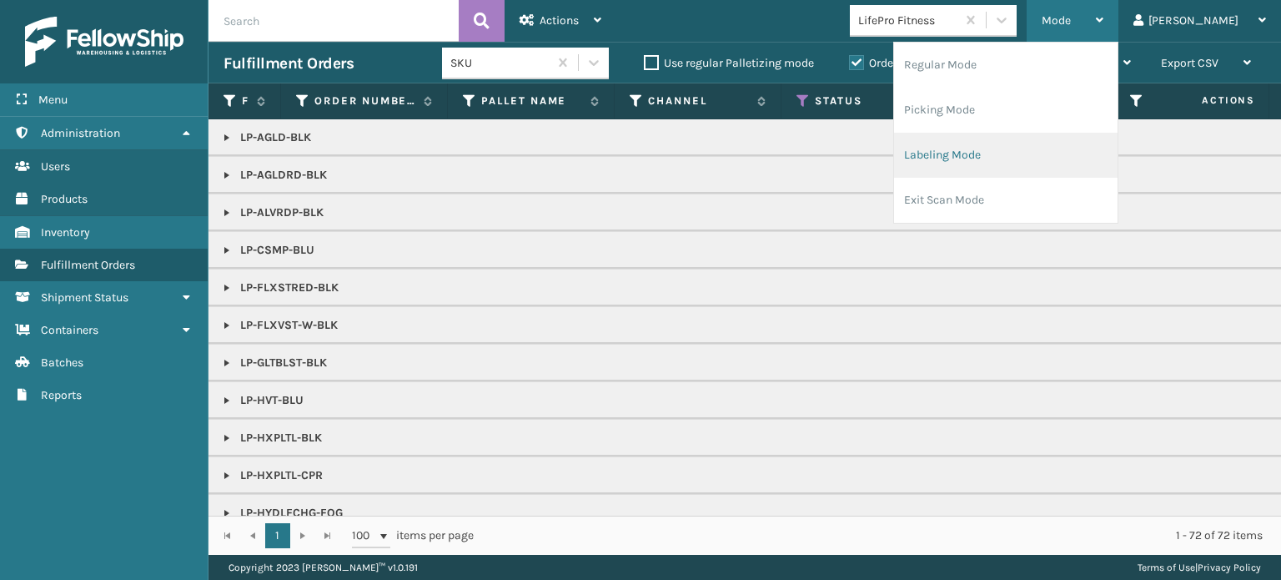
click at [1093, 143] on li "Labeling Mode" at bounding box center [1005, 155] width 223 height 45
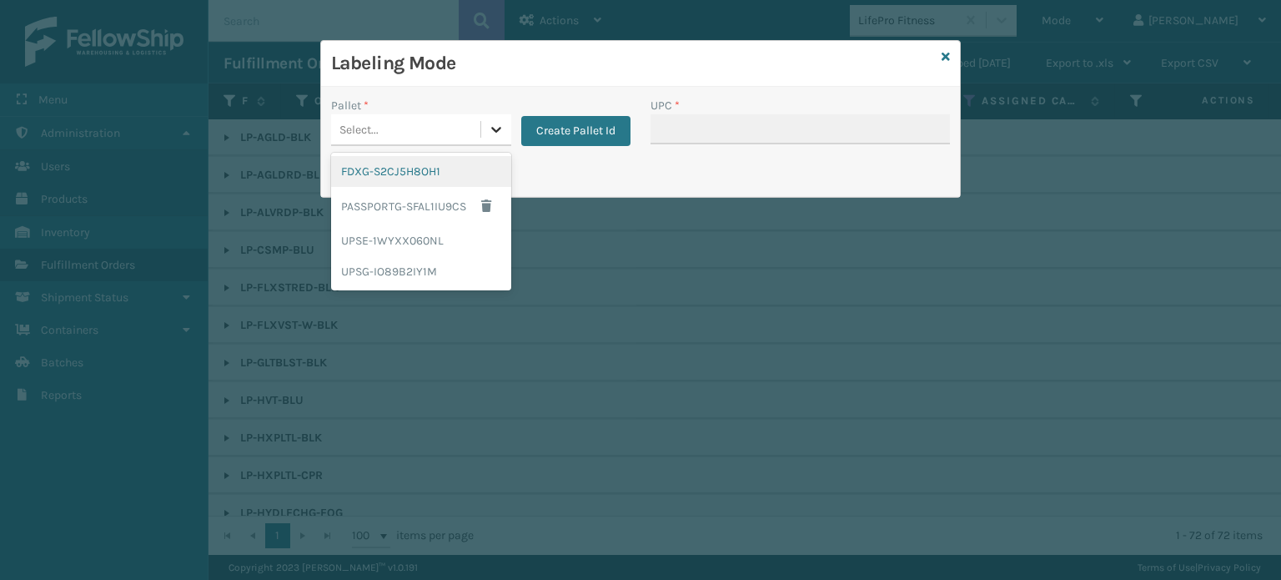
click at [497, 136] on icon at bounding box center [496, 129] width 17 height 17
click at [449, 273] on div "UPSG-IO89B2IY1M" at bounding box center [421, 271] width 180 height 31
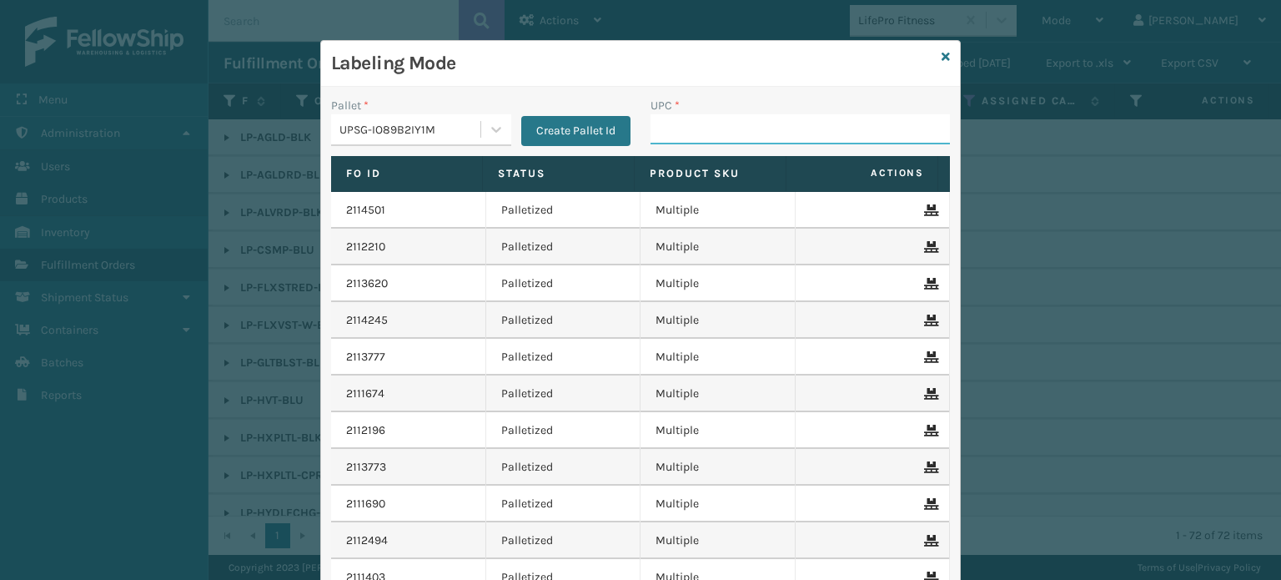
click at [680, 123] on input "UPC *" at bounding box center [799, 129] width 299 height 30
paste input "LP-HYDLFPLS-GRPT"
type input "LP-HYDLFPLS-GRPT"
click at [941, 55] on icon at bounding box center [945, 57] width 8 height 12
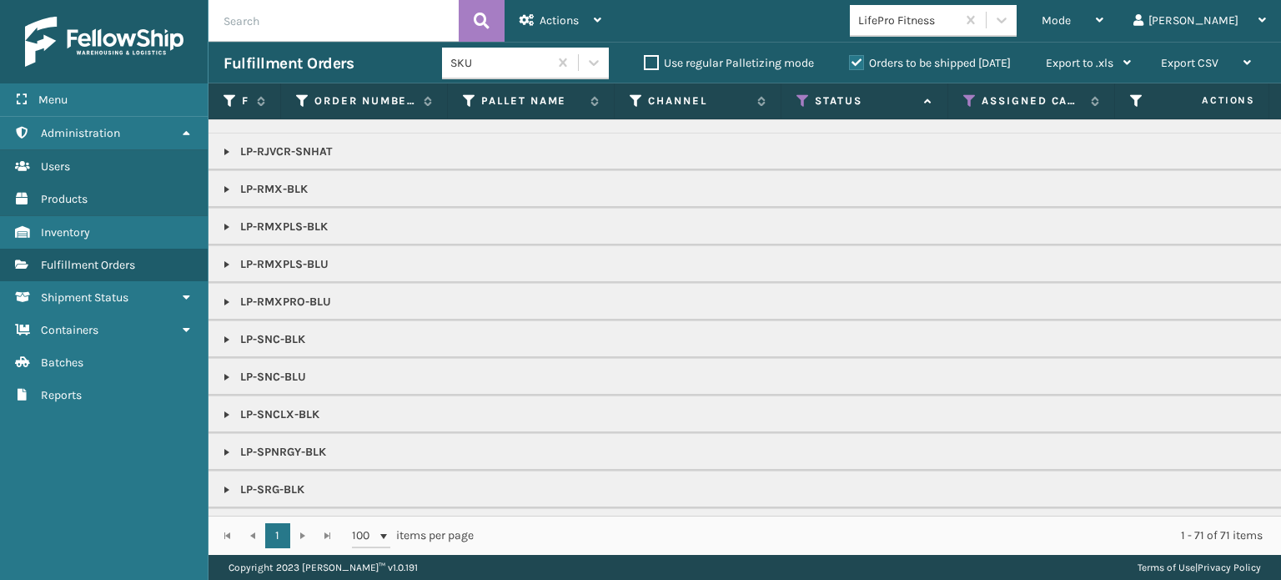
scroll to position [700, 0]
click at [224, 369] on link at bounding box center [226, 375] width 13 height 13
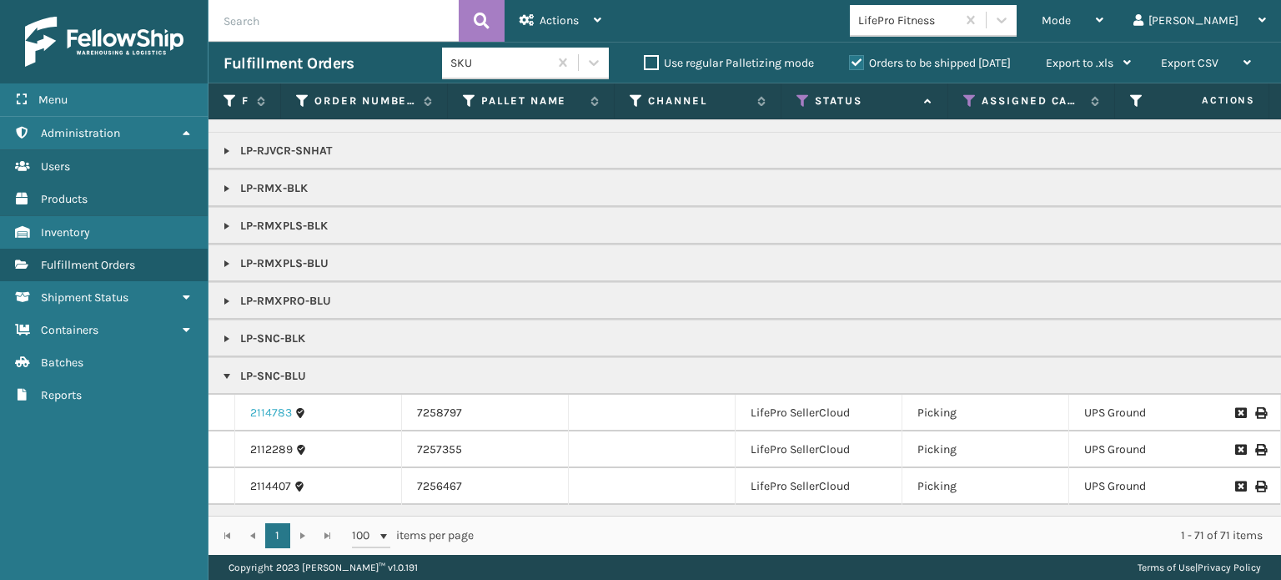
click at [278, 409] on link "2114783" at bounding box center [271, 412] width 42 height 17
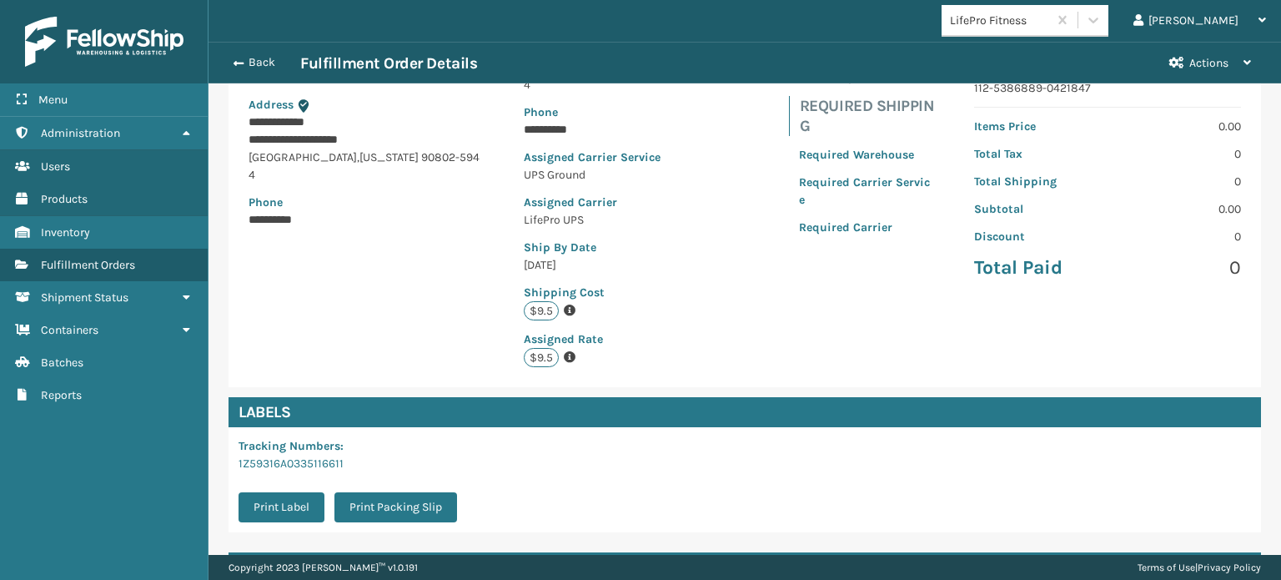
scroll to position [377, 0]
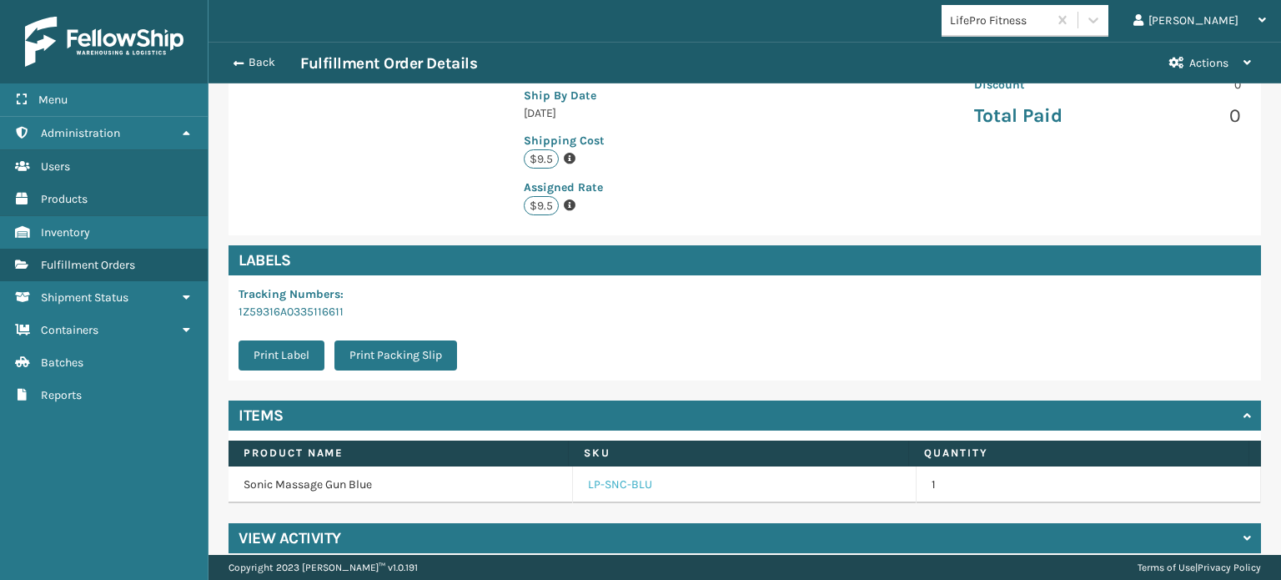
click at [610, 476] on link "LP-SNC-BLU" at bounding box center [620, 484] width 64 height 17
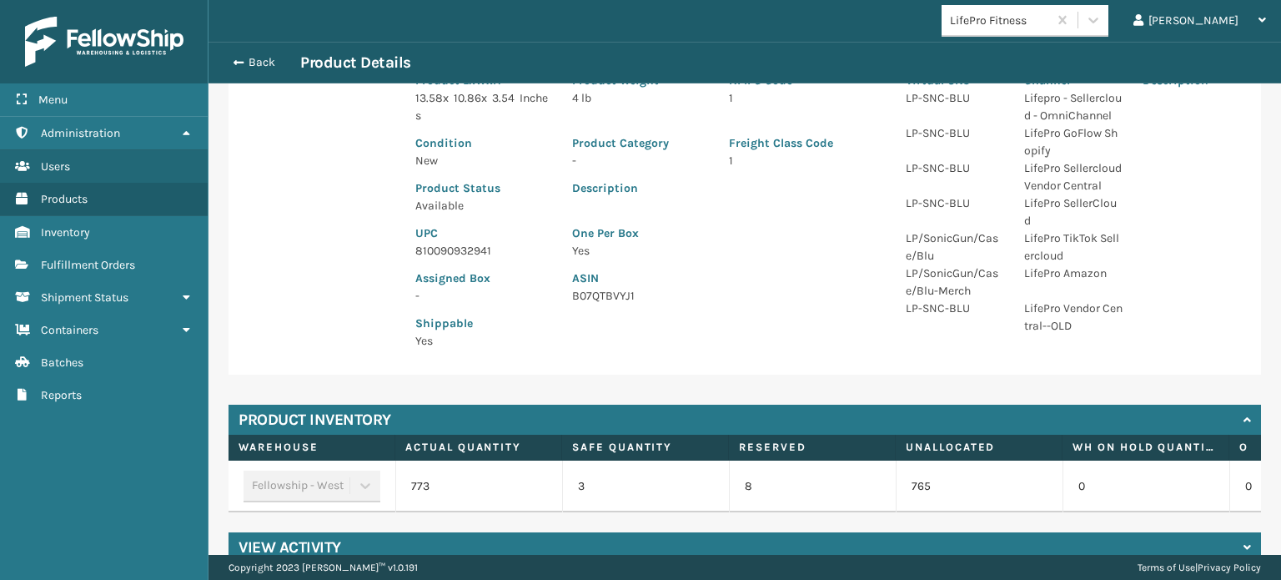
scroll to position [170, 0]
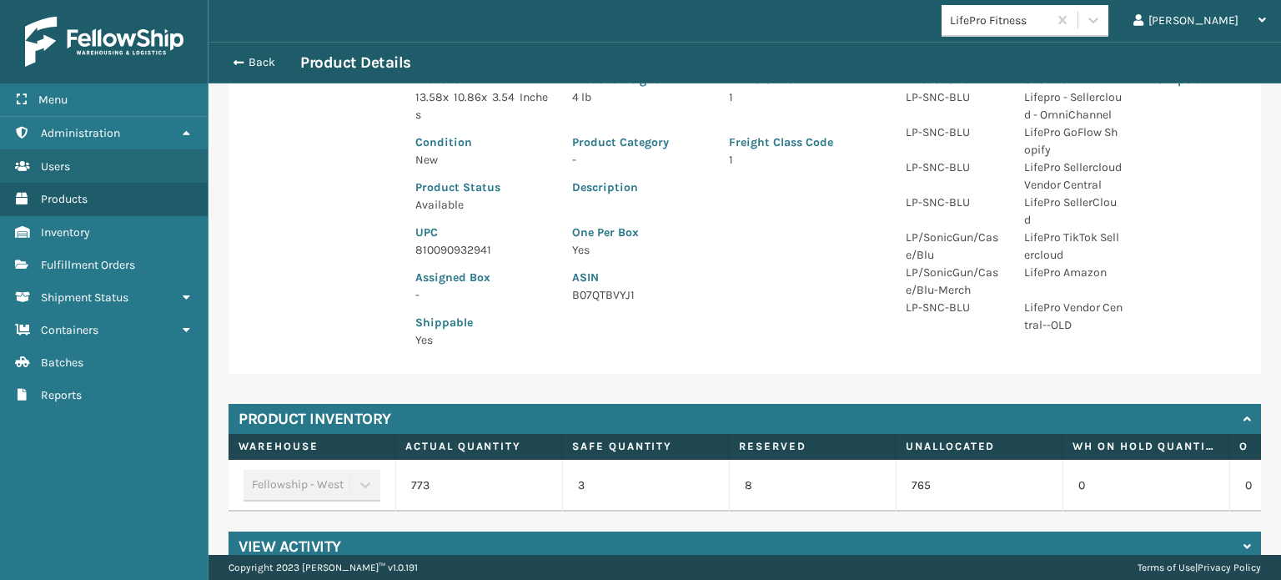
click at [473, 247] on p "810090932941" at bounding box center [483, 250] width 137 height 18
copy p "810090932941"
click at [260, 62] on button "Back" at bounding box center [261, 62] width 77 height 15
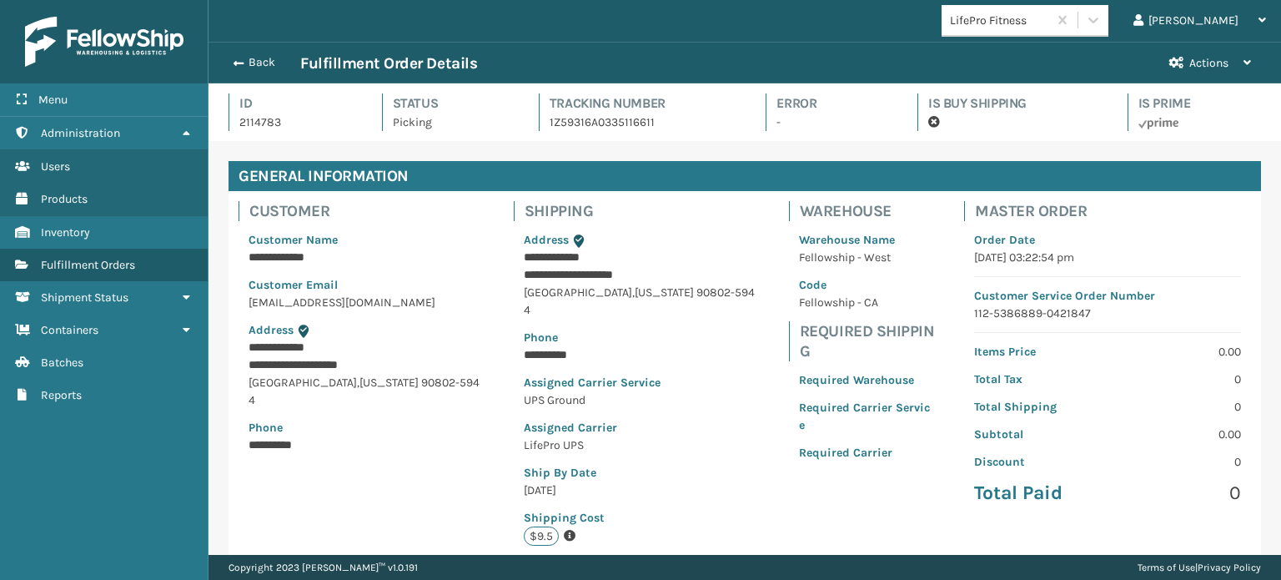
scroll to position [40, 1071]
click at [260, 62] on button "Back" at bounding box center [261, 62] width 77 height 15
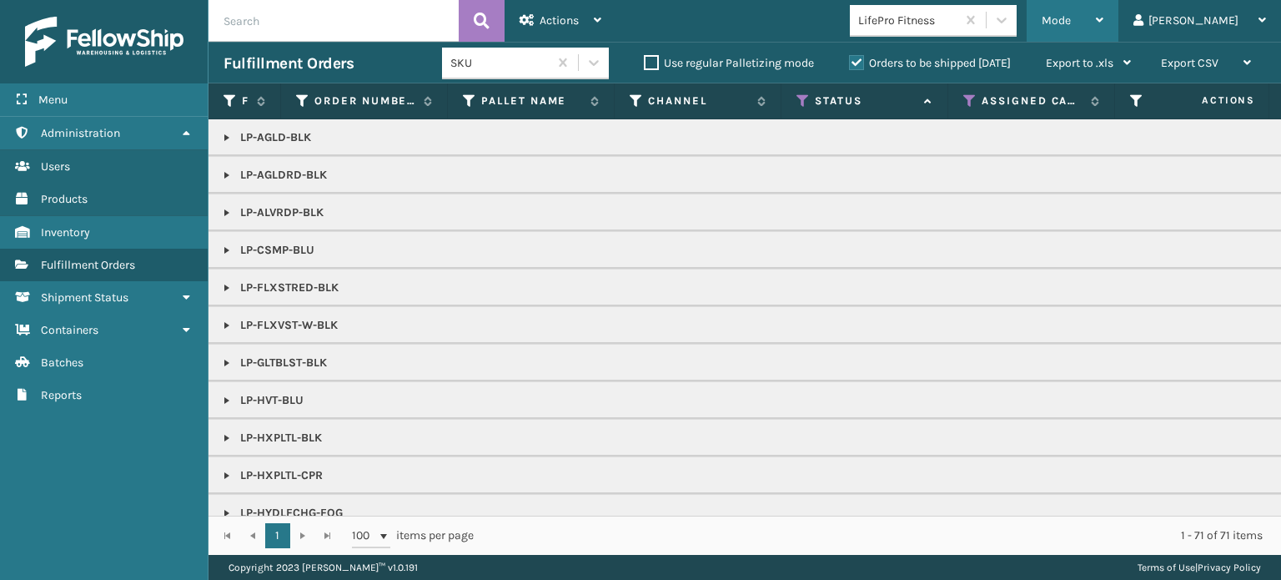
click at [1103, 23] on div "Mode" at bounding box center [1072, 21] width 62 height 42
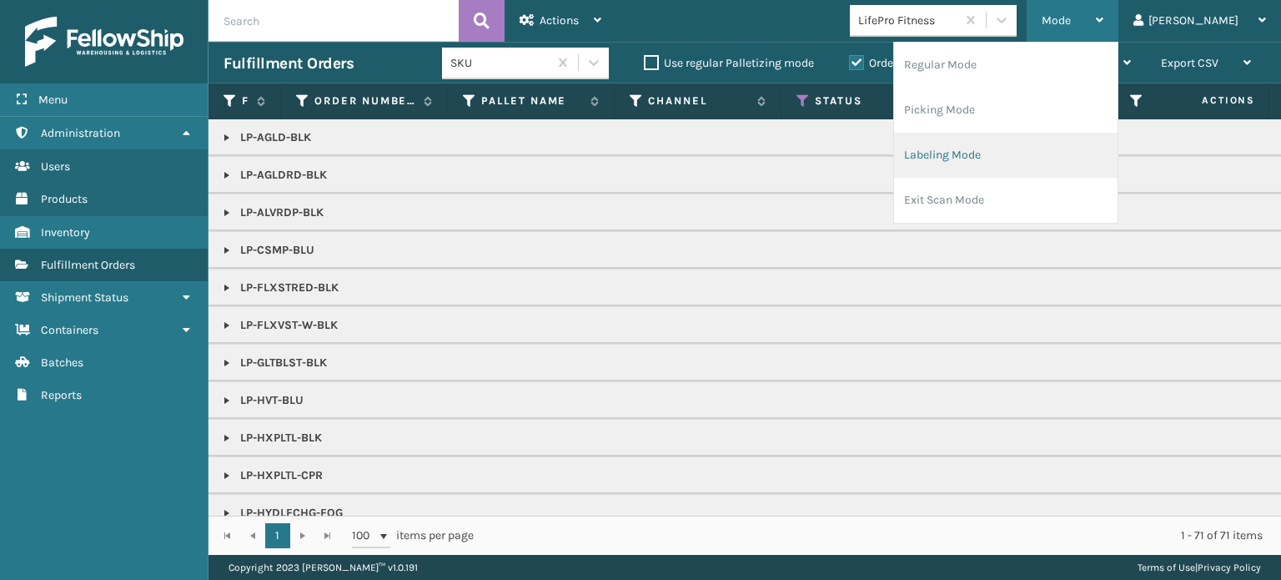
click at [1094, 162] on li "Labeling Mode" at bounding box center [1005, 155] width 223 height 45
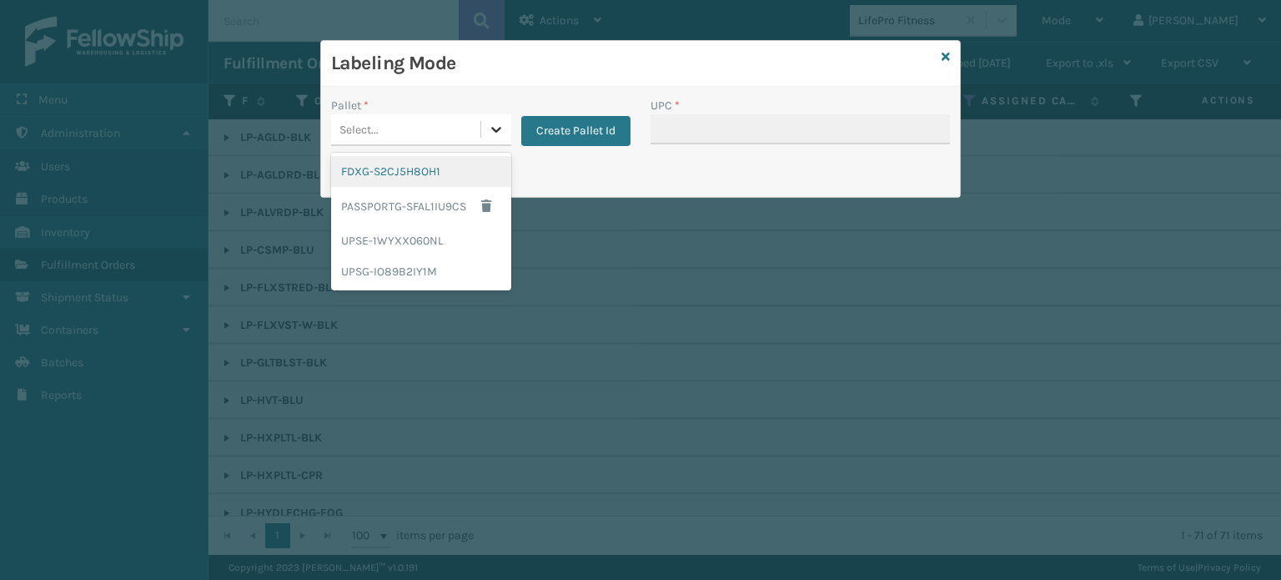
click at [490, 130] on icon at bounding box center [496, 129] width 17 height 17
click at [450, 266] on div "UPSG-IO89B2IY1M" at bounding box center [421, 271] width 180 height 31
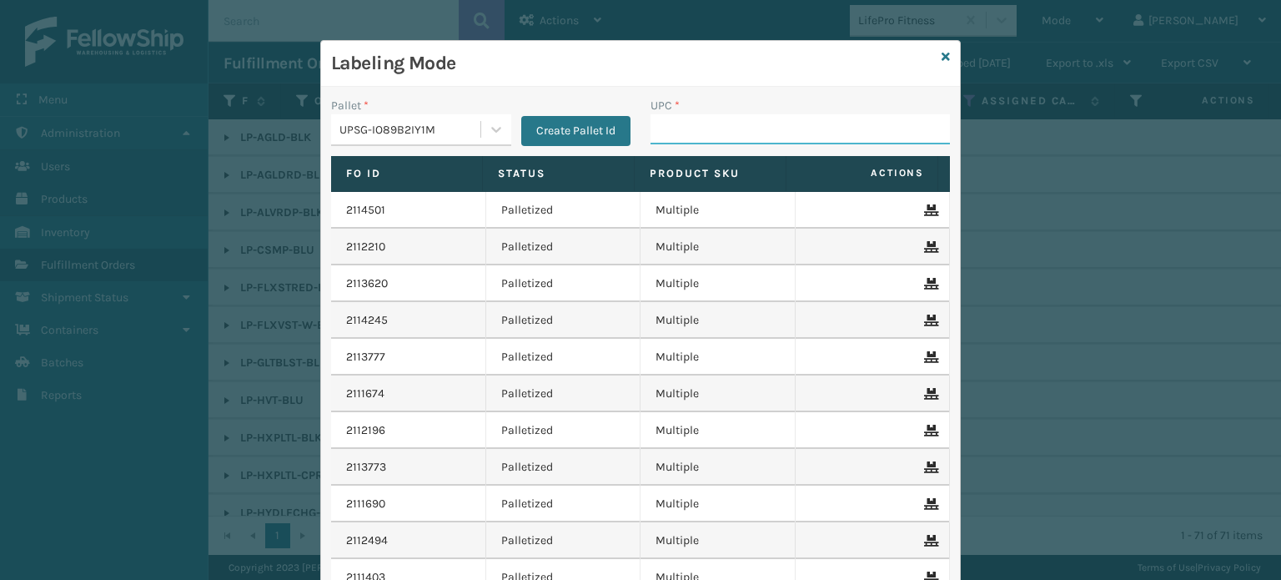
click at [688, 134] on input "UPC *" at bounding box center [799, 129] width 299 height 30
paste input "810090932941"
type input "810090932941"
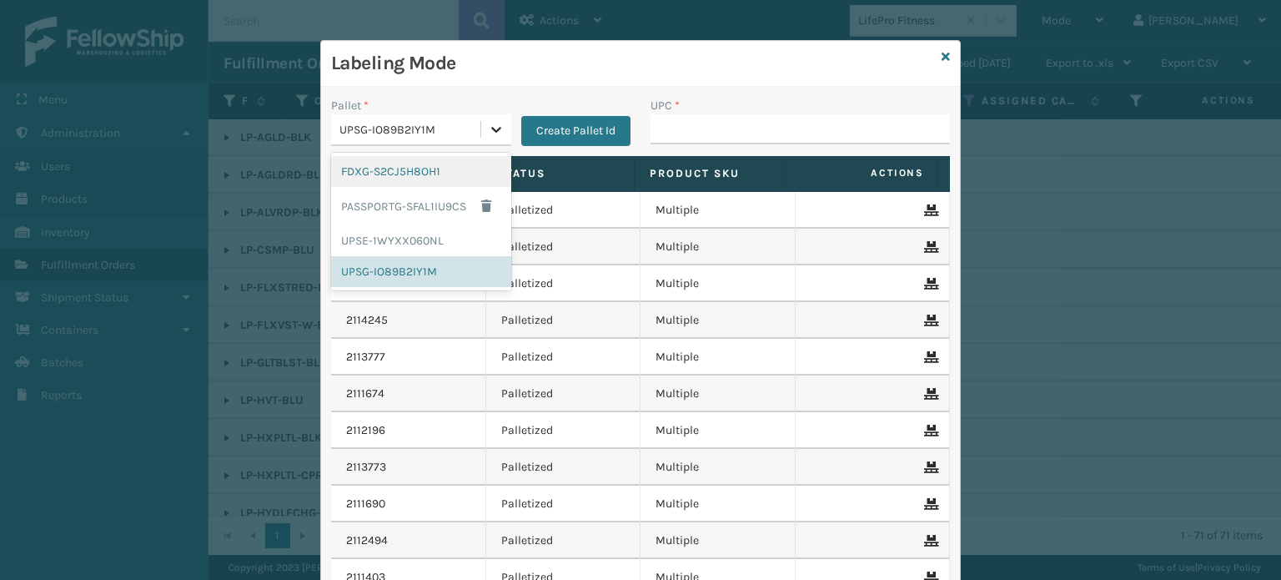
click at [499, 119] on div at bounding box center [496, 129] width 30 height 30
click at [425, 173] on div "FDXG-S2CJ5H8OH1" at bounding box center [421, 171] width 180 height 31
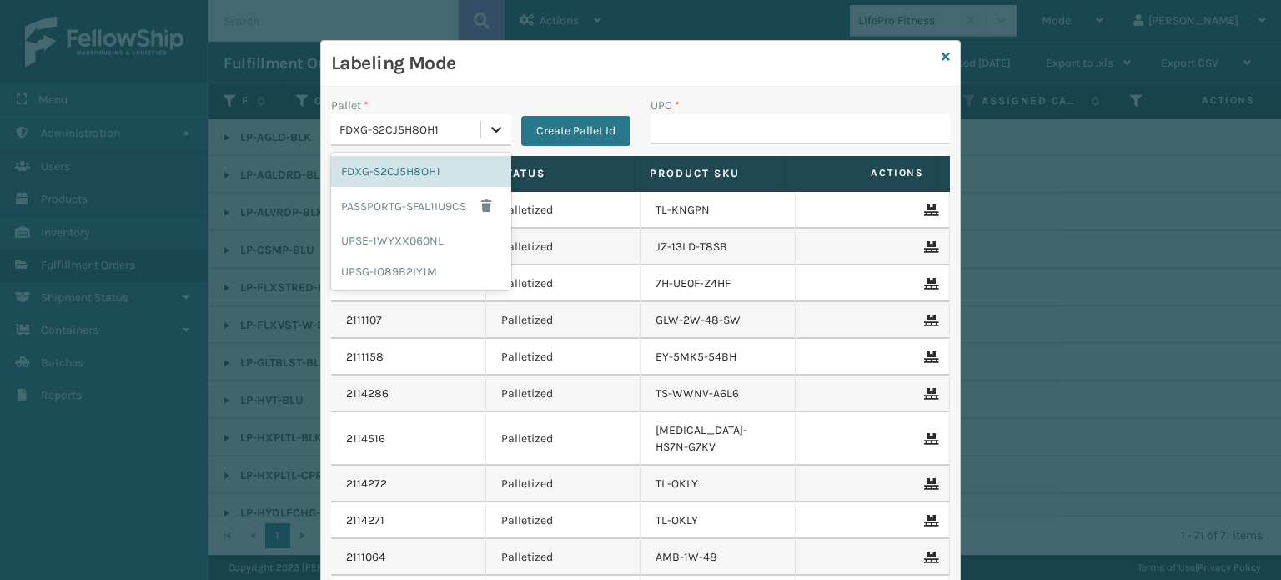
click at [492, 123] on icon at bounding box center [496, 129] width 17 height 17
click at [414, 270] on div "UPSG-IO89B2IY1M" at bounding box center [421, 271] width 180 height 31
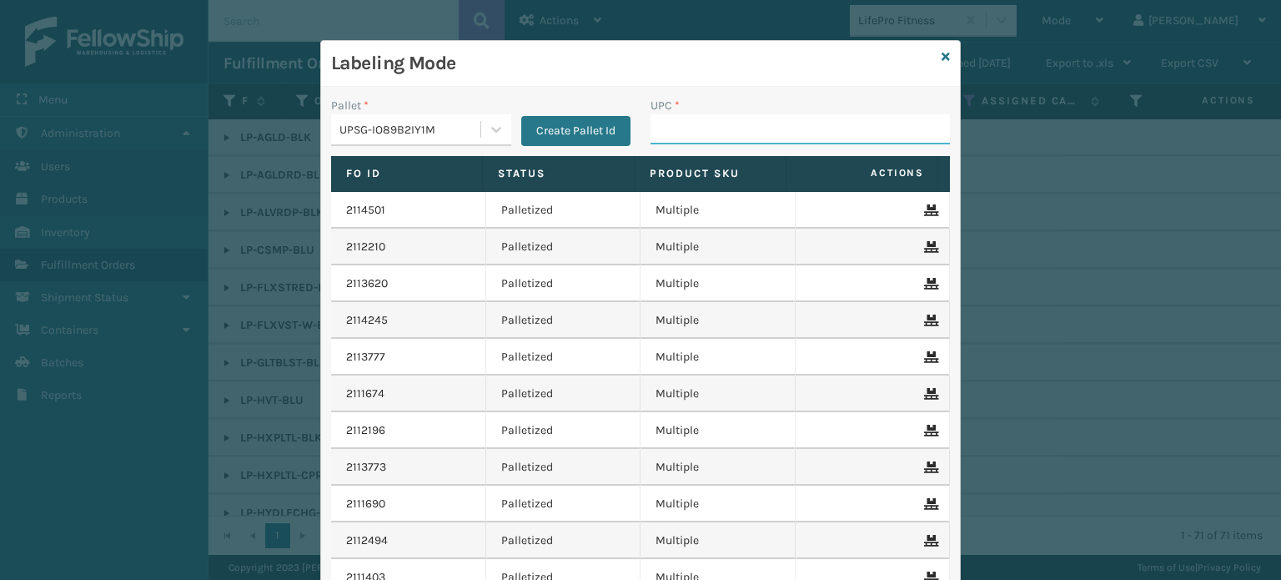
click at [686, 136] on input "UPC *" at bounding box center [799, 129] width 299 height 30
type input "06888800"
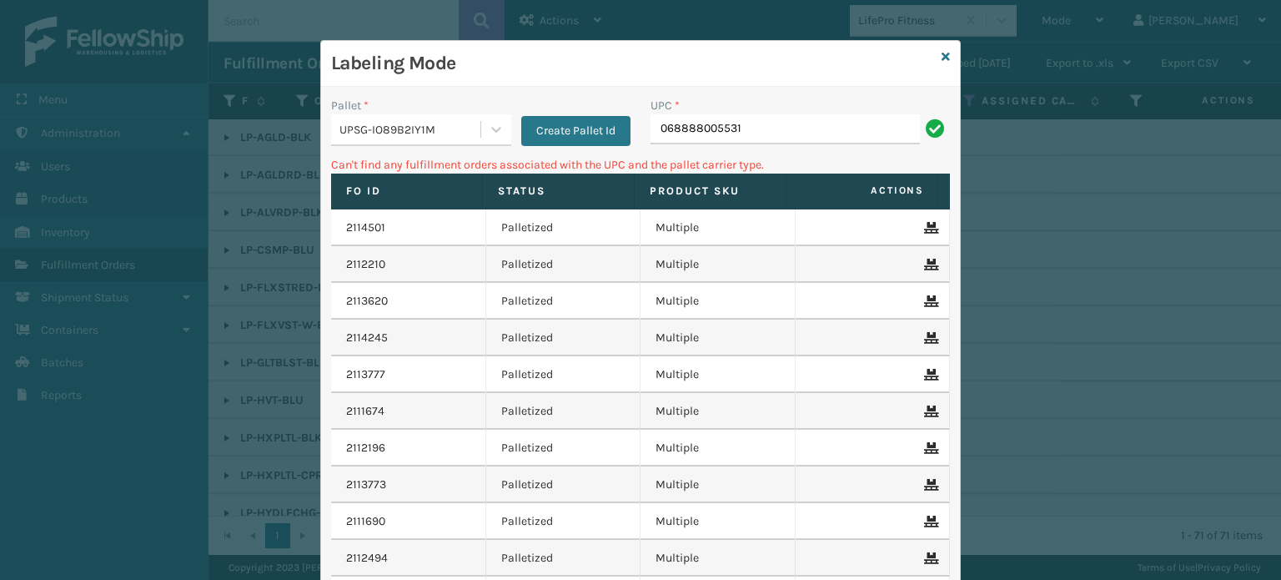
click at [651, 125] on input "068888005531" at bounding box center [784, 129] width 269 height 30
type input "0068888005531"
click at [668, 129] on input "0068888005531" at bounding box center [784, 129] width 269 height 30
type input "68888005531"
type input "6"
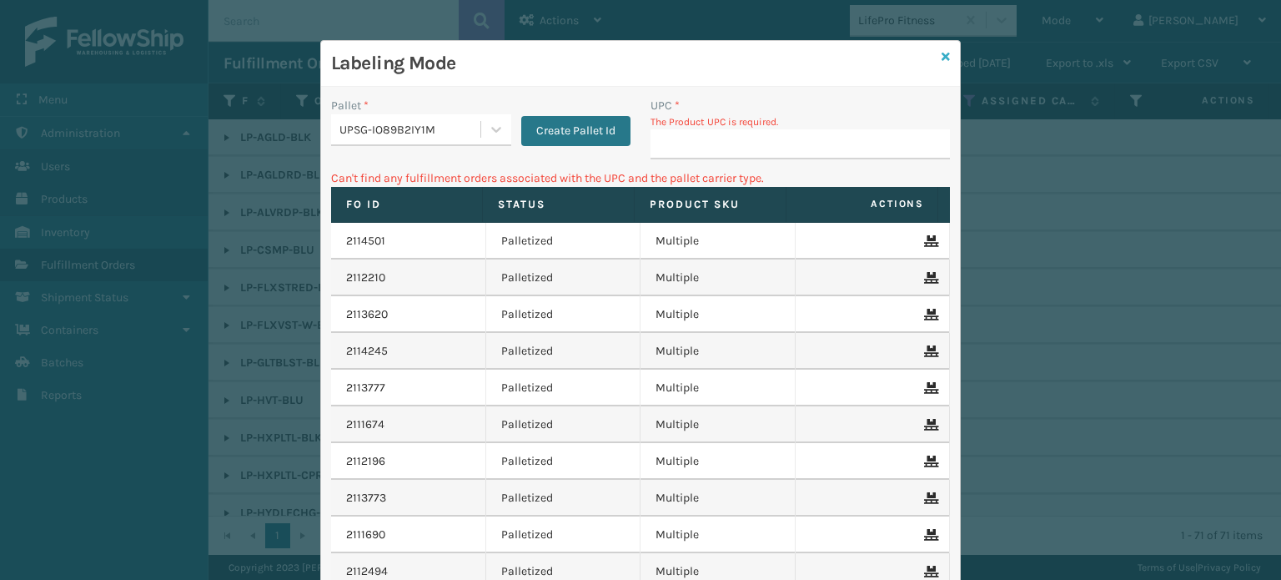
click at [941, 58] on icon at bounding box center [945, 57] width 8 height 12
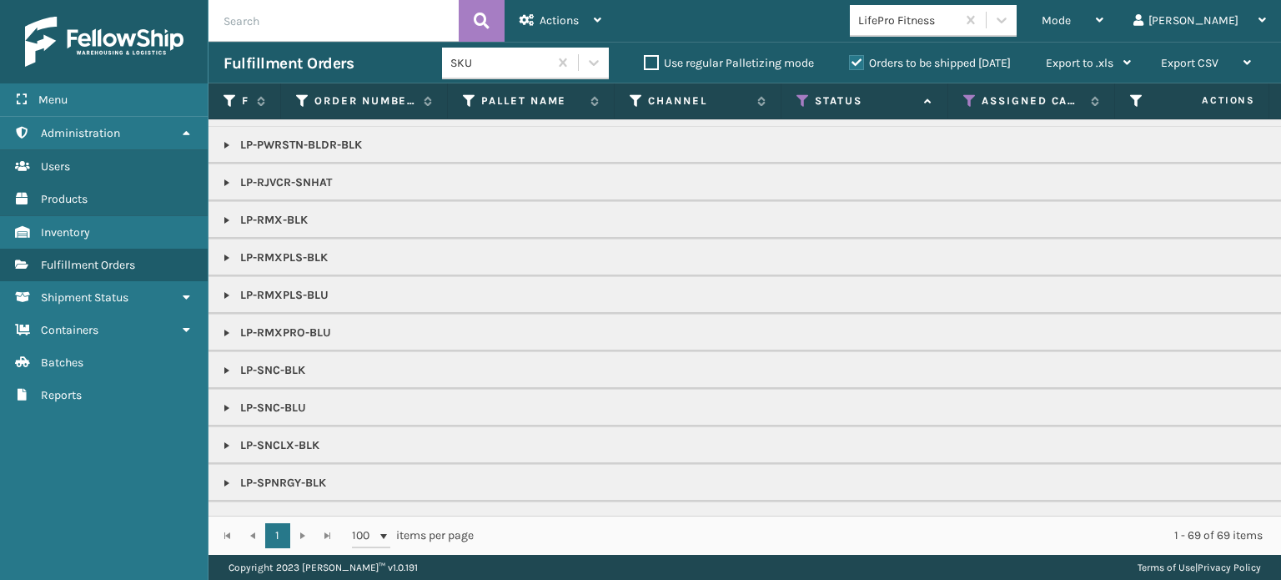
scroll to position [632, 0]
click at [226, 399] on link at bounding box center [226, 405] width 13 height 13
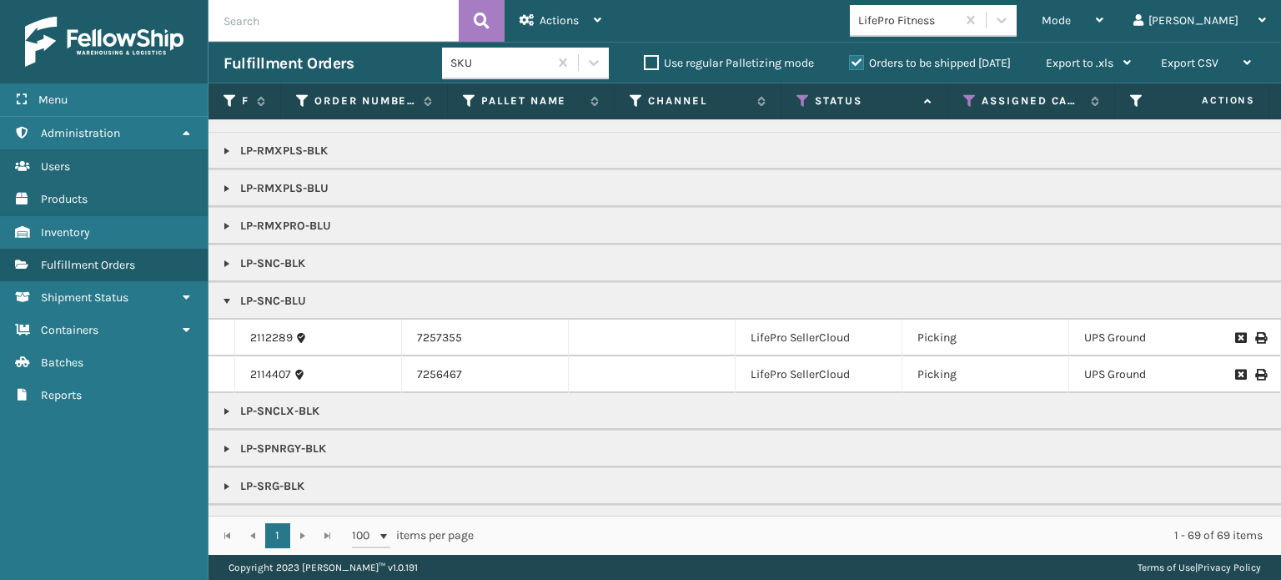
scroll to position [739, 0]
click at [267, 334] on link "2112289" at bounding box center [271, 336] width 43 height 17
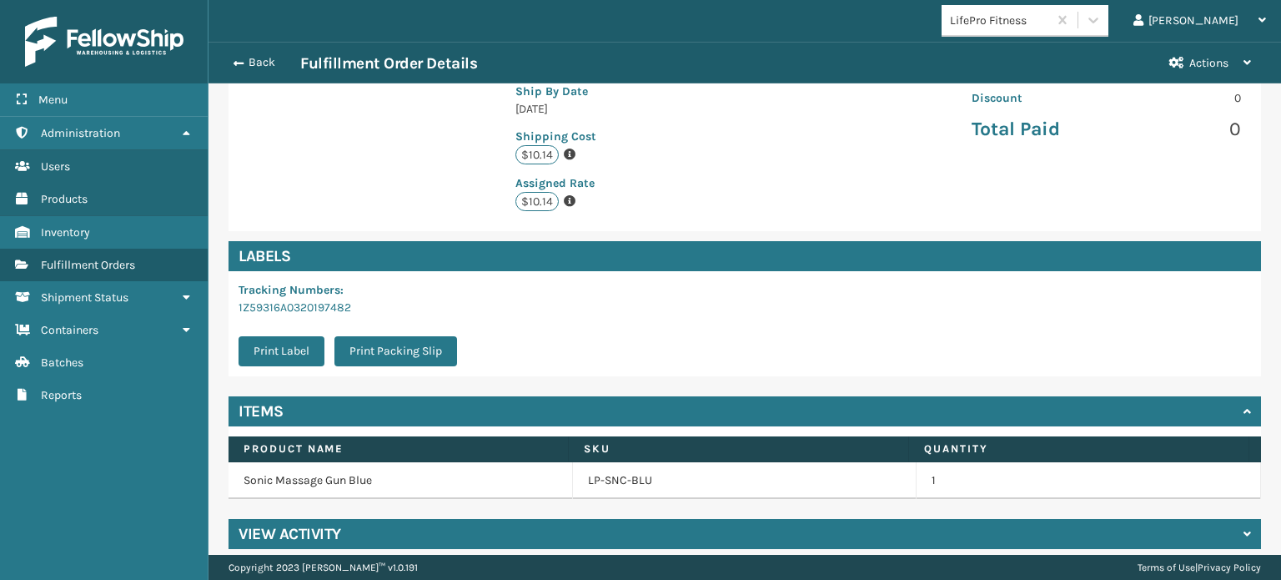
scroll to position [377, 0]
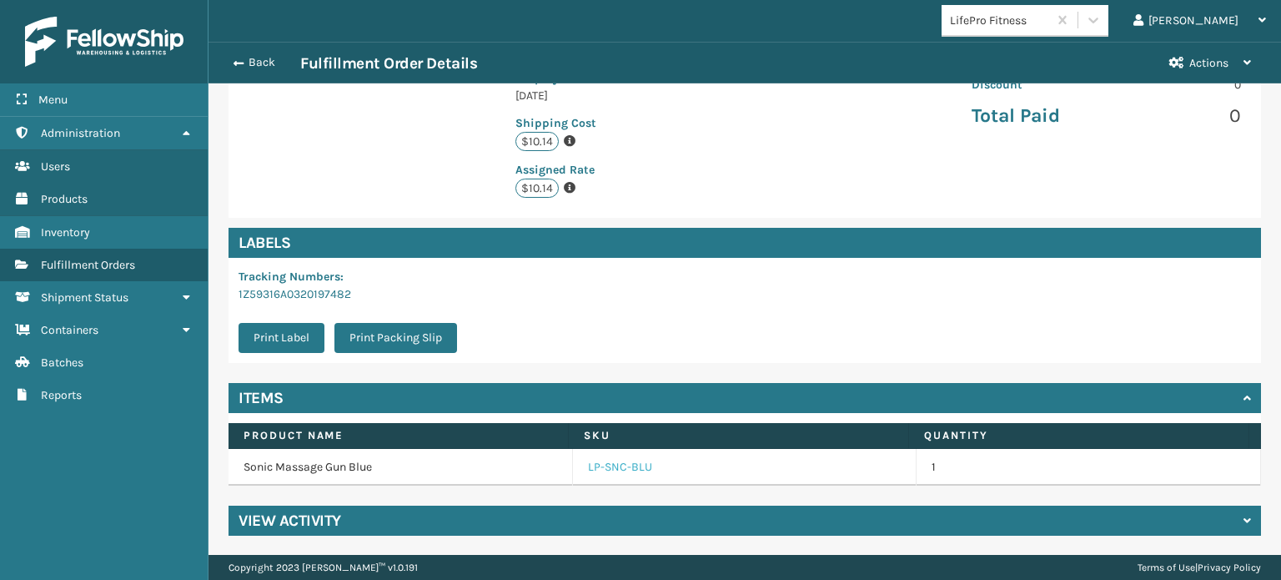
click at [590, 470] on link "LP-SNC-BLU" at bounding box center [620, 467] width 64 height 17
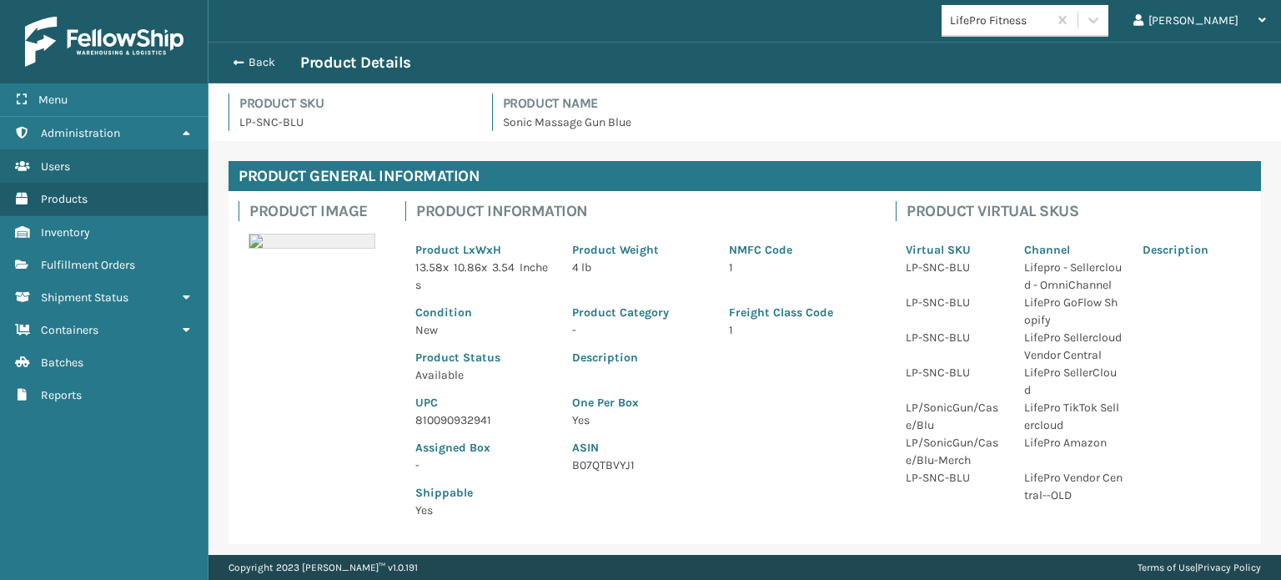
click at [474, 414] on p "810090932941" at bounding box center [483, 420] width 137 height 18
copy p "810090932941"
click at [267, 59] on button "Back" at bounding box center [261, 62] width 77 height 15
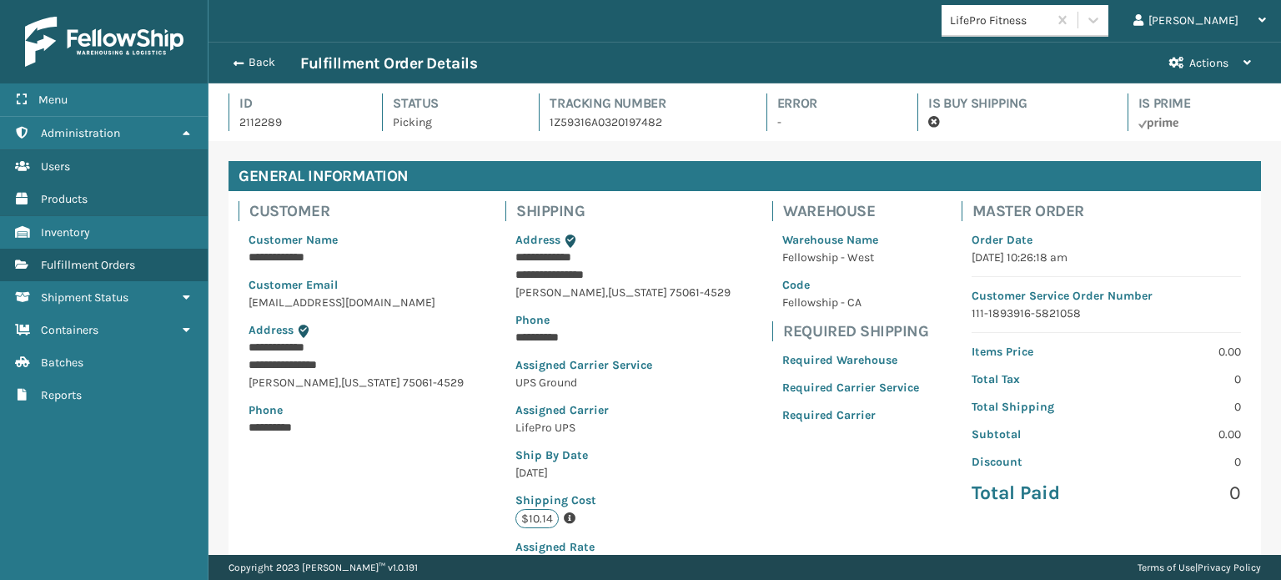
scroll to position [40, 1071]
click at [267, 59] on button "Back" at bounding box center [261, 62] width 77 height 15
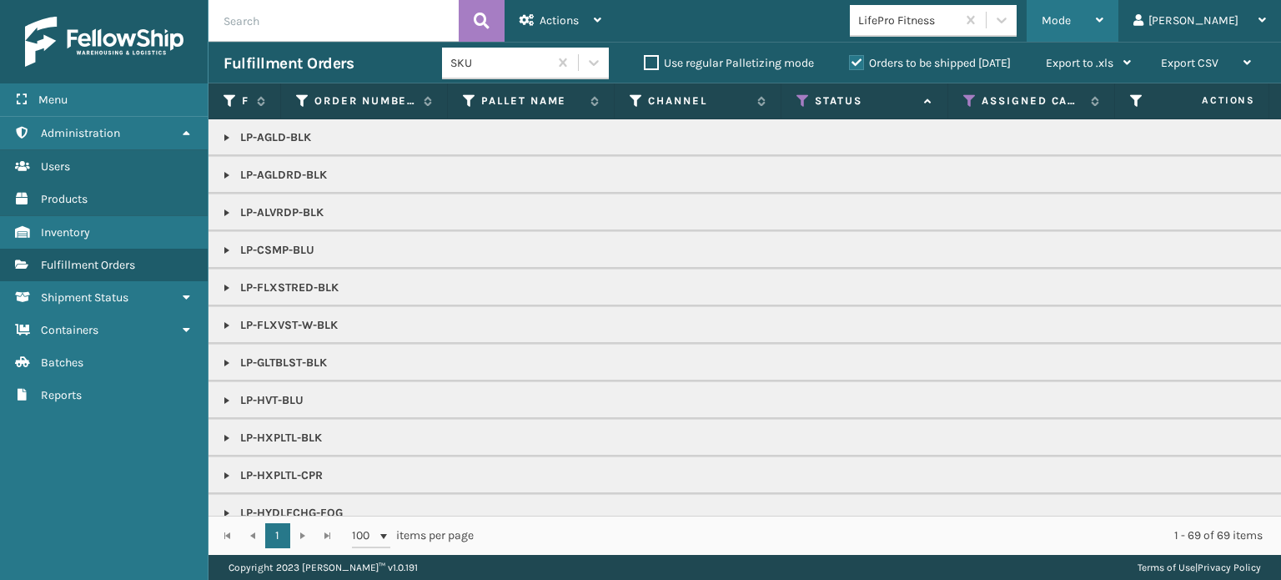
click at [1103, 25] on div "Mode" at bounding box center [1072, 21] width 62 height 42
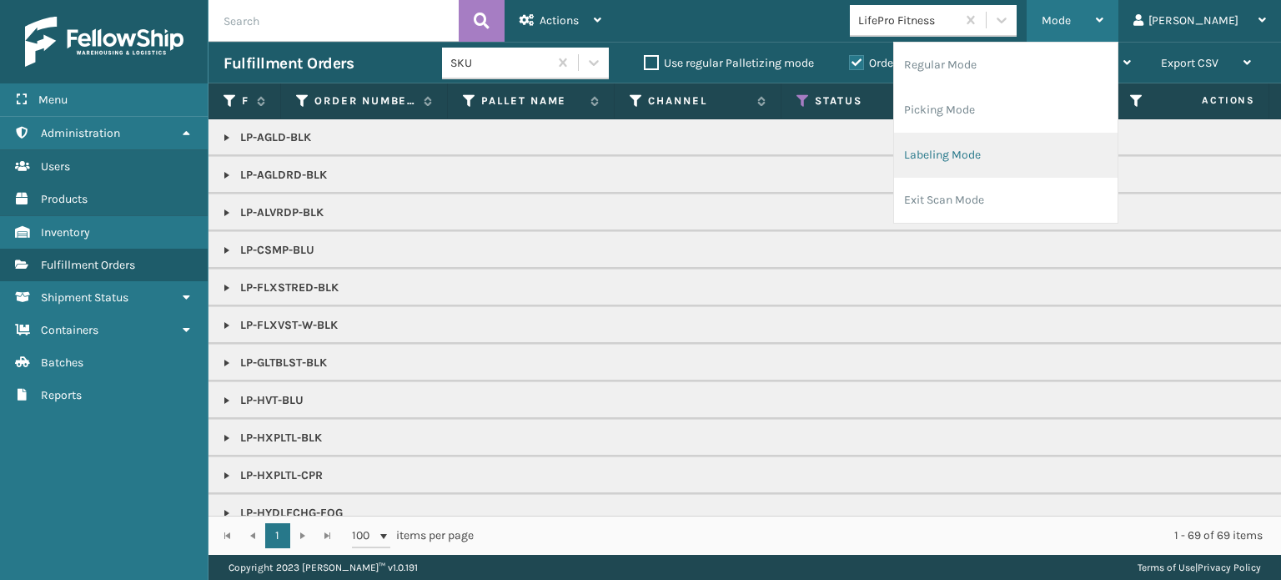
click at [1106, 146] on li "Labeling Mode" at bounding box center [1005, 155] width 223 height 45
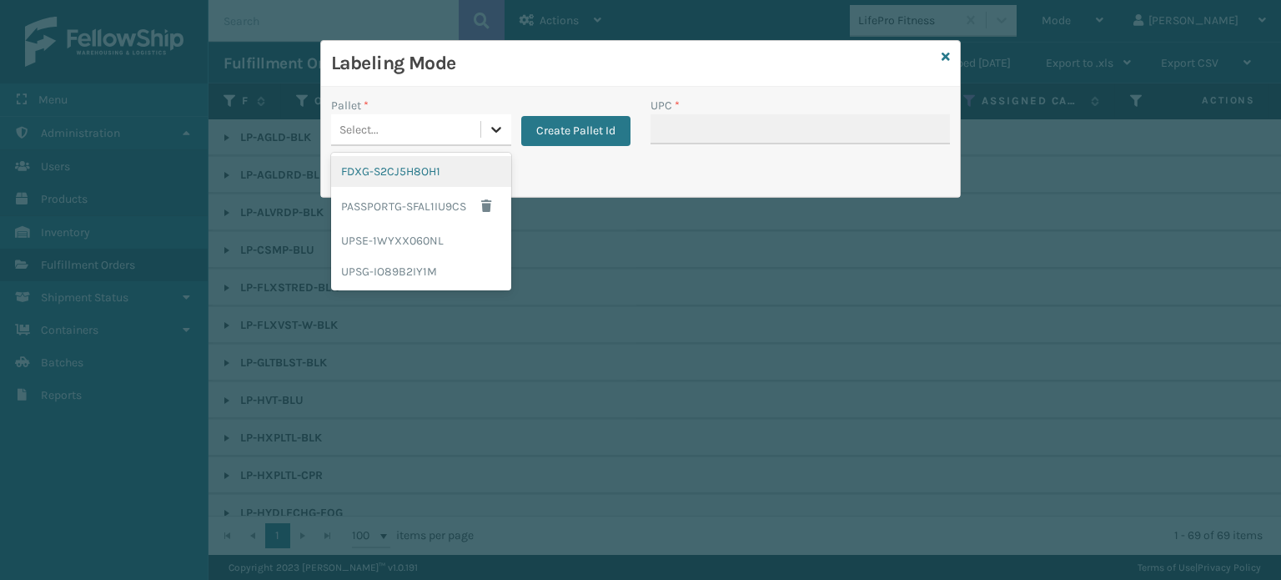
click at [494, 129] on icon at bounding box center [496, 130] width 10 height 6
click at [426, 283] on div "UPSG-IO89B2IY1M" at bounding box center [421, 271] width 180 height 31
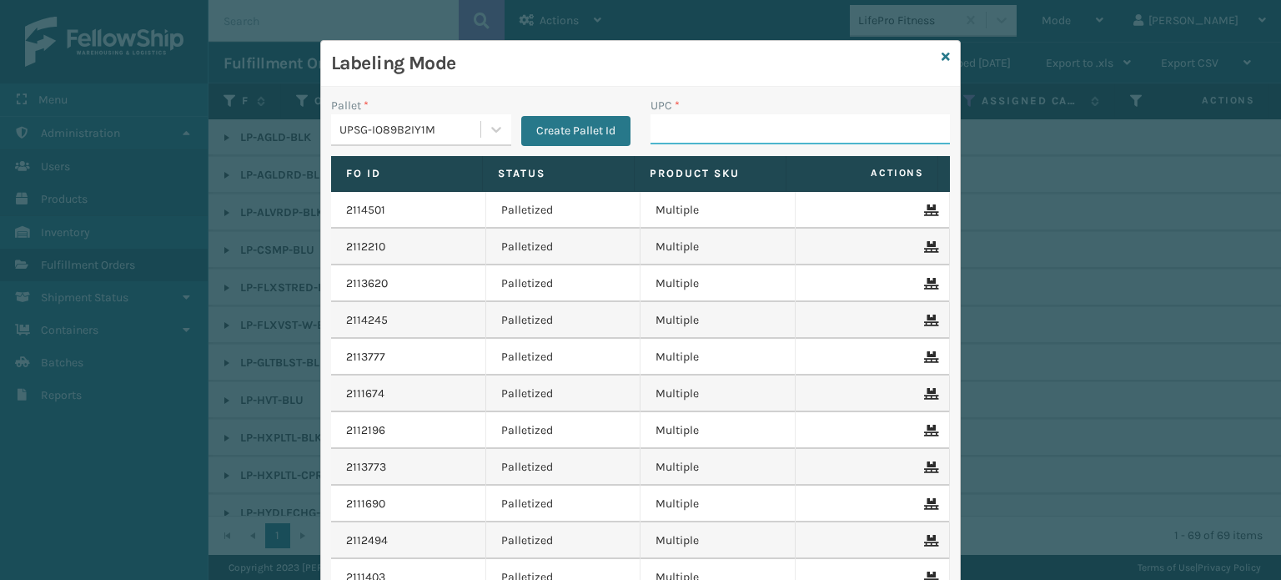
click at [718, 123] on input "UPC *" at bounding box center [799, 129] width 299 height 30
paste input "810090932941"
type input "810090932941"
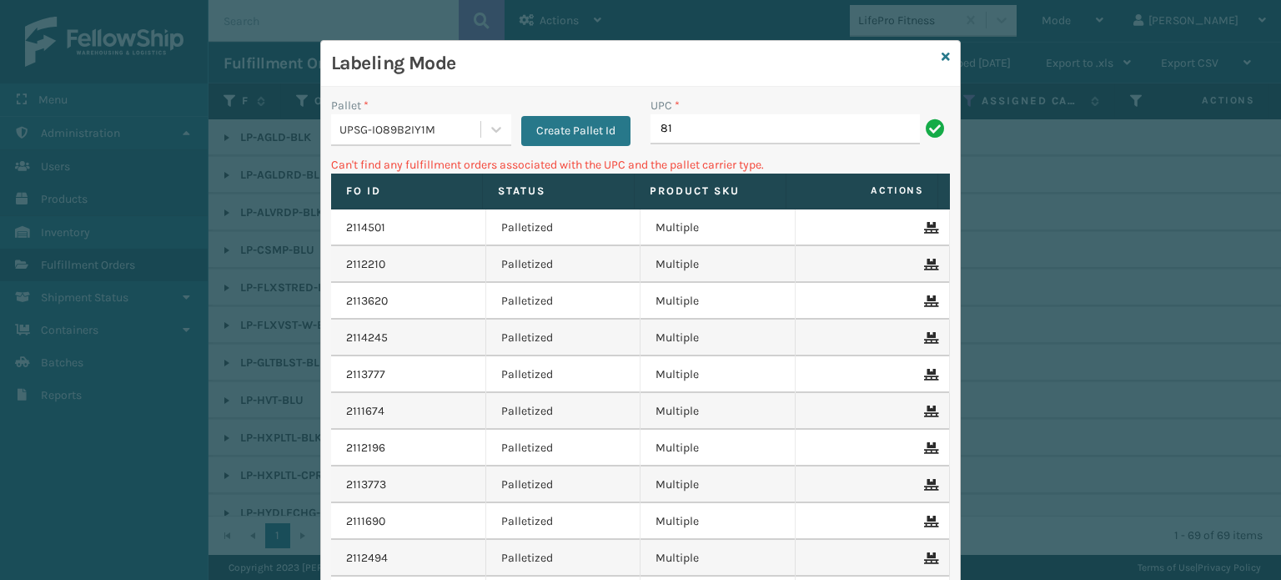
type input "8"
type input "0"
click at [653, 126] on input "068888011723" at bounding box center [784, 129] width 269 height 30
type input "0068888011723"
click at [668, 129] on input "0068888011723" at bounding box center [784, 129] width 269 height 30
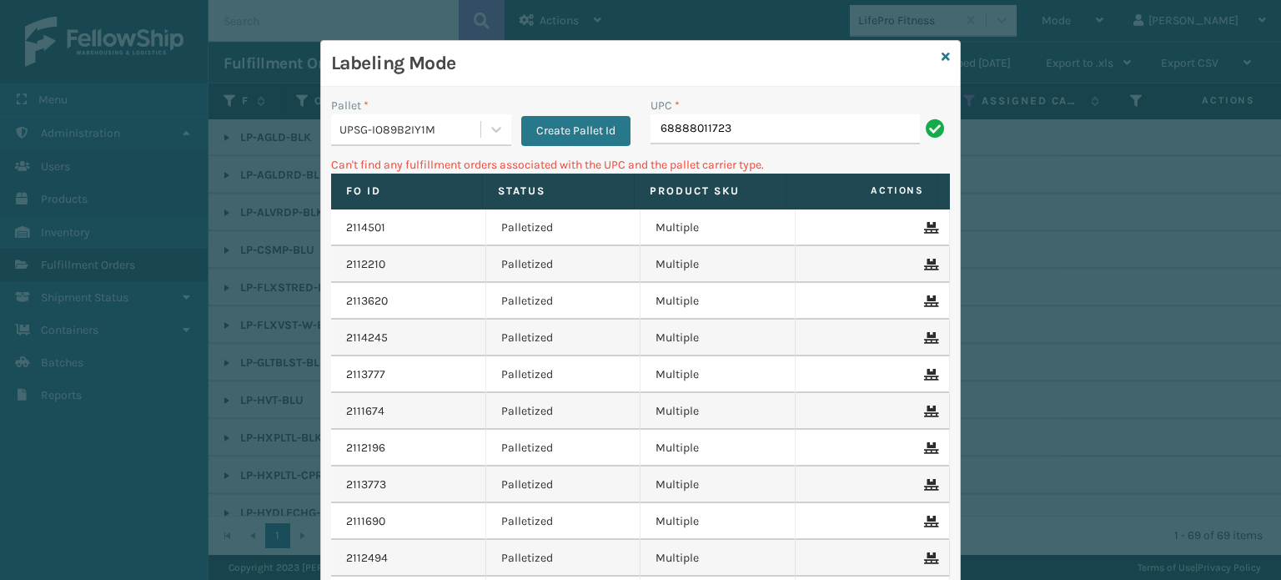
type input "68888011723"
type input "6"
type input "LP-RMXPLS-BLk"
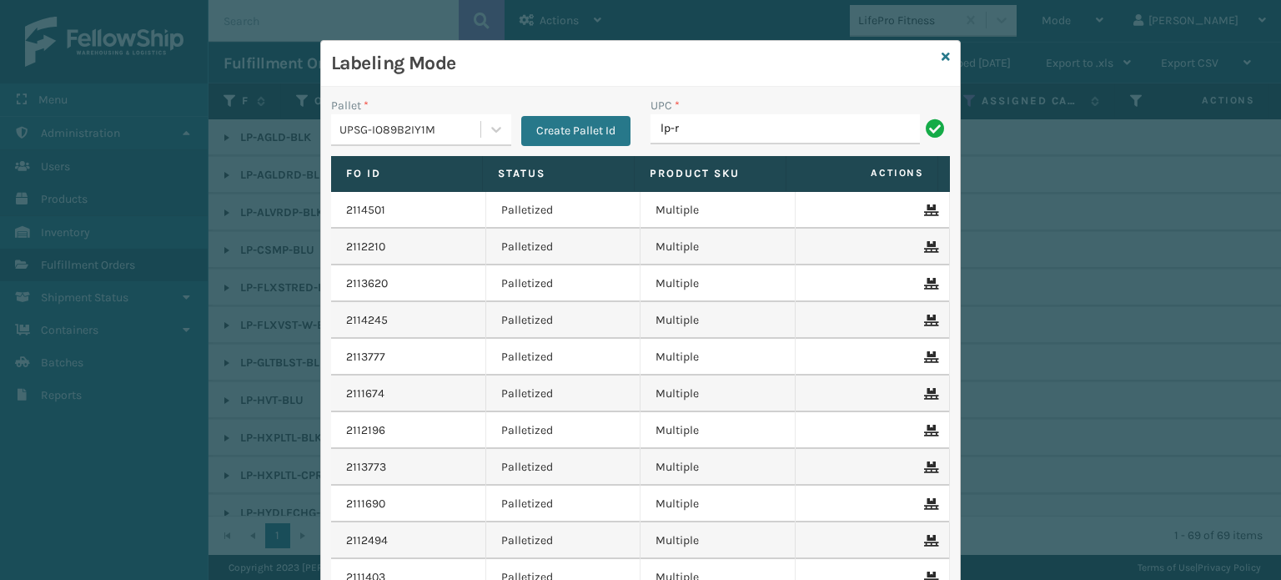
type input "LP-RMXPLS-BLU"
type input "LP-AGLDRD-BLK"
click at [710, 137] on input "LP-AGLDRD-BLK" at bounding box center [784, 129] width 269 height 30
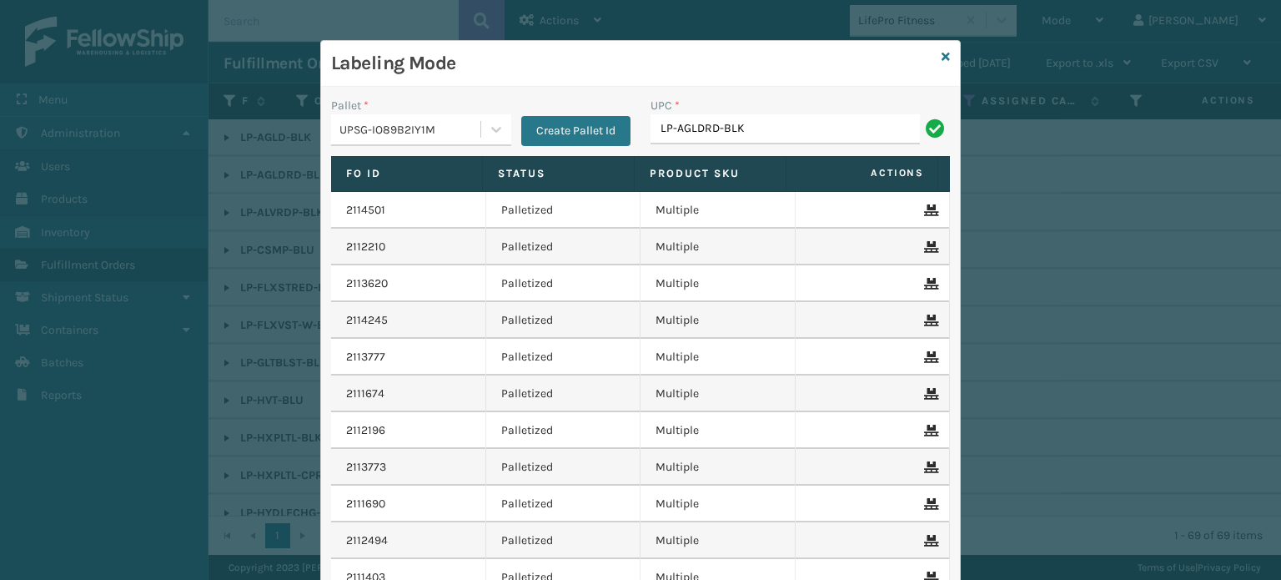
type input "LP-AGLDRD-BLK"
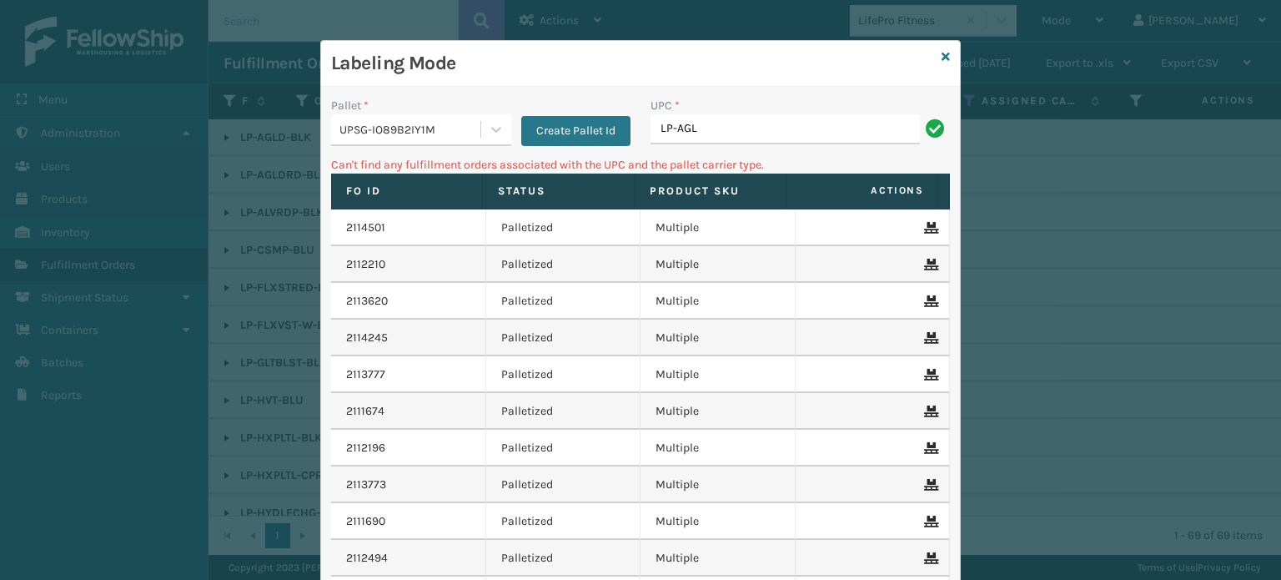
type input "LP-AGLD-BLK"
type input "0"
type input "LP-HVT-BLU"
click at [653, 123] on input "068888011648" at bounding box center [784, 129] width 269 height 30
type input "0068888011648"
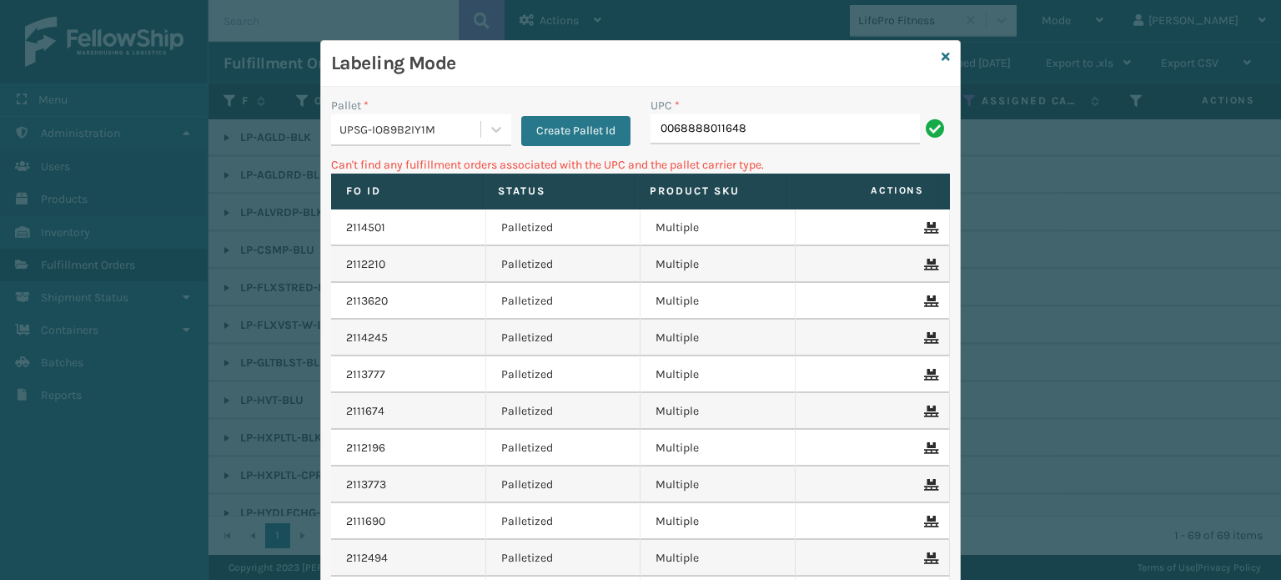
click at [666, 133] on input "0068888011648" at bounding box center [784, 129] width 269 height 30
type input "68888011648"
type input "6"
type input "LP-RMXPRO-BLU"
click at [941, 51] on icon at bounding box center [945, 57] width 8 height 12
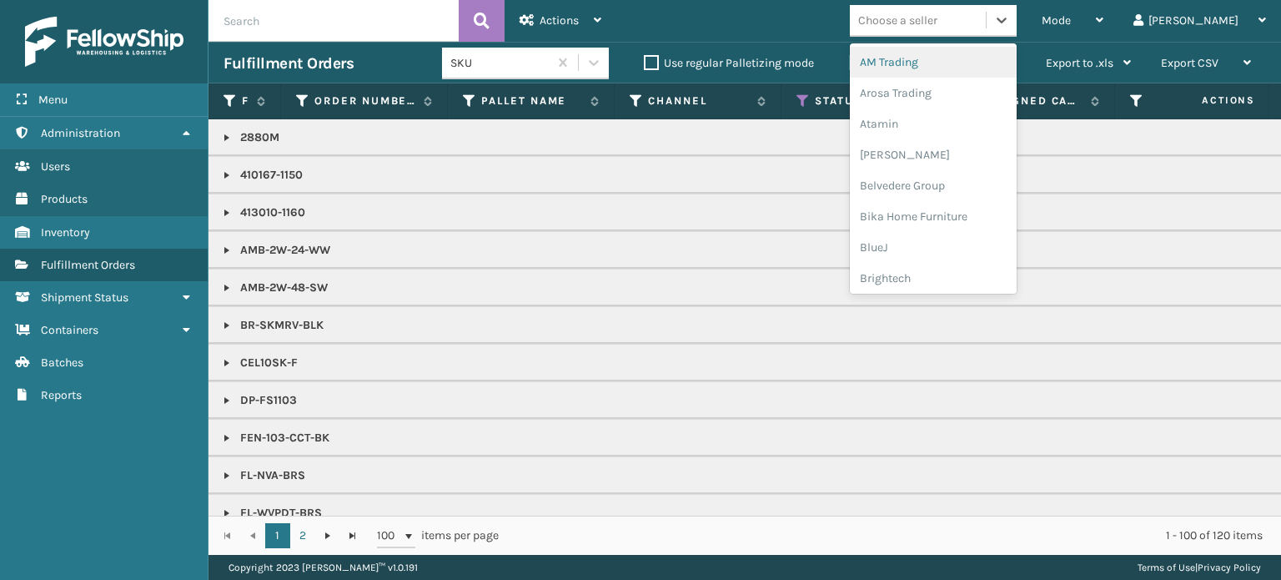
click at [937, 18] on div "Choose a seller" at bounding box center [897, 21] width 79 height 18
type input "oa"
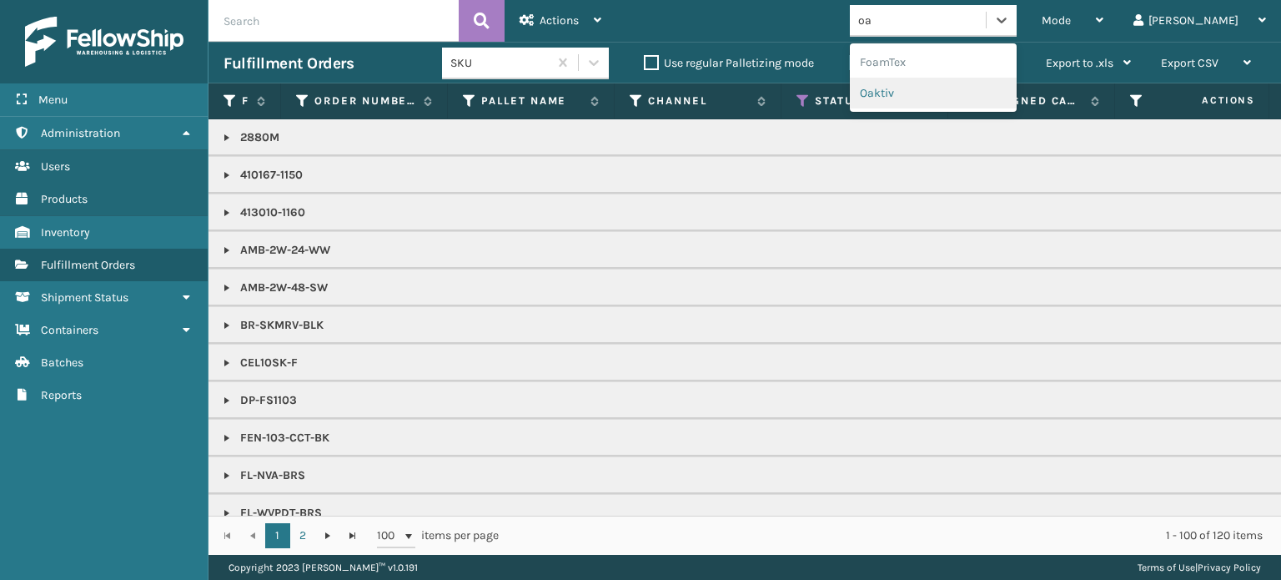
click at [982, 94] on div "Oaktiv" at bounding box center [933, 93] width 167 height 31
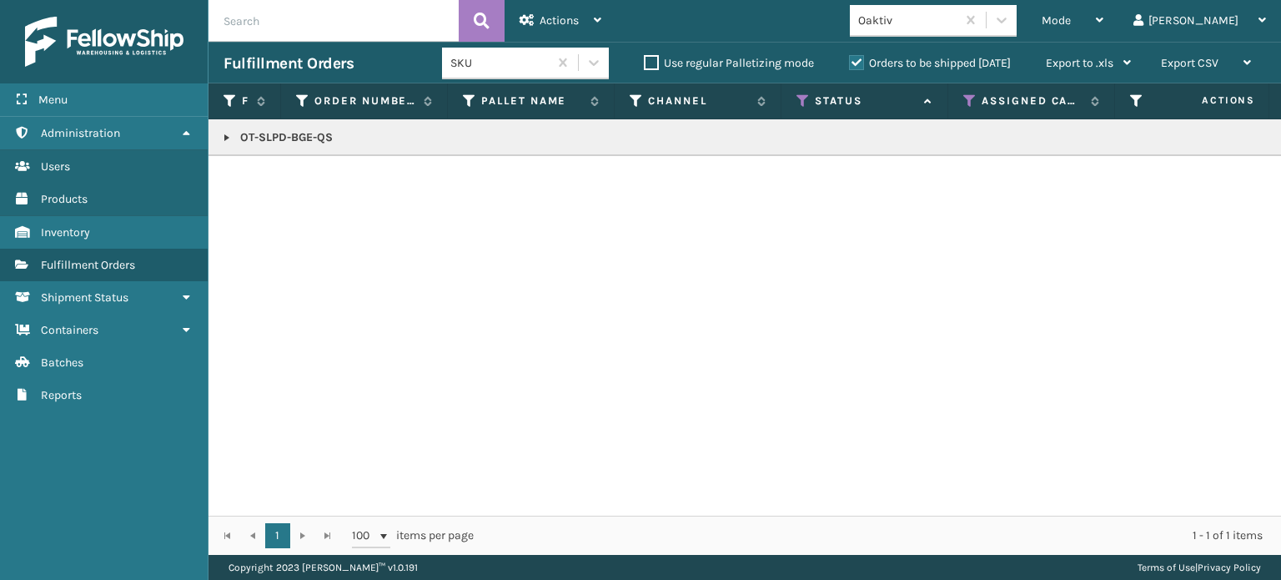
copy p "OT-SLPD-BGE-QS"
click at [1071, 25] on span "Mode" at bounding box center [1055, 20] width 29 height 14
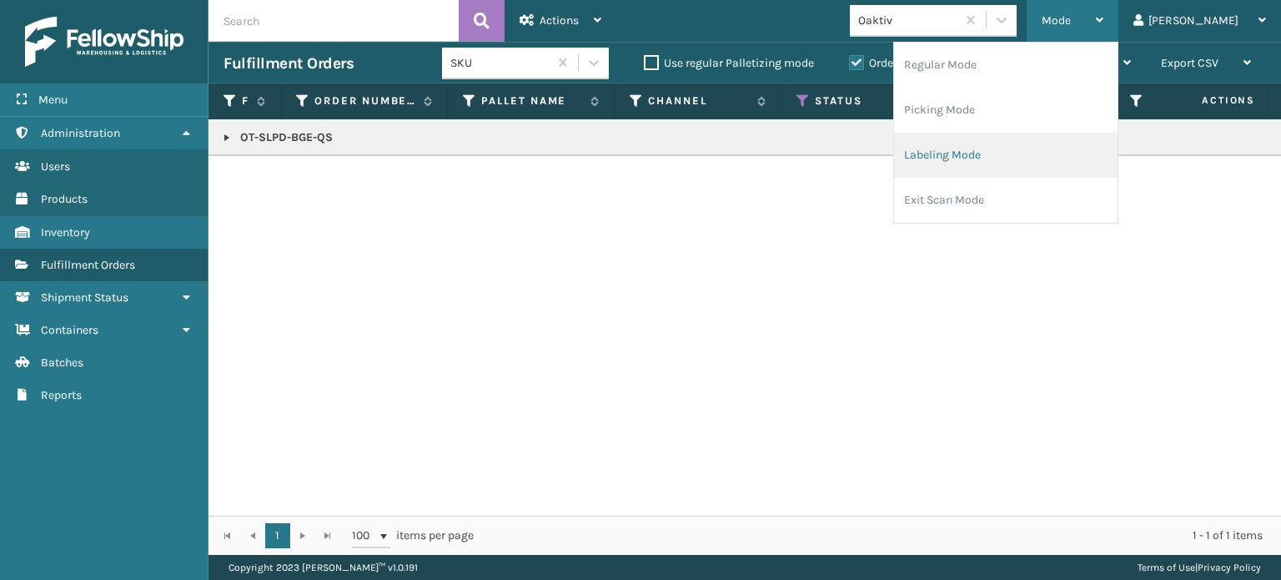
click at [1067, 169] on li "Labeling Mode" at bounding box center [1005, 155] width 223 height 45
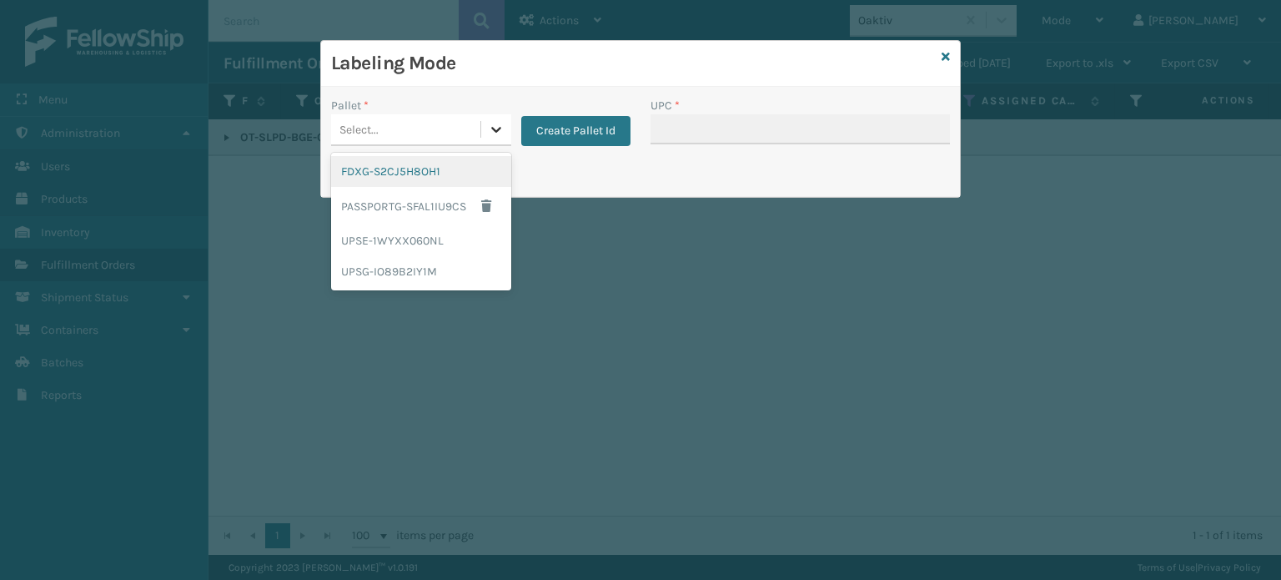
click at [503, 131] on icon at bounding box center [496, 129] width 17 height 17
click at [459, 273] on div "UPSG-IO89B2IY1M" at bounding box center [421, 271] width 180 height 31
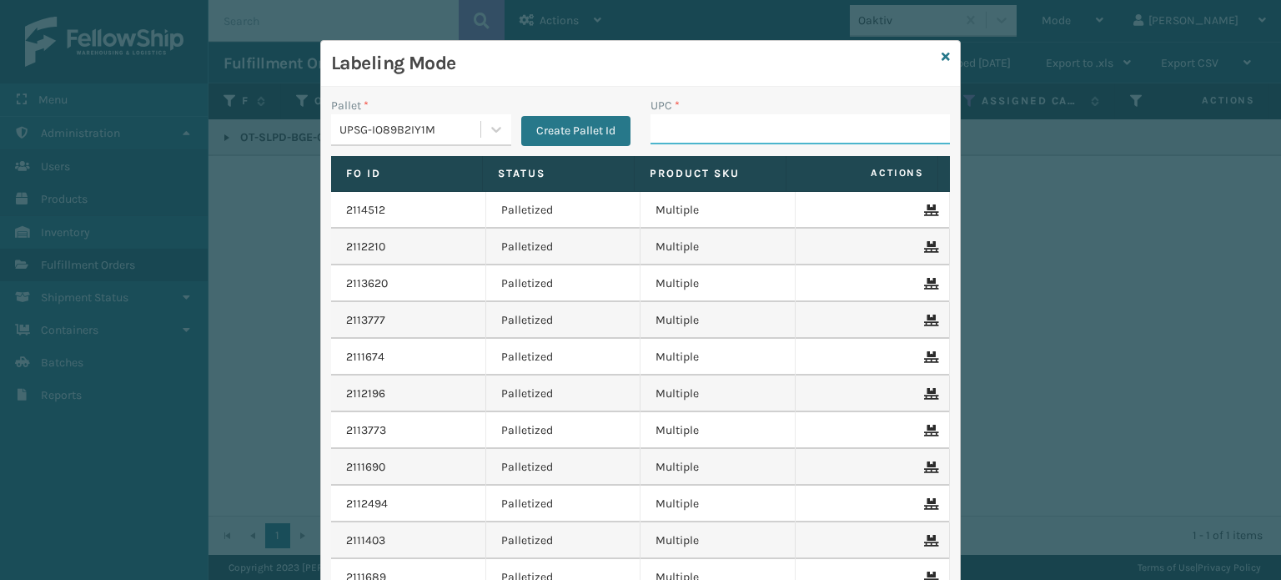
click at [829, 129] on input "UPC *" at bounding box center [799, 129] width 299 height 30
paste input "OT-SLPD-BGE-QS"
type input "OT-SLPD-BGE-QS"
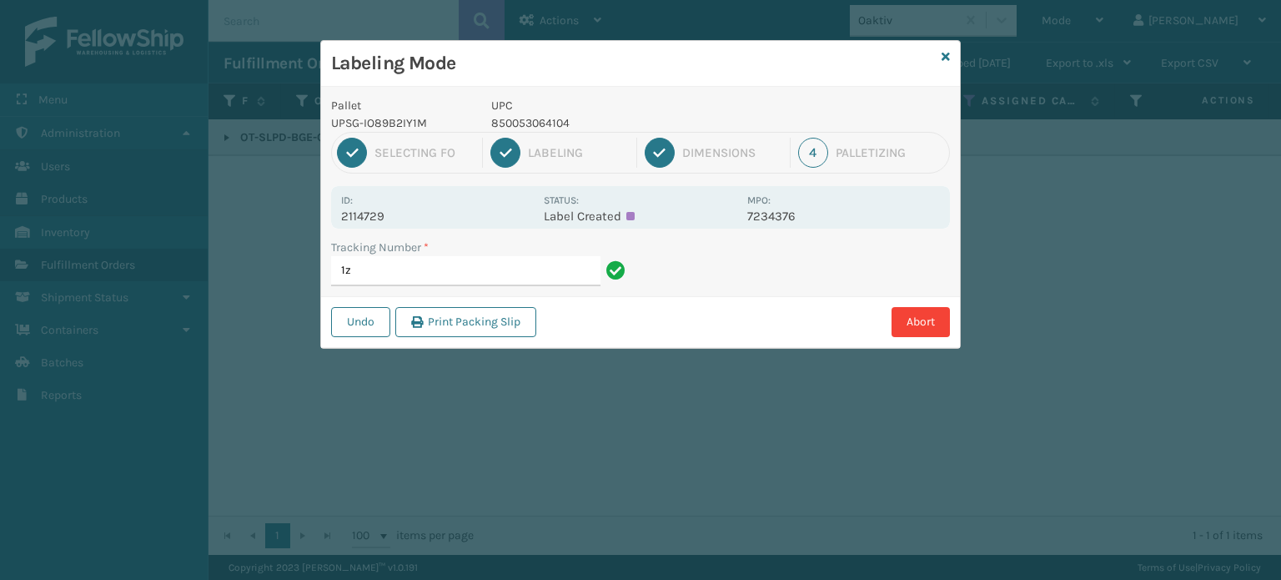
type input "1"
type input "1ZXH04530352623966"
click at [945, 315] on button "Abort" at bounding box center [920, 322] width 58 height 30
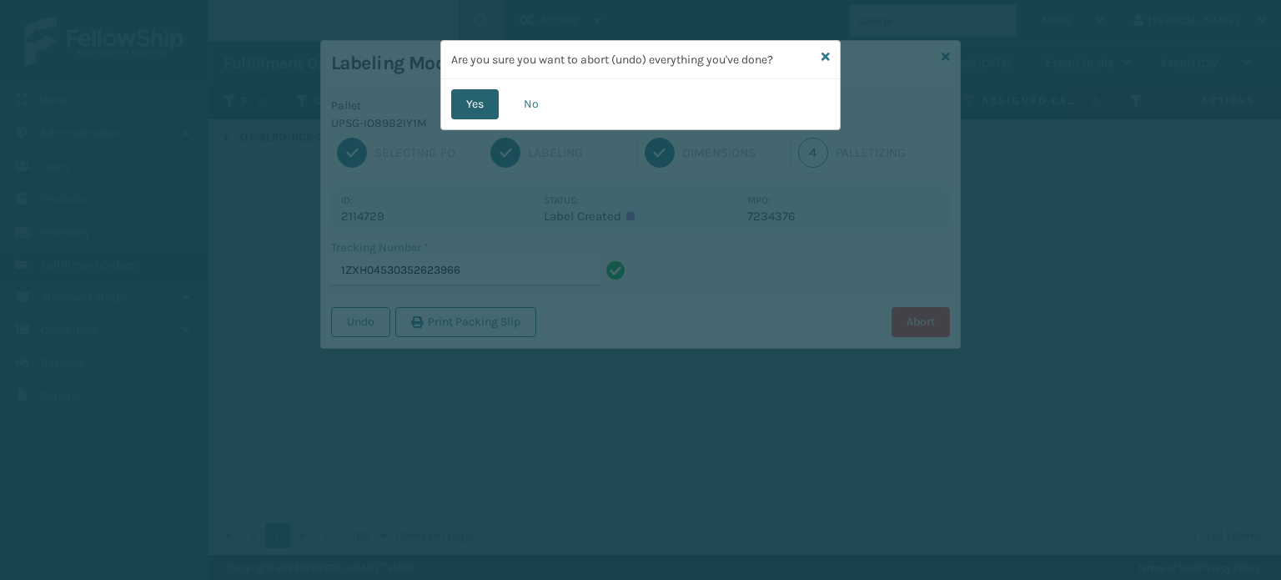
click at [478, 96] on button "Yes" at bounding box center [475, 104] width 48 height 30
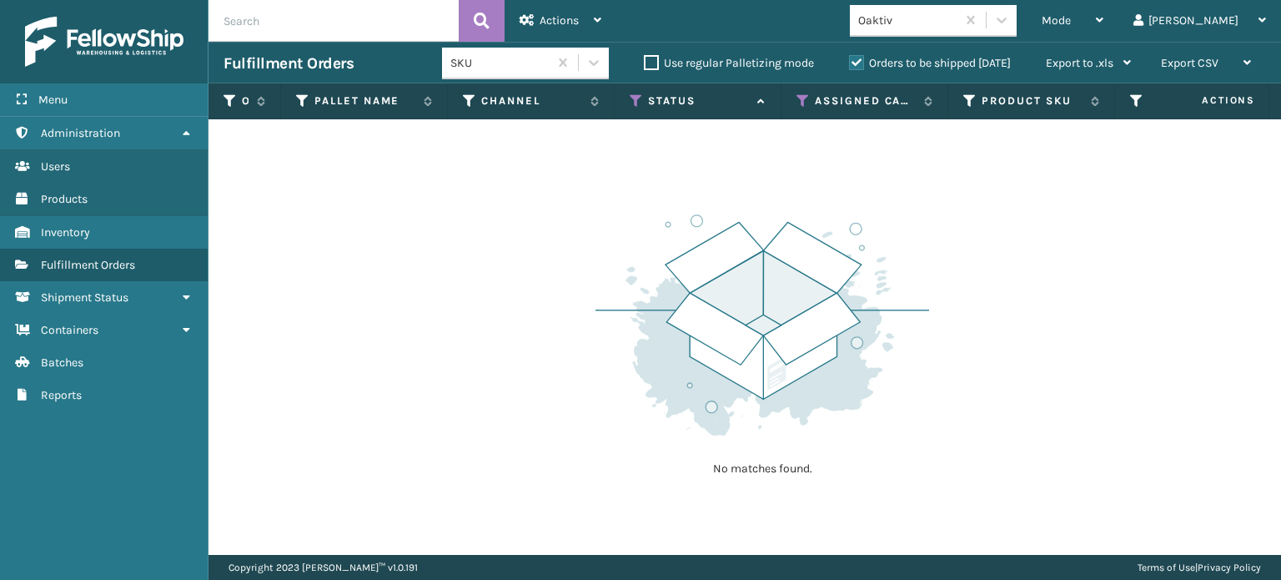
click at [537, 349] on div "No matches found." at bounding box center [744, 336] width 1072 height 435
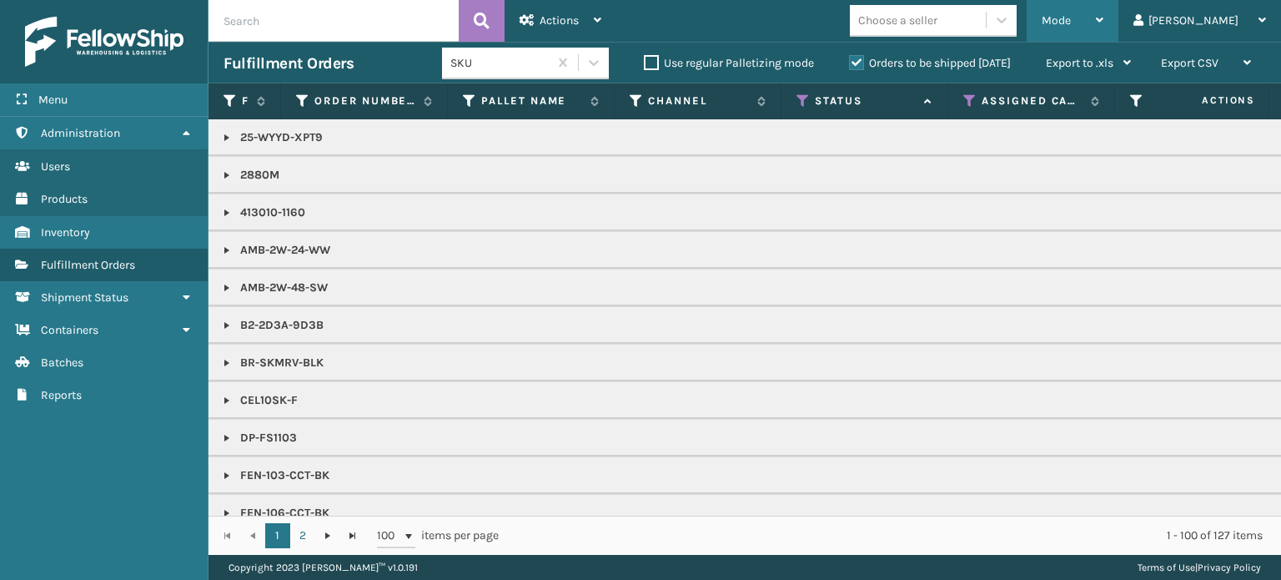
click at [1103, 25] on div "Mode" at bounding box center [1072, 21] width 62 height 42
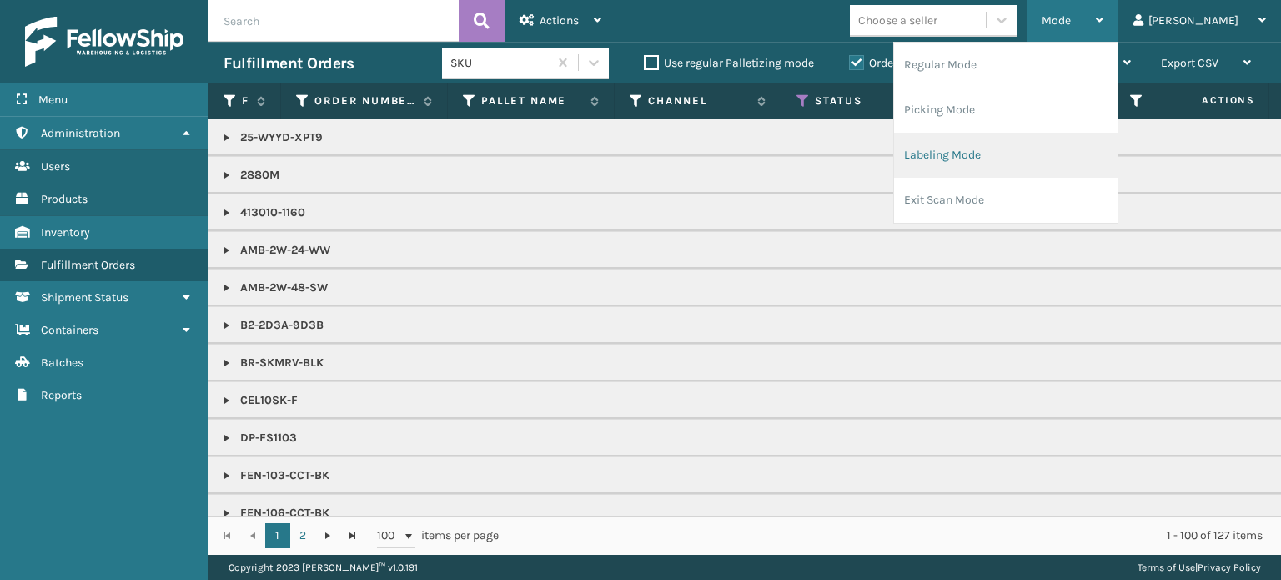
click at [1074, 151] on li "Labeling Mode" at bounding box center [1005, 155] width 223 height 45
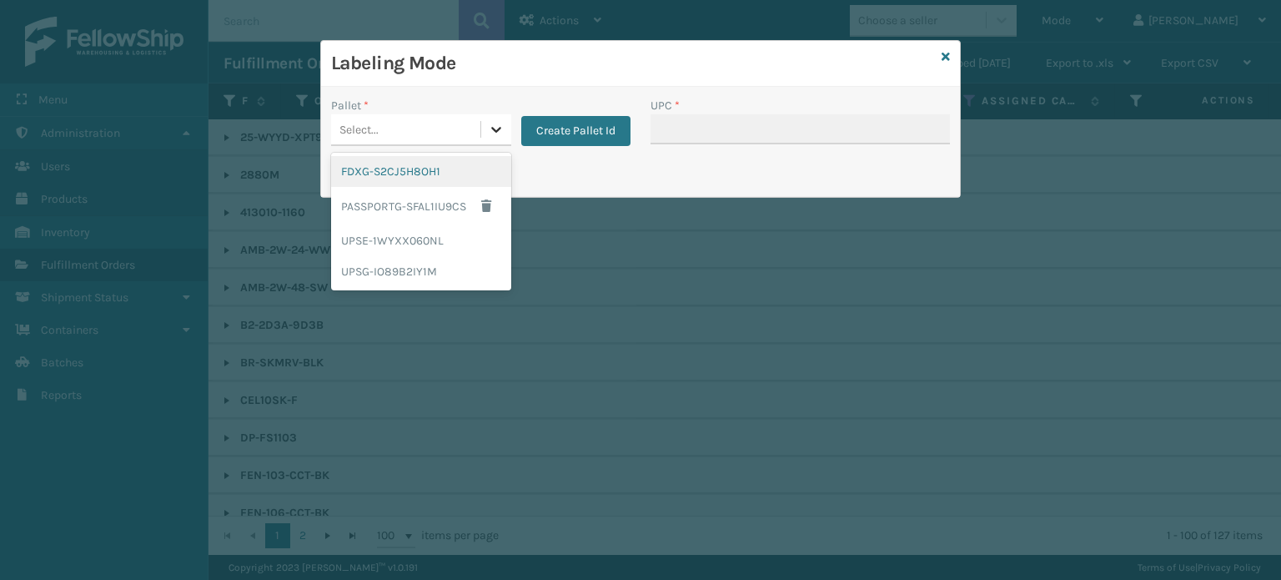
click at [491, 126] on icon at bounding box center [496, 129] width 17 height 17
click at [471, 261] on div "UPSG-IO89B2IY1M" at bounding box center [421, 271] width 180 height 31
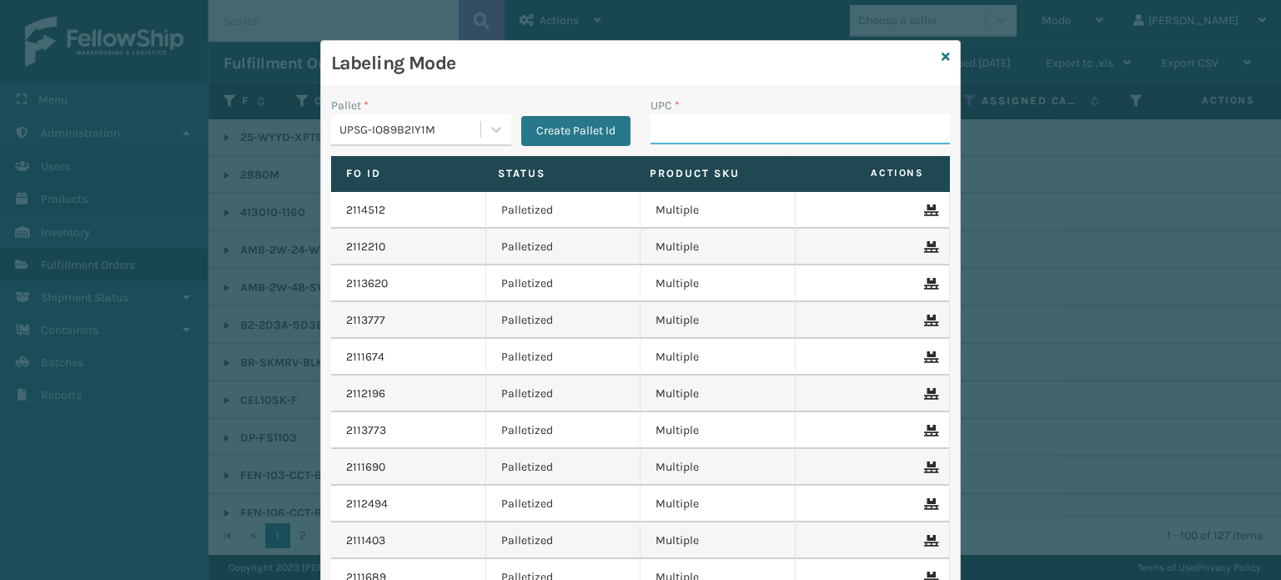
click at [676, 120] on input "UPC *" at bounding box center [799, 129] width 299 height 30
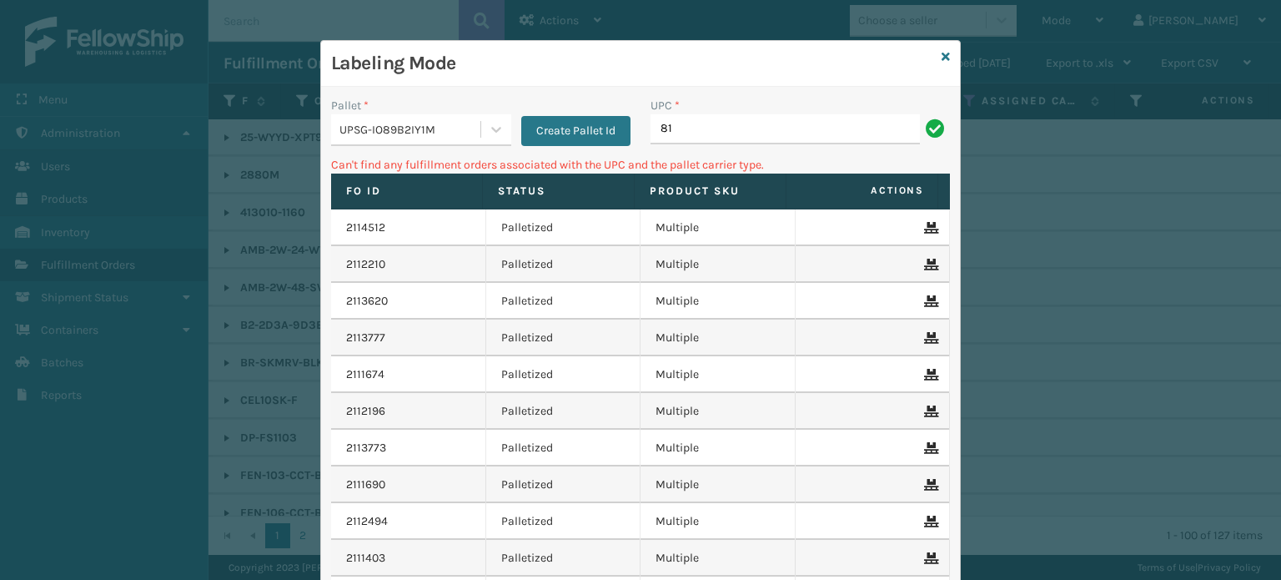
type input "8"
type input "LP-HYDLFPLS-GRPT"
type input "8"
type input "LP-VBRN-BLK"
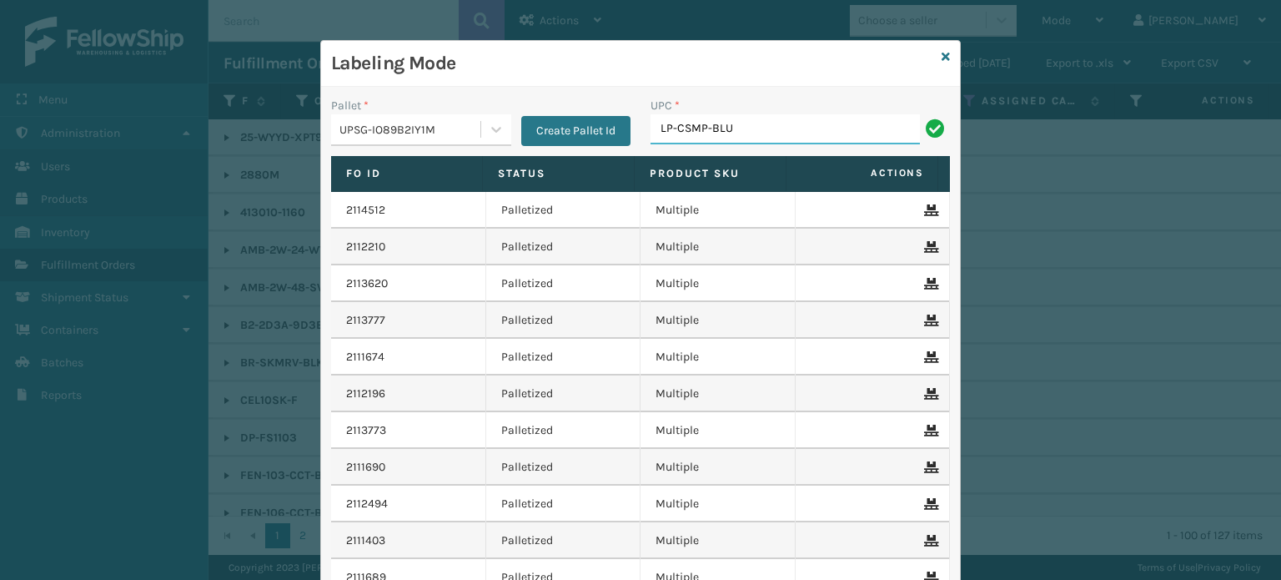
type input "LP-CSMP-BLU"
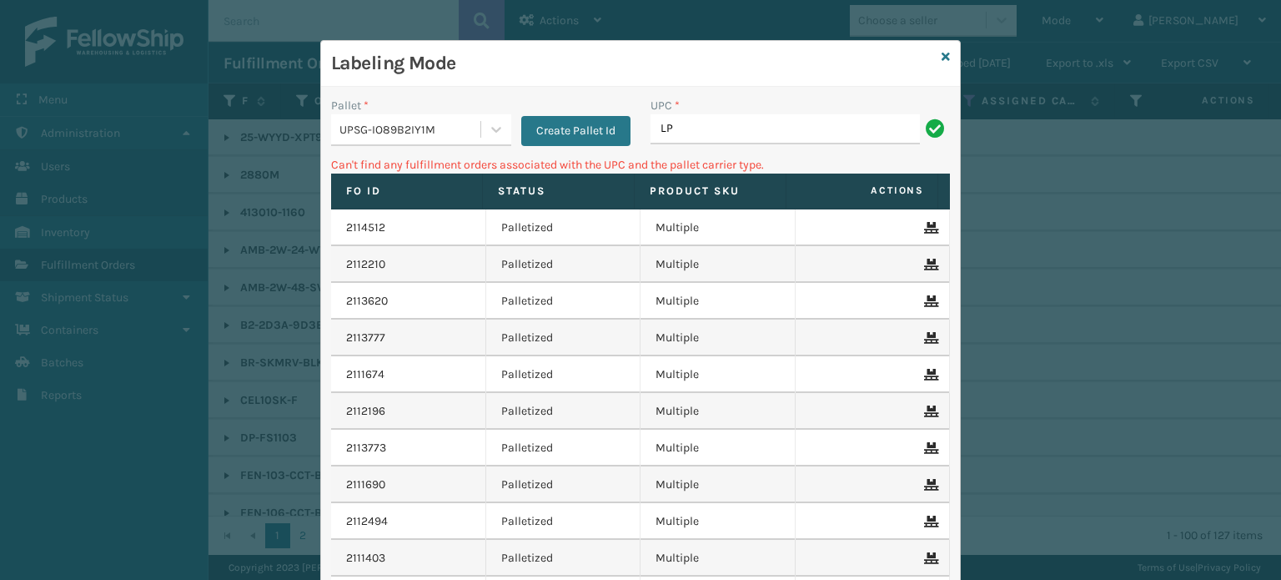
type input "L"
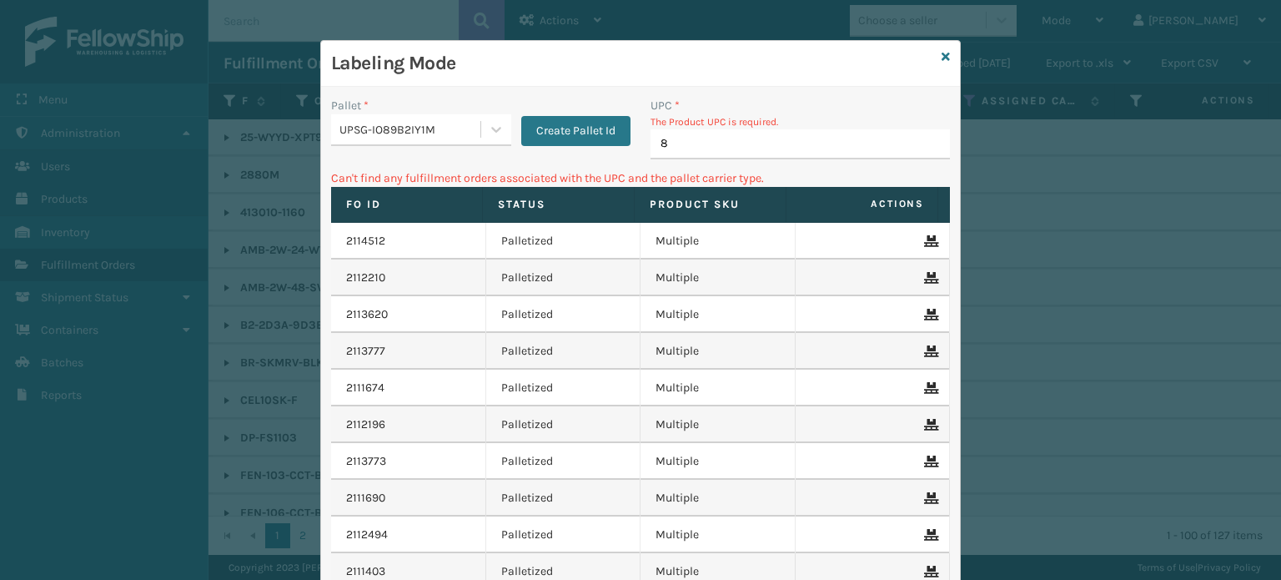
type input "81"
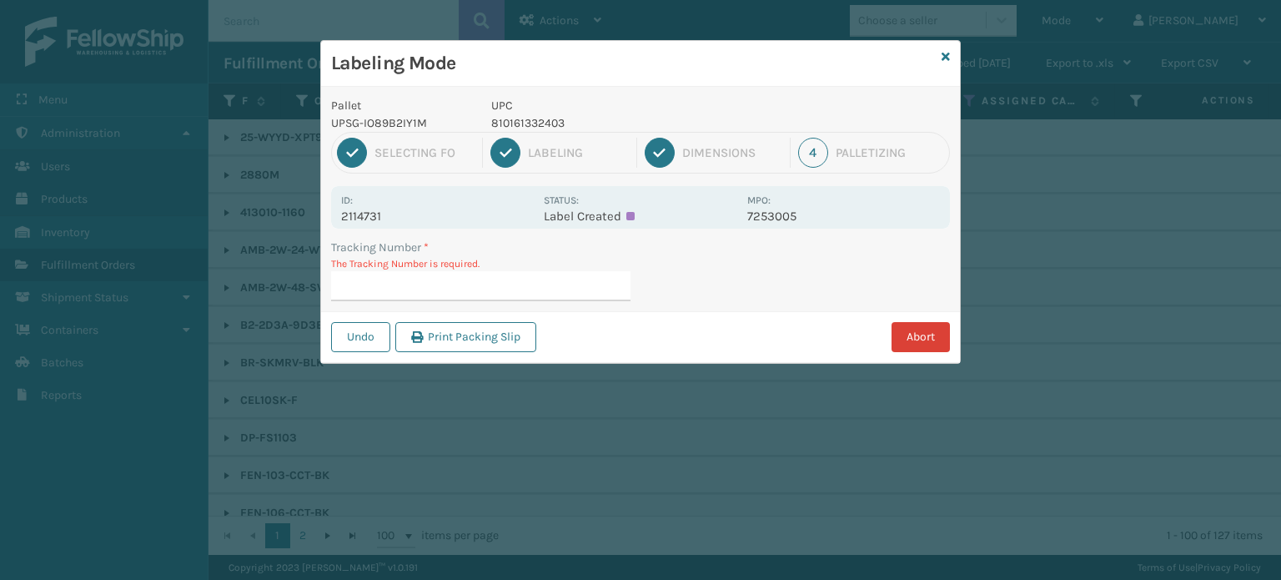
click at [925, 334] on button "Abort" at bounding box center [920, 337] width 58 height 30
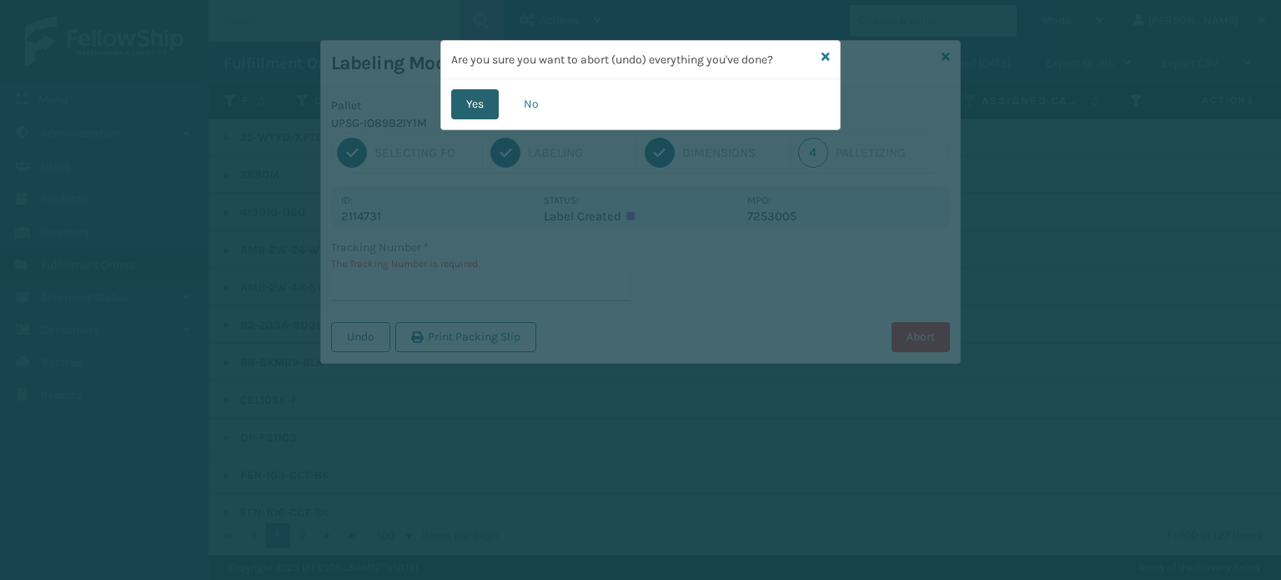
click at [476, 107] on button "Yes" at bounding box center [475, 104] width 48 height 30
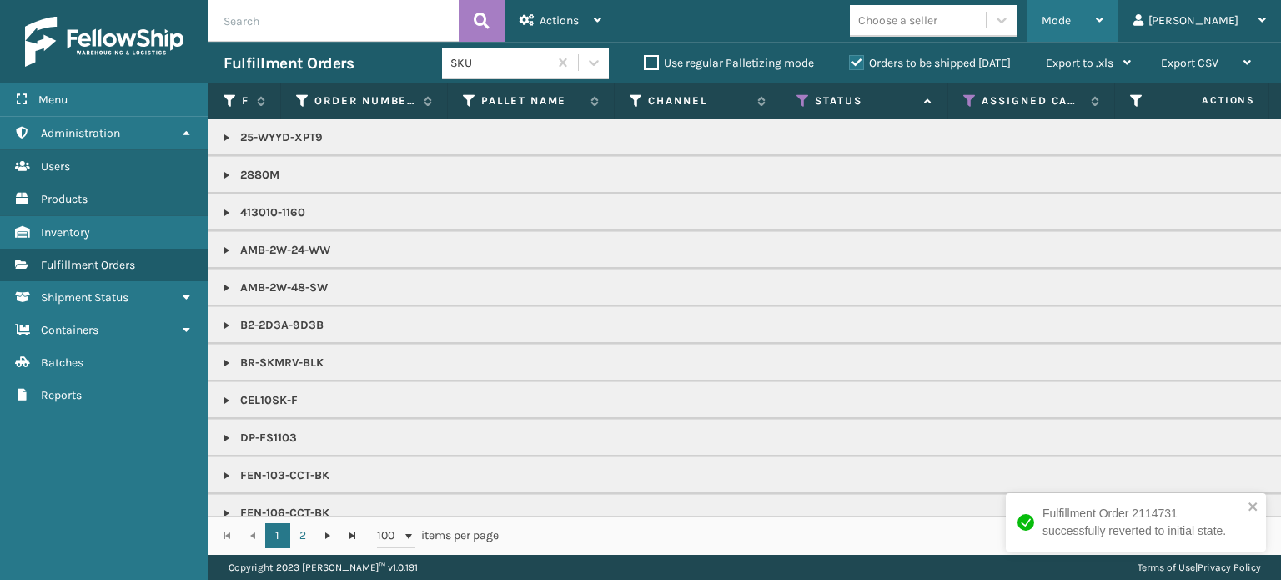
click at [1100, 33] on div "Mode Regular Mode Picking Mode Labeling Mode Exit Scan Mode" at bounding box center [1072, 21] width 92 height 42
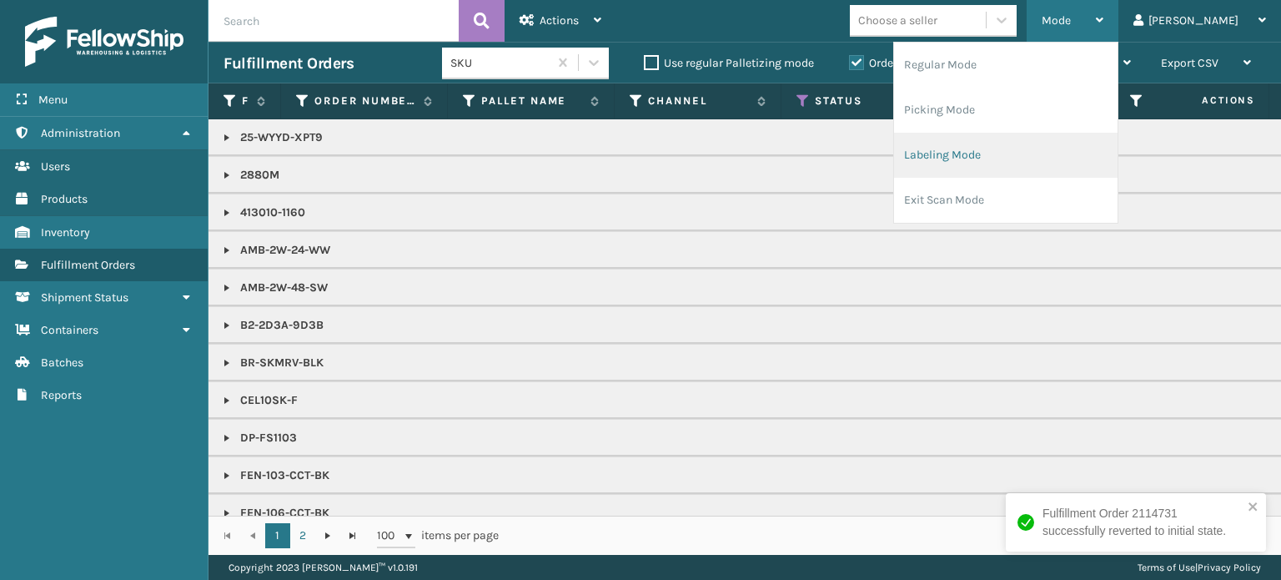
click at [1031, 155] on li "Labeling Mode" at bounding box center [1005, 155] width 223 height 45
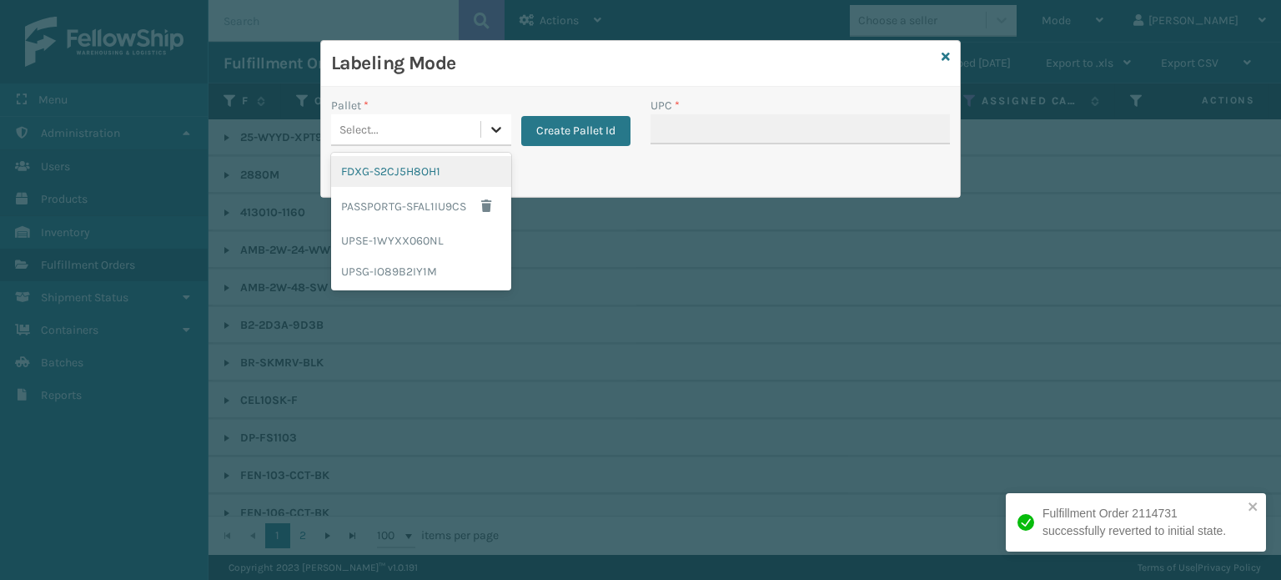
click at [499, 119] on div at bounding box center [496, 129] width 30 height 30
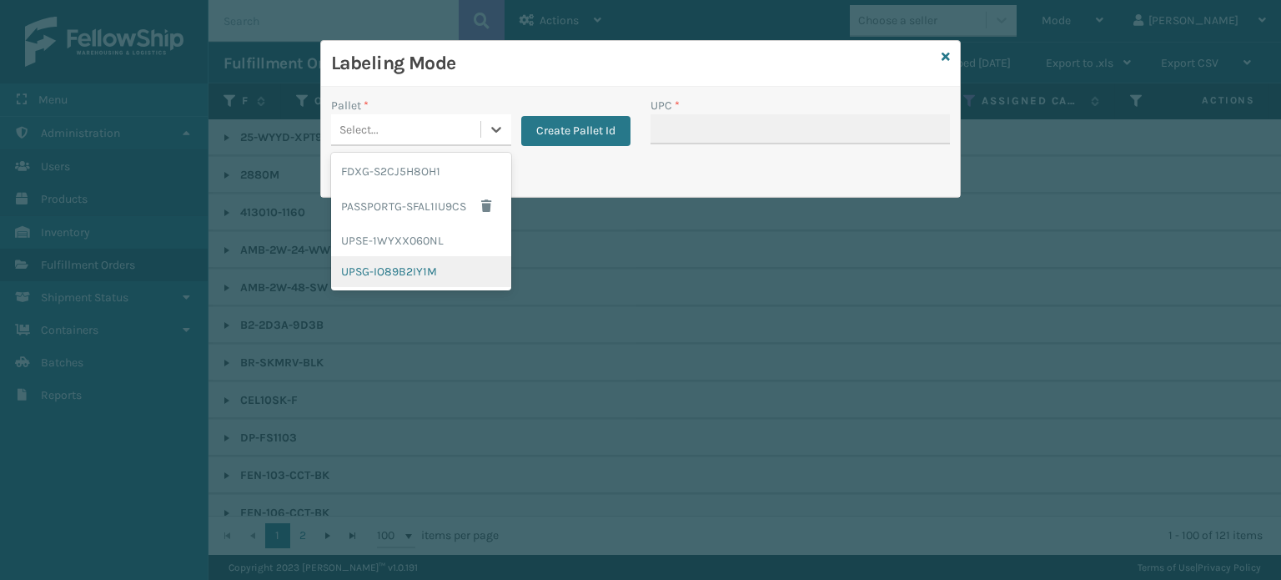
click at [420, 281] on div "UPSG-IO89B2IY1M" at bounding box center [421, 271] width 180 height 31
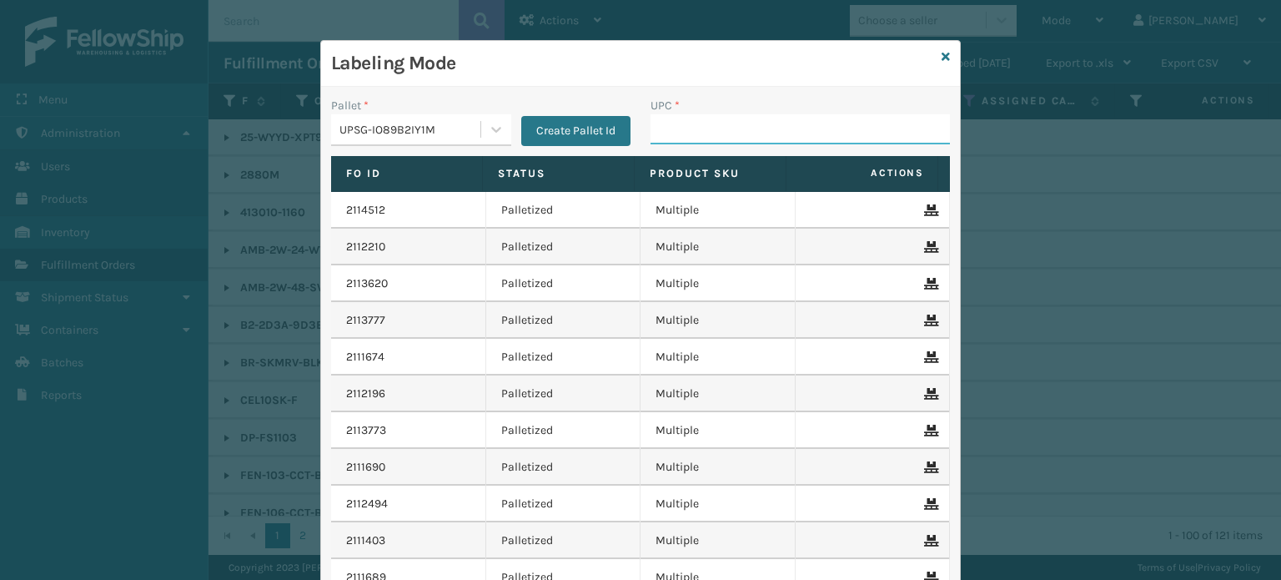
click at [686, 133] on input "UPC *" at bounding box center [799, 129] width 299 height 30
type input "068888"
click at [942, 53] on icon at bounding box center [945, 57] width 8 height 12
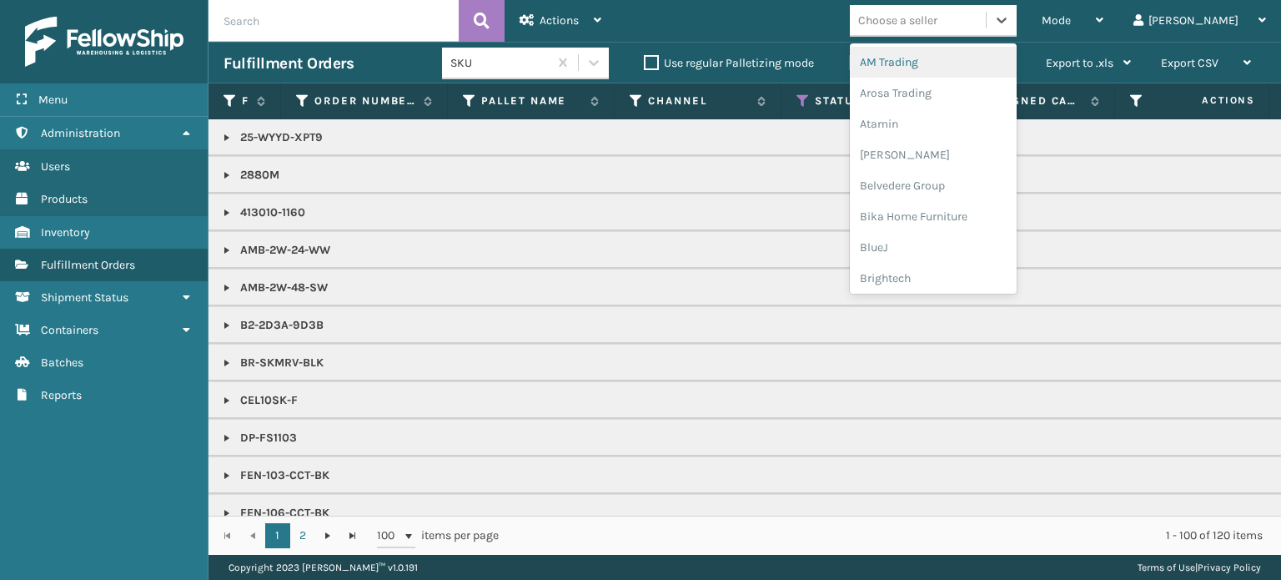
click at [937, 19] on div "Choose a seller" at bounding box center [897, 21] width 79 height 18
type input "LI"
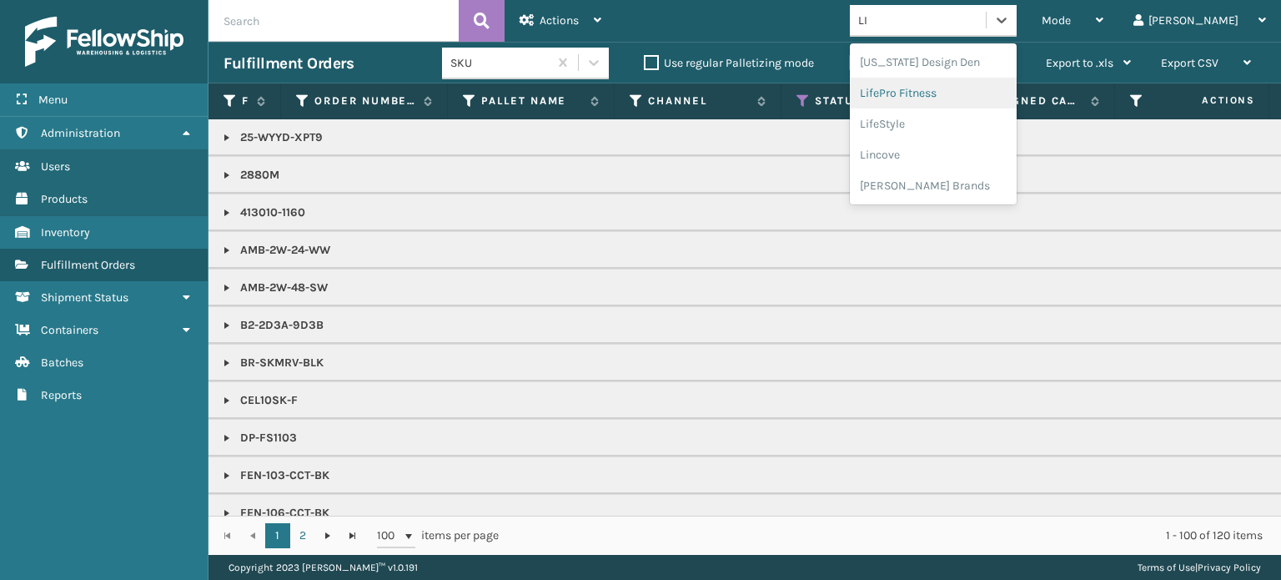
click at [986, 89] on div "LifePro Fitness" at bounding box center [933, 93] width 167 height 31
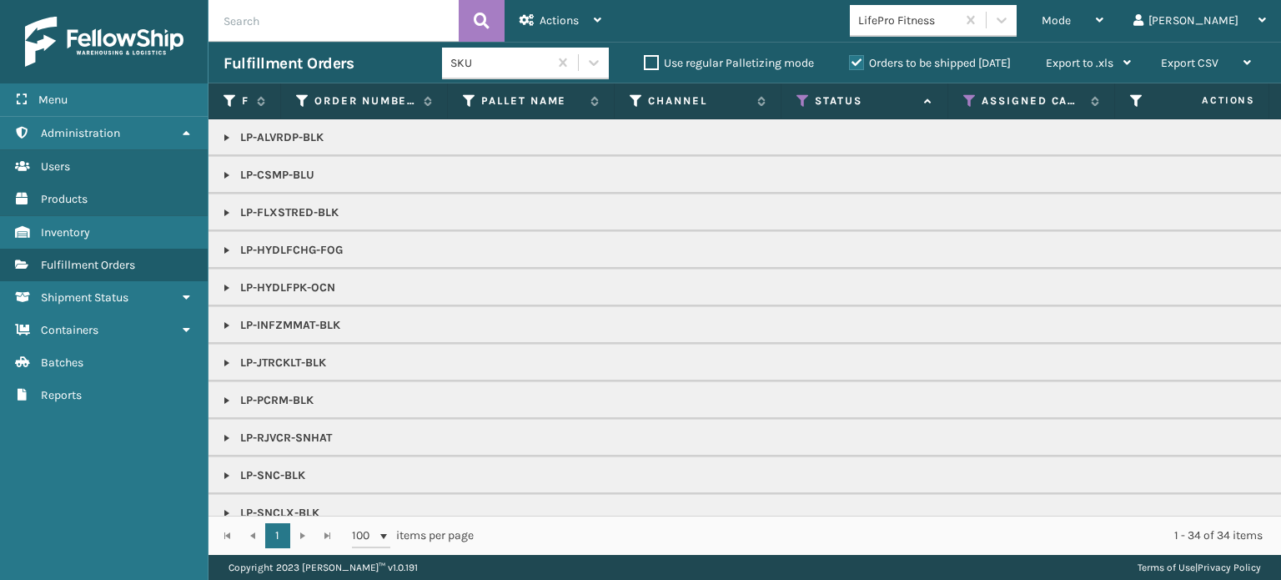
click at [223, 246] on link at bounding box center [226, 249] width 13 height 13
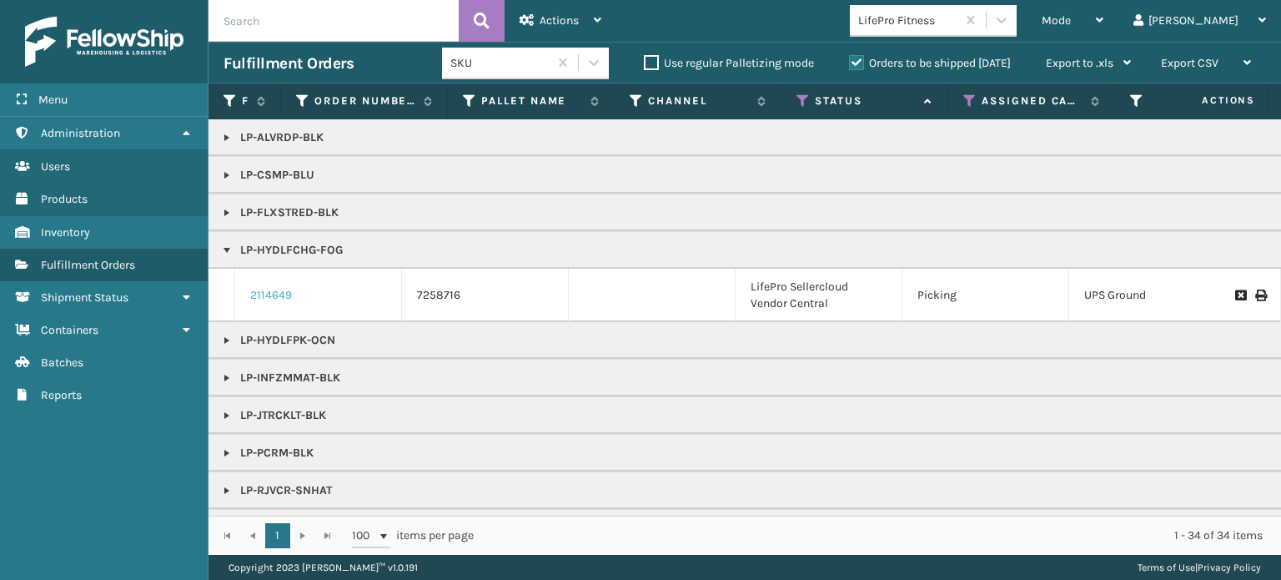
click at [273, 289] on link "2114649" at bounding box center [271, 295] width 42 height 17
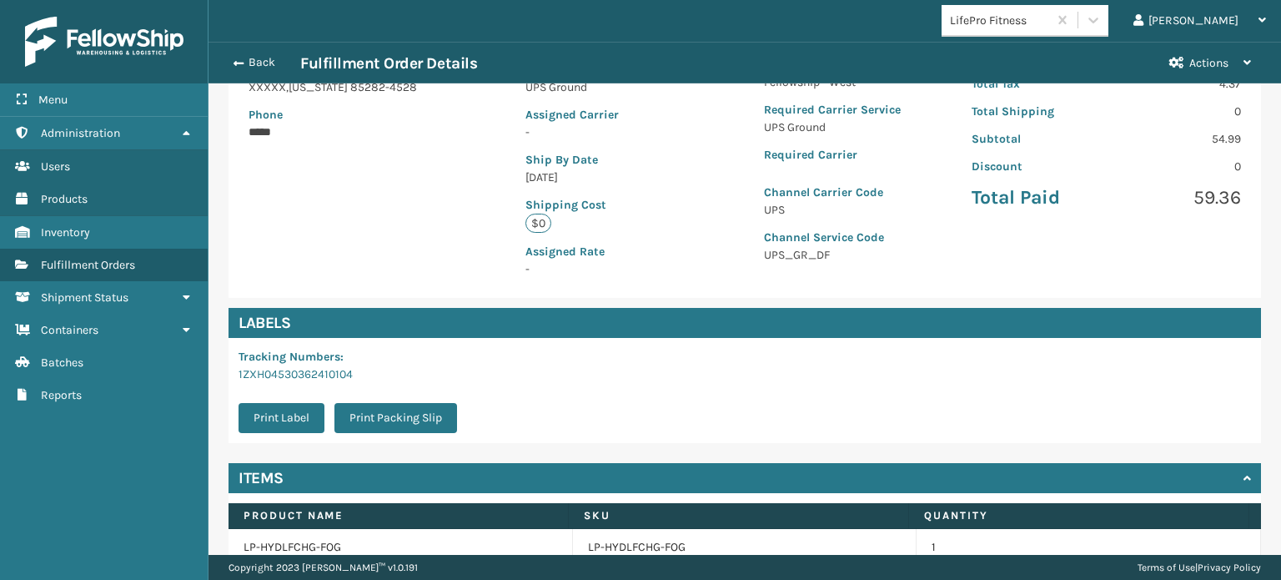
scroll to position [375, 0]
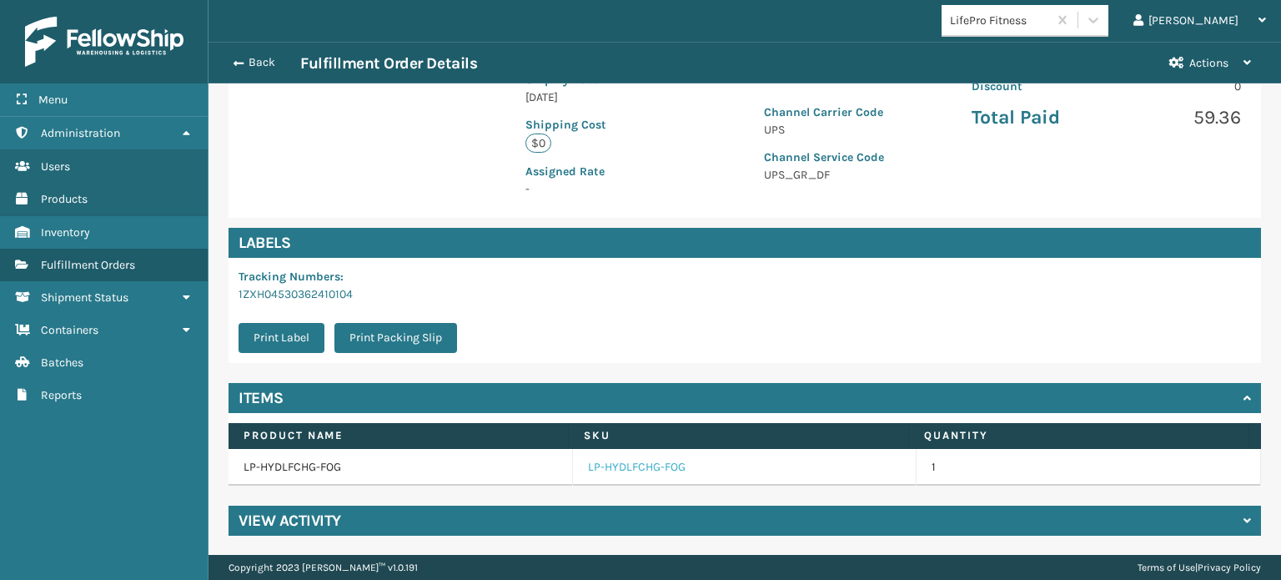
click at [630, 473] on link "LP-HYDLFCHG-FOG" at bounding box center [637, 467] width 98 height 17
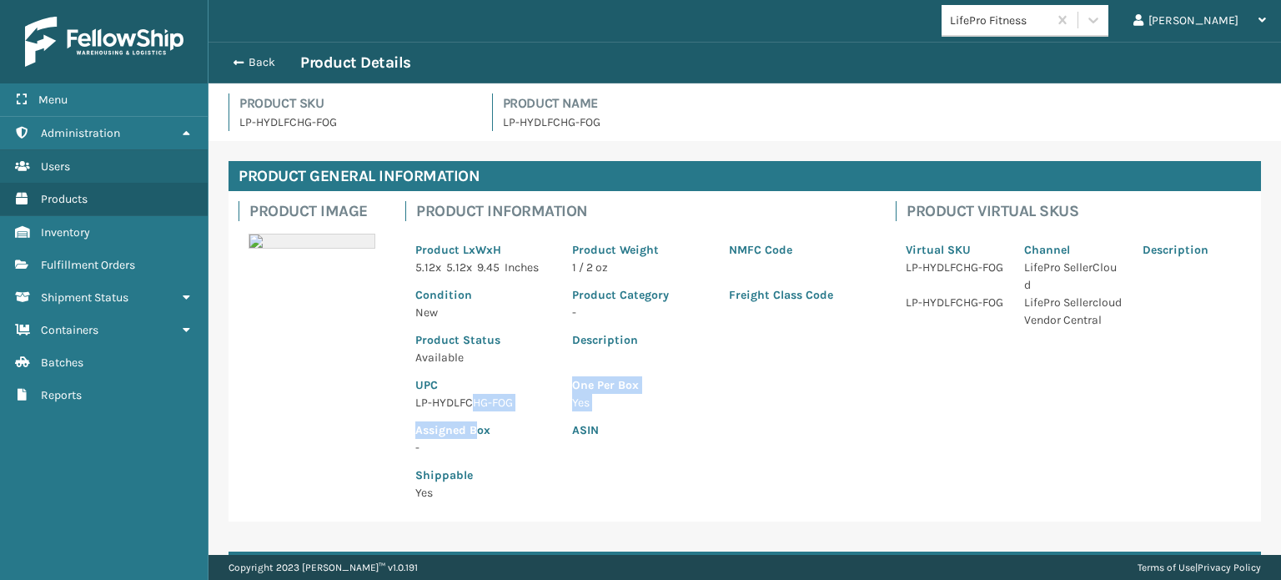
drag, startPoint x: 475, startPoint y: 413, endPoint x: 474, endPoint y: 396, distance: 16.8
click at [474, 396] on div "Product LxWxH 5.12 x 5.12 x 9.45 Inches Product Weight 1 / 2 oz NMFC Code Condi…" at bounding box center [640, 366] width 470 height 290
click at [474, 396] on p "LP-HYDLFCHG-FOG" at bounding box center [483, 403] width 137 height 18
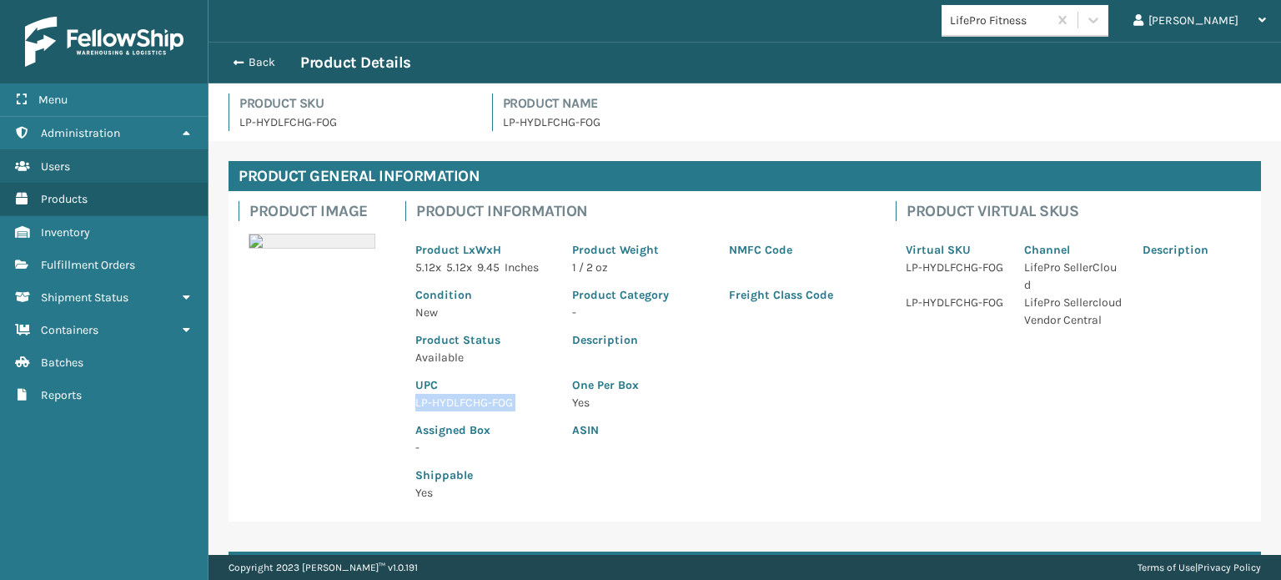
click at [474, 396] on p "LP-HYDLFCHG-FOG" at bounding box center [483, 403] width 137 height 18
click at [246, 63] on button "Back" at bounding box center [261, 62] width 77 height 15
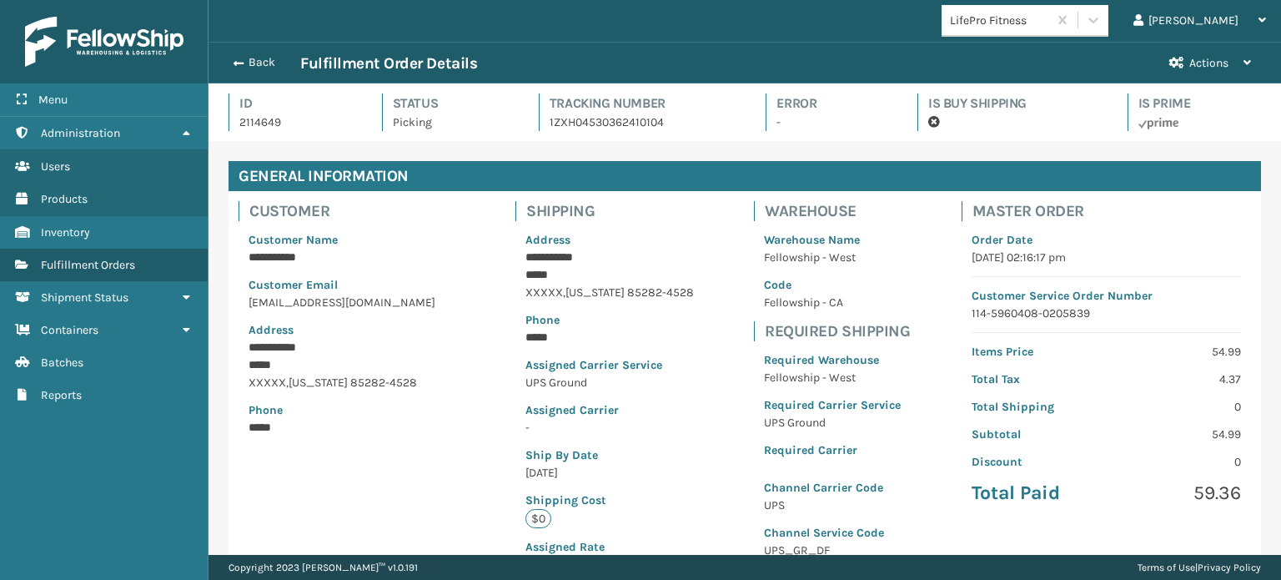
scroll to position [40, 1071]
click at [246, 63] on button "Back" at bounding box center [261, 62] width 77 height 15
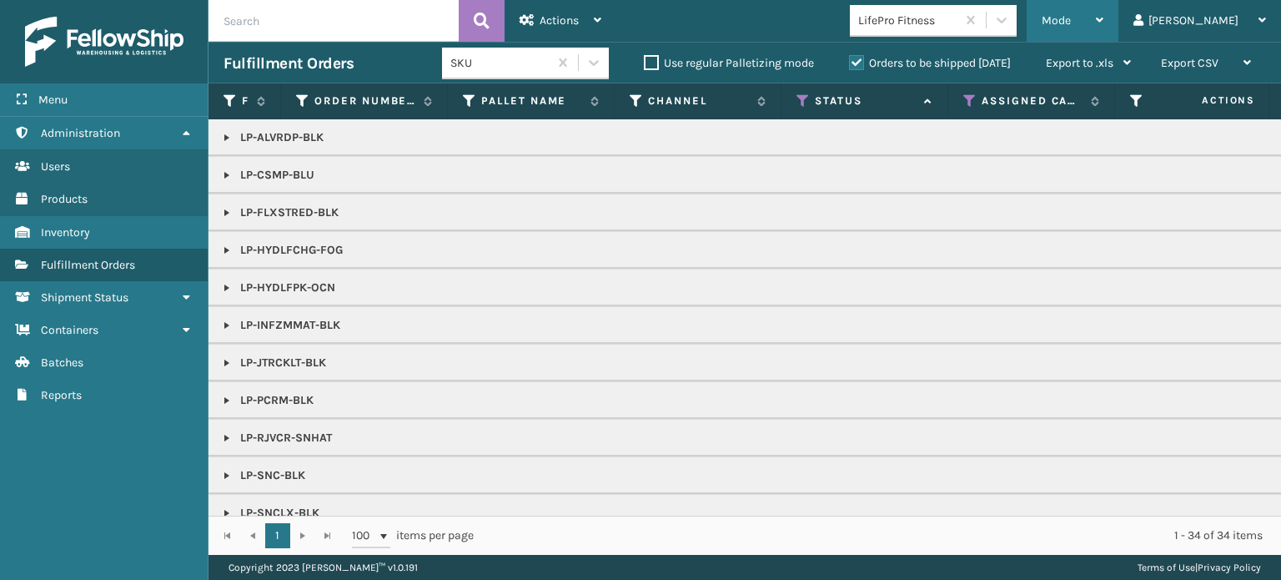
click at [1103, 23] on div "Mode" at bounding box center [1072, 21] width 62 height 42
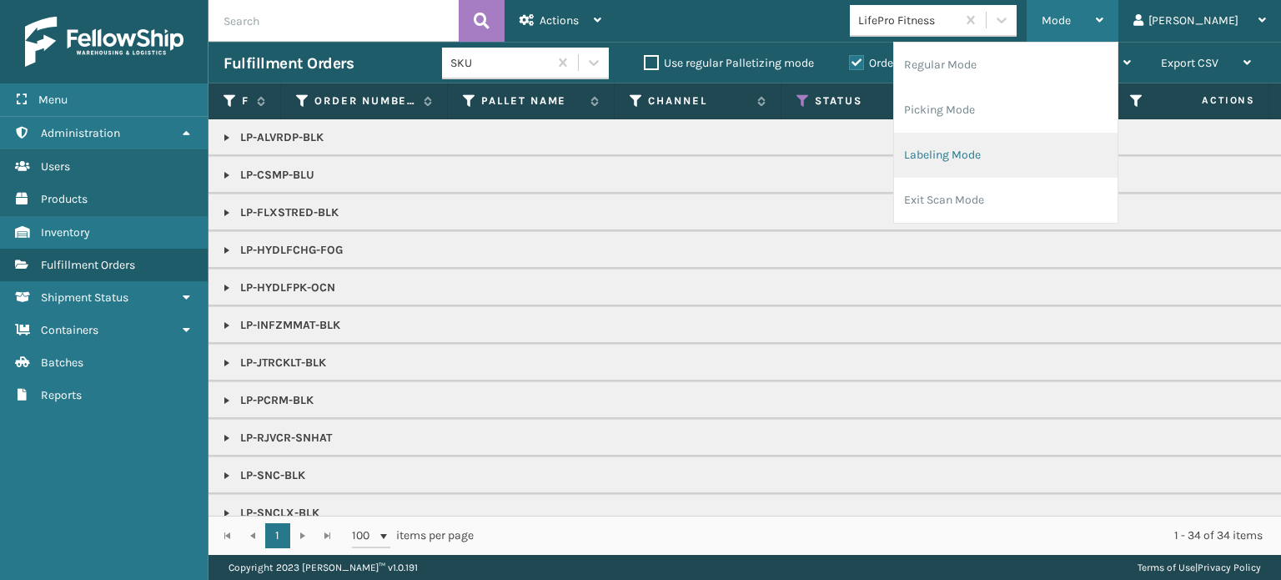
click at [1117, 167] on li "Labeling Mode" at bounding box center [1005, 155] width 223 height 45
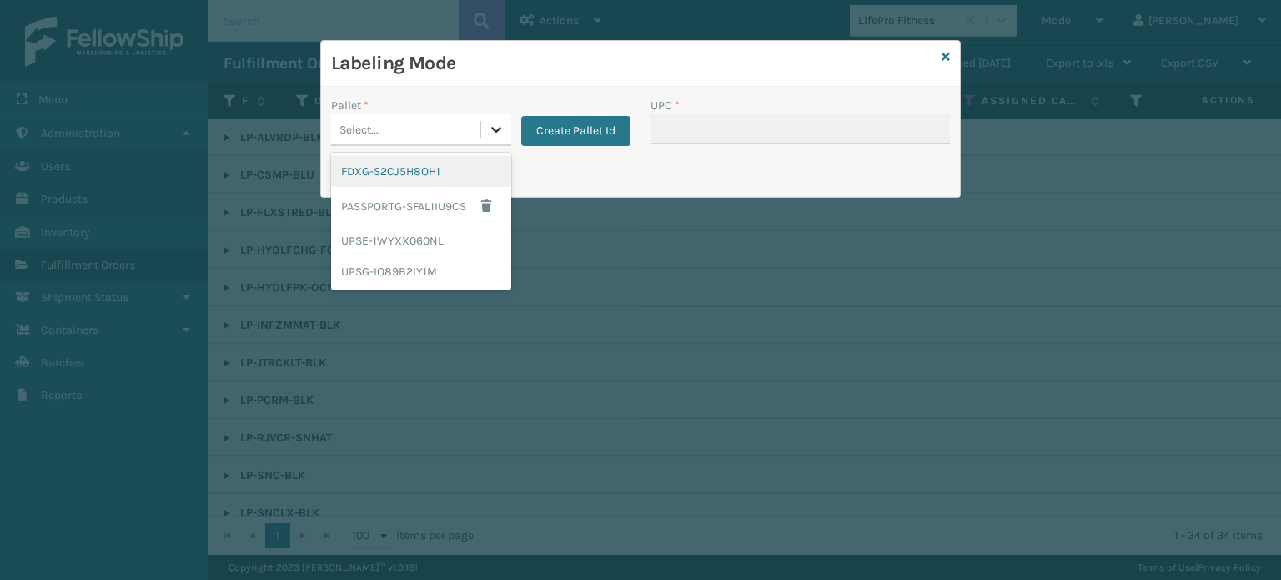
click at [498, 128] on icon at bounding box center [496, 130] width 10 height 6
click at [470, 271] on div "UPSG-IO89B2IY1M" at bounding box center [421, 271] width 180 height 31
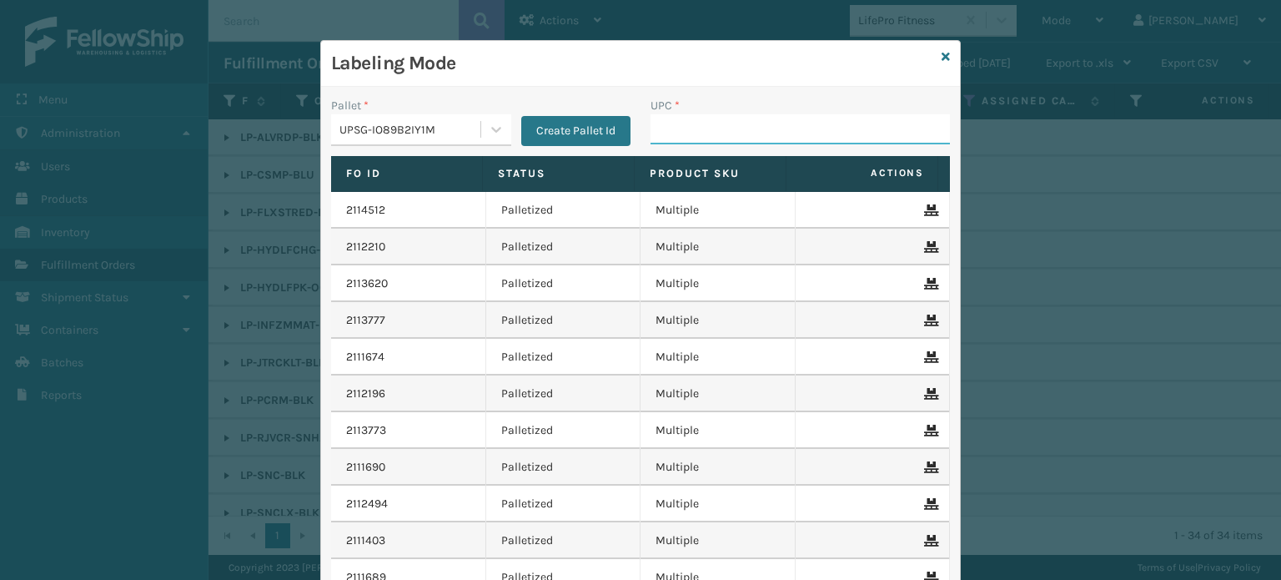
click at [667, 117] on input "UPC *" at bounding box center [799, 129] width 299 height 30
drag, startPoint x: 684, startPoint y: 101, endPoint x: 674, endPoint y: 116, distance: 18.0
click at [674, 116] on input "UPC *" at bounding box center [799, 129] width 299 height 30
paste input "LP-HYDLFCHG-FOG"
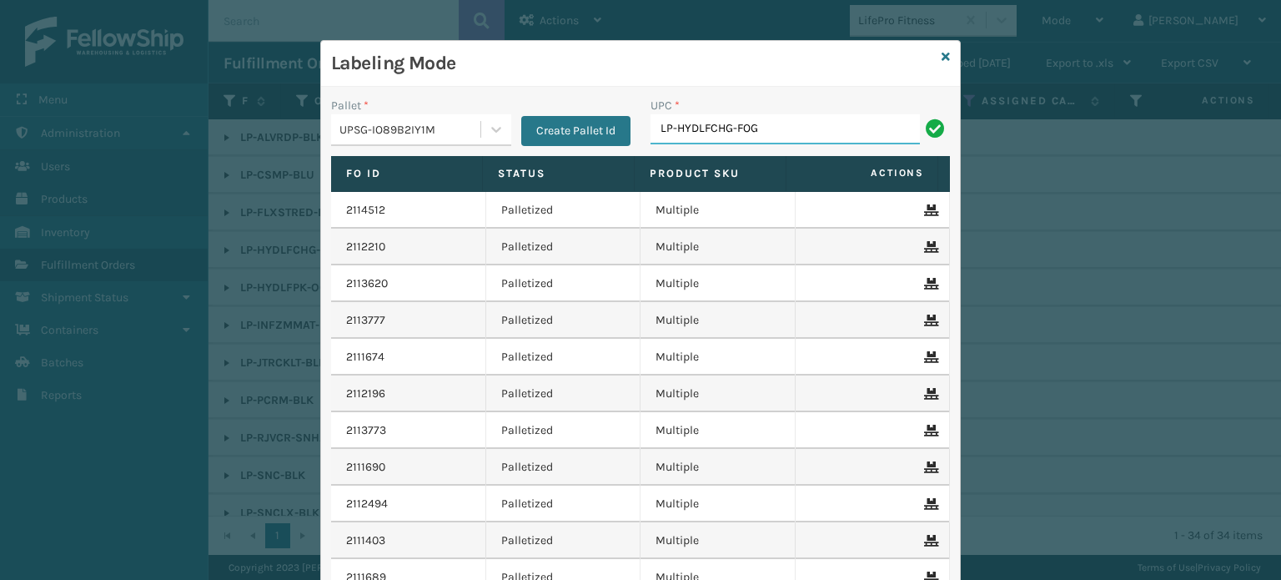
type input "LP-HYDLFCHG-FOG"
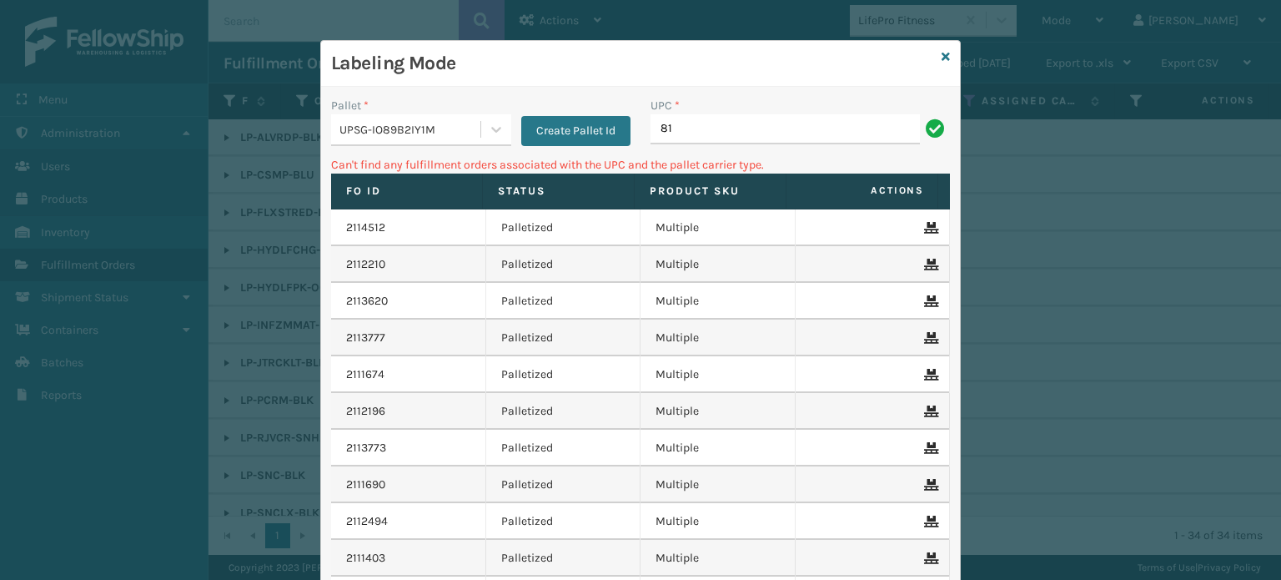
type input "8"
type input "lp-pcrmp-blk"
click at [941, 54] on icon at bounding box center [945, 57] width 8 height 12
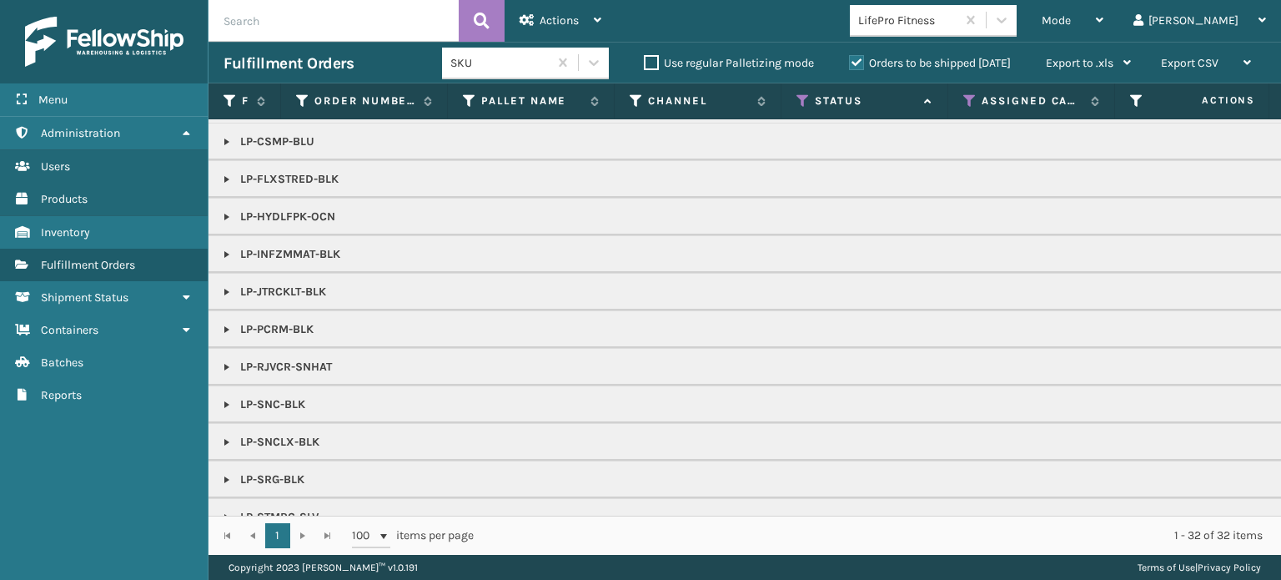
scroll to position [23, 0]
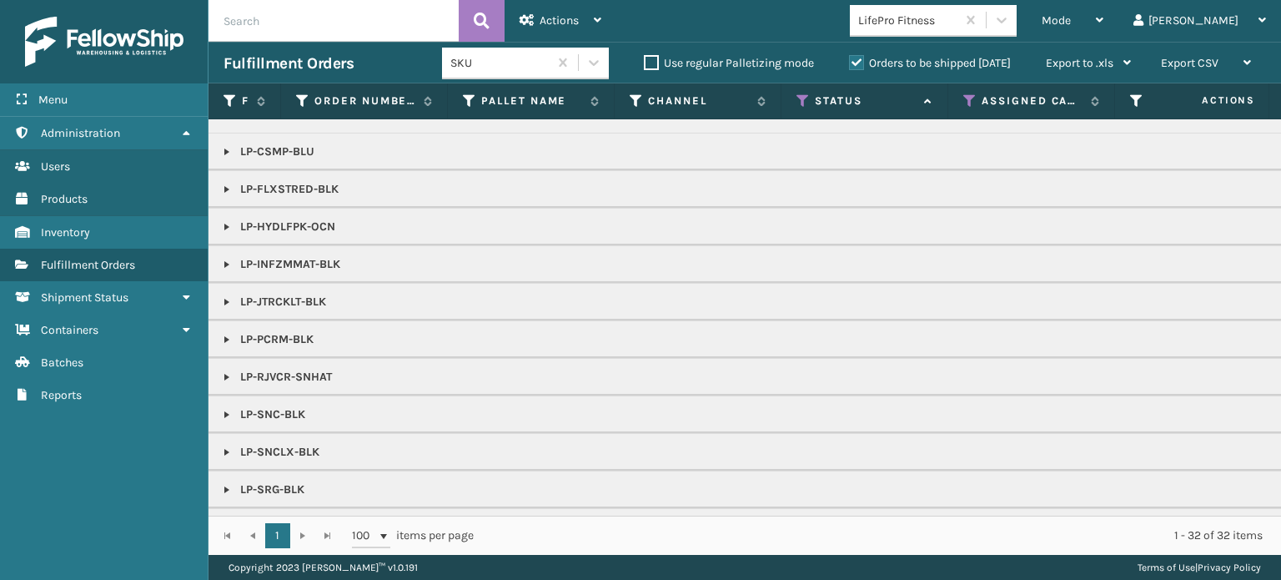
click at [225, 341] on link at bounding box center [226, 339] width 13 height 13
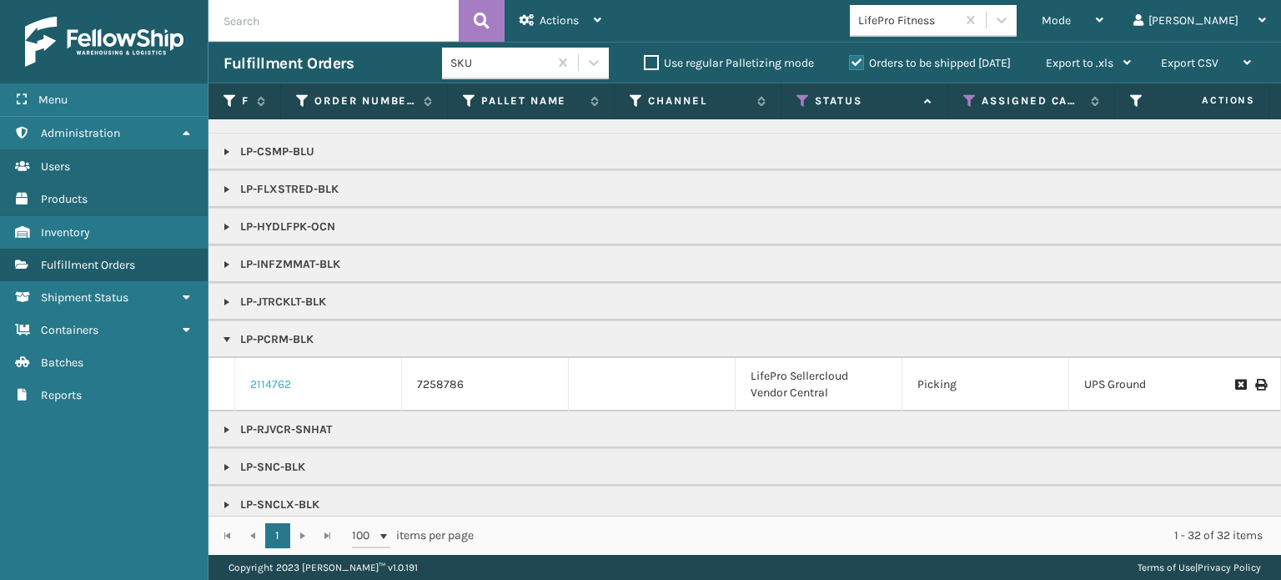
click at [269, 380] on link "2114762" at bounding box center [270, 384] width 41 height 17
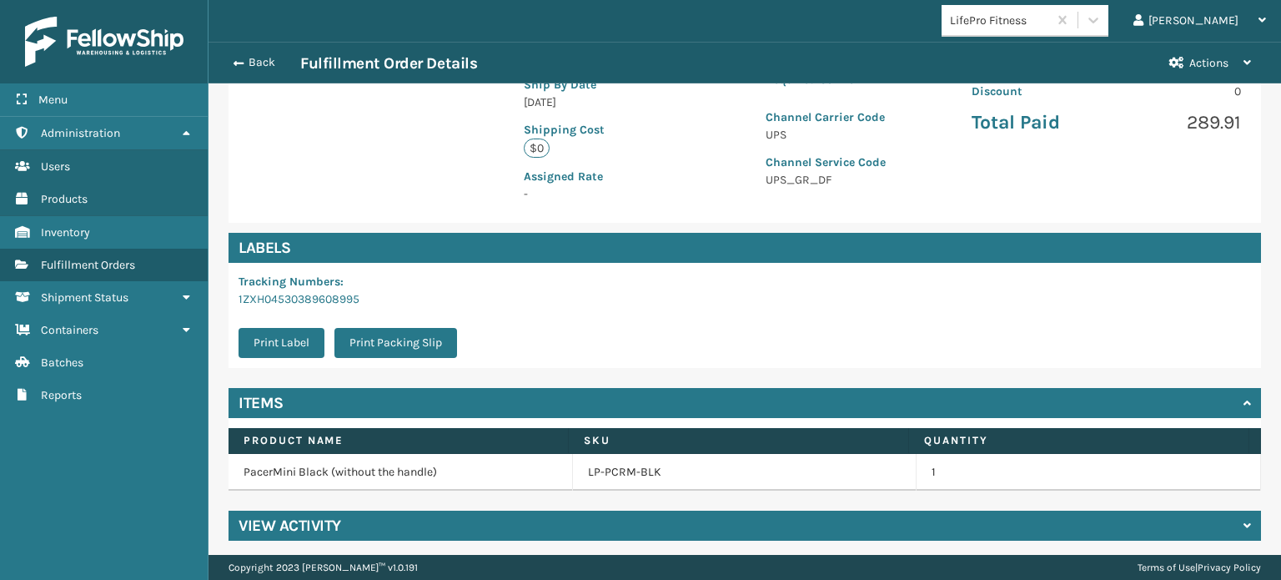
scroll to position [375, 0]
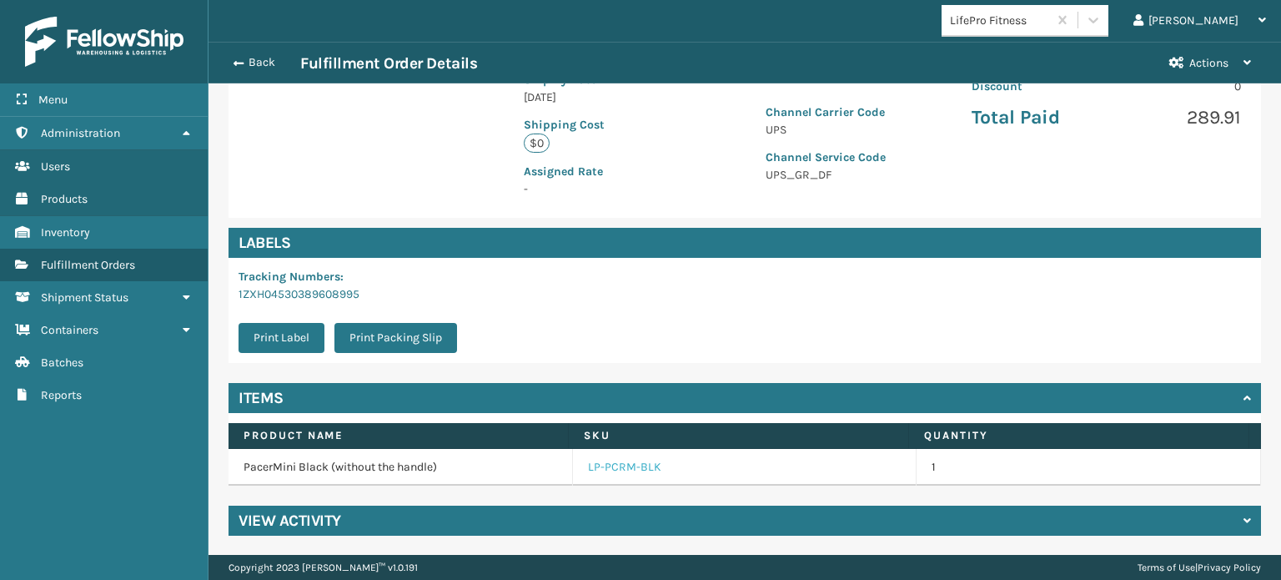
click at [603, 469] on link "LP-PCRM-BLK" at bounding box center [624, 467] width 73 height 17
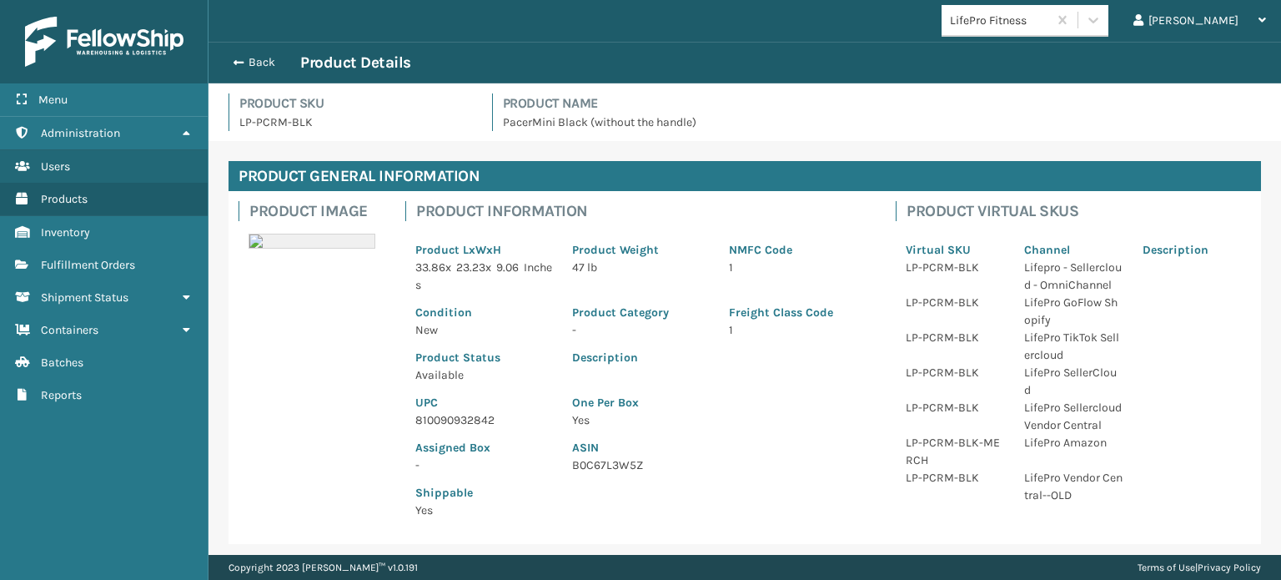
click at [444, 420] on p "810090932842" at bounding box center [483, 420] width 137 height 18
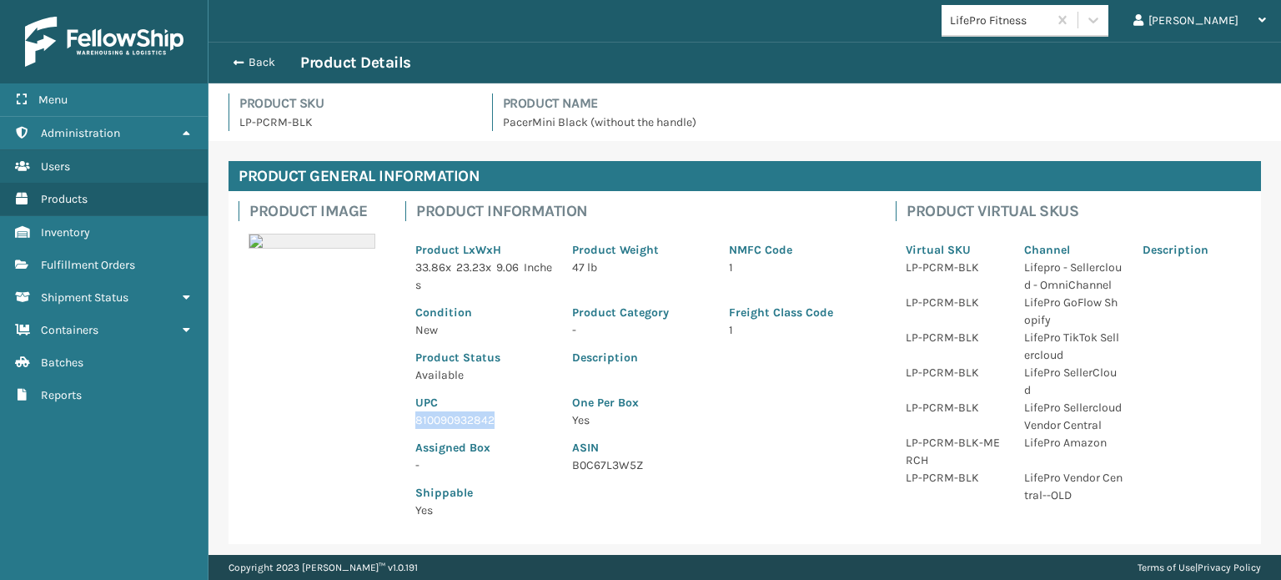
click at [444, 420] on p "810090932842" at bounding box center [483, 420] width 137 height 18
copy p "810090932842"
click at [233, 64] on span "button" at bounding box center [236, 63] width 10 height 12
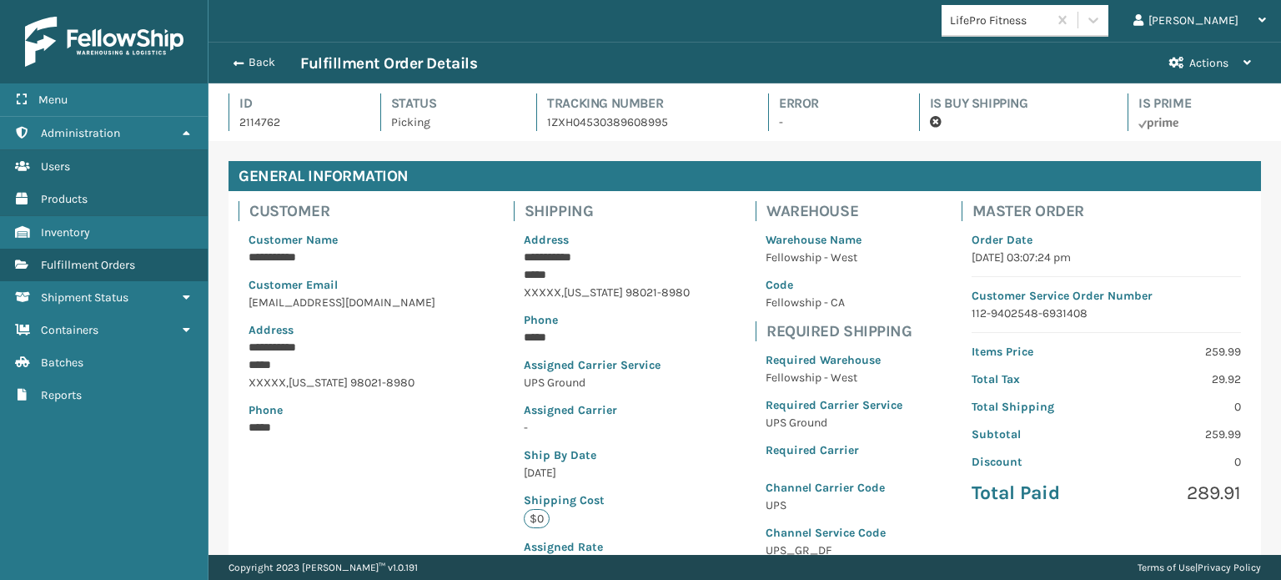
scroll to position [40, 1071]
click at [233, 64] on span "button" at bounding box center [238, 64] width 10 height 12
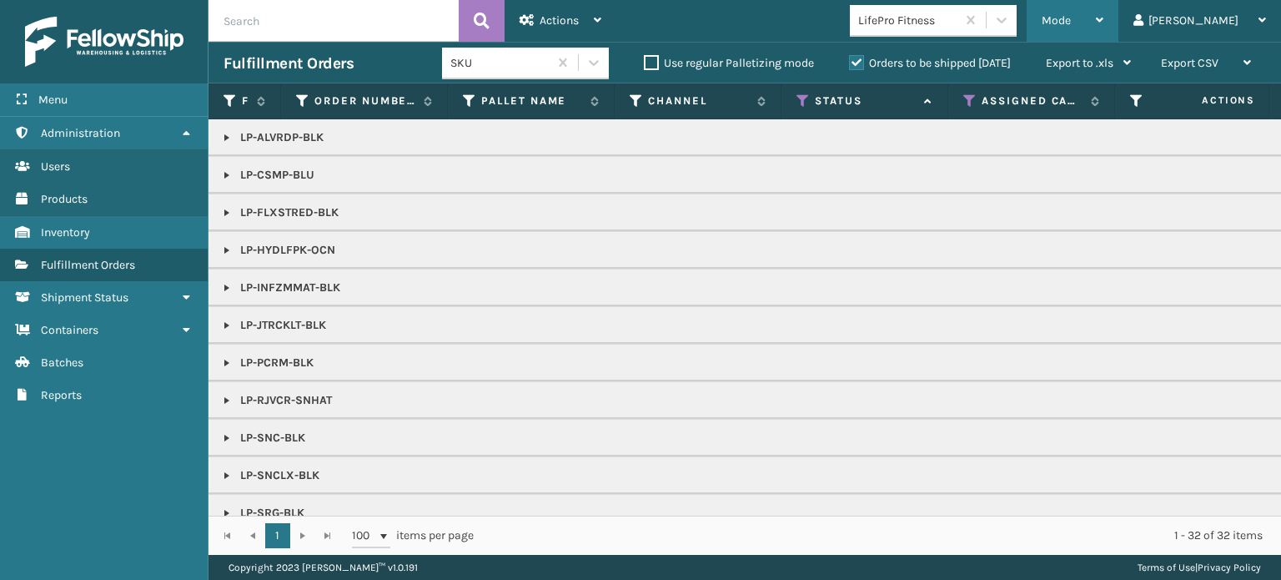
click at [1071, 26] on span "Mode" at bounding box center [1055, 20] width 29 height 14
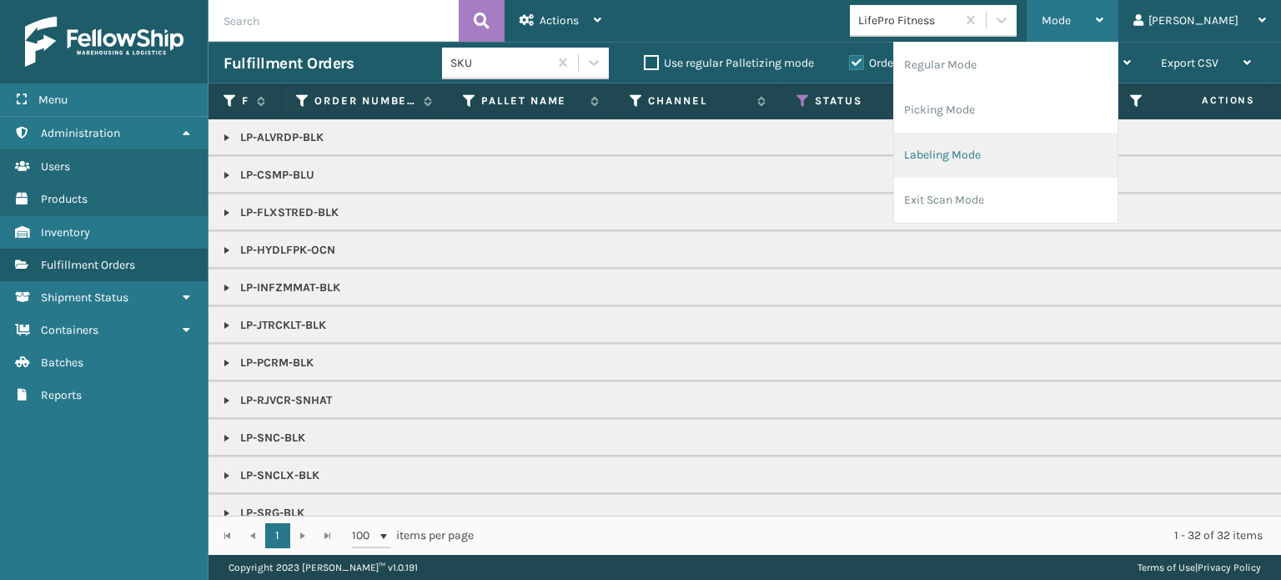
click at [1085, 145] on li "Labeling Mode" at bounding box center [1005, 155] width 223 height 45
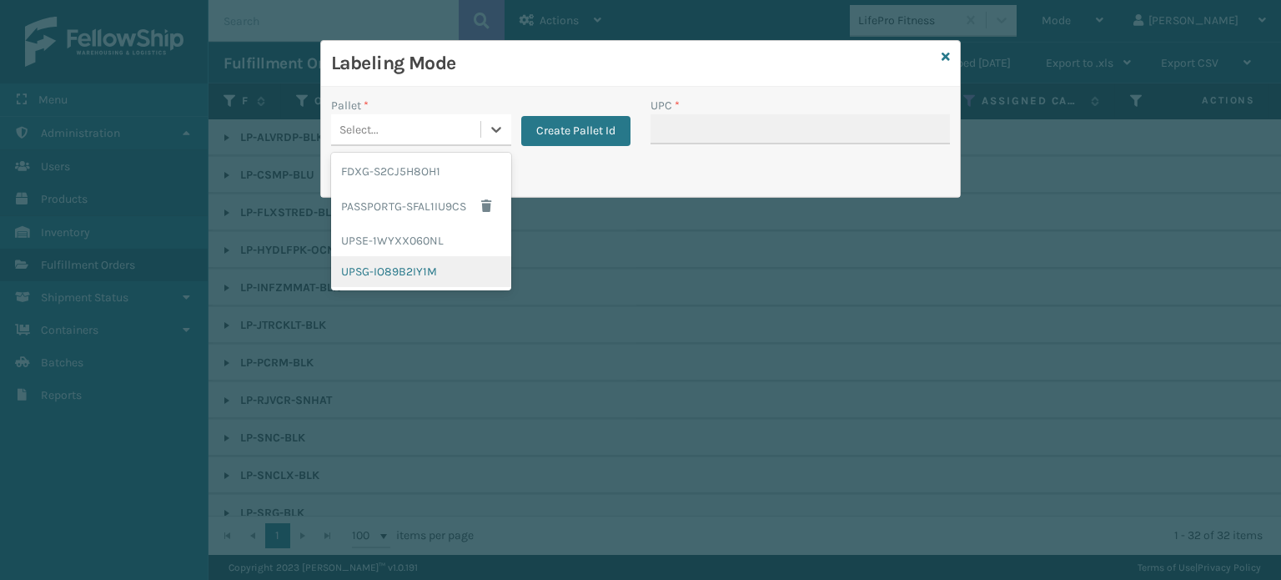
drag, startPoint x: 496, startPoint y: 134, endPoint x: 454, endPoint y: 268, distance: 140.8
click at [454, 146] on div "option UPSG-IO89B2IY1M focused, 4 of 4. 4 results available. Use Up and Down to…" at bounding box center [421, 130] width 180 height 32
click at [454, 268] on div "UPSG-IO89B2IY1M" at bounding box center [421, 271] width 180 height 31
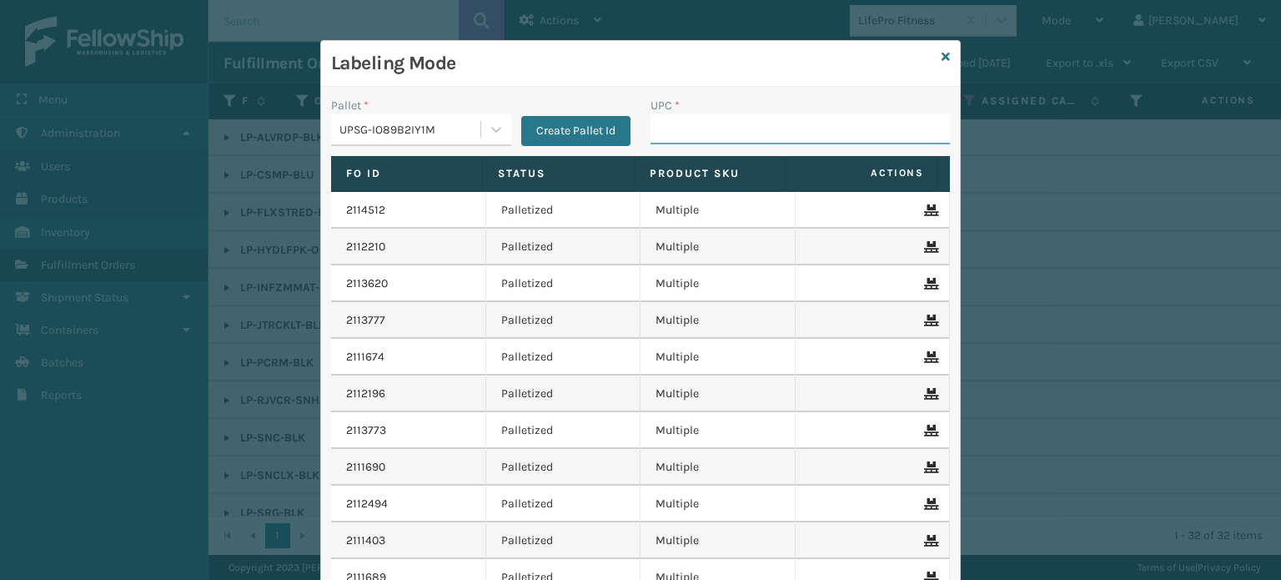
click at [681, 120] on input "UPC *" at bounding box center [799, 129] width 299 height 30
paste input "810090932842"
type input "810090932842"
type input "8100909"
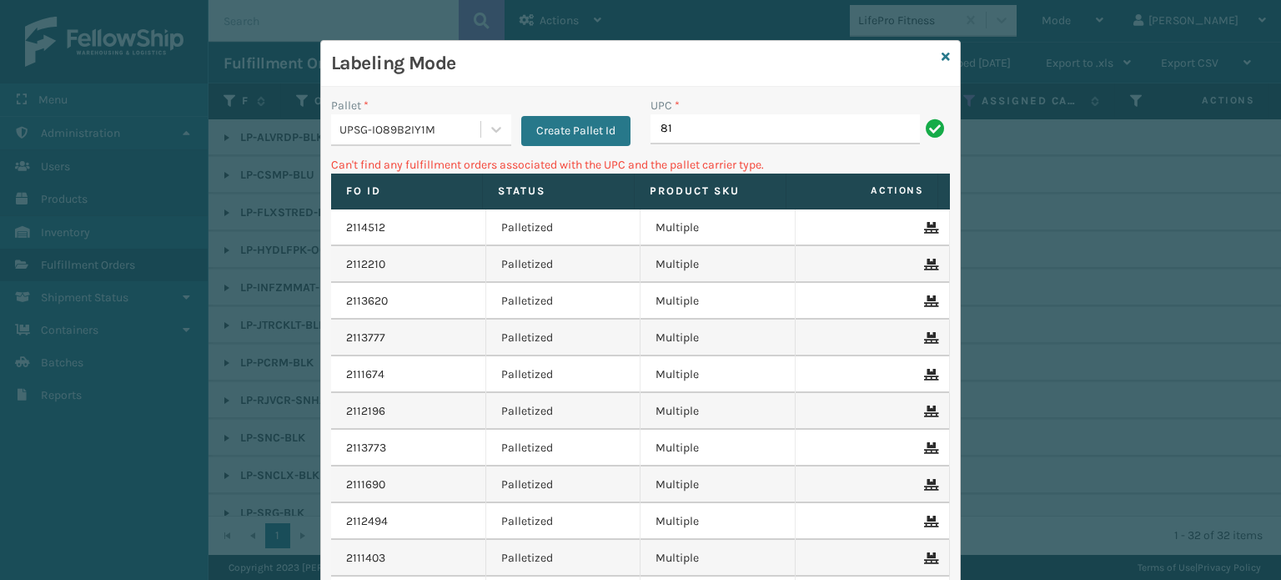
type input "8"
type input "LP-WVR-RED"
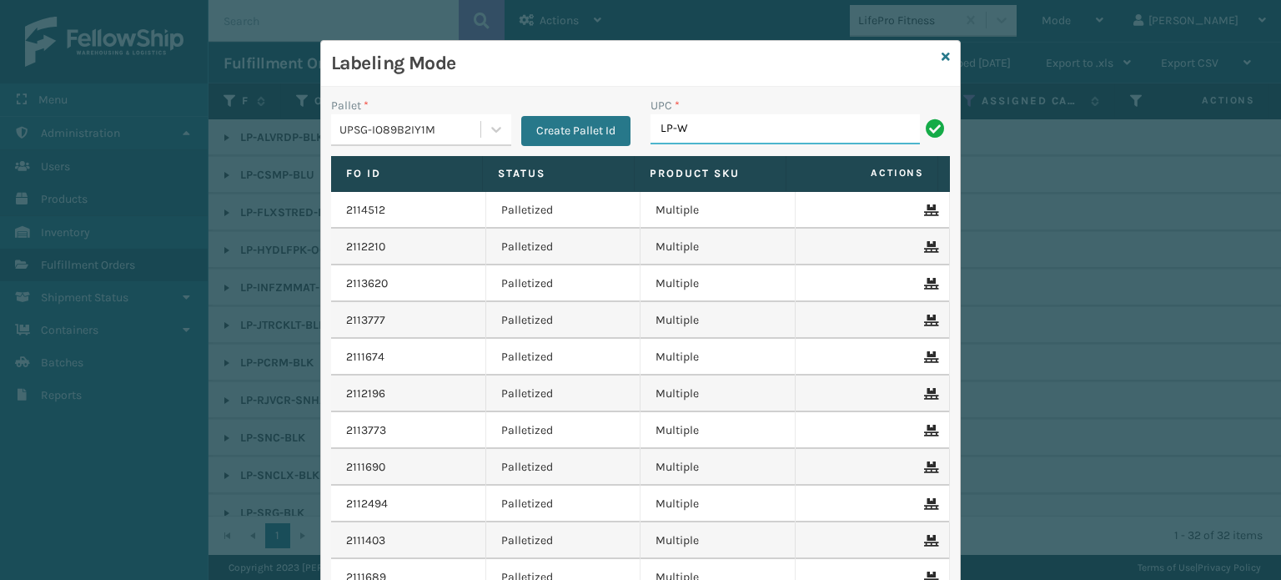
type input "LP-WVR-RED"
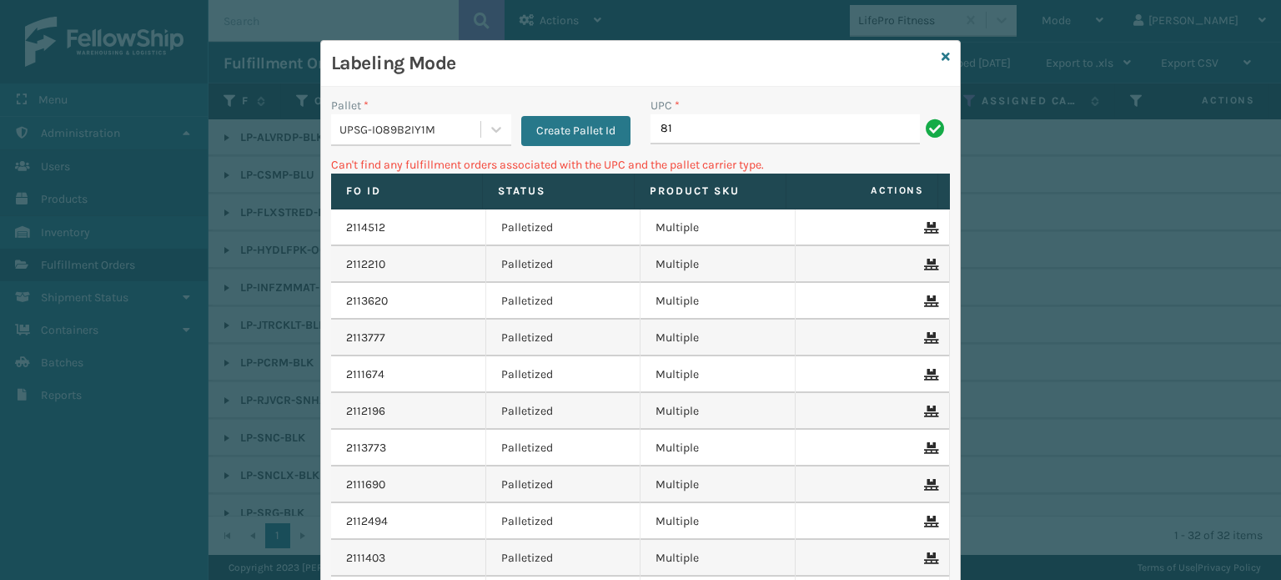
type input "8"
type input "L"
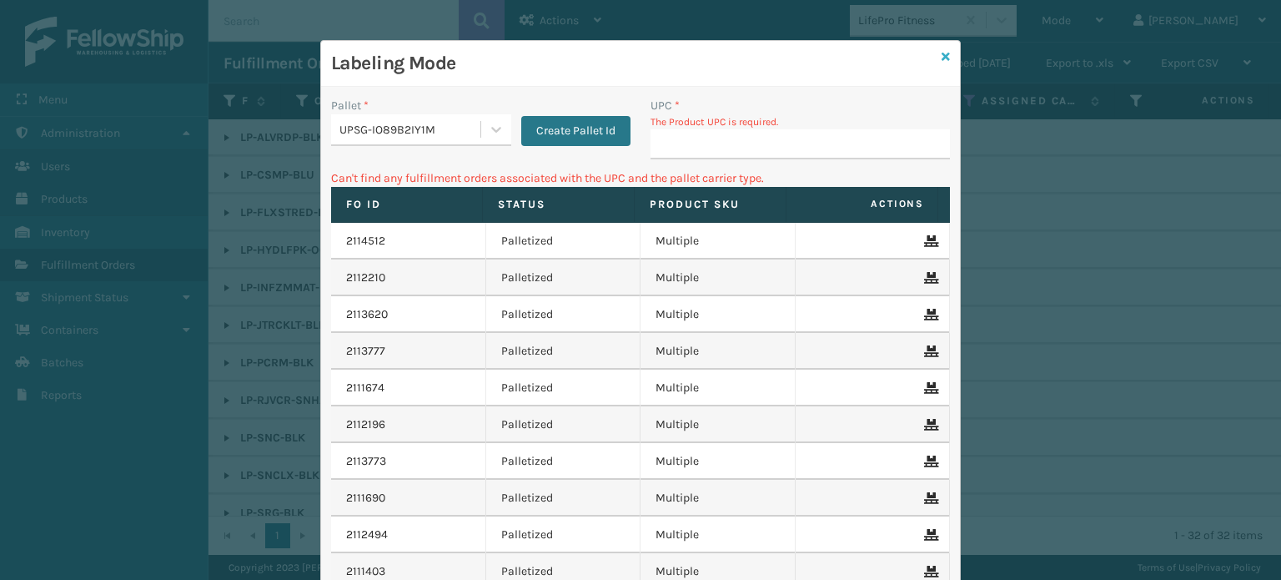
click at [941, 58] on icon at bounding box center [945, 57] width 8 height 12
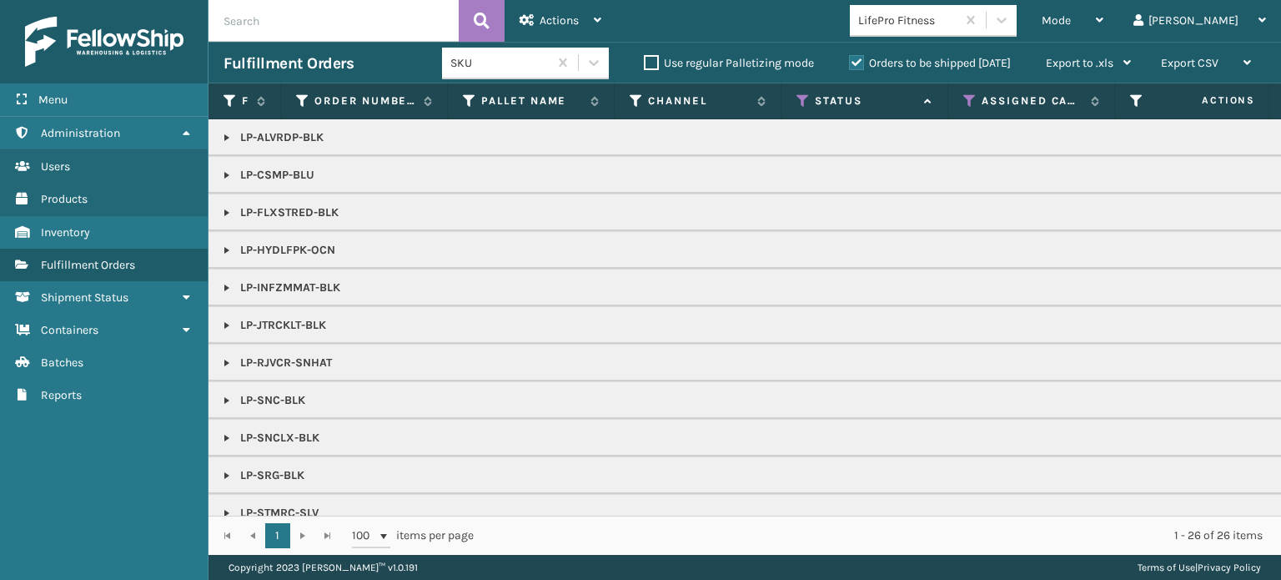
click at [223, 359] on link at bounding box center [226, 362] width 13 height 13
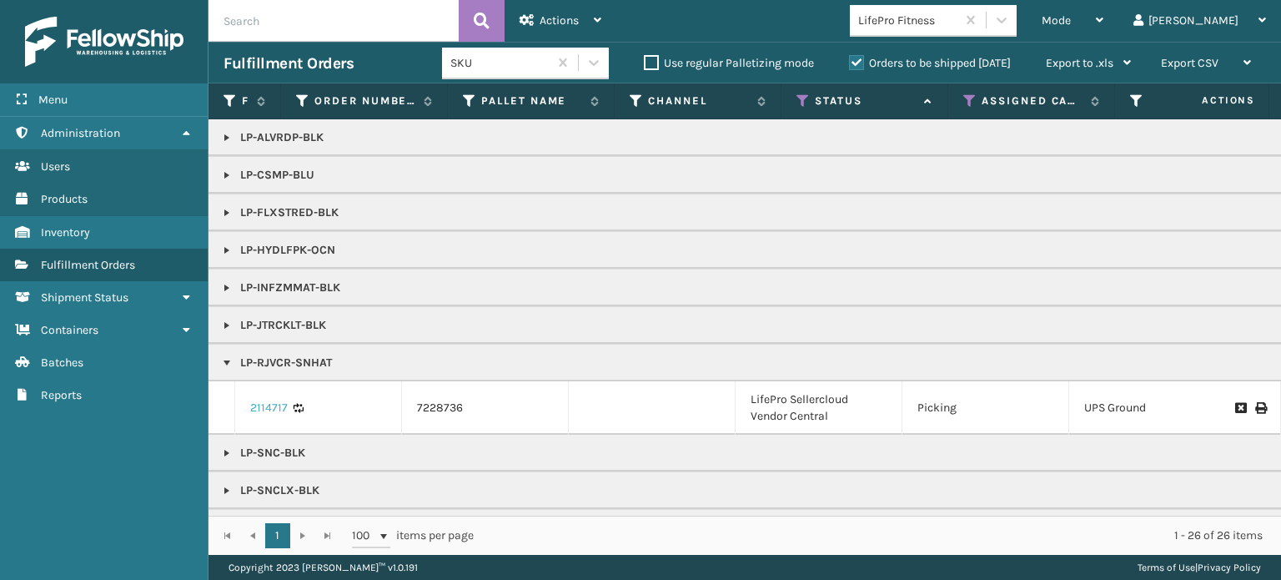
click at [266, 406] on link "2114717" at bounding box center [269, 407] width 38 height 17
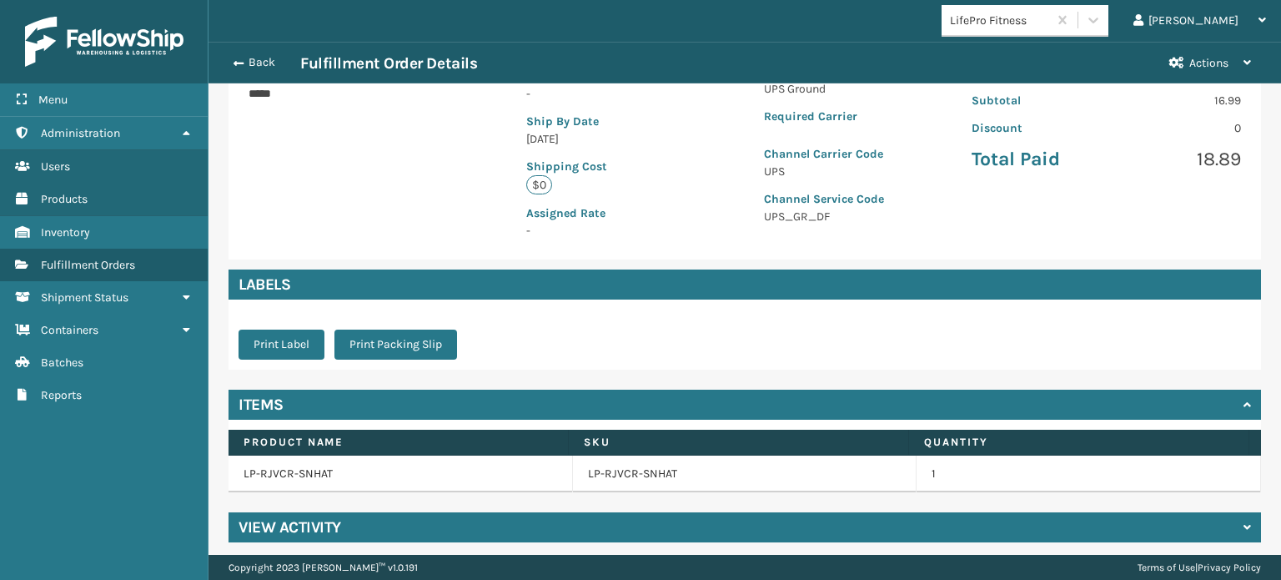
scroll to position [340, 0]
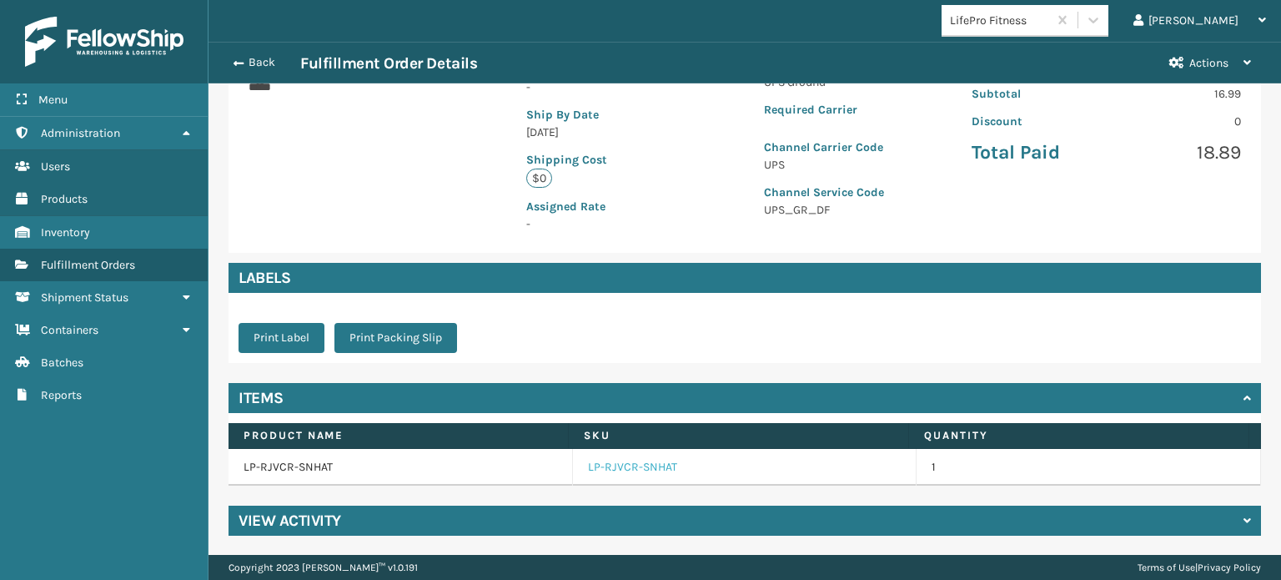
click at [601, 467] on link "LP-RJVCR-SNHAT" at bounding box center [632, 467] width 89 height 17
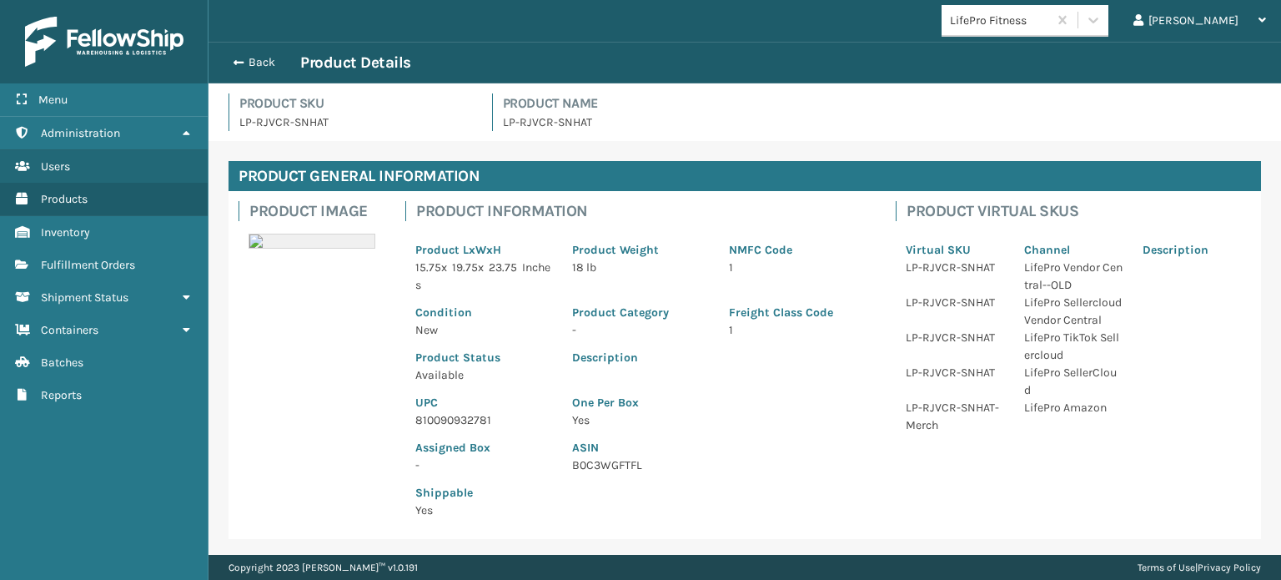
click at [431, 424] on p "810090932781" at bounding box center [483, 420] width 137 height 18
copy p "810090932781"
click at [243, 63] on button "Back" at bounding box center [261, 62] width 77 height 15
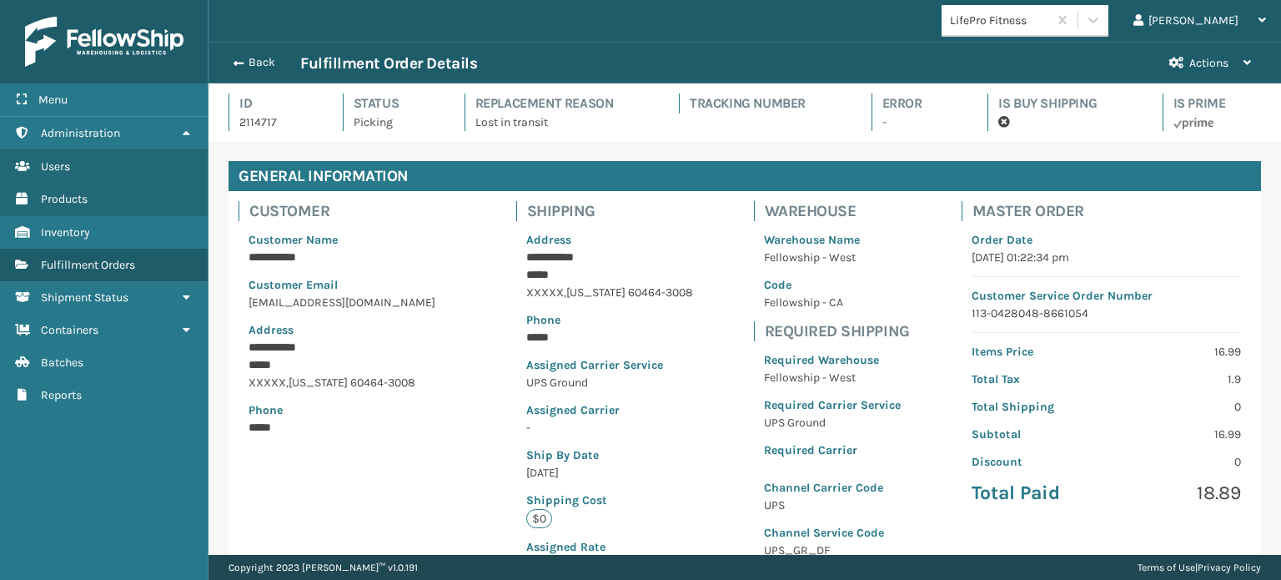
scroll to position [40, 1071]
click at [243, 63] on button "Back" at bounding box center [261, 62] width 77 height 15
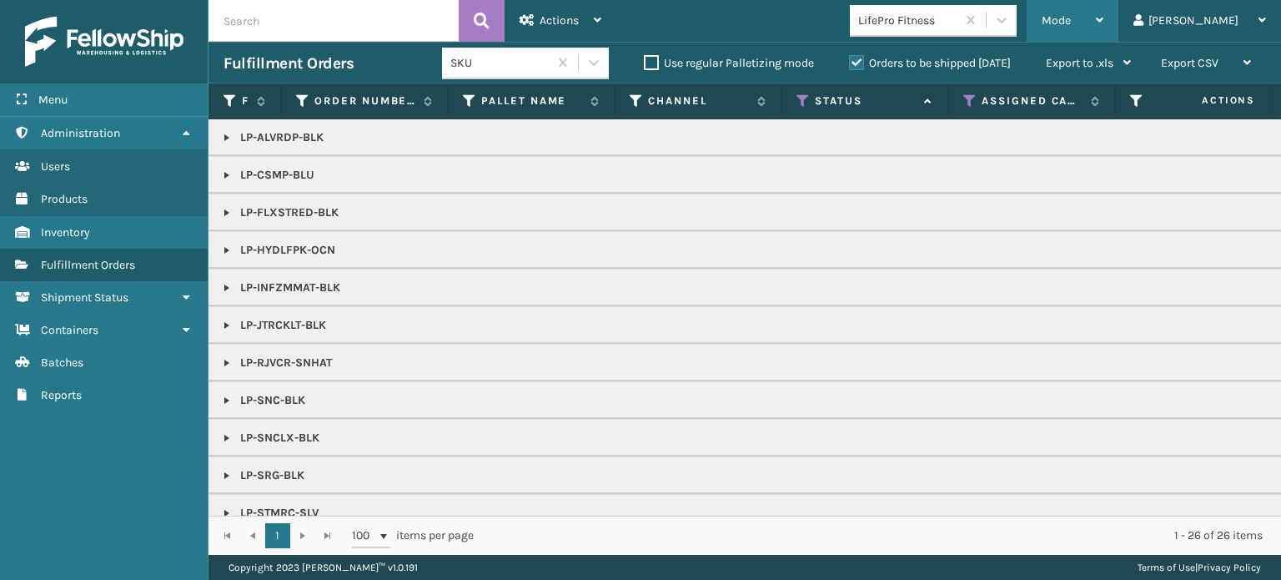
click at [1071, 19] on span "Mode" at bounding box center [1055, 20] width 29 height 14
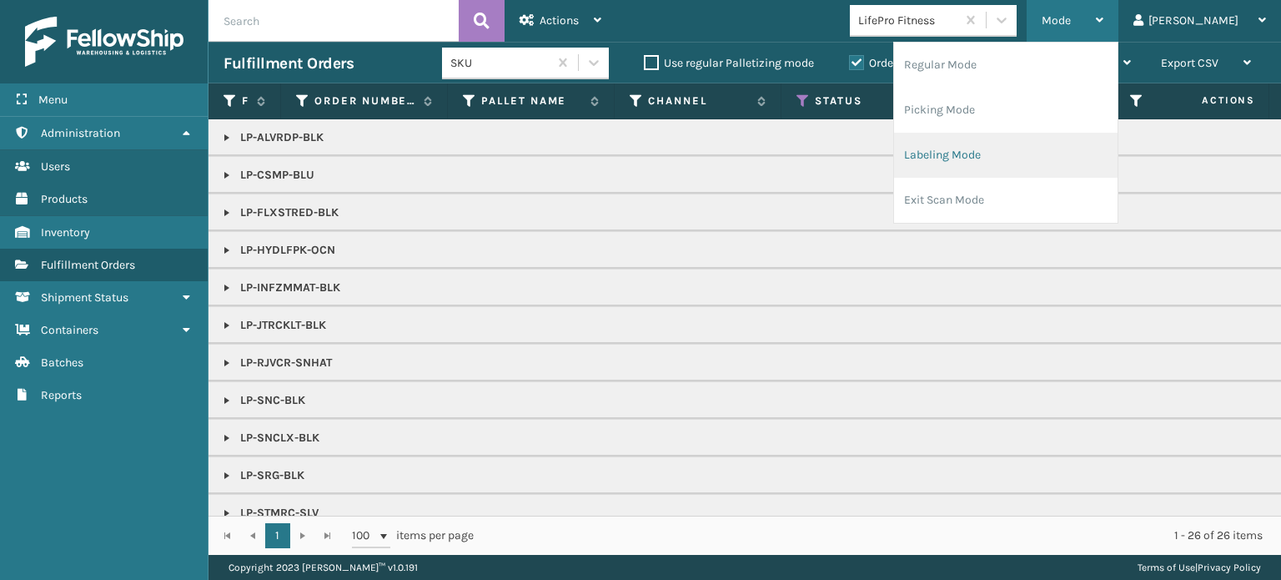
click at [1077, 146] on li "Labeling Mode" at bounding box center [1005, 155] width 223 height 45
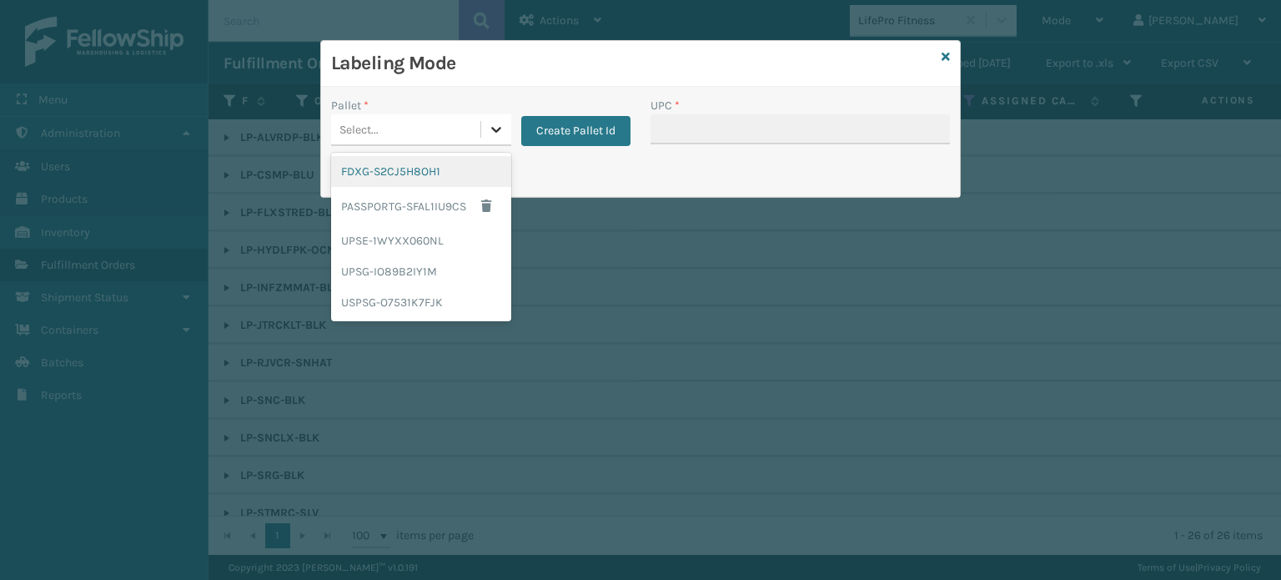
click at [491, 126] on icon at bounding box center [496, 129] width 17 height 17
click at [426, 276] on div "UPSG-IO89B2IY1M" at bounding box center [421, 271] width 180 height 31
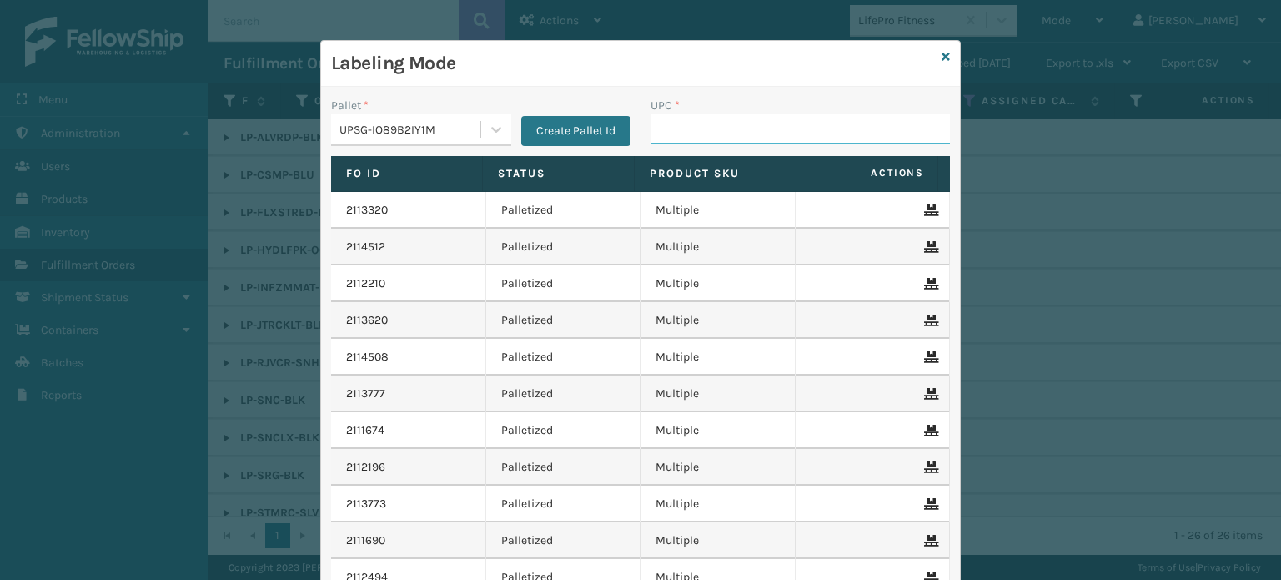
click at [670, 131] on input "UPC *" at bounding box center [799, 129] width 299 height 30
paste input "810090932781"
type input "810090932781"
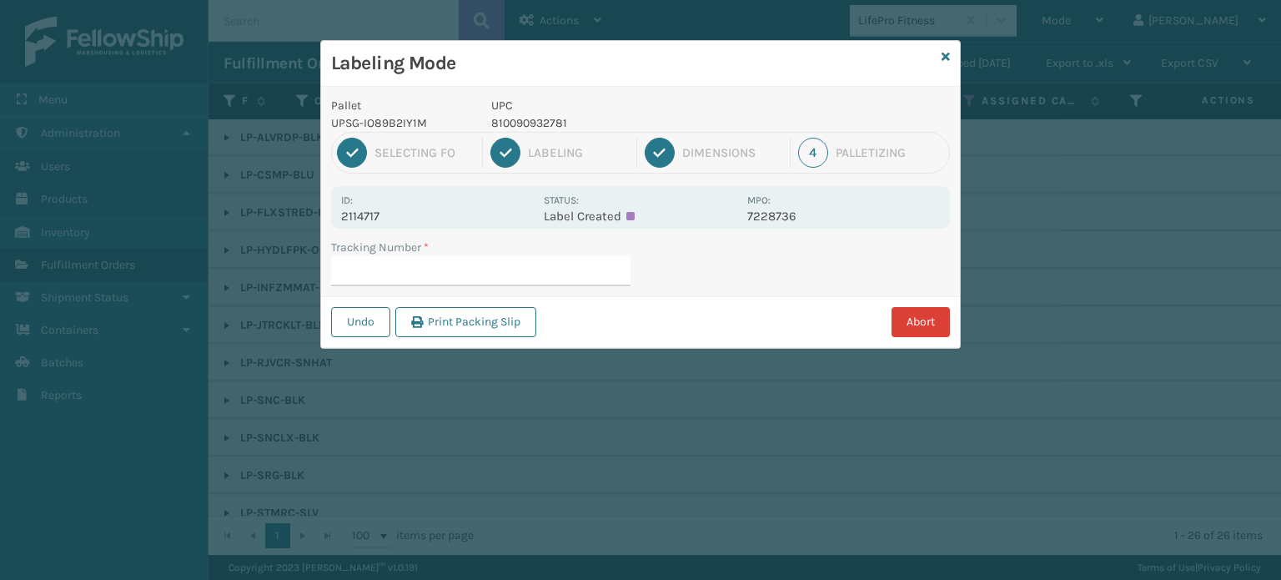
click at [914, 323] on button "Abort" at bounding box center [920, 322] width 58 height 30
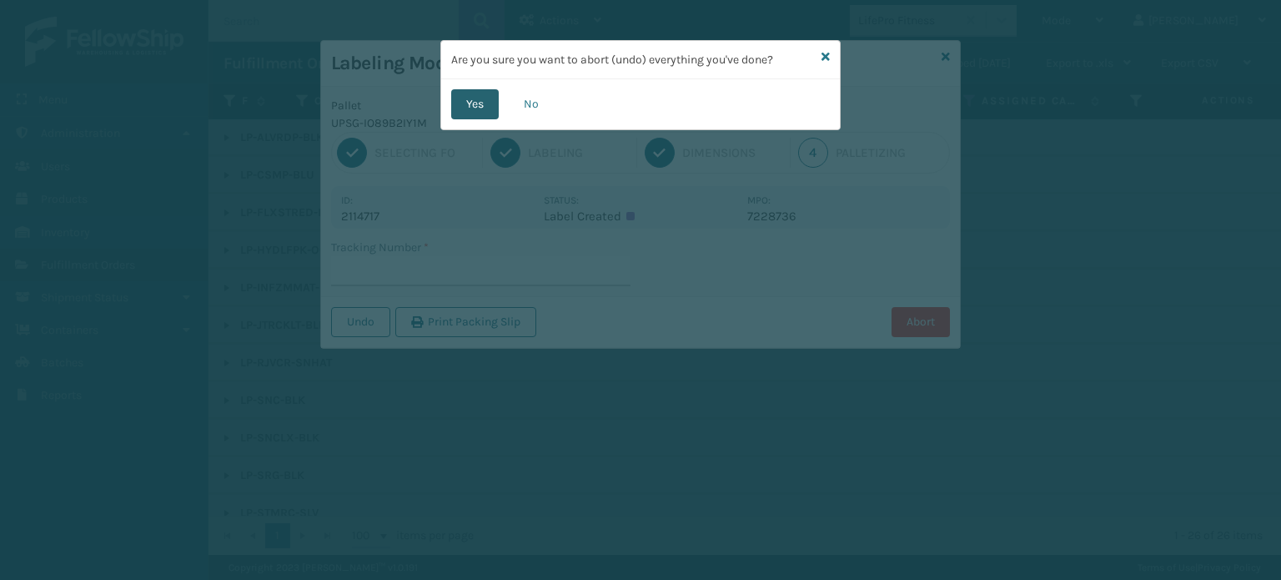
click at [474, 107] on button "Yes" at bounding box center [475, 104] width 48 height 30
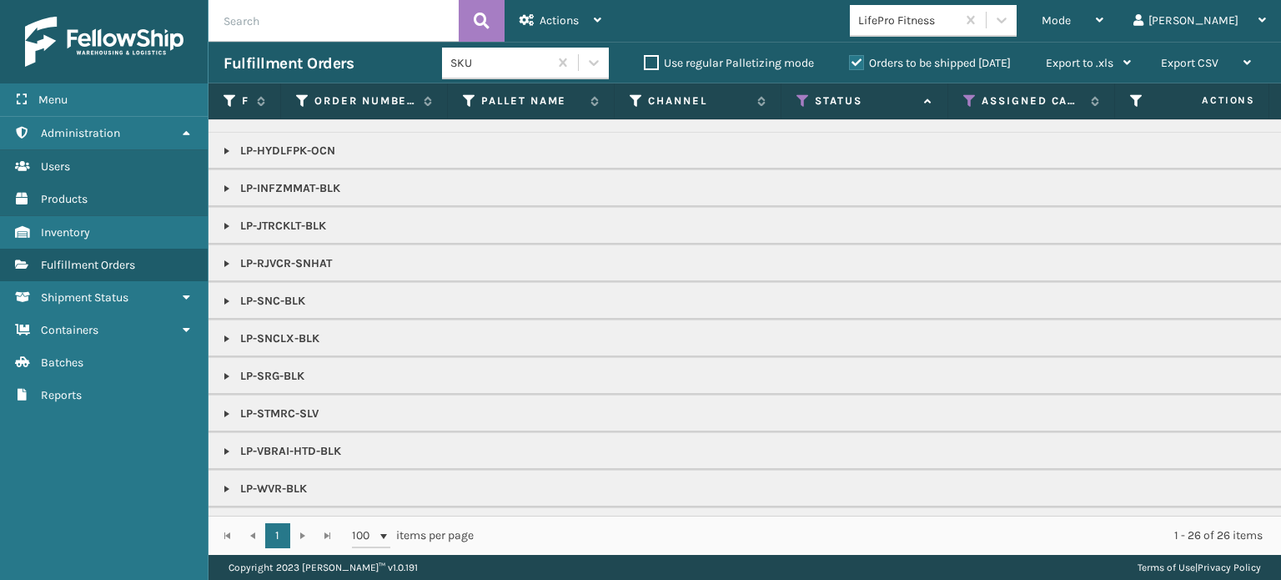
scroll to position [100, 0]
click at [225, 331] on link at bounding box center [226, 337] width 13 height 13
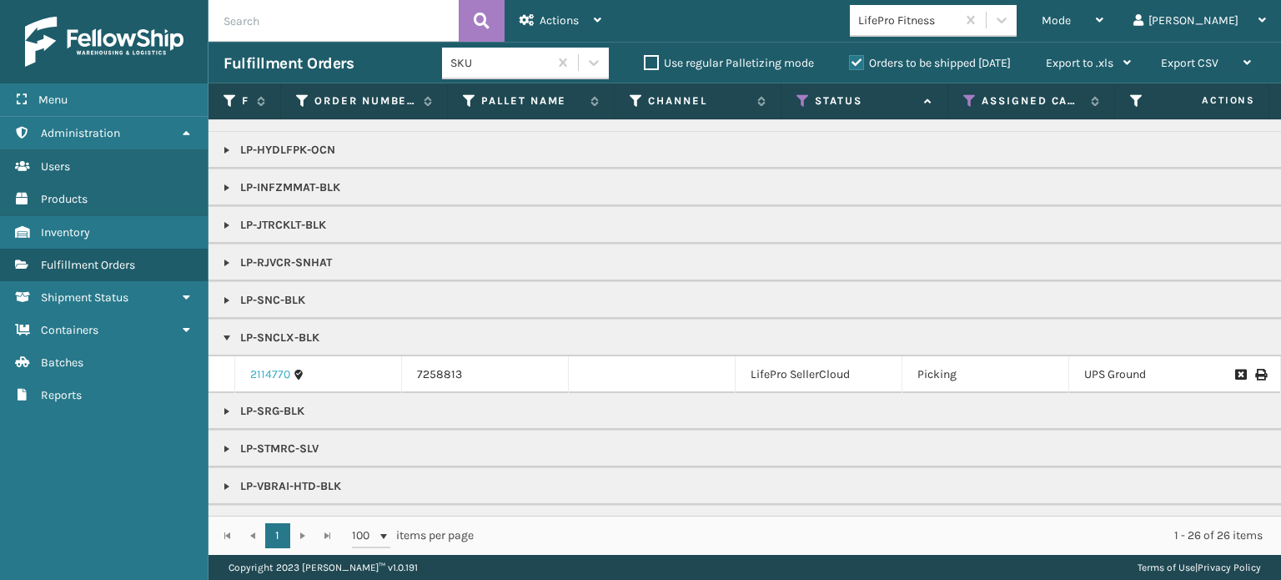
click at [263, 372] on link "2114770" at bounding box center [270, 374] width 40 height 17
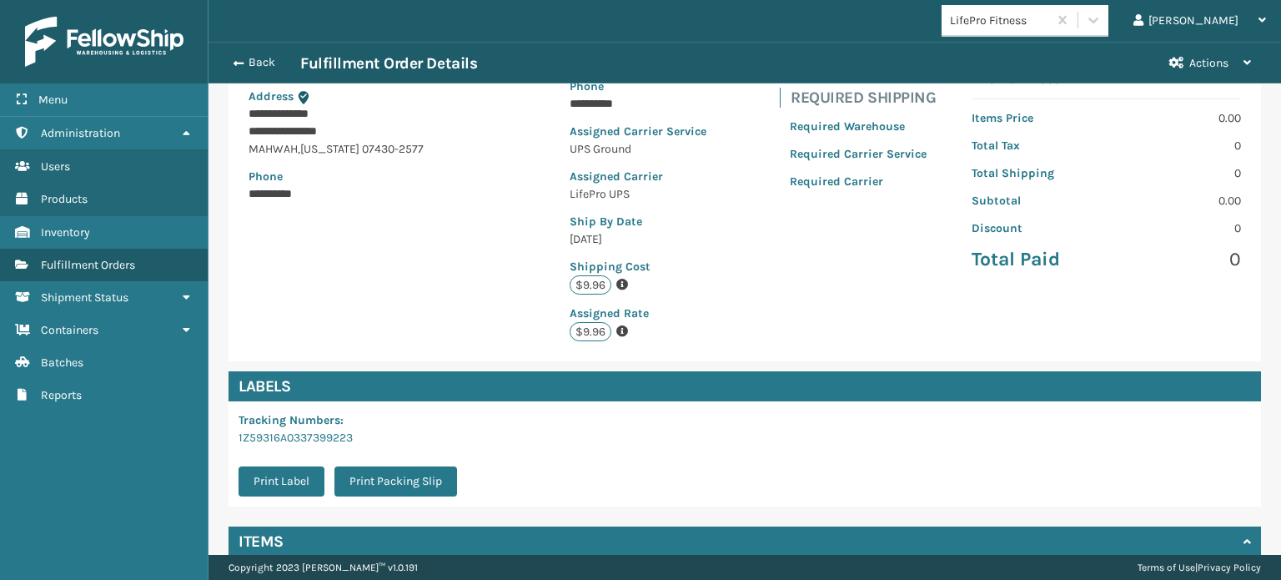
scroll to position [377, 0]
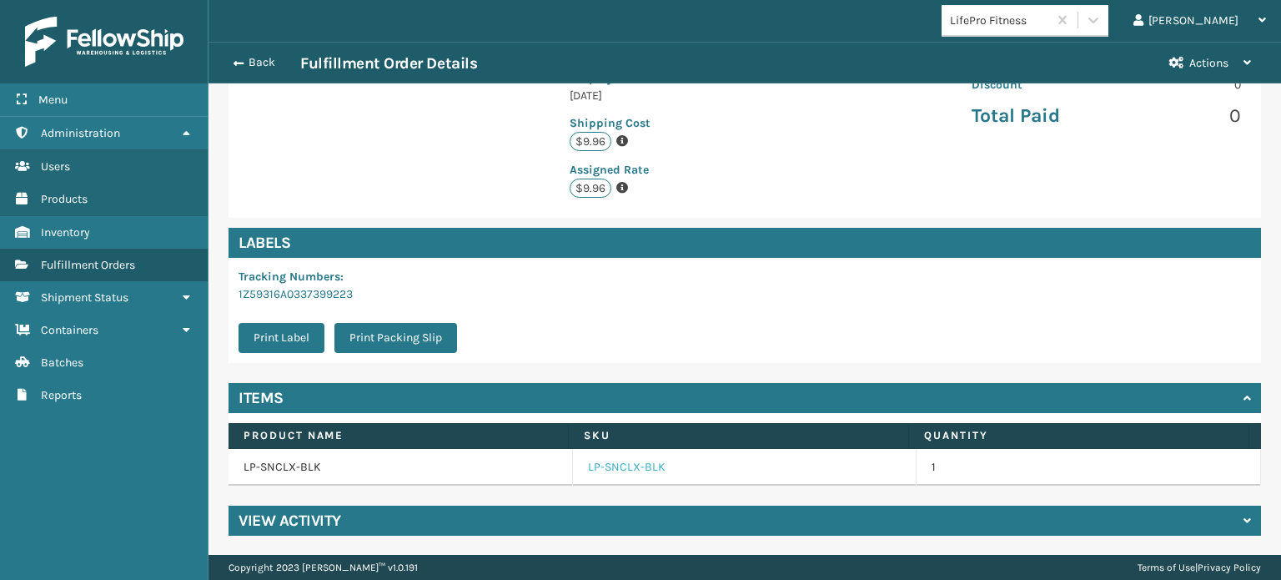
click at [620, 464] on link "LP-SNCLX-BLK" at bounding box center [627, 467] width 78 height 17
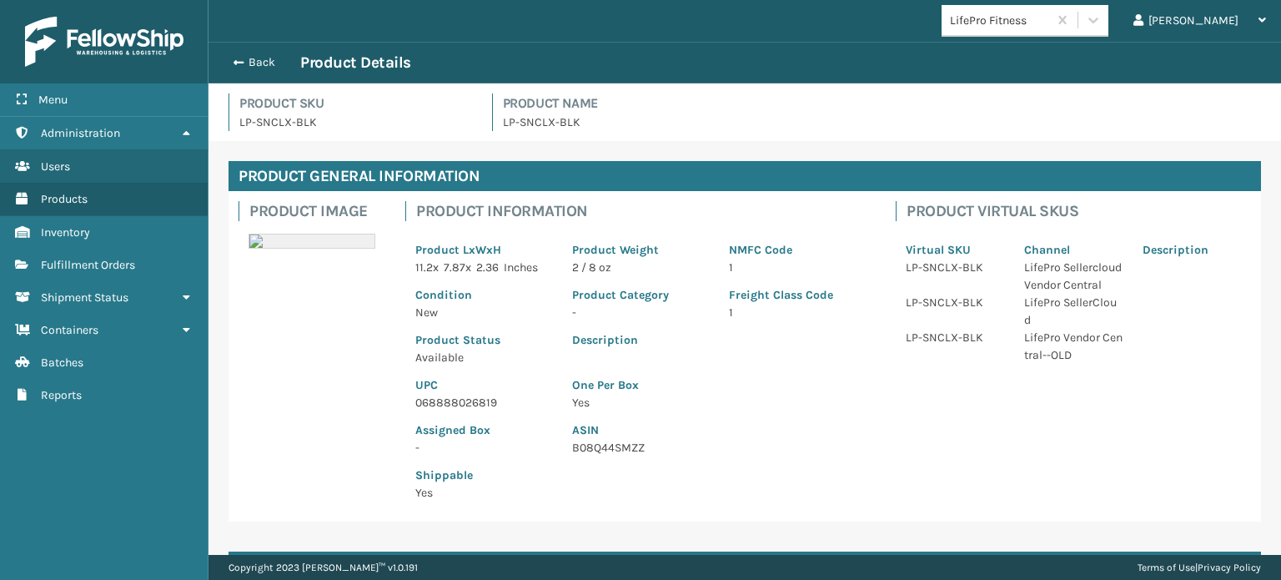
click at [479, 398] on p "068888026819" at bounding box center [483, 403] width 137 height 18
copy p "068888026819"
click at [250, 59] on button "Back" at bounding box center [261, 62] width 77 height 15
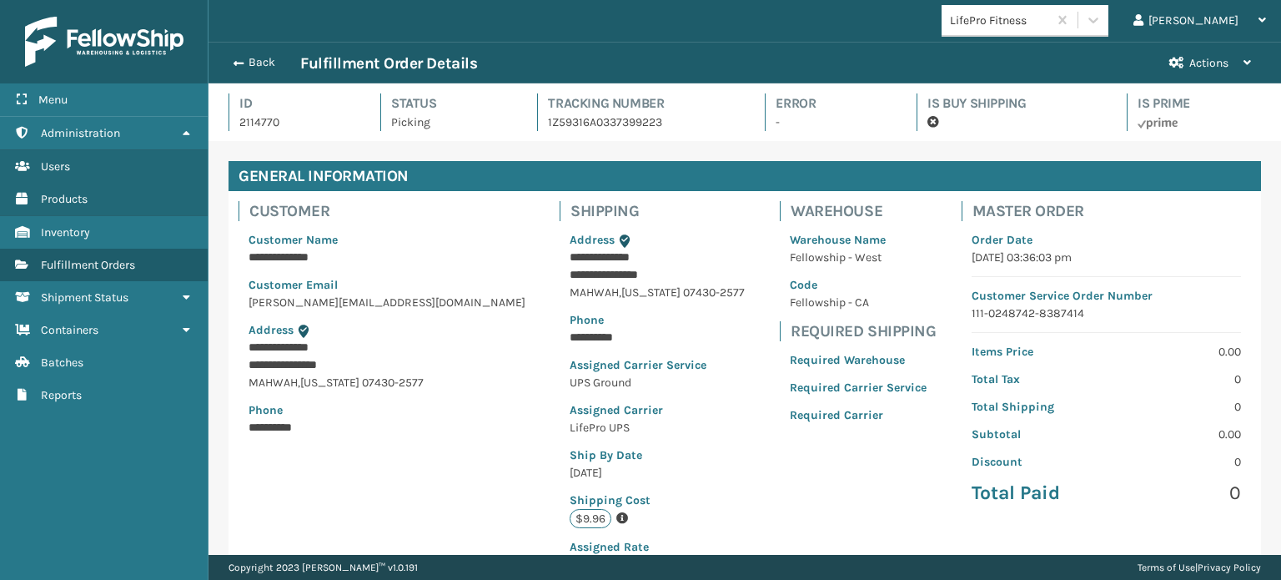
scroll to position [40, 1071]
click at [250, 59] on button "Back" at bounding box center [261, 62] width 77 height 15
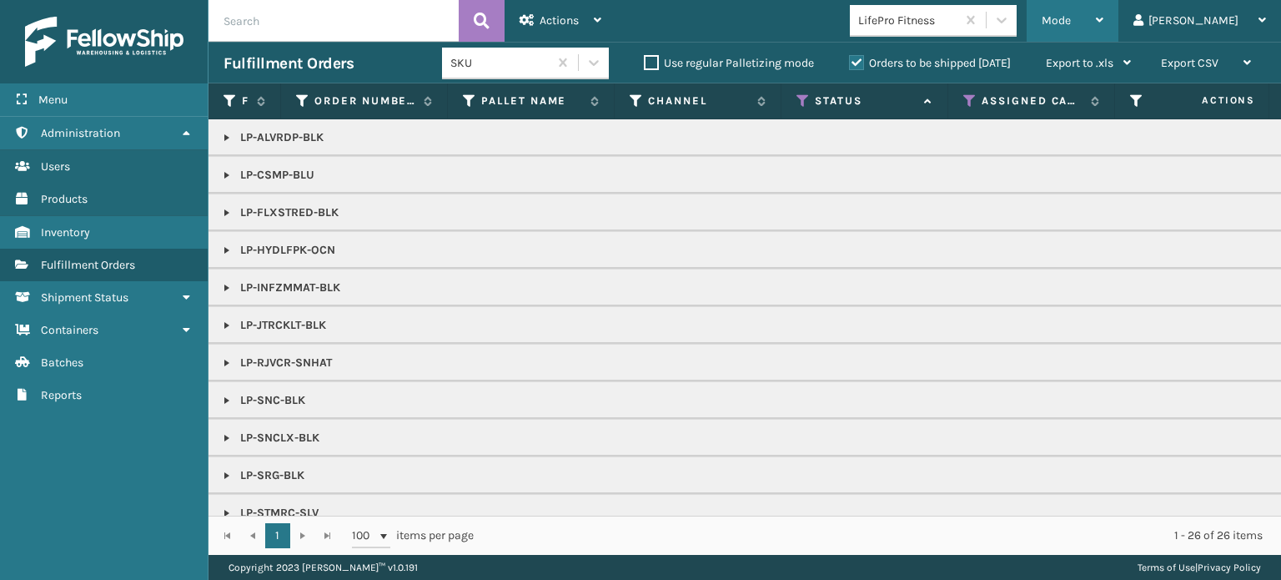
click at [1071, 22] on span "Mode" at bounding box center [1055, 20] width 29 height 14
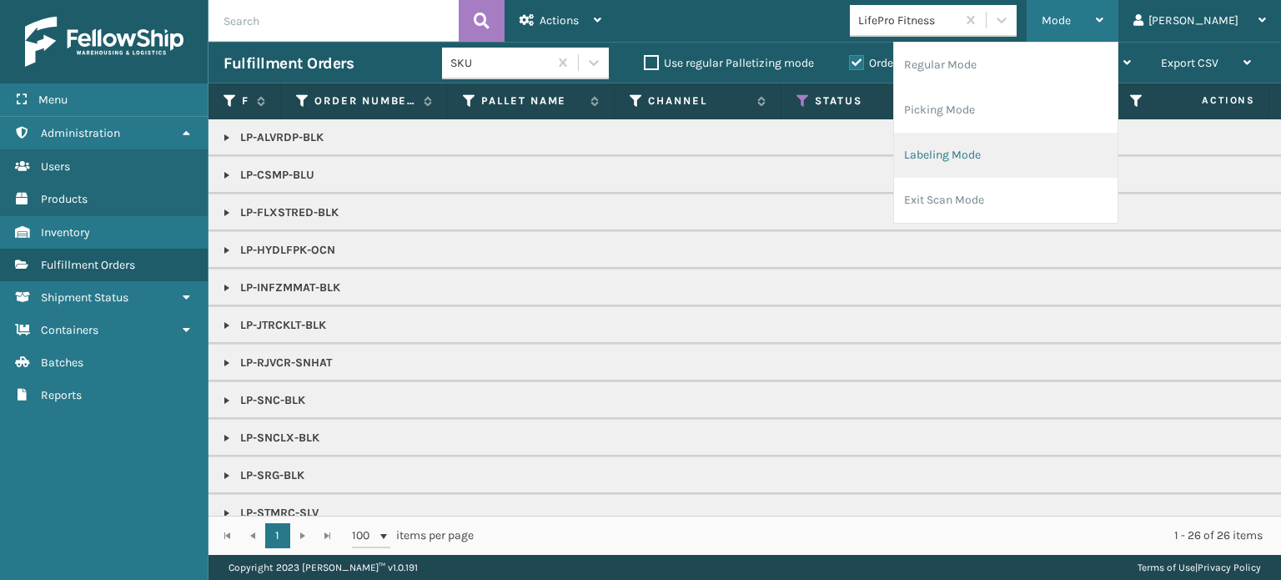
click at [1065, 160] on li "Labeling Mode" at bounding box center [1005, 155] width 223 height 45
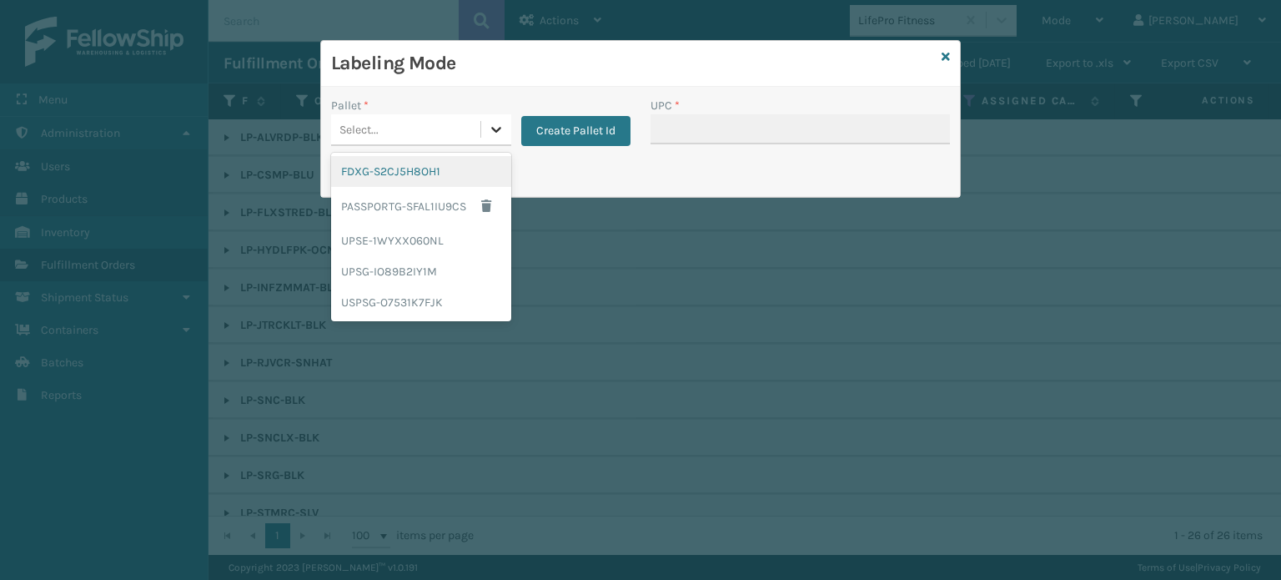
click at [494, 131] on icon at bounding box center [496, 130] width 10 height 6
click at [458, 273] on div "UPSG-IO89B2IY1M" at bounding box center [421, 271] width 180 height 31
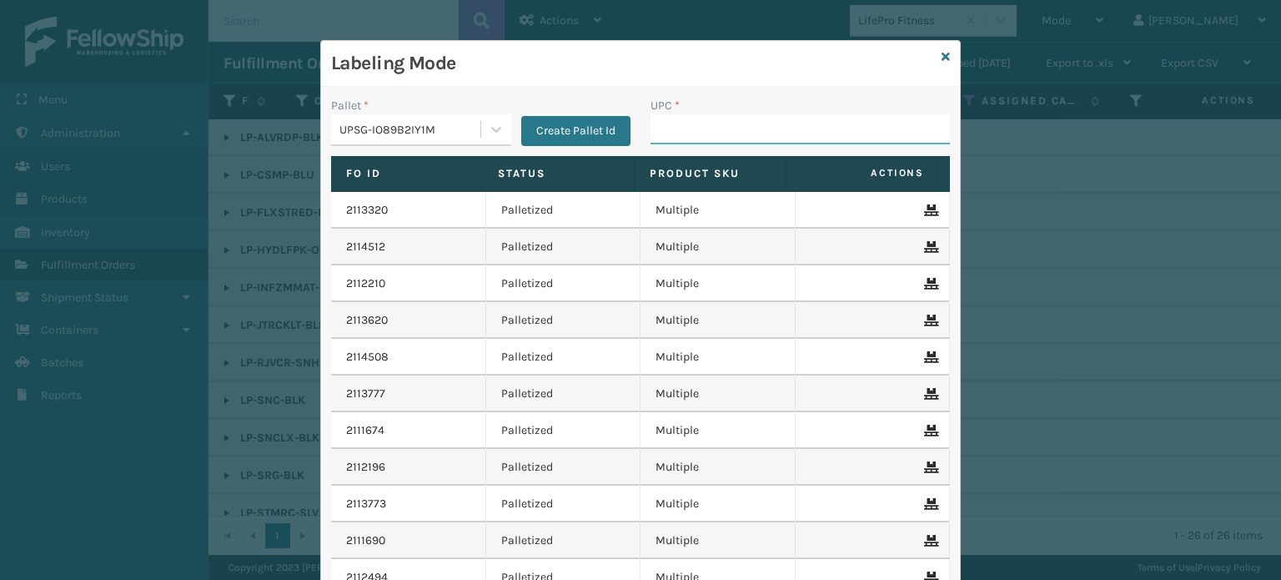
click at [670, 136] on input "UPC *" at bounding box center [799, 129] width 299 height 30
paste input "068888026819"
type input "068888026819"
click at [941, 54] on icon at bounding box center [945, 57] width 8 height 12
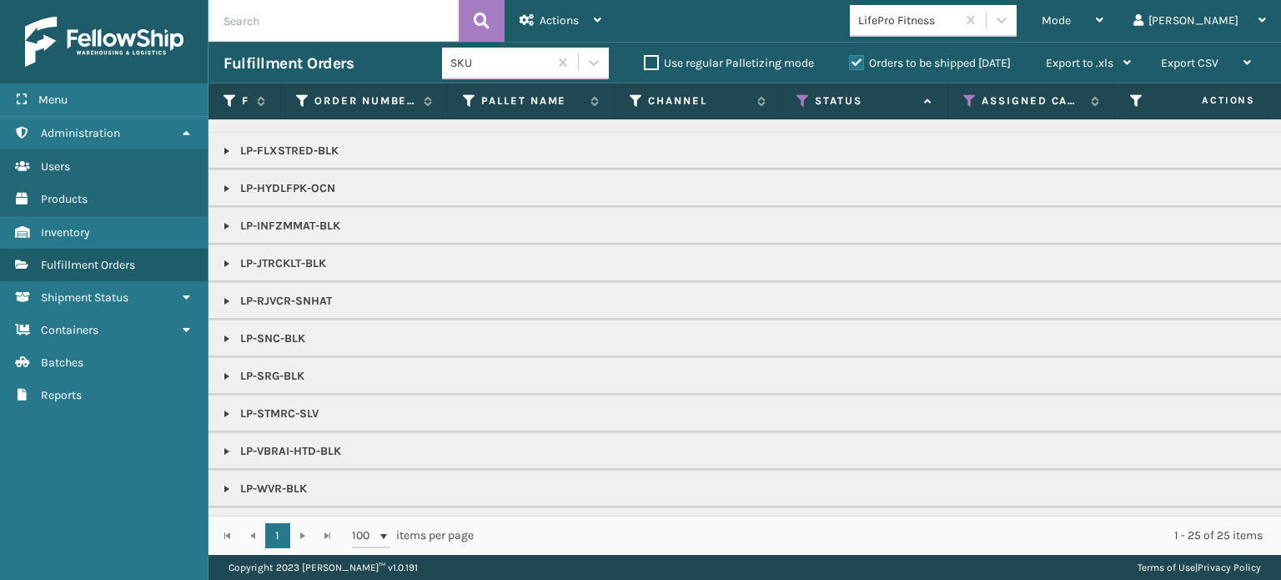
scroll to position [60, 0]
click at [223, 338] on link at bounding box center [226, 340] width 13 height 13
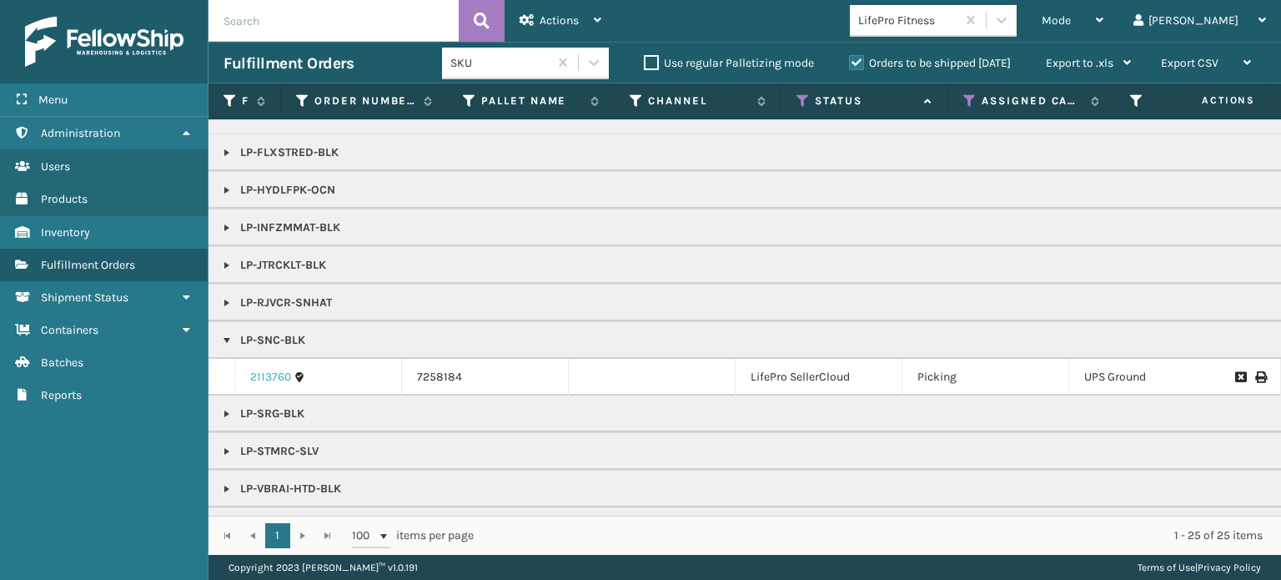
click at [269, 376] on link "2113760" at bounding box center [270, 377] width 41 height 17
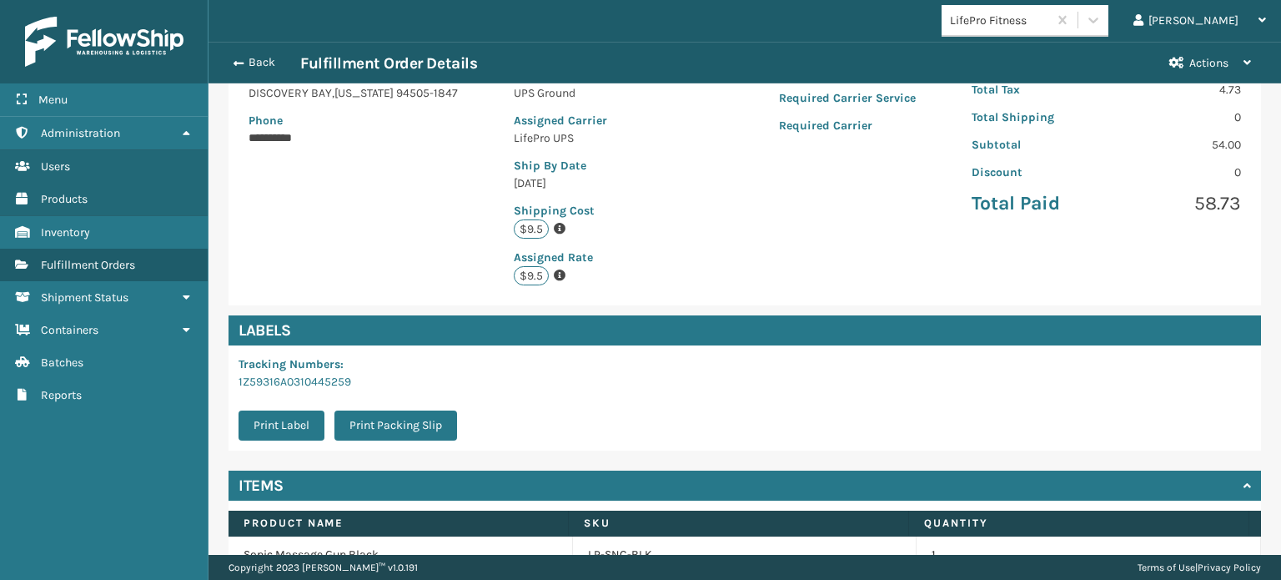
scroll to position [377, 0]
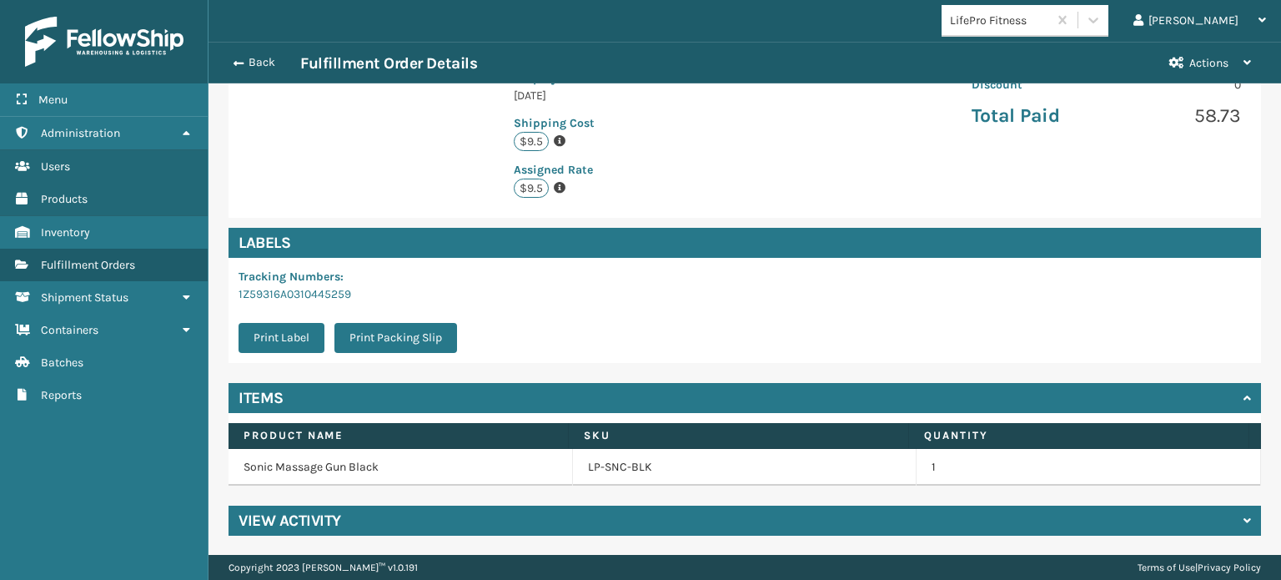
click at [585, 476] on td "LP-SNC-BLK" at bounding box center [745, 467] width 344 height 37
click at [589, 469] on link "LP-SNC-BLK" at bounding box center [620, 467] width 64 height 17
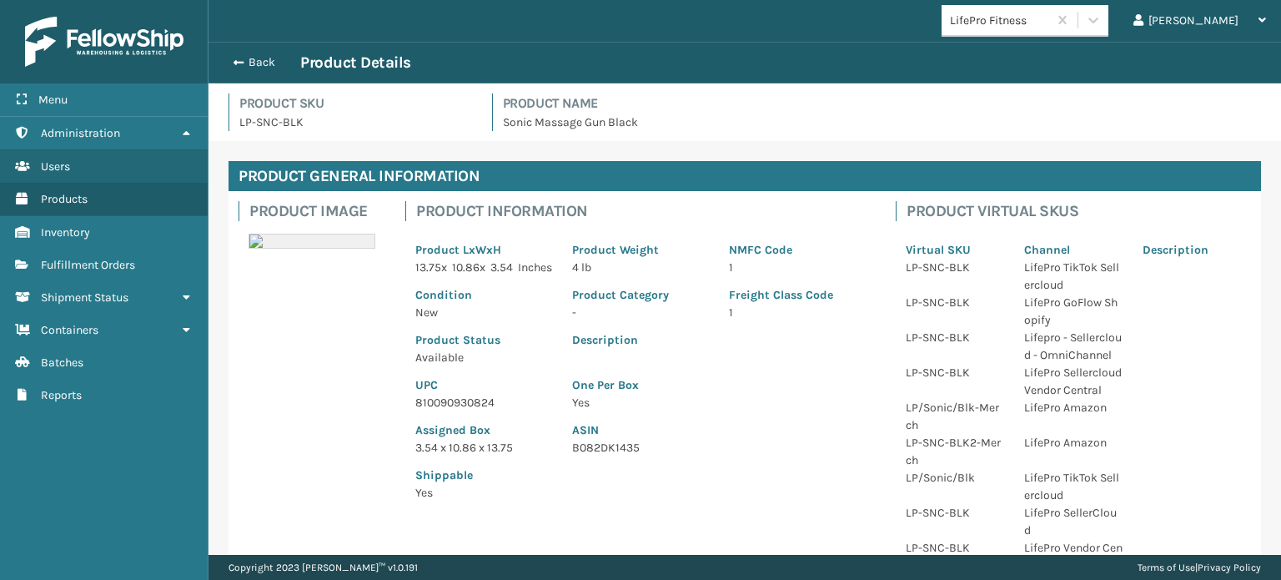
click at [454, 411] on p "810090930824" at bounding box center [483, 403] width 137 height 18
copy p "810090930824"
click at [238, 61] on span "button" at bounding box center [236, 63] width 10 height 12
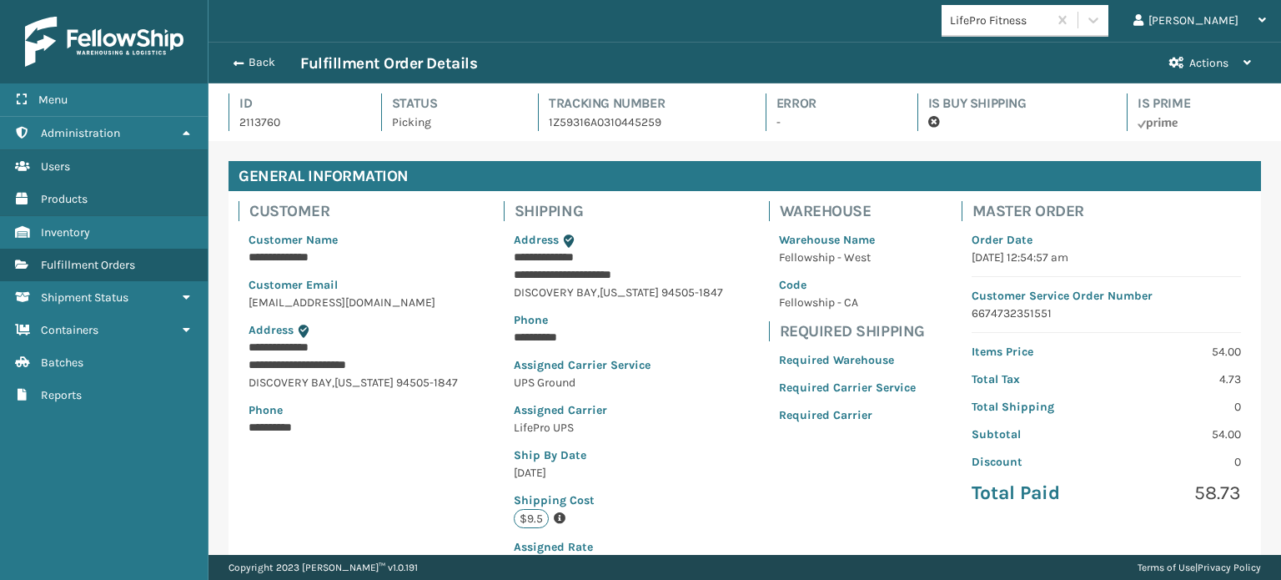
scroll to position [40, 1071]
click at [238, 61] on span "button" at bounding box center [238, 64] width 10 height 12
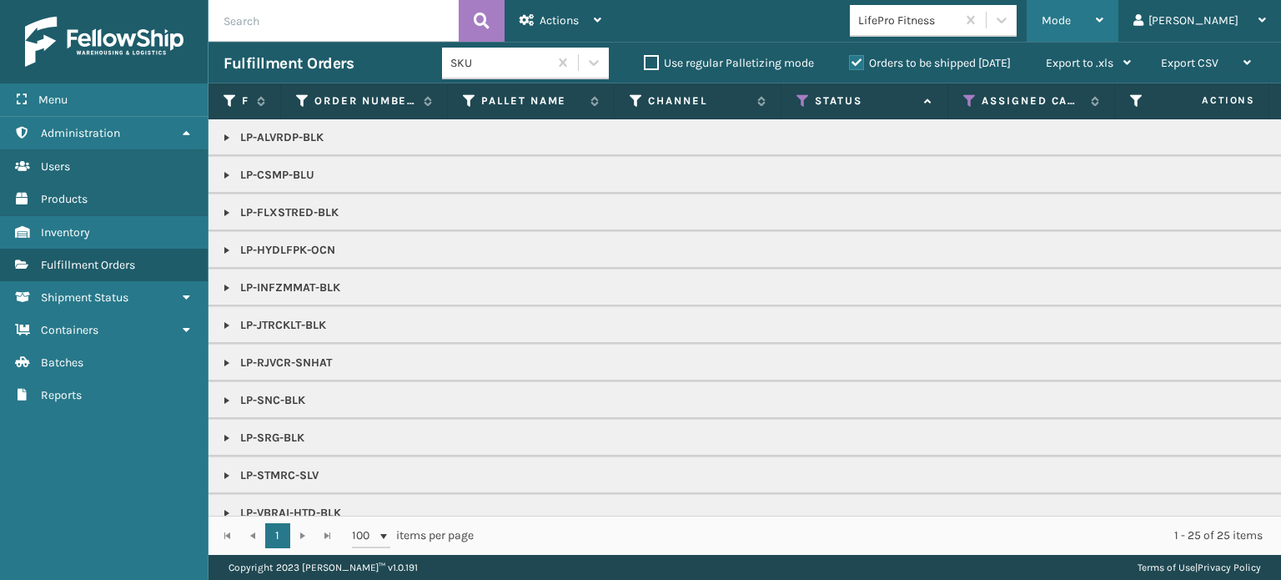
click at [1103, 30] on div "Mode" at bounding box center [1072, 21] width 62 height 42
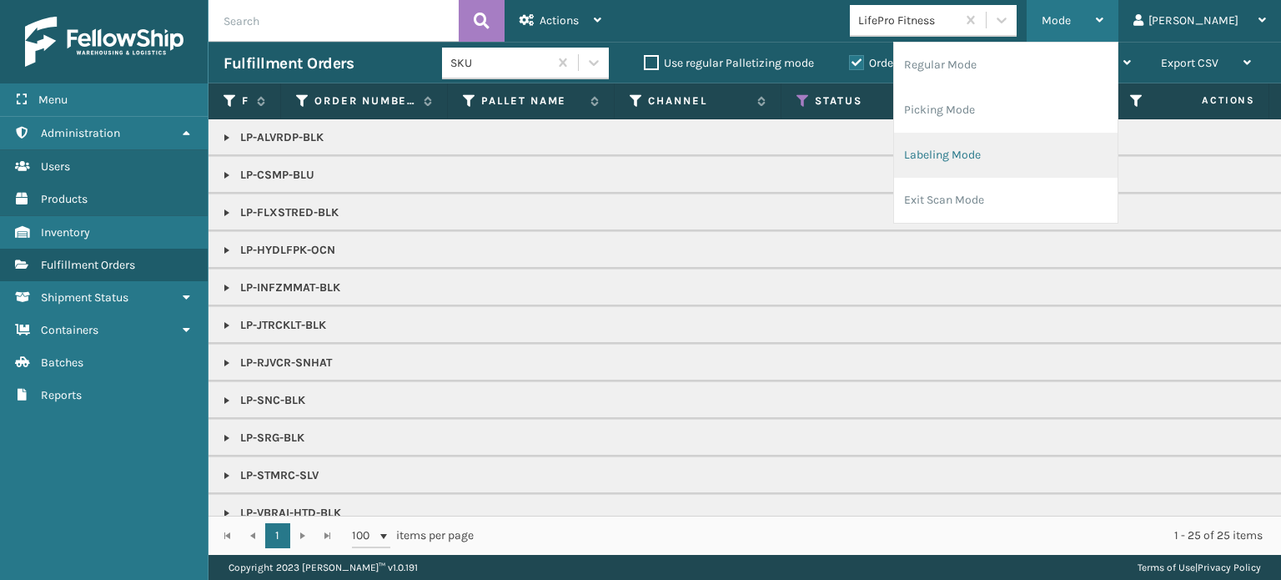
click at [1116, 138] on li "Labeling Mode" at bounding box center [1005, 155] width 223 height 45
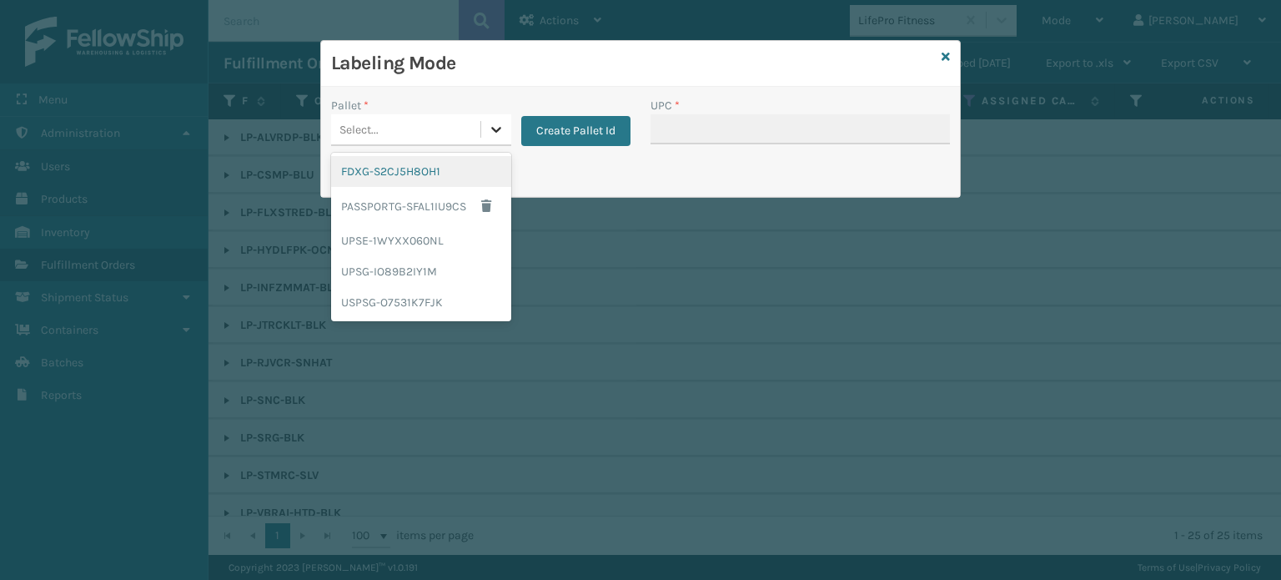
click at [494, 134] on icon at bounding box center [496, 129] width 17 height 17
click at [454, 273] on div "UPSG-IO89B2IY1M" at bounding box center [421, 271] width 180 height 31
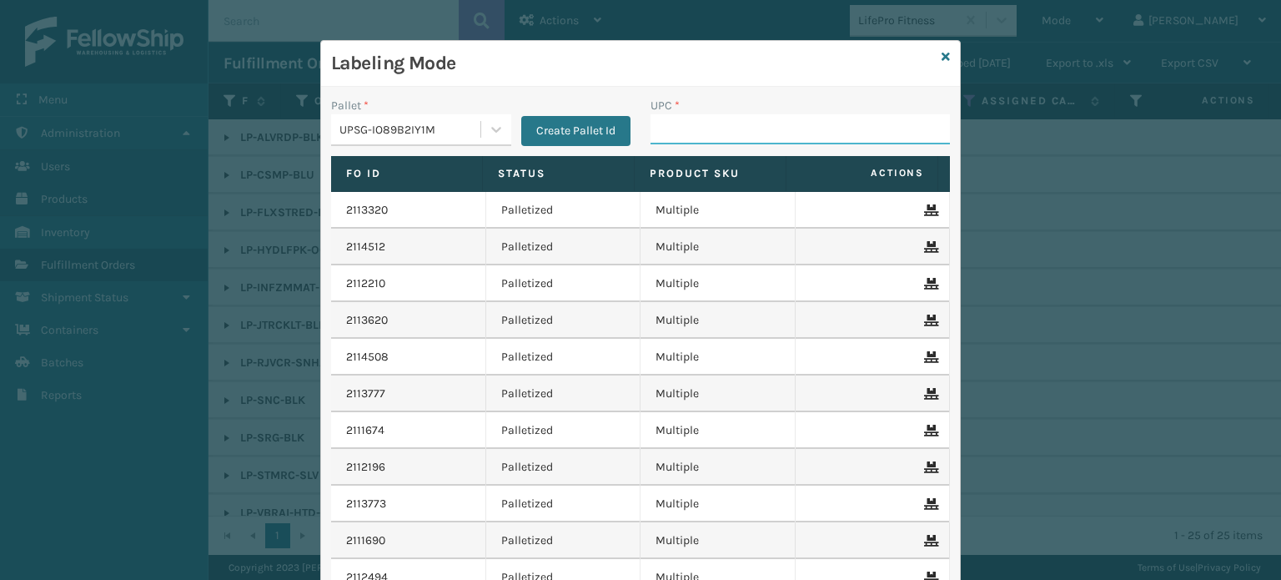
click at [681, 118] on input "UPC *" at bounding box center [799, 129] width 299 height 30
paste input "810090930824"
type input "810090930824"
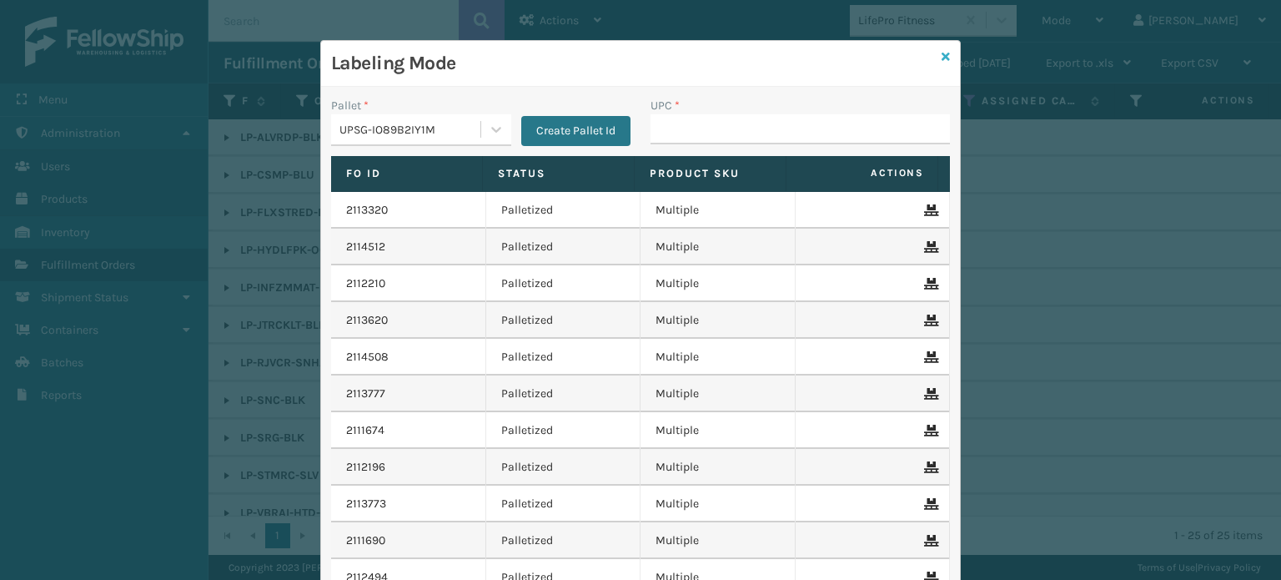
click at [941, 54] on icon at bounding box center [945, 57] width 8 height 12
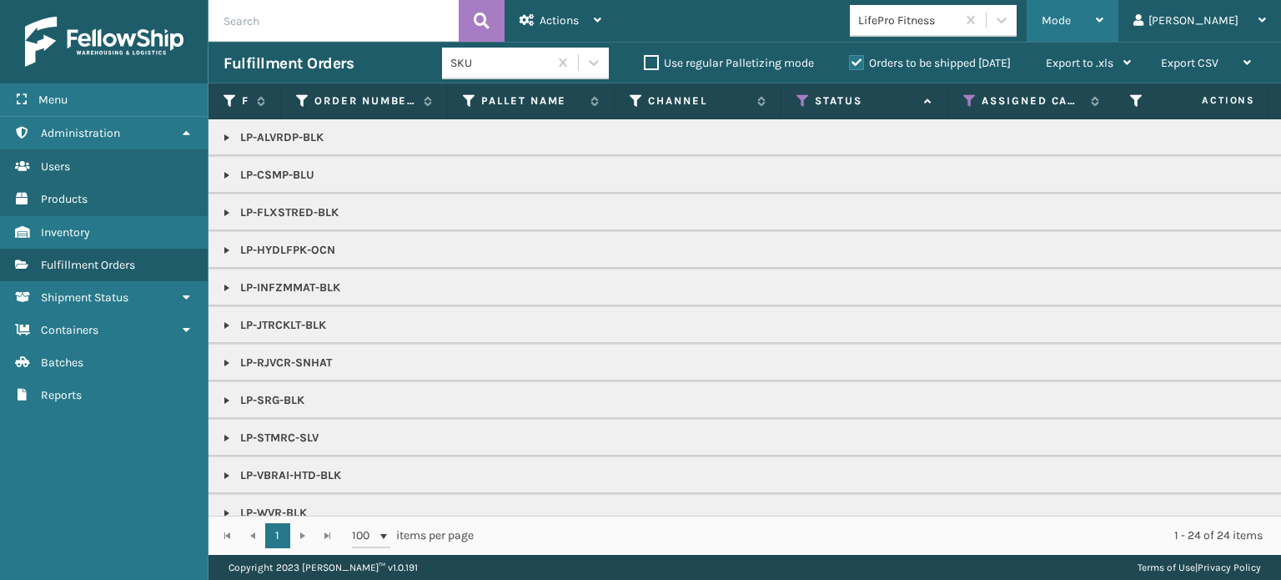
click at [1071, 26] on span "Mode" at bounding box center [1055, 20] width 29 height 14
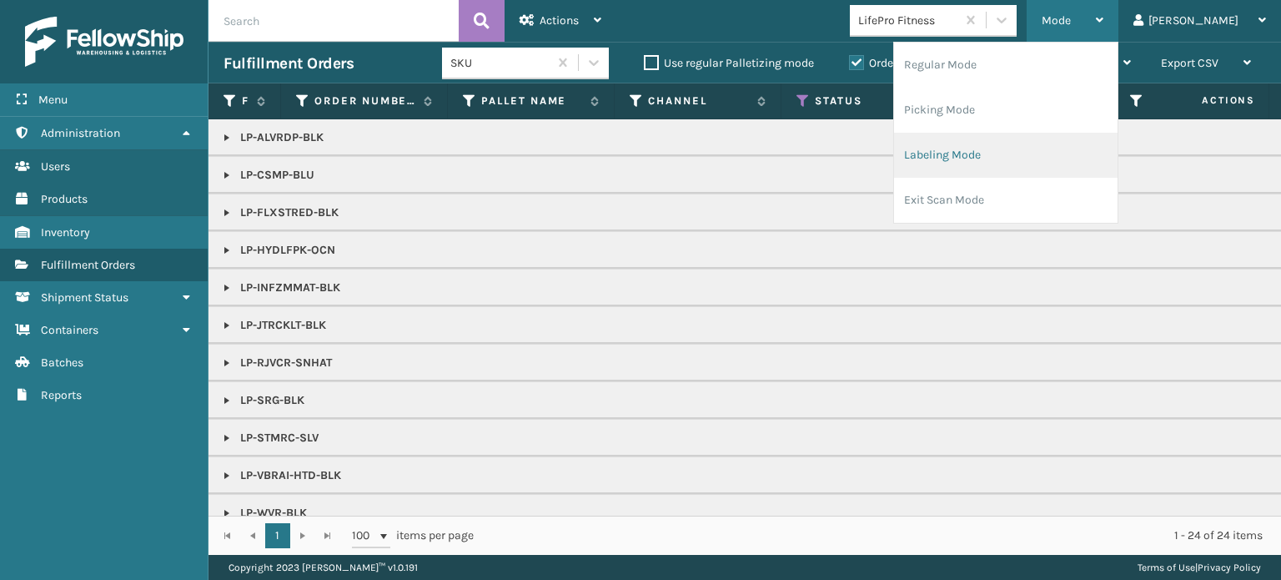
click at [1079, 161] on li "Labeling Mode" at bounding box center [1005, 155] width 223 height 45
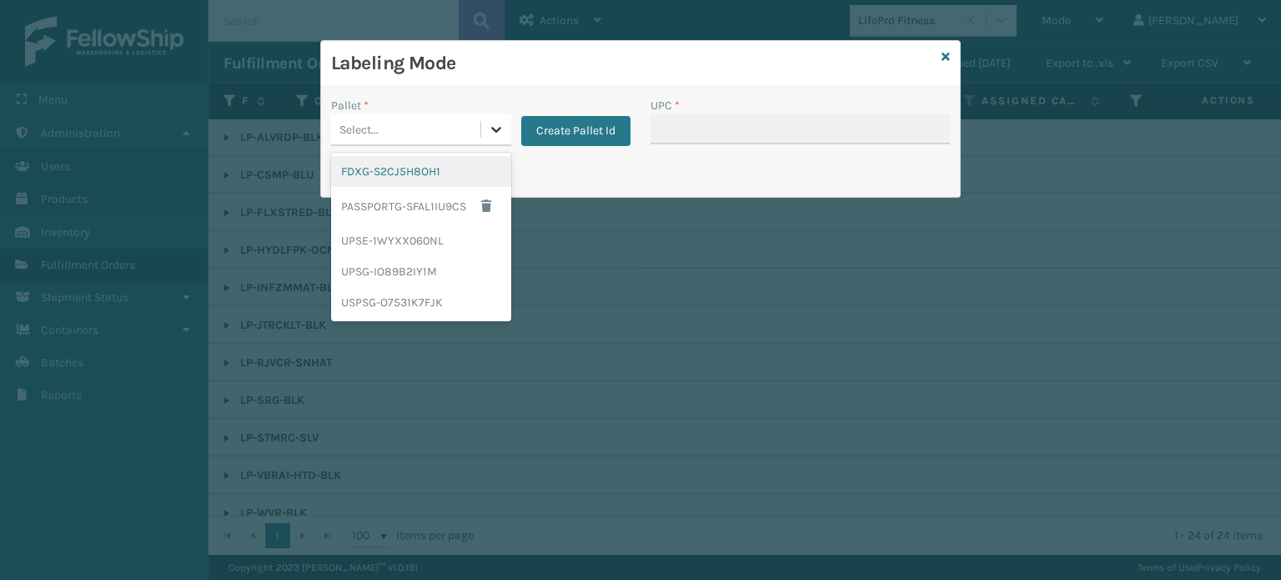
click at [497, 133] on icon at bounding box center [496, 129] width 17 height 17
click at [464, 266] on div "UPSG-IO89B2IY1M" at bounding box center [421, 271] width 180 height 31
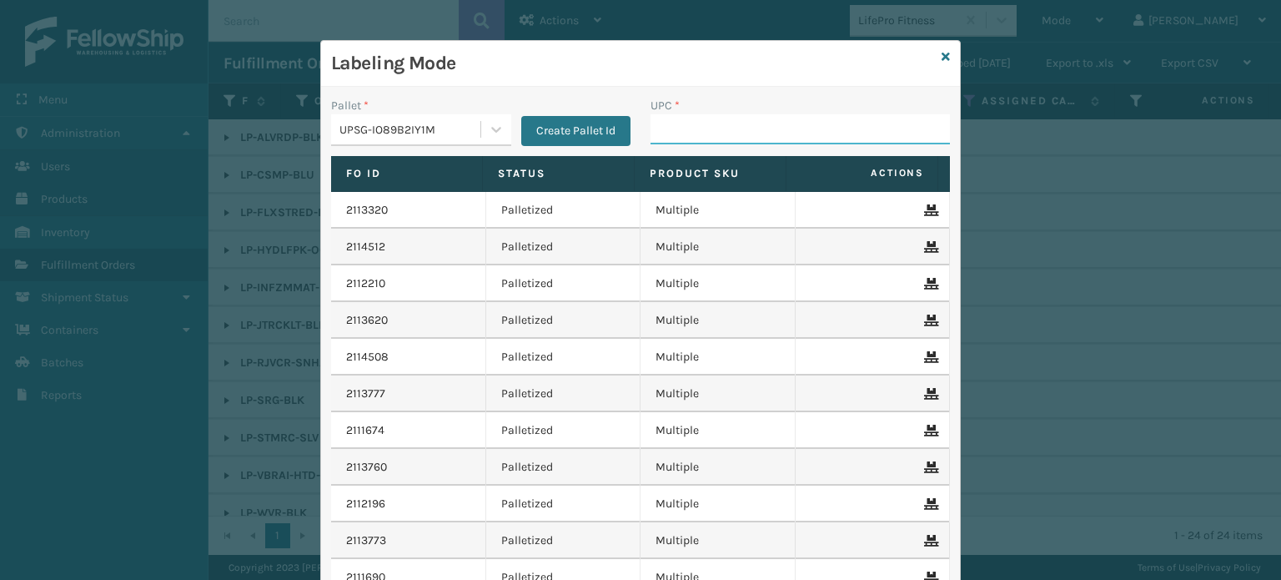
click at [657, 129] on input "UPC *" at bounding box center [799, 129] width 299 height 30
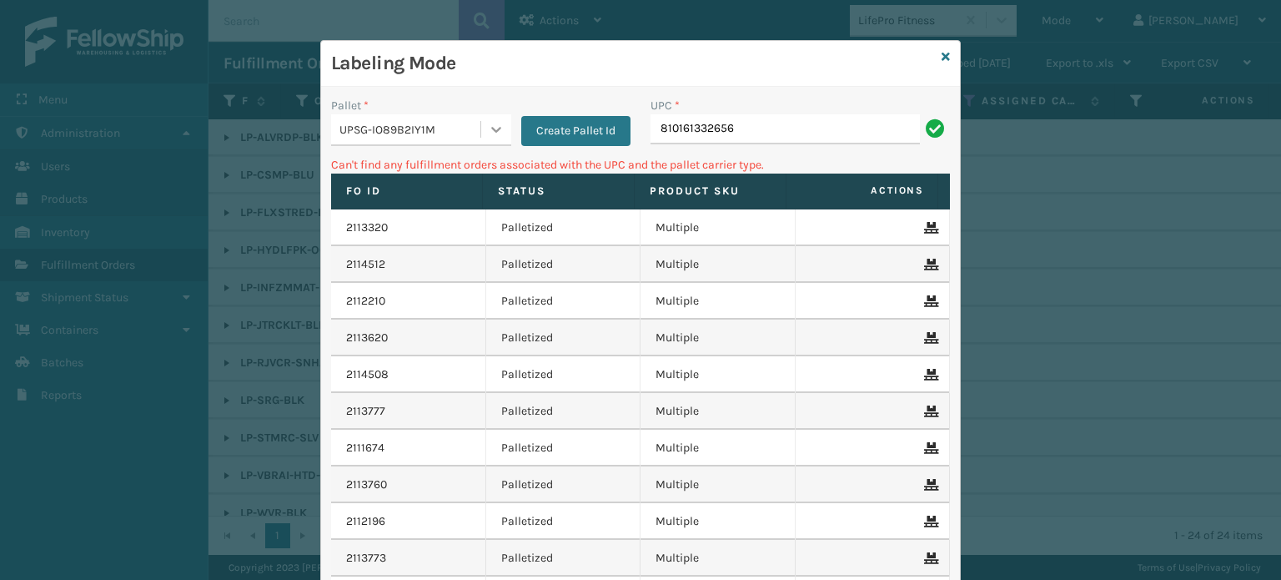
click at [490, 119] on div at bounding box center [496, 129] width 30 height 30
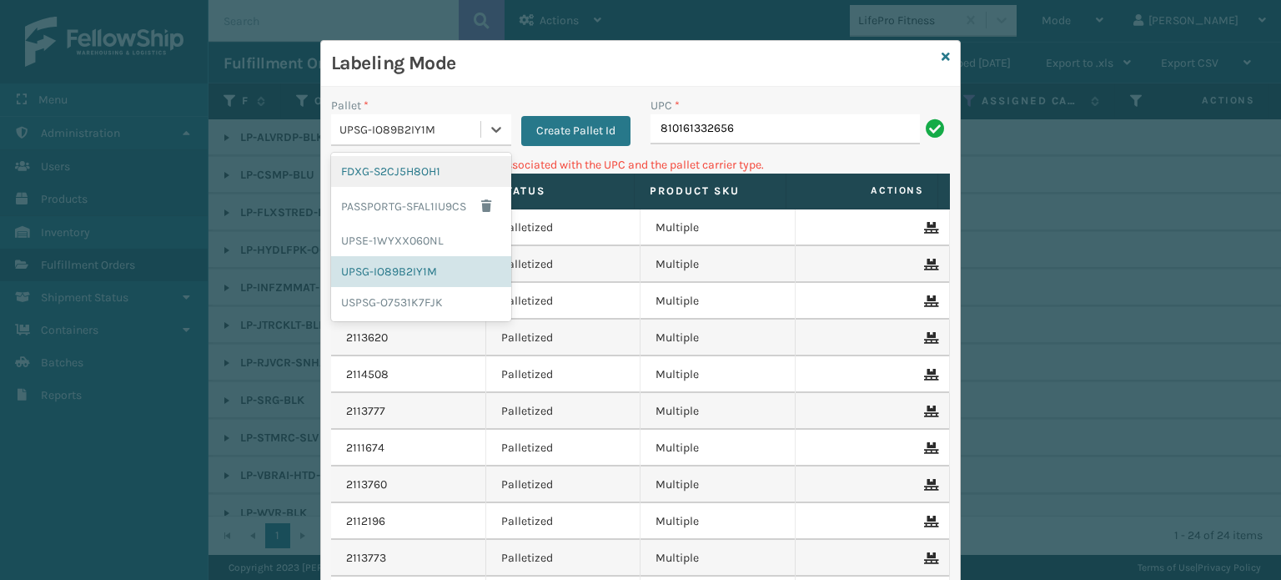
click at [469, 172] on div "FDXG-S2CJ5H8OH1" at bounding box center [421, 171] width 180 height 31
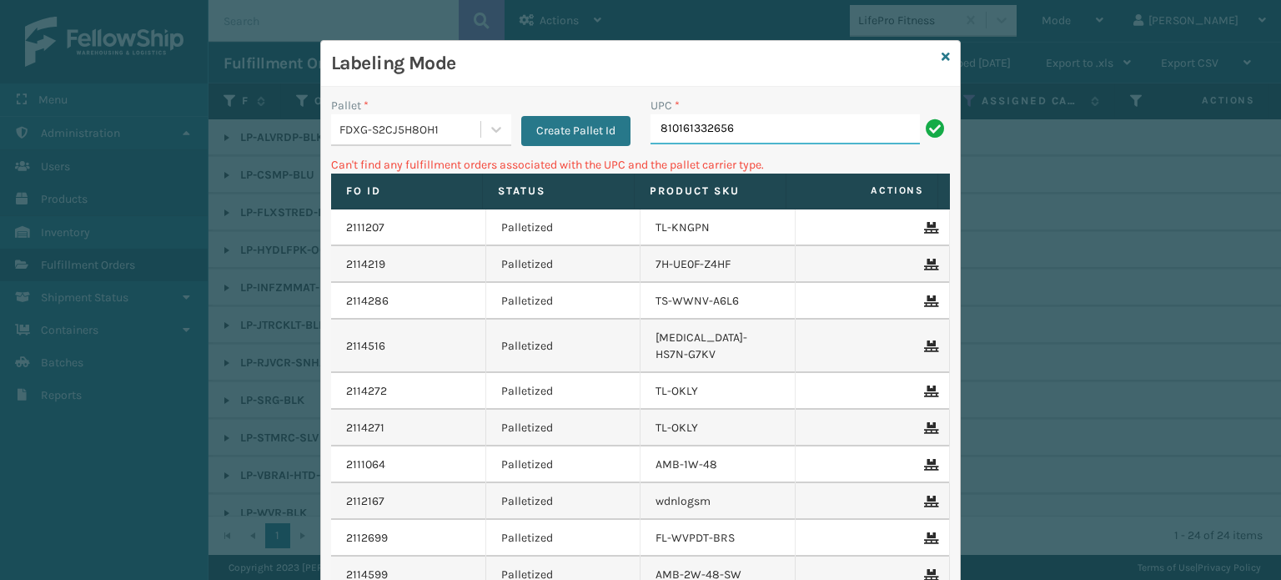
click at [771, 131] on input "810161332656" at bounding box center [784, 129] width 269 height 30
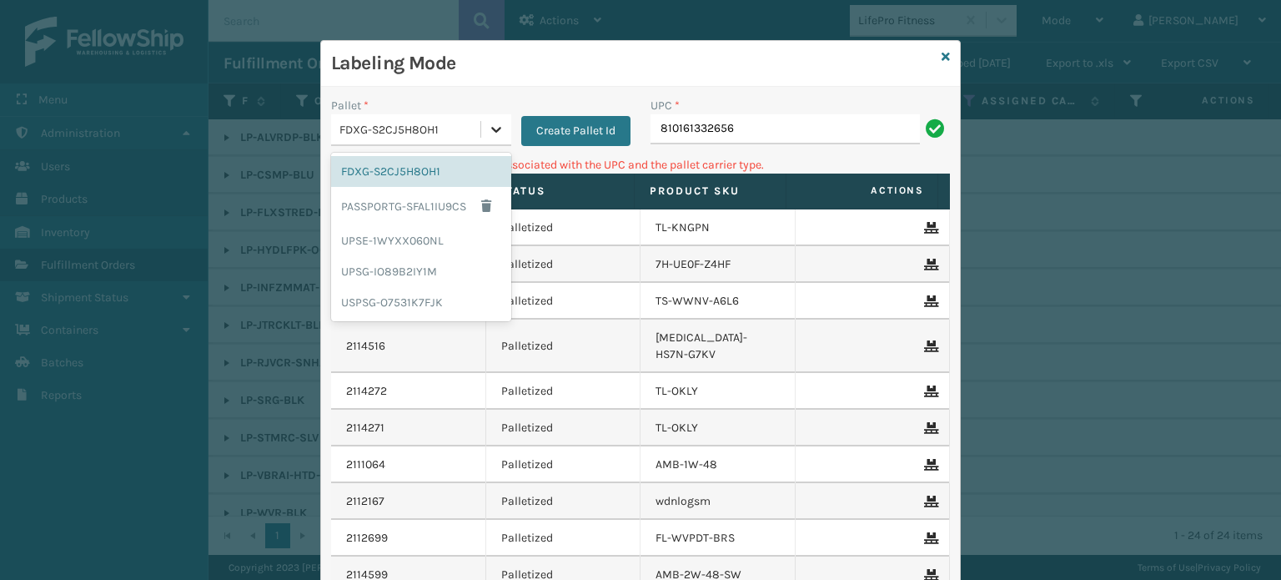
click at [503, 128] on div at bounding box center [496, 129] width 30 height 30
click at [449, 270] on div "UPSG-IO89B2IY1M" at bounding box center [421, 271] width 180 height 31
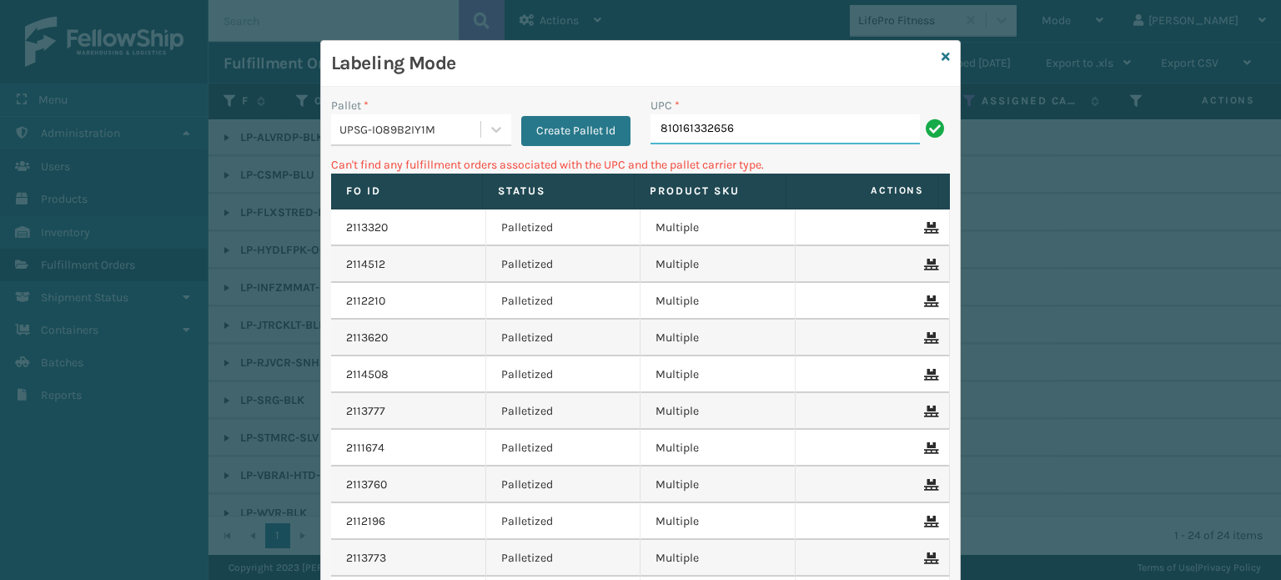
click at [785, 134] on input "810161332656" at bounding box center [784, 129] width 269 height 30
type input "8"
type input "LP-STMRC-SLV"
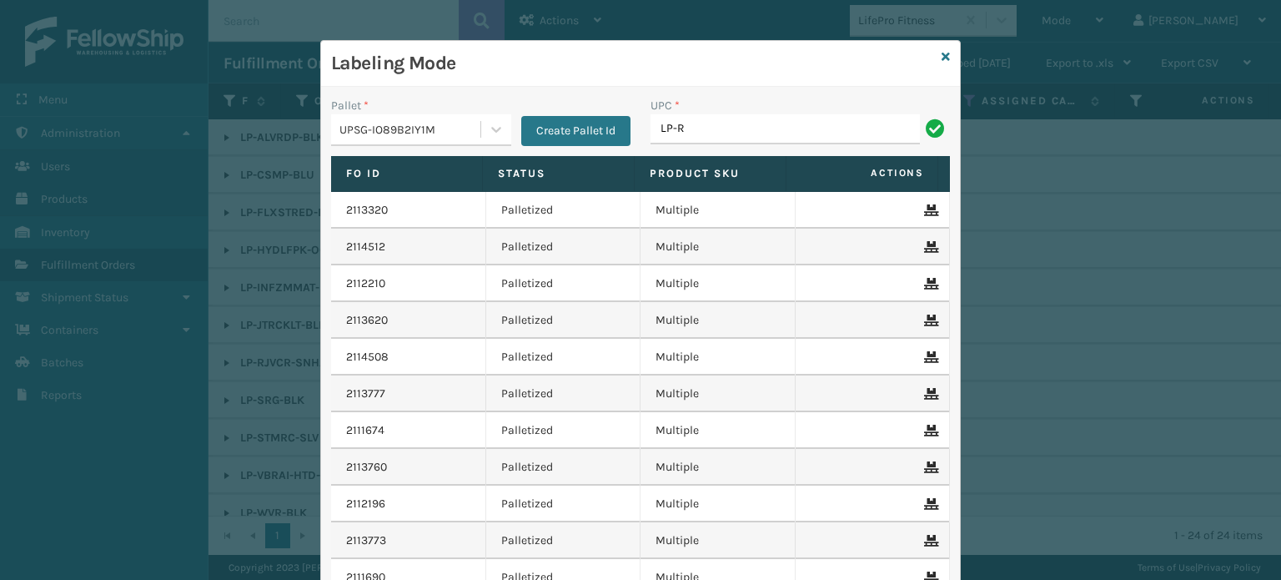
type input "LP-RMXPLS-BLU"
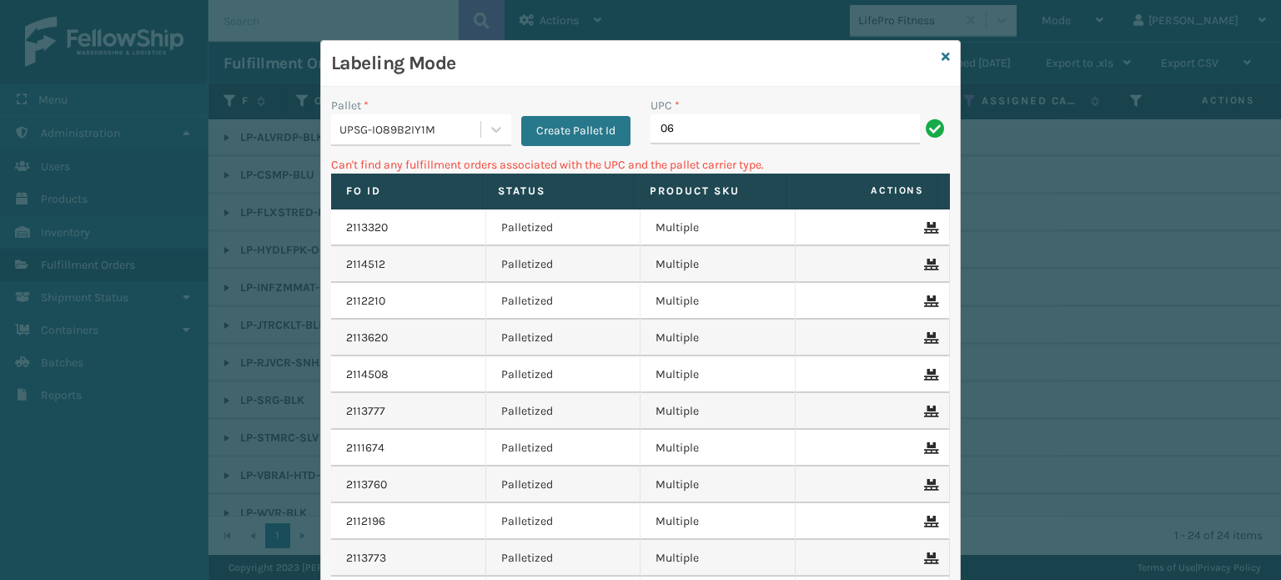
type input "0"
type input "LP-HVT-BLK"
type input "8"
type input "LP-RMXPLS-BLU"
click at [942, 57] on icon at bounding box center [945, 57] width 8 height 12
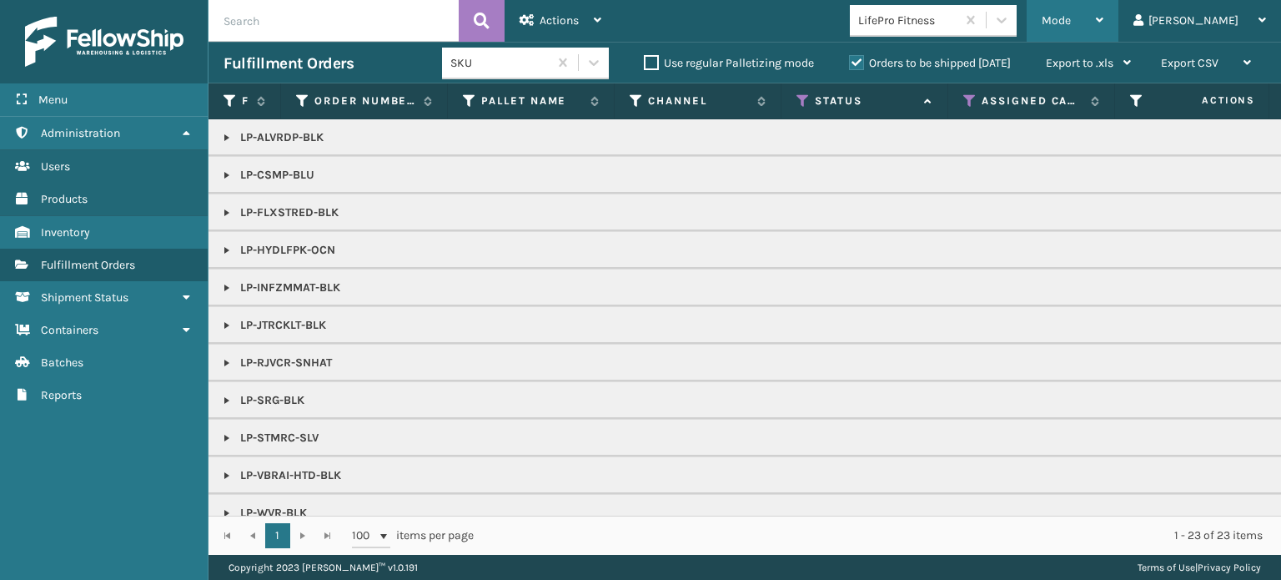
click at [1100, 13] on div "Mode Regular Mode Picking Mode Labeling Mode Exit Scan Mode" at bounding box center [1072, 21] width 92 height 42
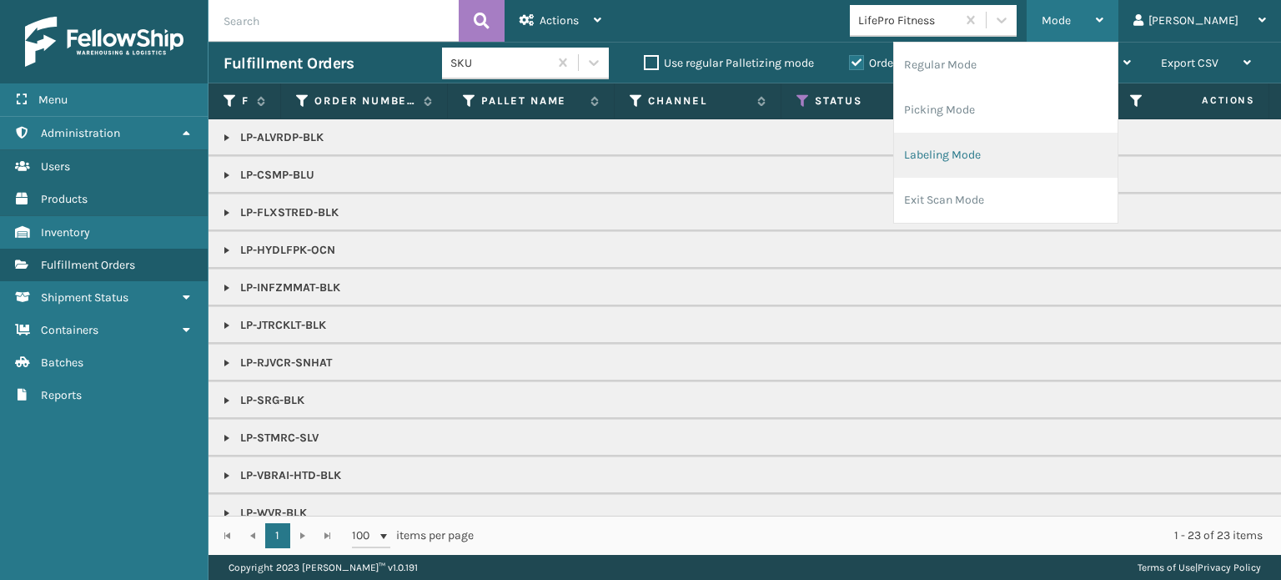
click at [1066, 153] on li "Labeling Mode" at bounding box center [1005, 155] width 223 height 45
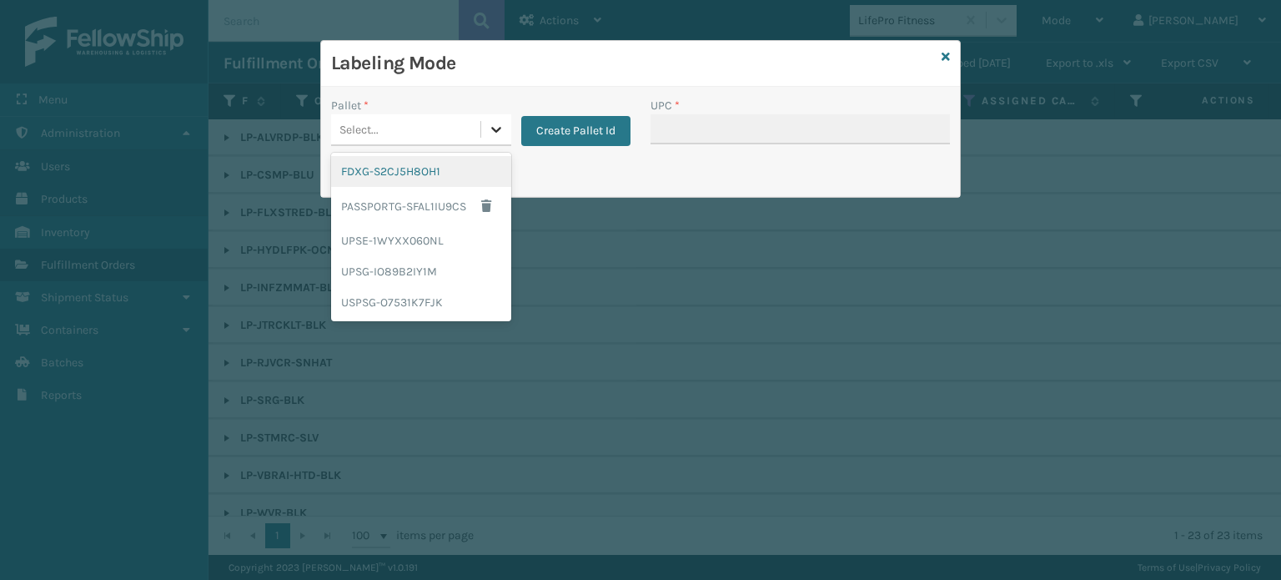
click at [497, 118] on div at bounding box center [496, 129] width 30 height 30
click at [443, 275] on div "UPSG-IO89B2IY1M" at bounding box center [421, 271] width 180 height 31
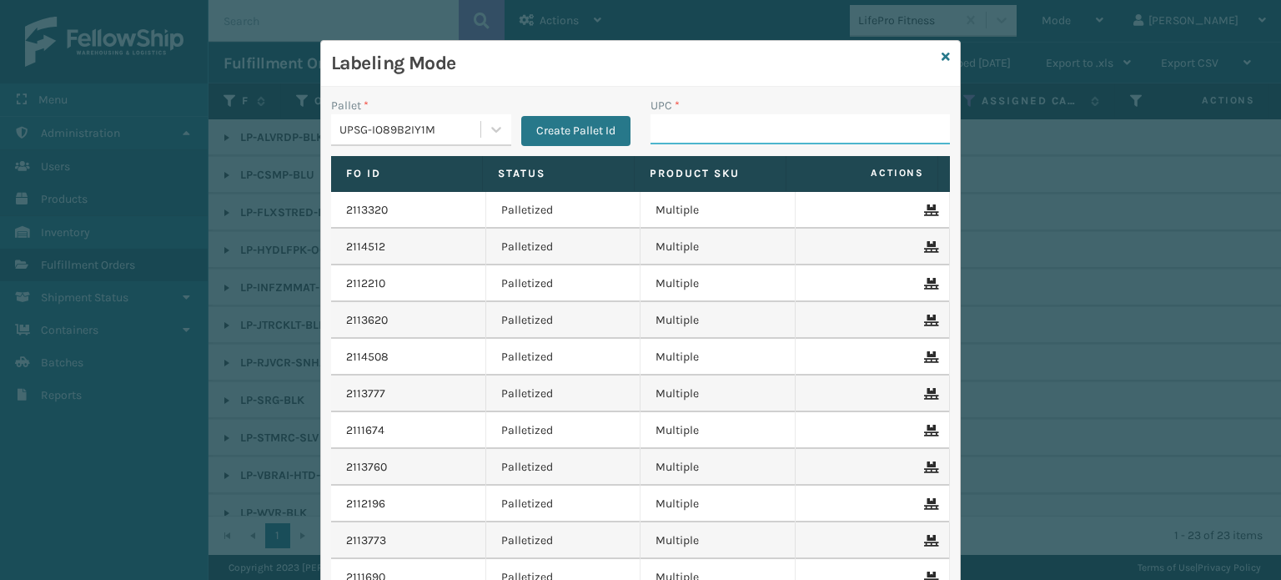
click at [673, 114] on input "UPC *" at bounding box center [799, 129] width 299 height 30
type input "LP-HYDLFPK-OCN"
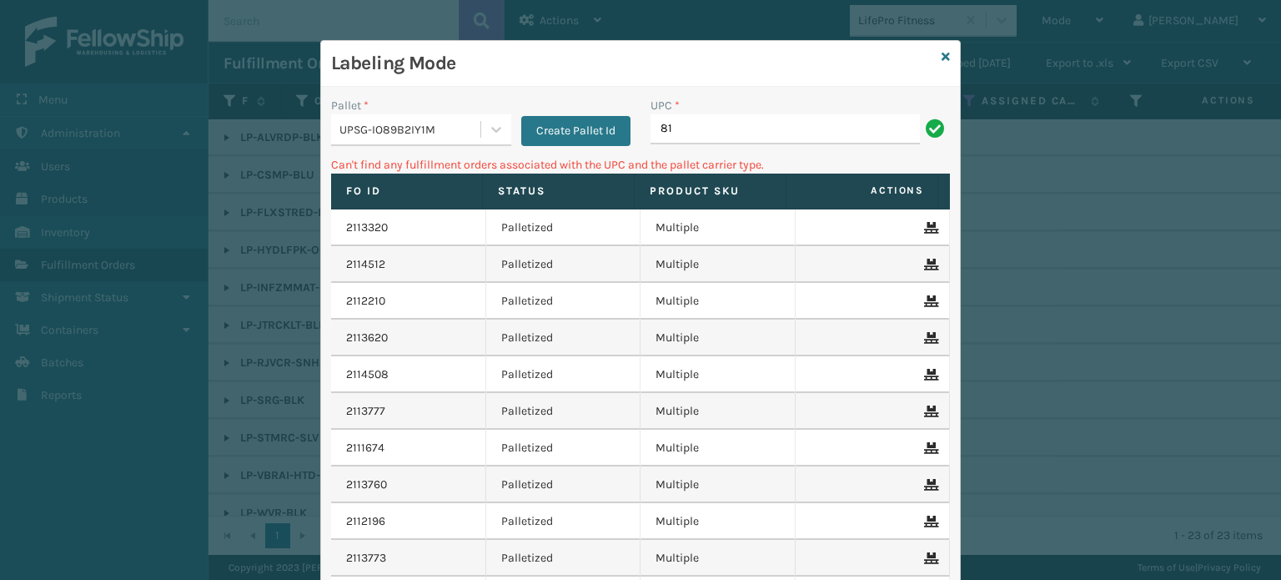
type input "8"
type input "L"
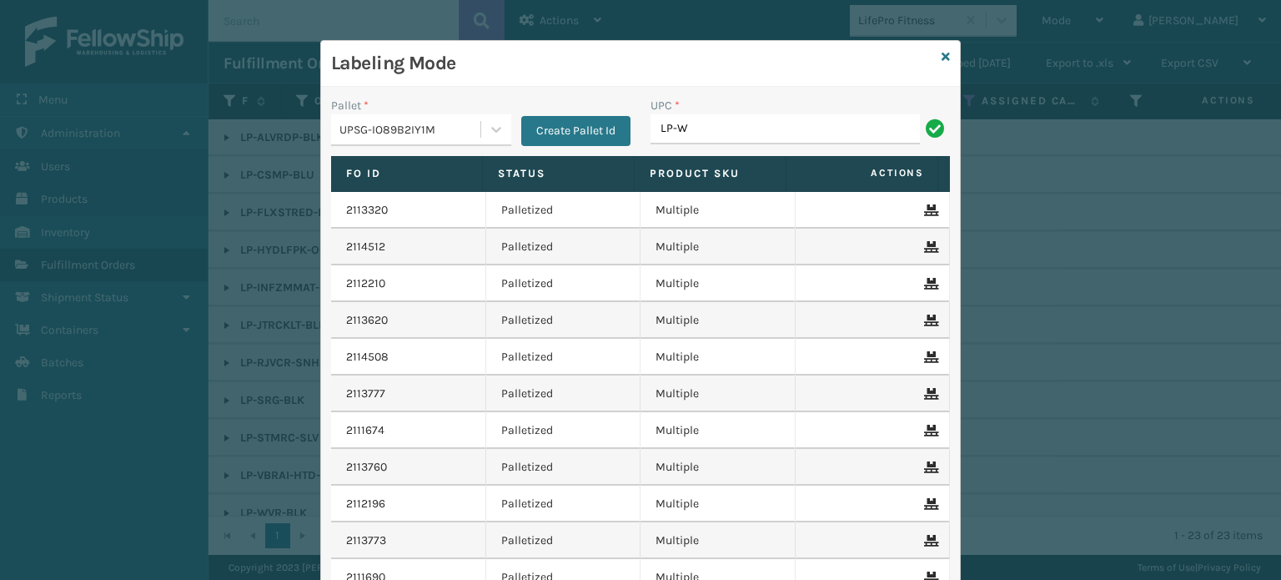
type input "LP-WVR-RED"
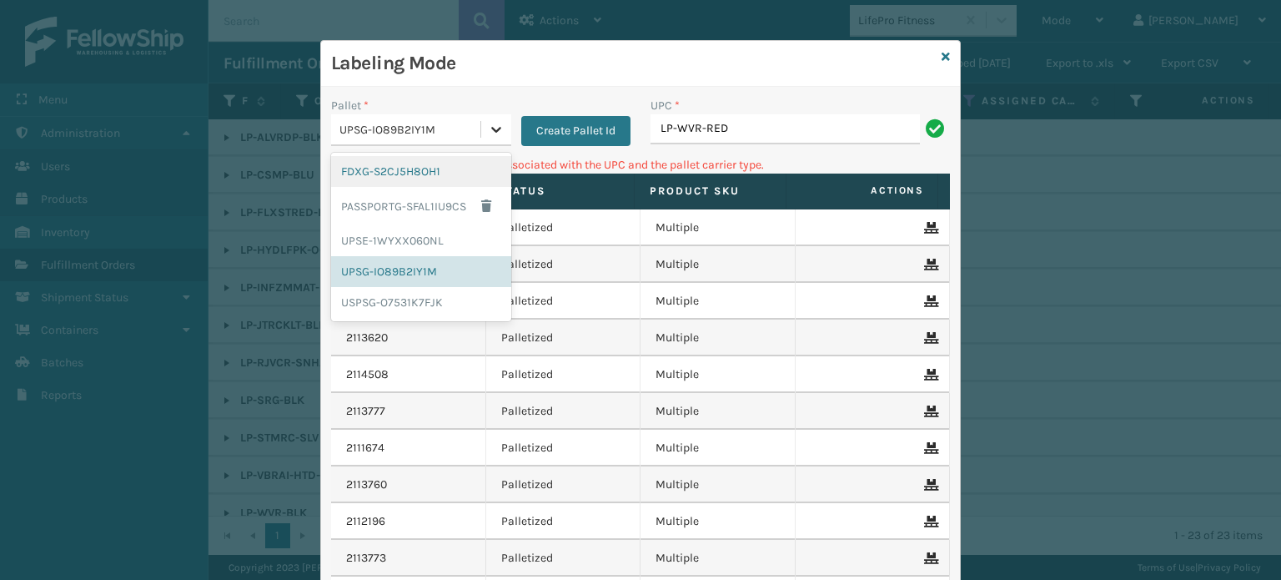
click at [501, 132] on div at bounding box center [496, 129] width 30 height 30
click at [444, 235] on div "UPSE-1WYXX060NL" at bounding box center [421, 240] width 180 height 31
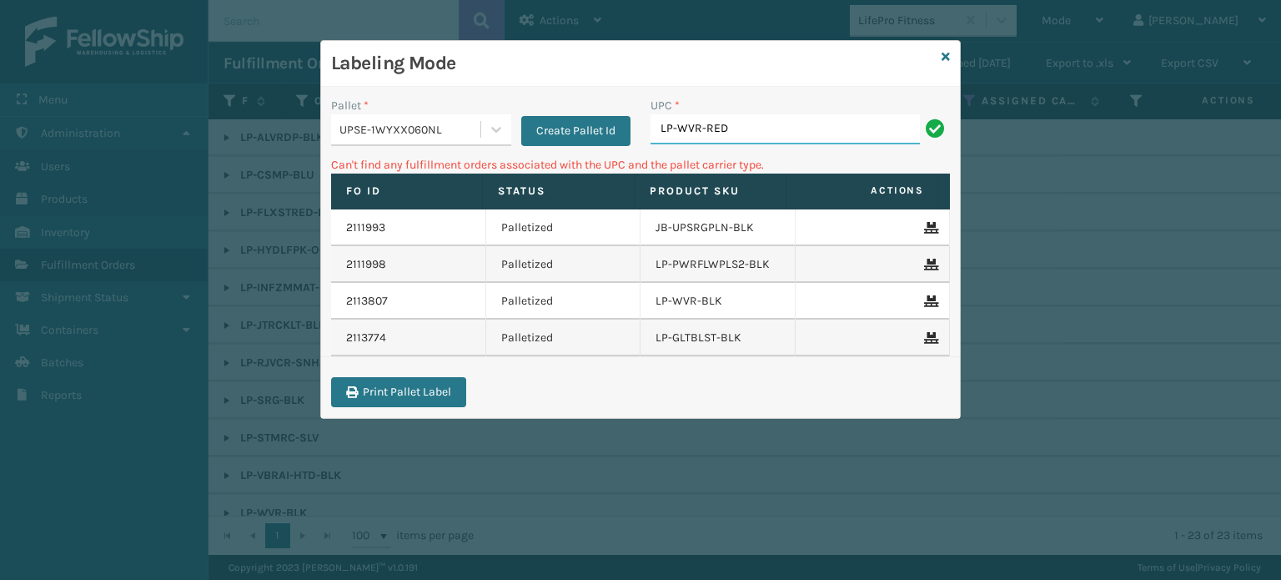
click at [774, 141] on input "LP-WVR-RED" at bounding box center [784, 129] width 269 height 30
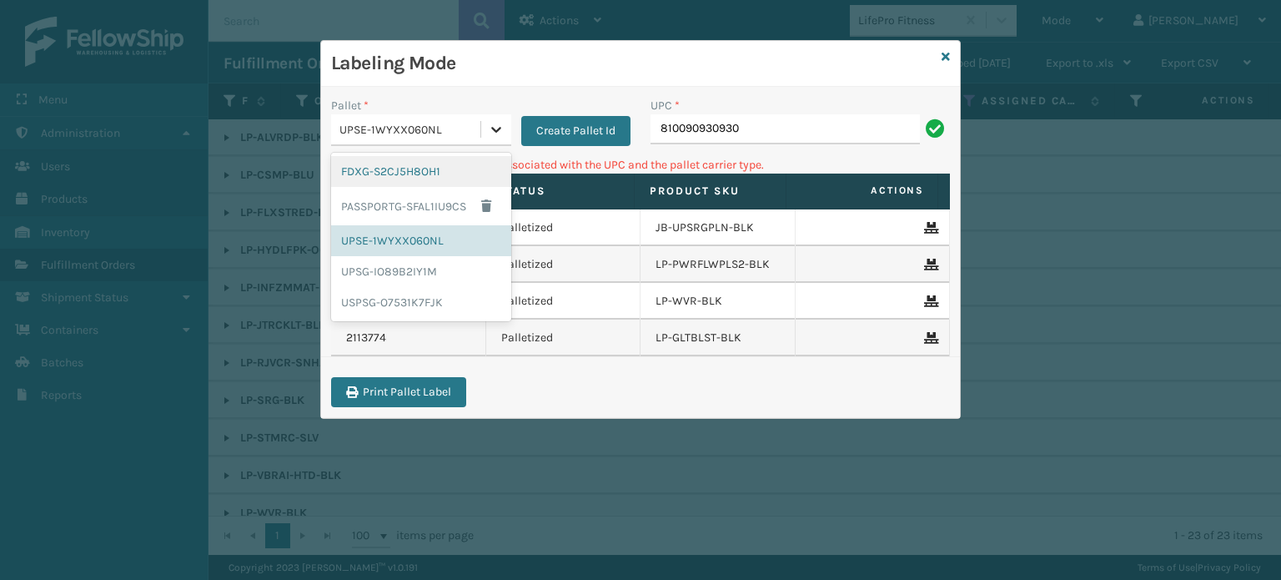
click at [503, 119] on div at bounding box center [496, 129] width 30 height 30
click at [444, 271] on div "UPSG-IO89B2IY1M" at bounding box center [421, 271] width 180 height 31
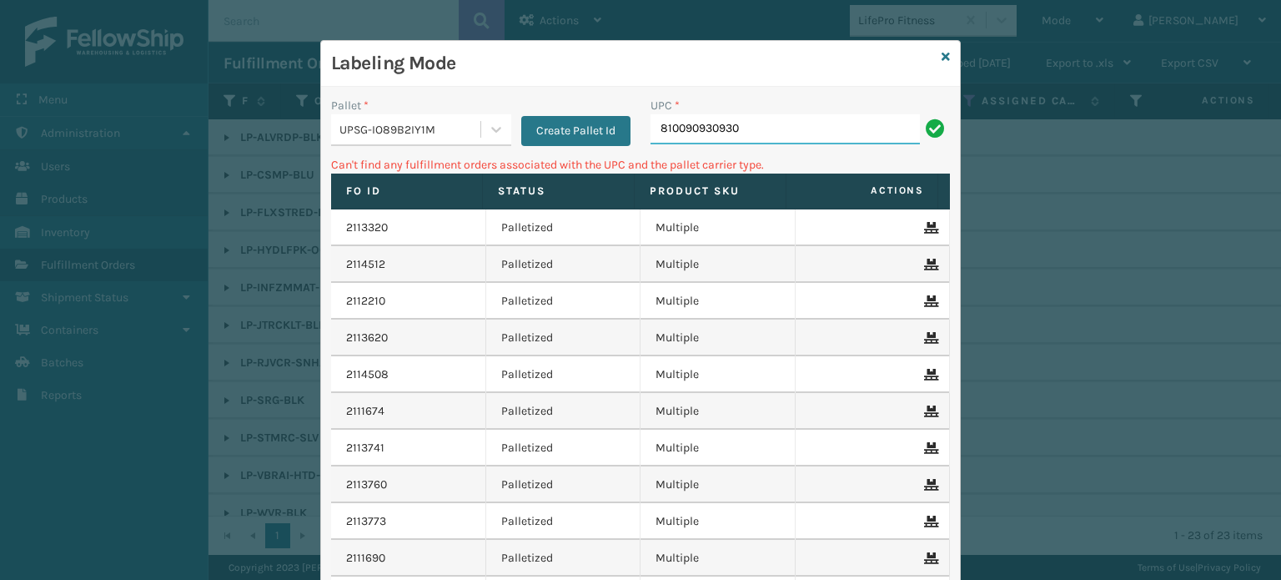
click at [783, 133] on input "810090930930" at bounding box center [784, 129] width 269 height 30
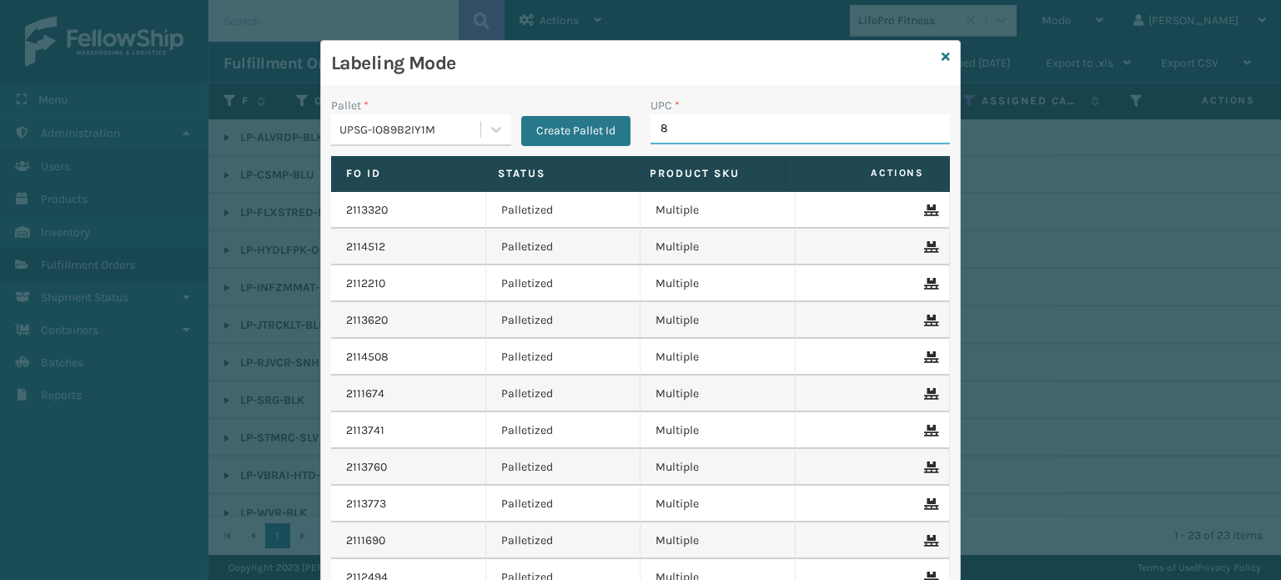
type input "81"
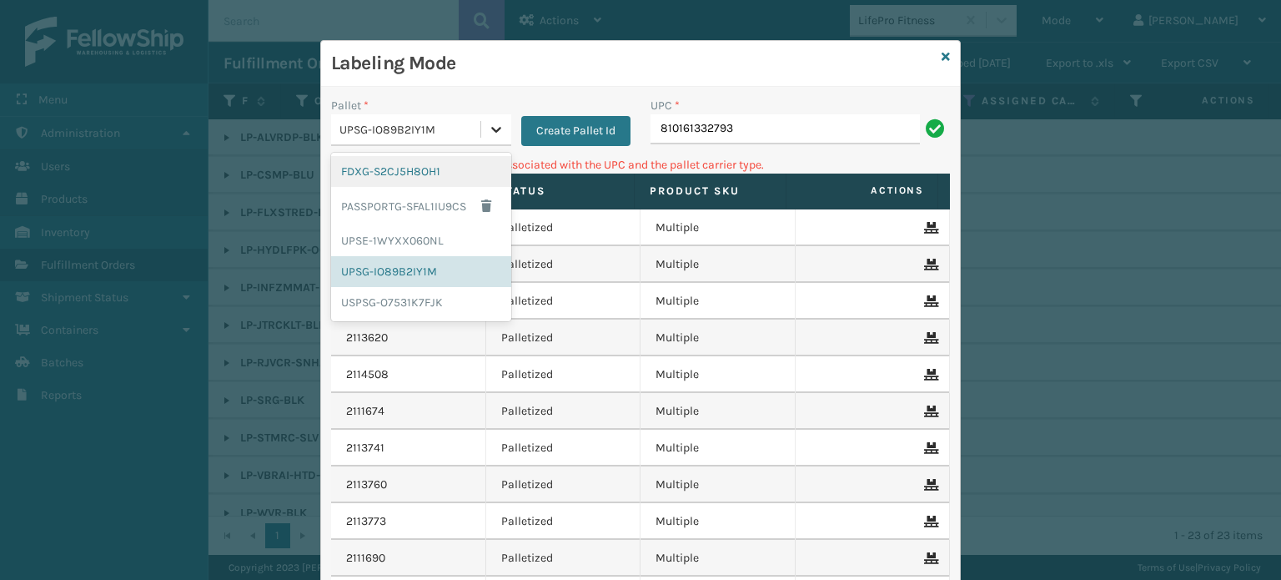
click at [499, 134] on div at bounding box center [496, 129] width 30 height 30
click at [454, 238] on div "UPSE-1WYXX060NL" at bounding box center [421, 240] width 180 height 31
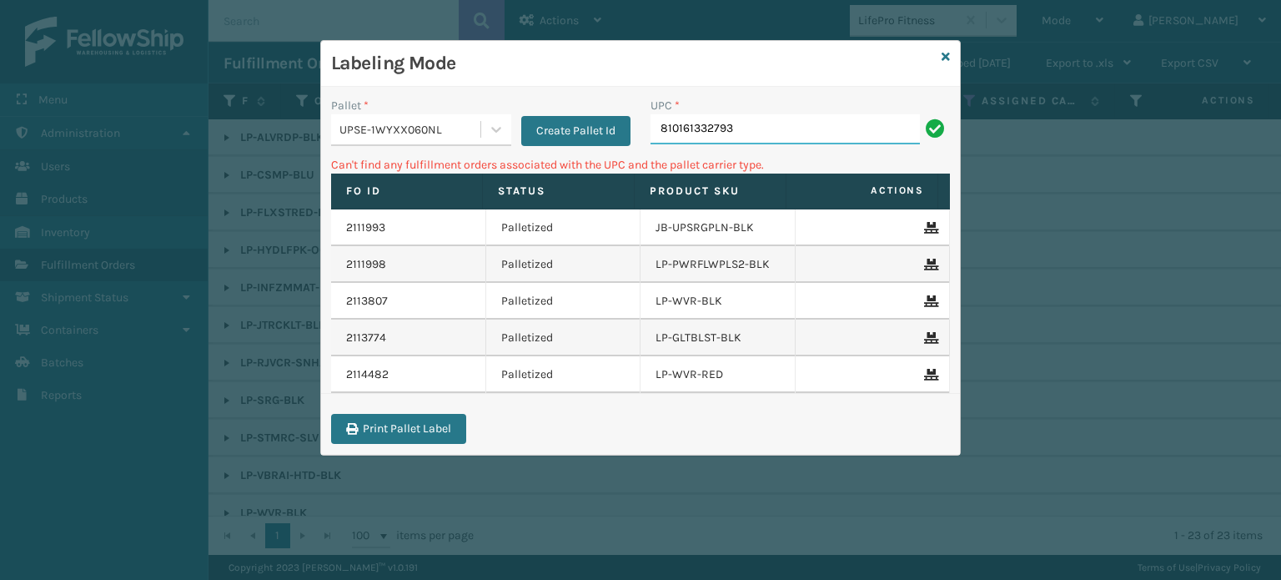
click at [799, 137] on input "810161332793" at bounding box center [784, 129] width 269 height 30
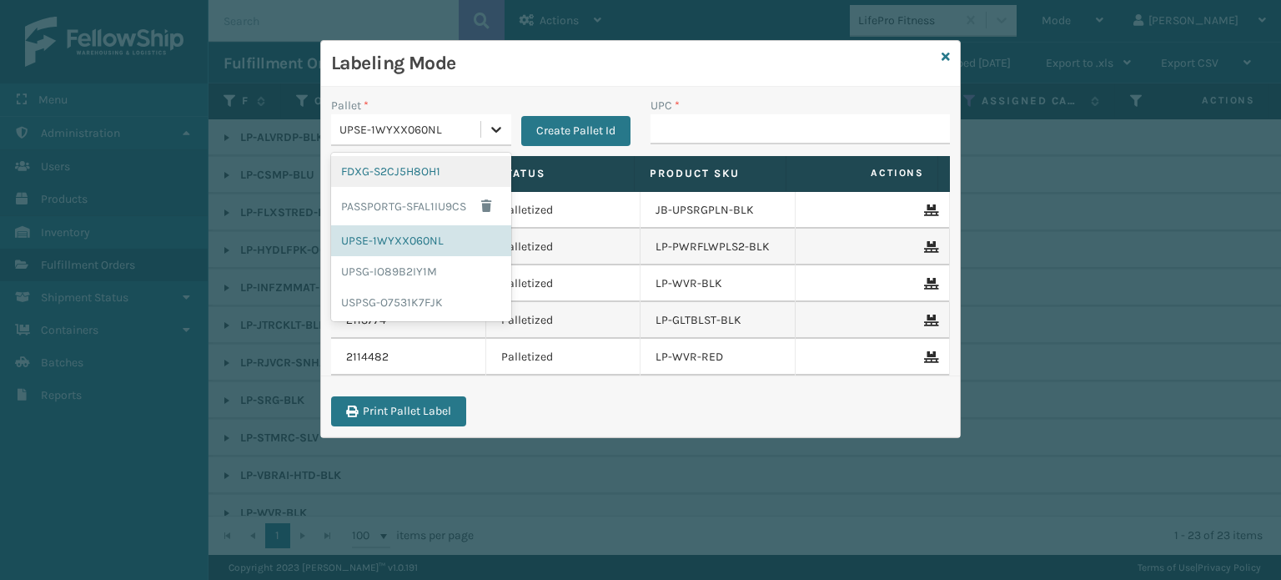
click at [488, 131] on icon at bounding box center [496, 129] width 17 height 17
click at [408, 279] on div "UPSG-IO89B2IY1M" at bounding box center [421, 271] width 180 height 31
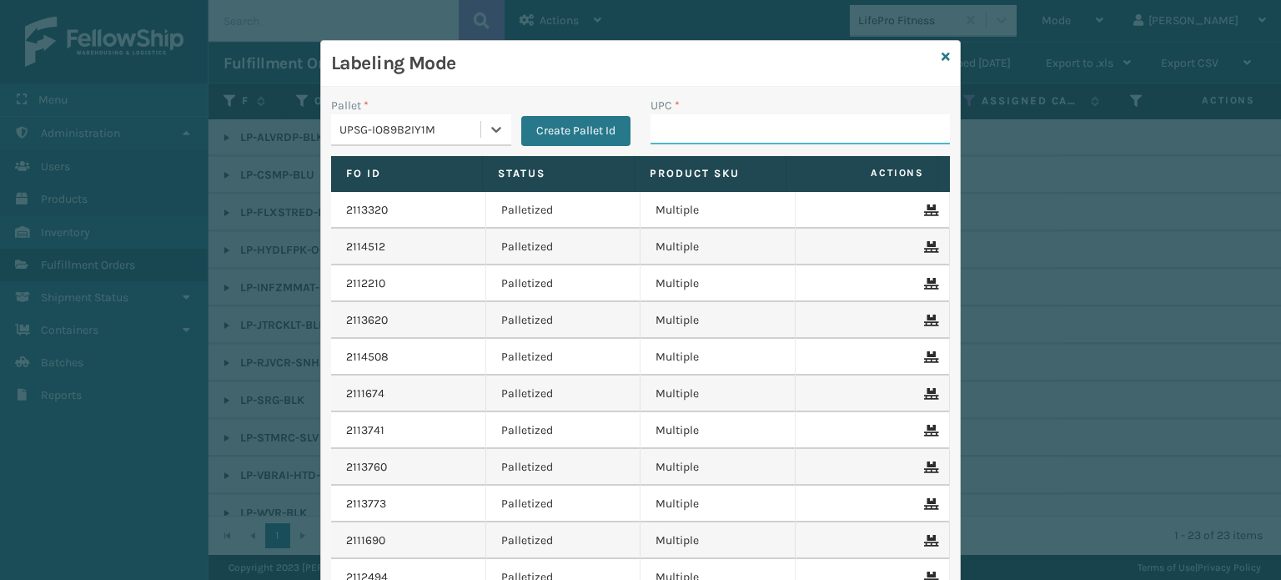
click at [720, 122] on input "UPC *" at bounding box center [799, 129] width 299 height 30
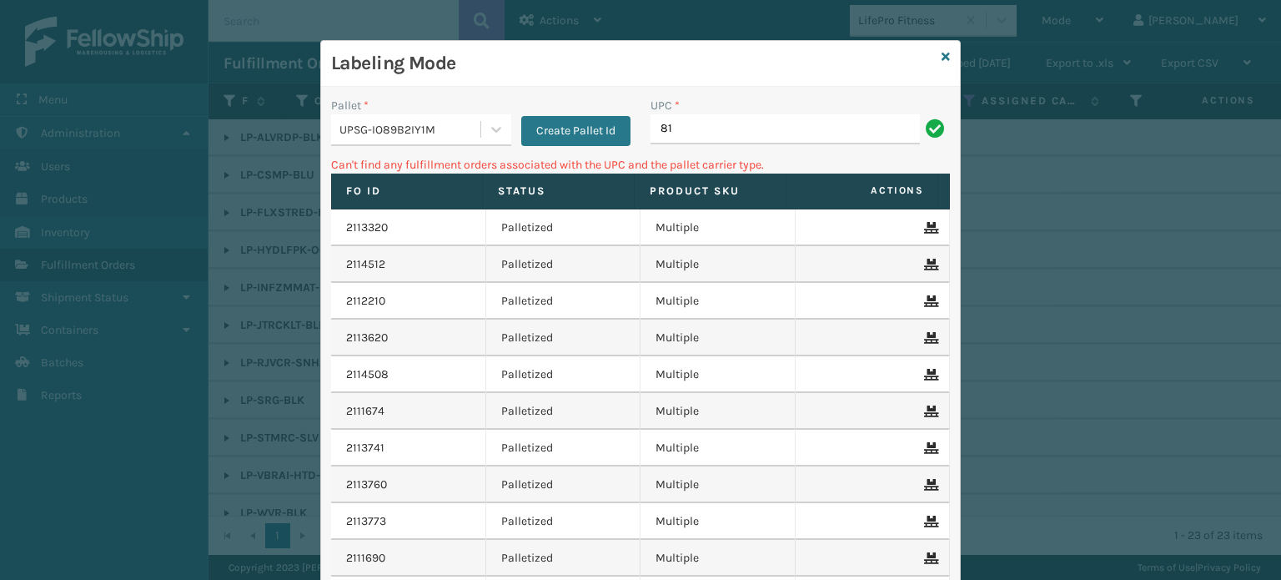
type input "8"
type input "LP-INFZMMAT-BLK"
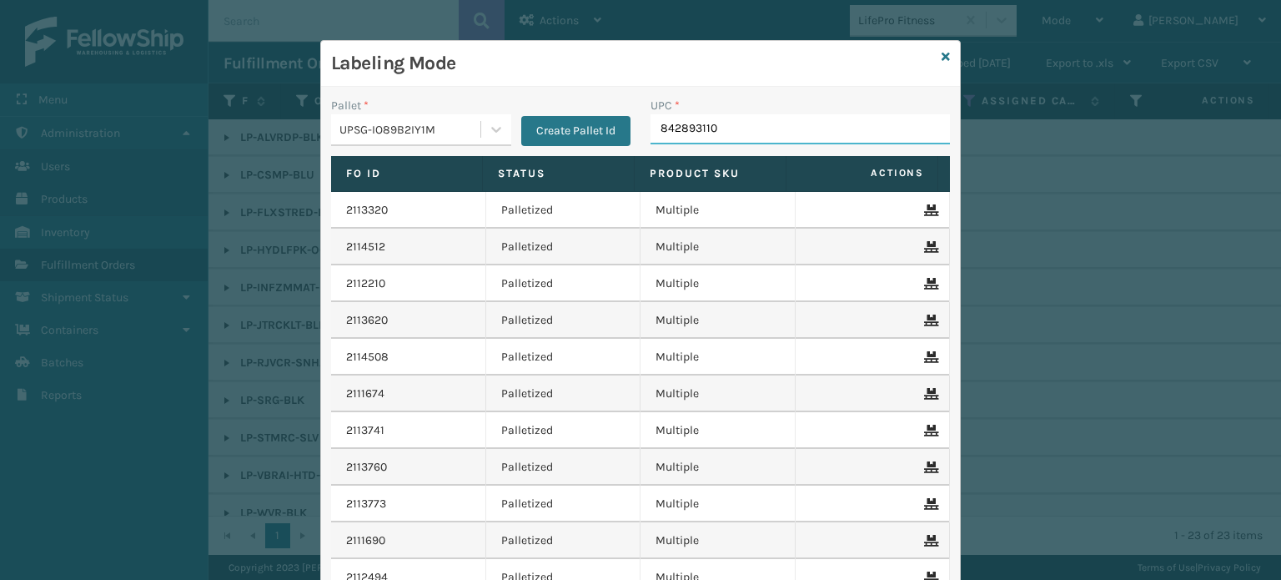
type input "8428931104"
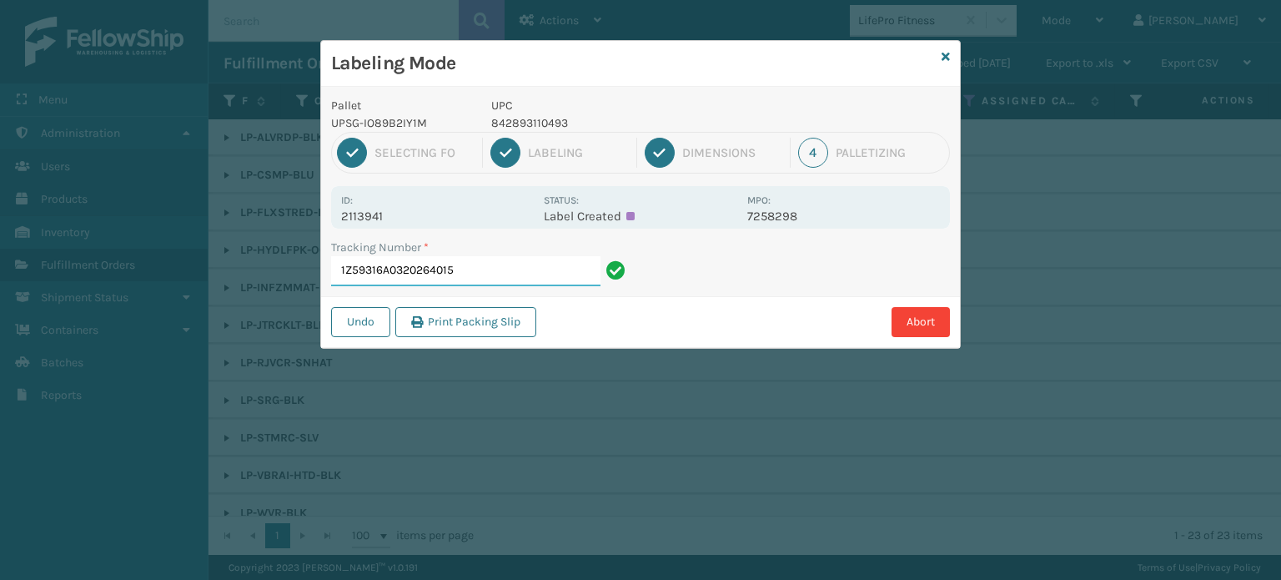
type input "1Z59316A0320264015"
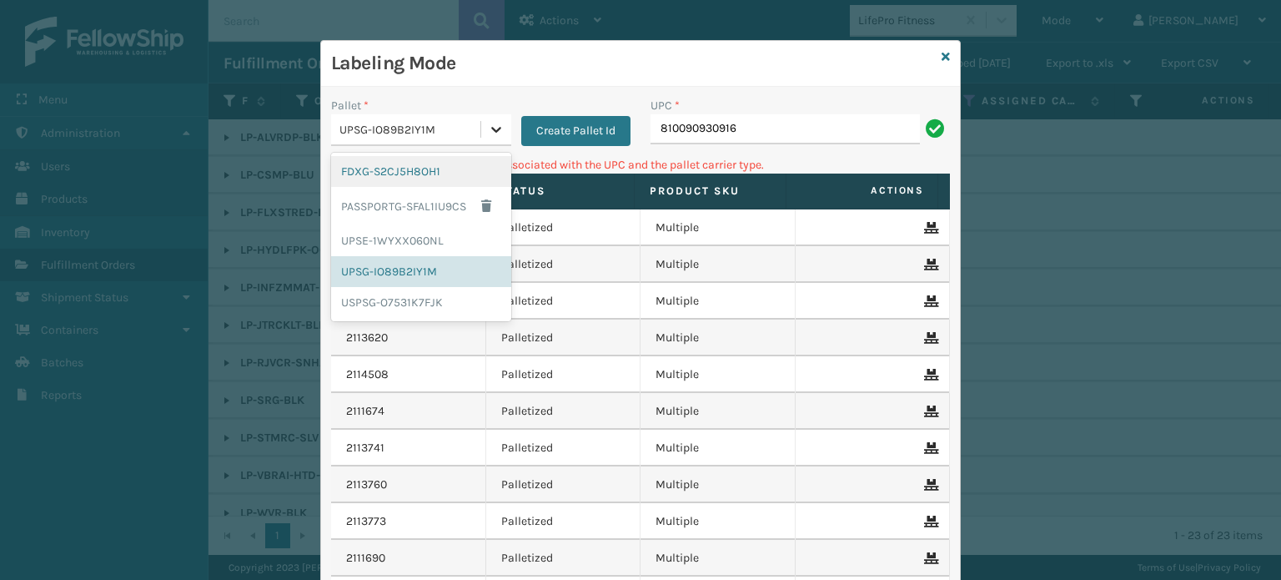
click at [497, 131] on div at bounding box center [496, 129] width 30 height 30
click at [450, 235] on div "UPSE-1WYXX060NL" at bounding box center [421, 240] width 180 height 31
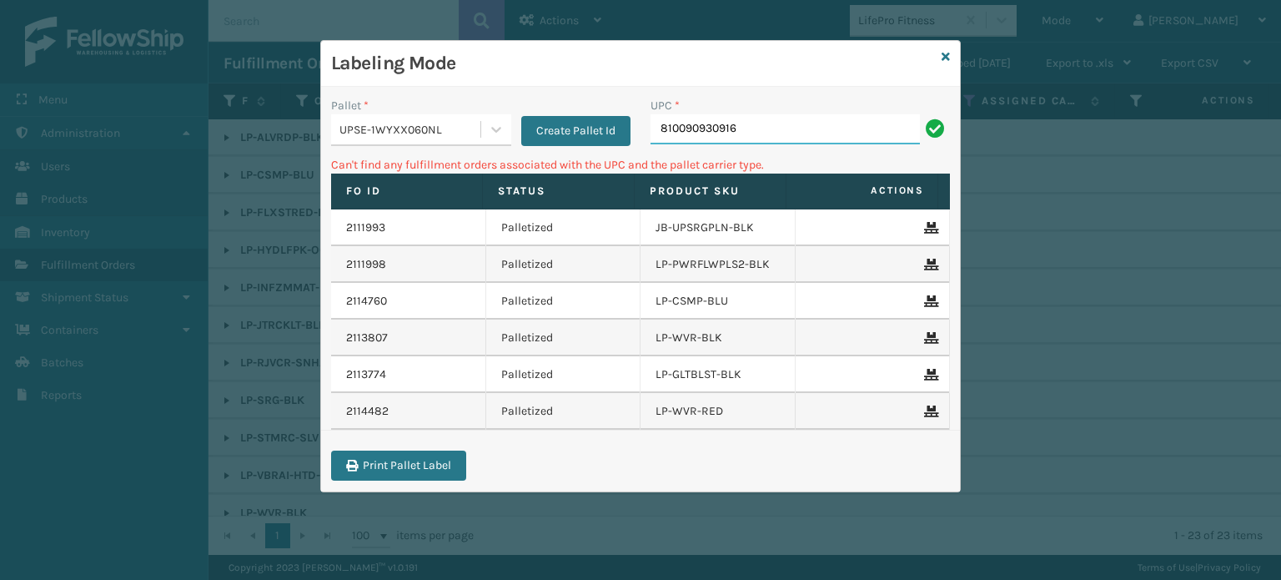
click at [810, 119] on input "810090930916" at bounding box center [784, 129] width 269 height 30
click at [940, 55] on div "Labeling Mode" at bounding box center [640, 64] width 639 height 46
click at [941, 55] on div "Labeling Mode" at bounding box center [640, 64] width 639 height 46
click at [948, 54] on icon at bounding box center [945, 57] width 8 height 12
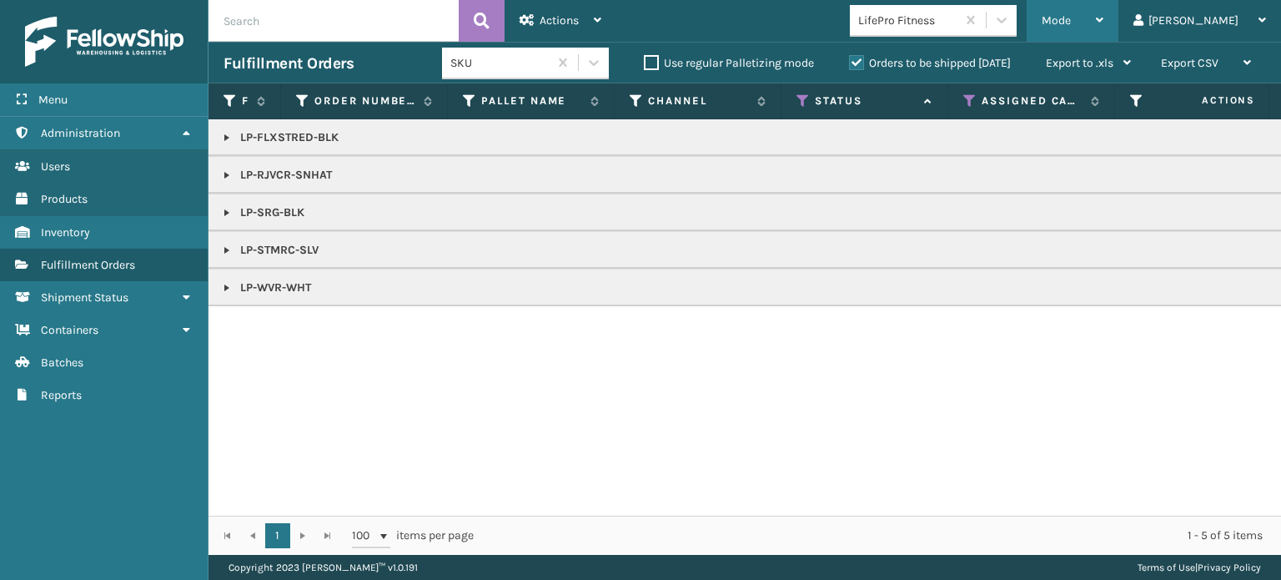
click at [1095, 17] on div "Mode Regular Mode Picking Mode Labeling Mode Exit Scan Mode" at bounding box center [1072, 21] width 92 height 42
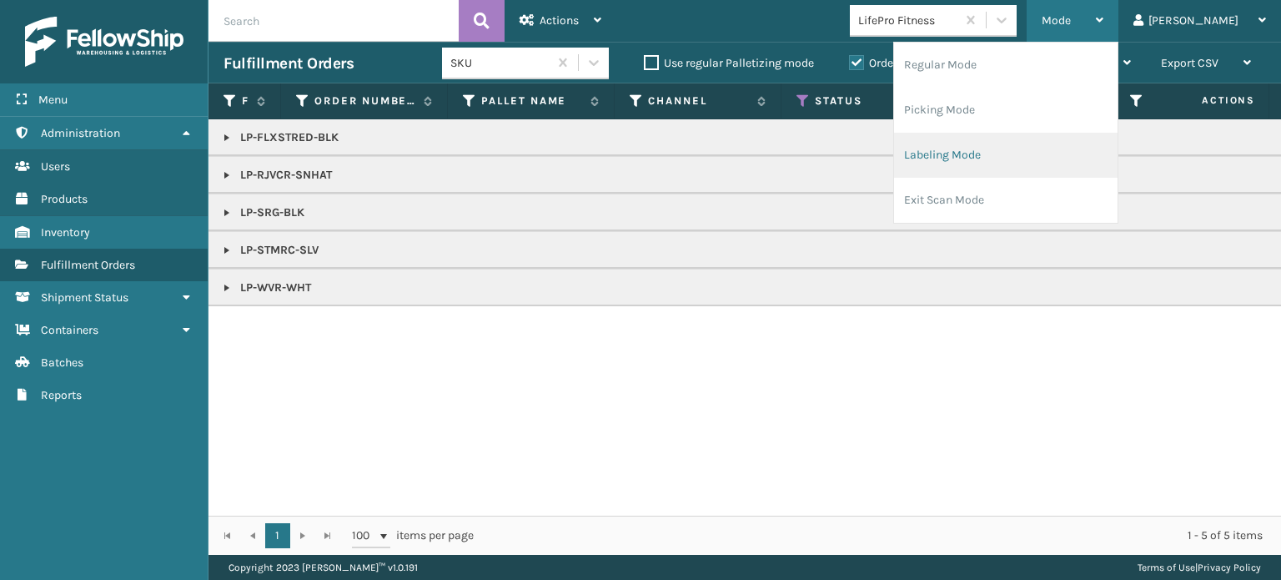
click at [1034, 159] on li "Labeling Mode" at bounding box center [1005, 155] width 223 height 45
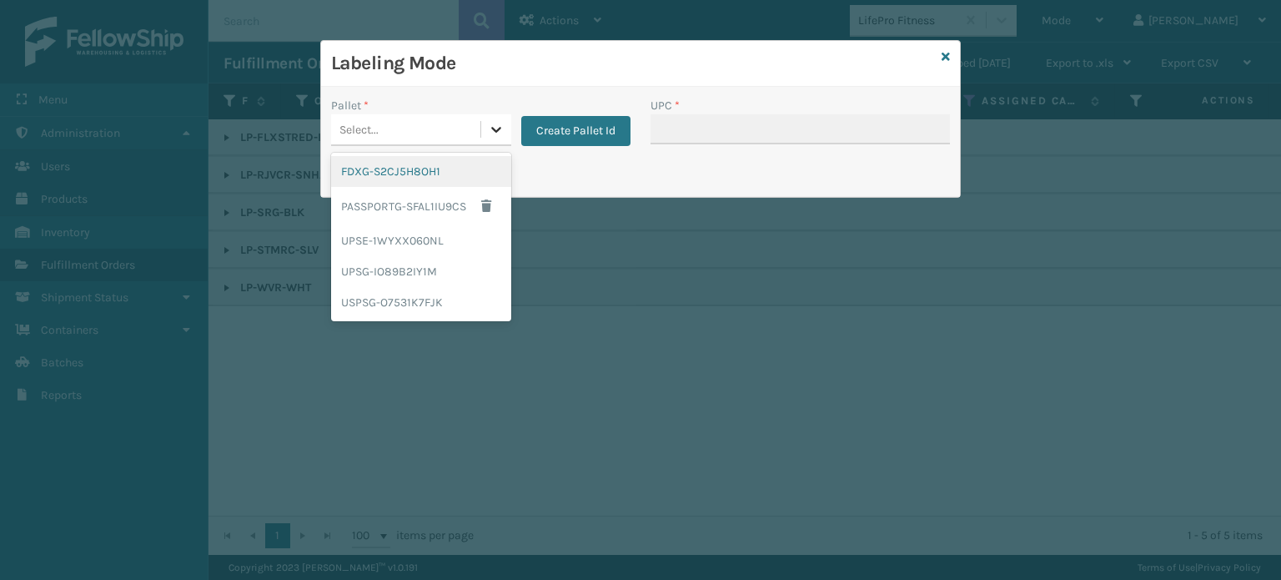
click at [492, 124] on icon at bounding box center [496, 129] width 17 height 17
click at [464, 269] on div "UPSG-IO89B2IY1M" at bounding box center [421, 271] width 180 height 31
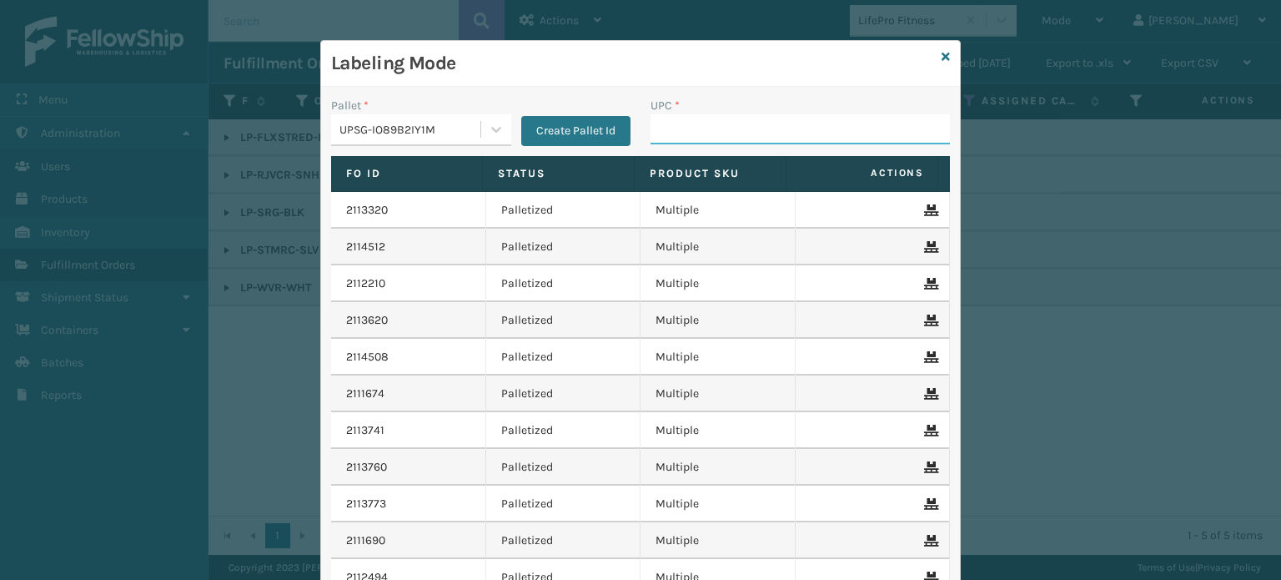
click at [682, 123] on input "UPC *" at bounding box center [799, 129] width 299 height 30
paste input "LP-STMRC-SLV"
type input "LP-STMRC-SLV"
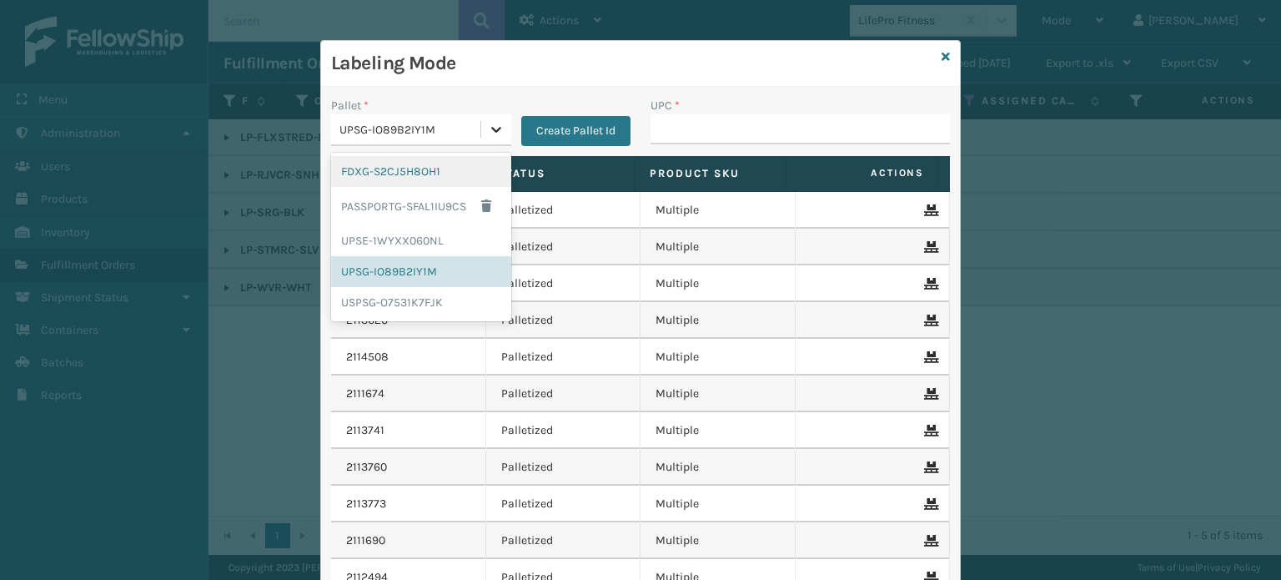
click at [490, 134] on icon at bounding box center [496, 129] width 17 height 17
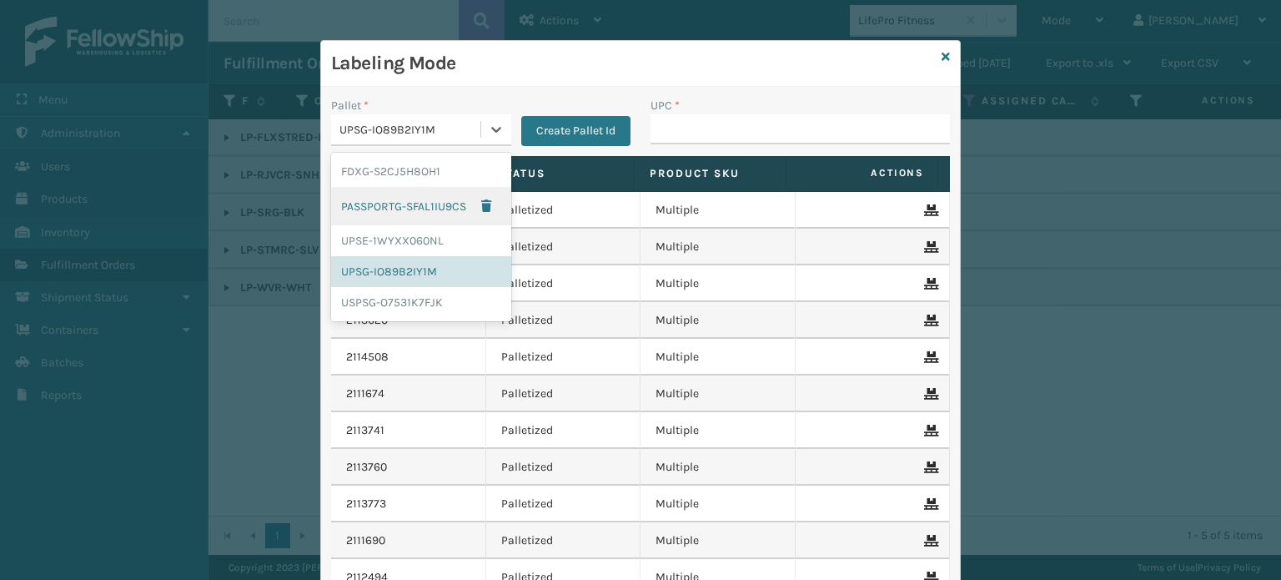
click at [440, 187] on div "PASSPORTG-SFAL1IU9CS" at bounding box center [421, 206] width 180 height 38
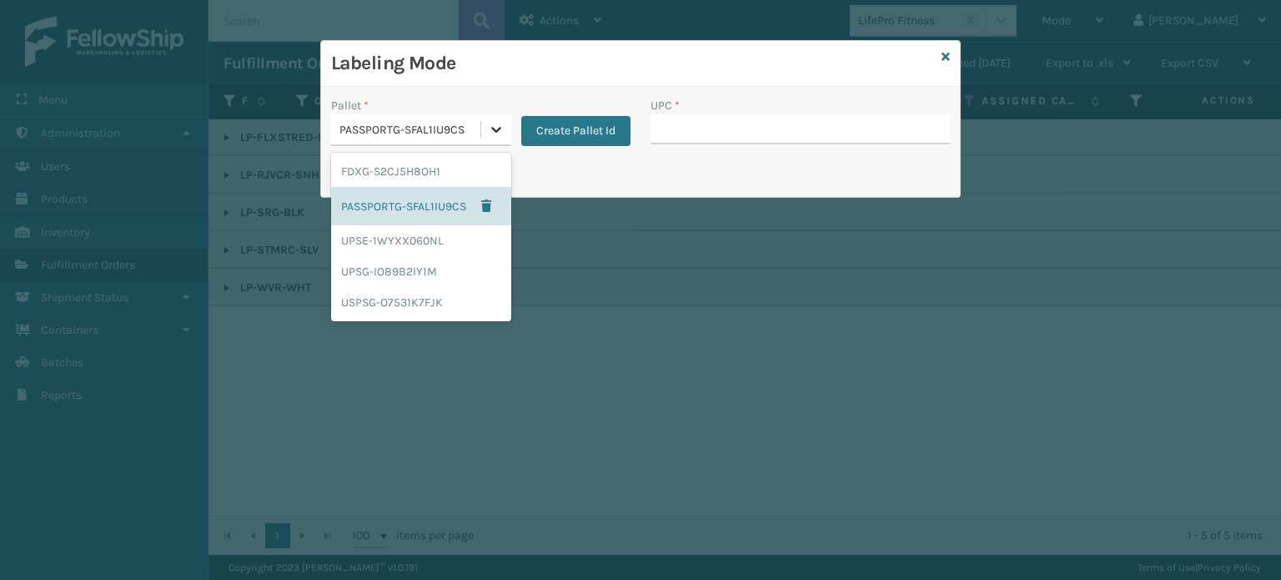
click at [489, 126] on icon at bounding box center [496, 129] width 17 height 17
click at [474, 156] on div "FDXG-S2CJ5H8OH1" at bounding box center [421, 171] width 180 height 31
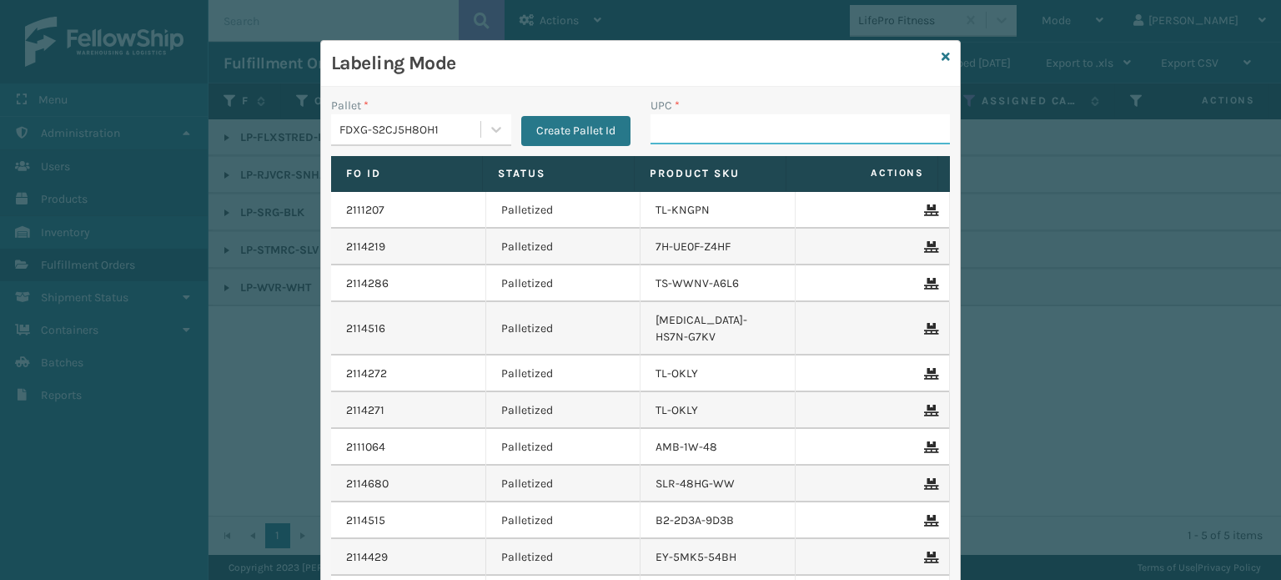
click at [677, 126] on input "UPC *" at bounding box center [799, 129] width 299 height 30
type input "8048794"
type input "B"
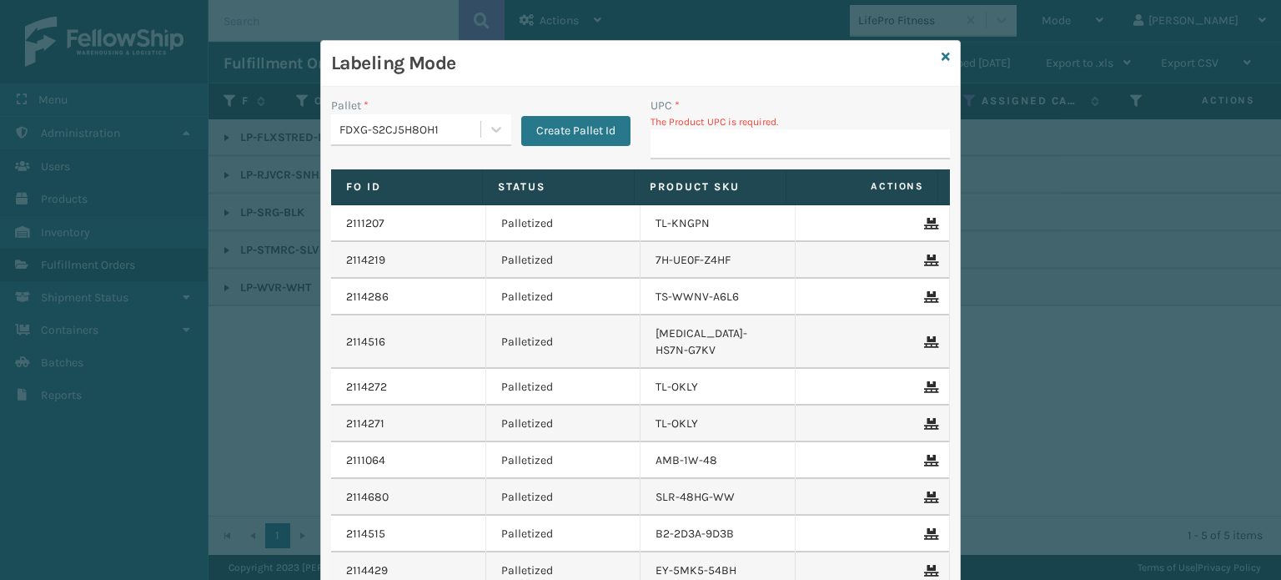
click at [934, 51] on div "Labeling Mode" at bounding box center [640, 64] width 639 height 46
click at [941, 53] on icon at bounding box center [945, 57] width 8 height 12
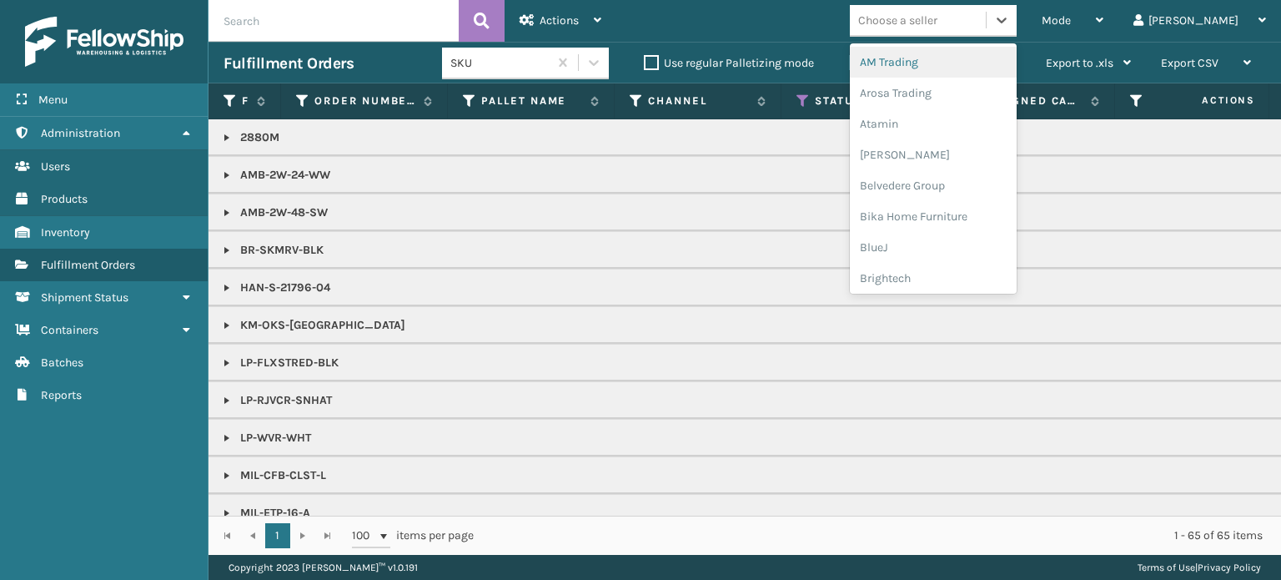
click at [986, 18] on div "Choose a seller" at bounding box center [918, 21] width 136 height 28
type input "SK"
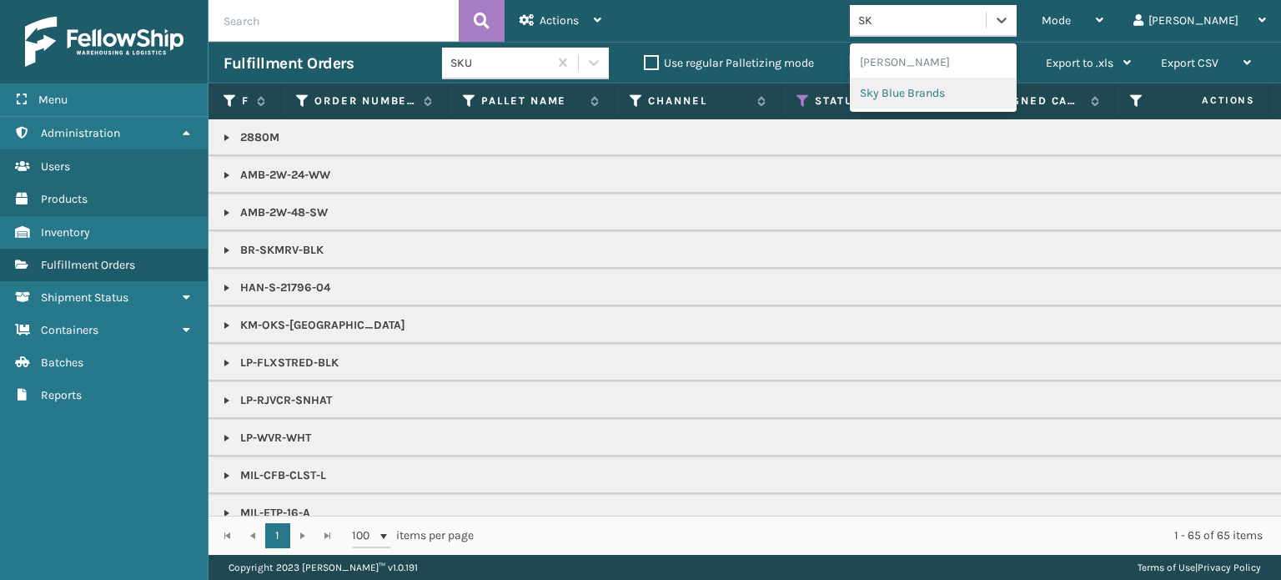
click at [986, 93] on div "Sky Blue Brands" at bounding box center [933, 93] width 167 height 31
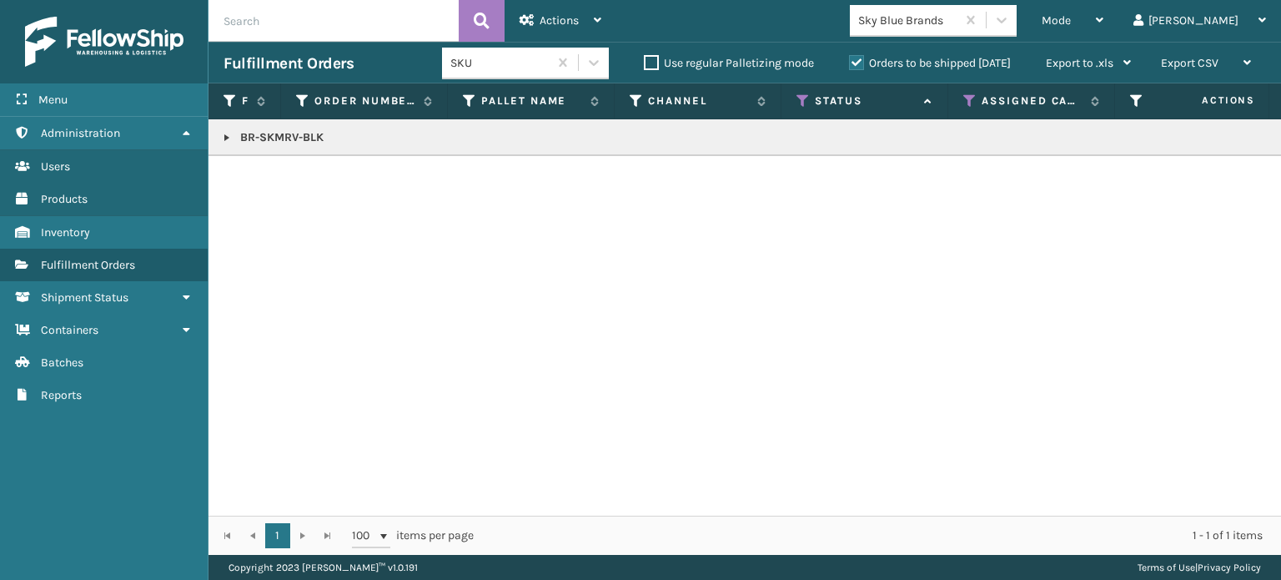
click at [221, 134] on link at bounding box center [226, 137] width 13 height 13
click at [260, 168] on link "2114817" at bounding box center [269, 174] width 39 height 17
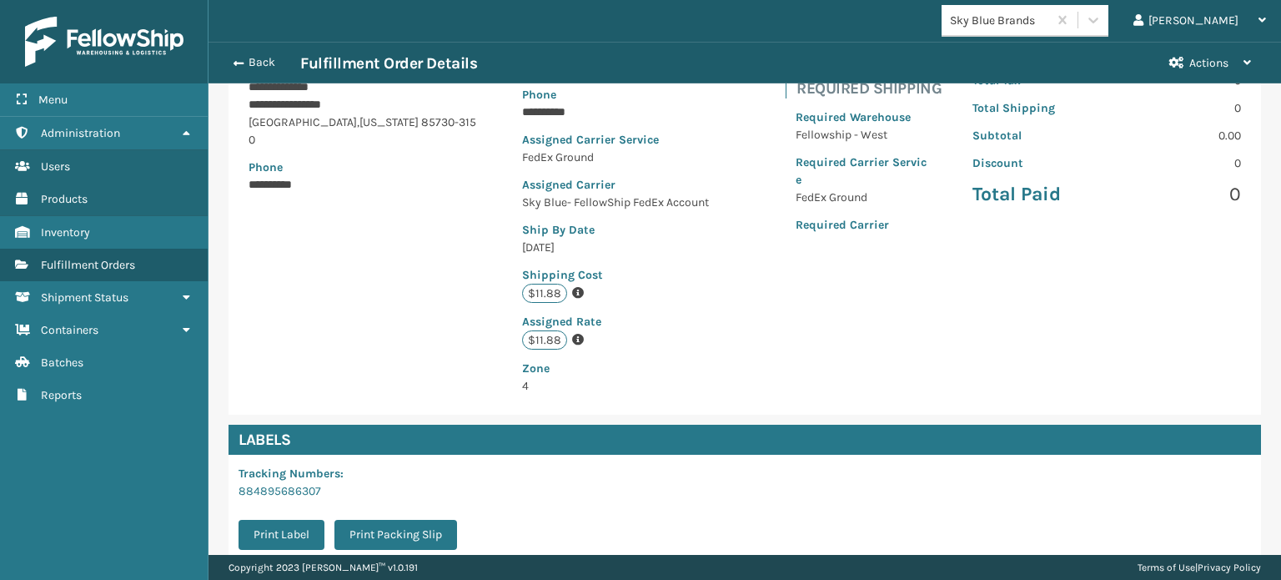
scroll to position [422, 0]
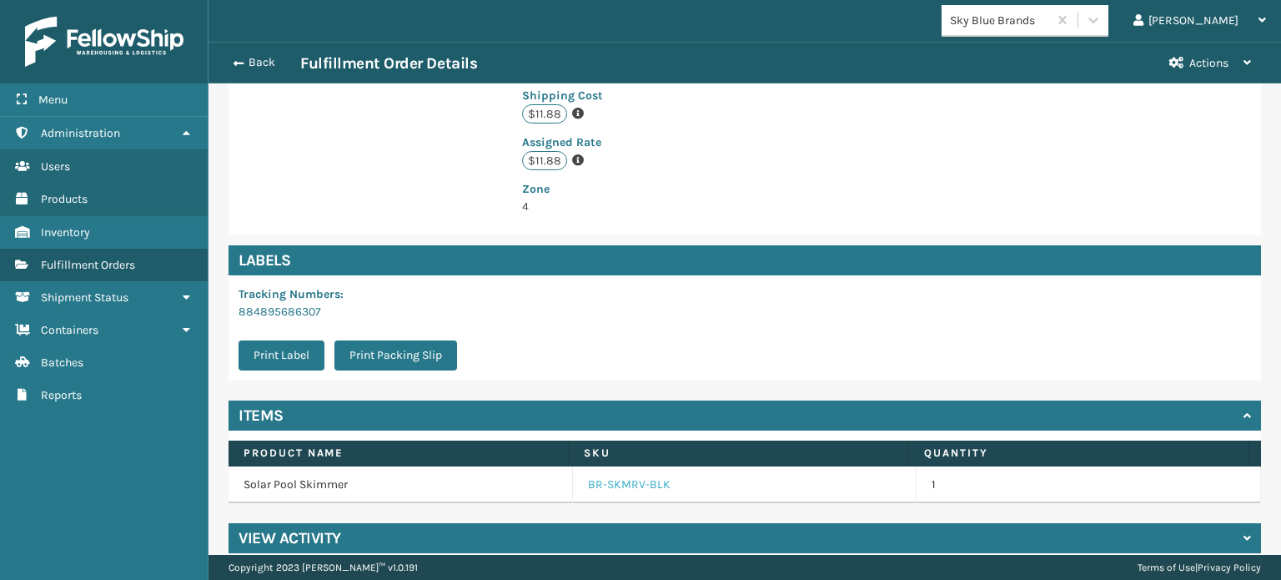
click at [610, 476] on link "BR-SKMRV-BLK" at bounding box center [629, 484] width 83 height 17
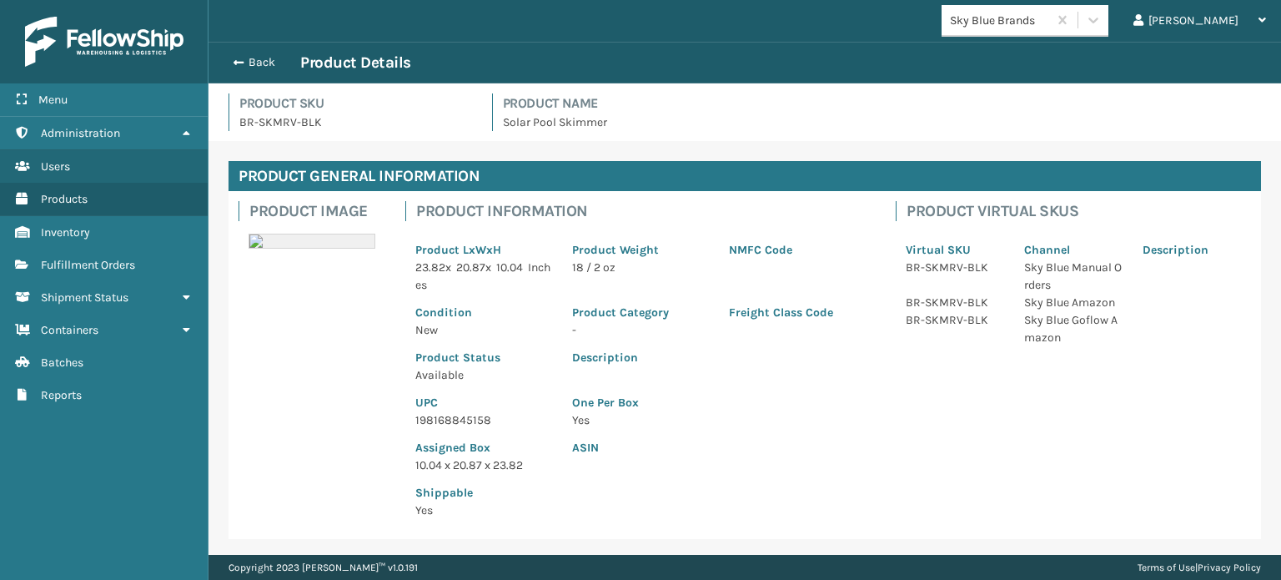
click at [474, 419] on p "198168845158" at bounding box center [483, 420] width 137 height 18
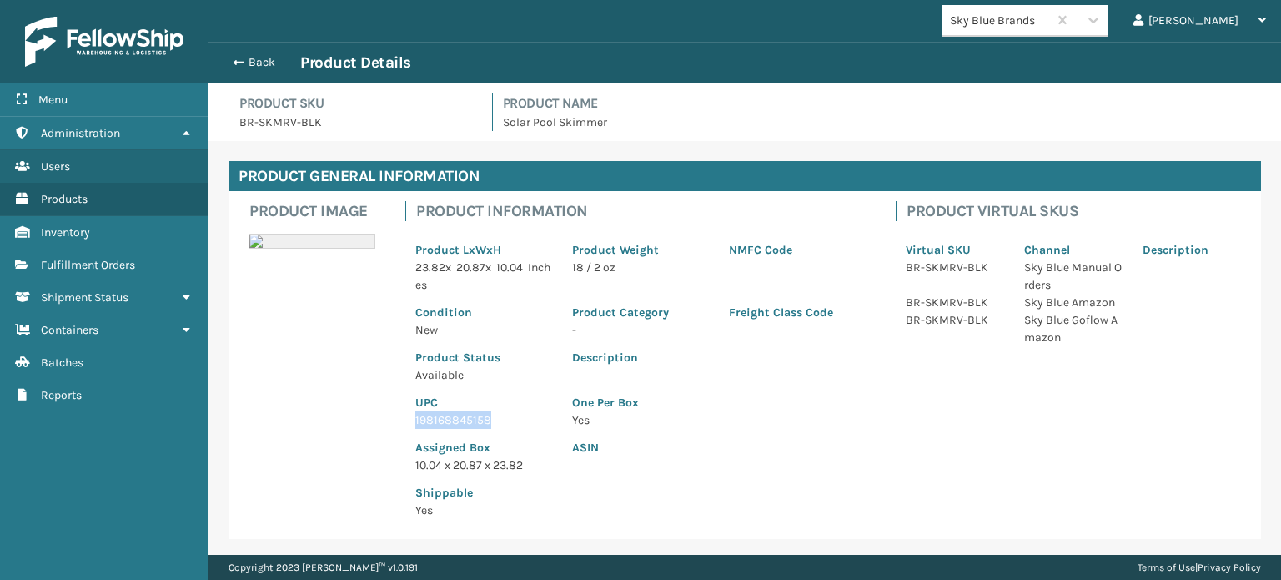
click at [474, 419] on p "198168845158" at bounding box center [483, 420] width 137 height 18
click at [474, 420] on p "198168845158" at bounding box center [483, 420] width 137 height 18
copy p "198168845158"
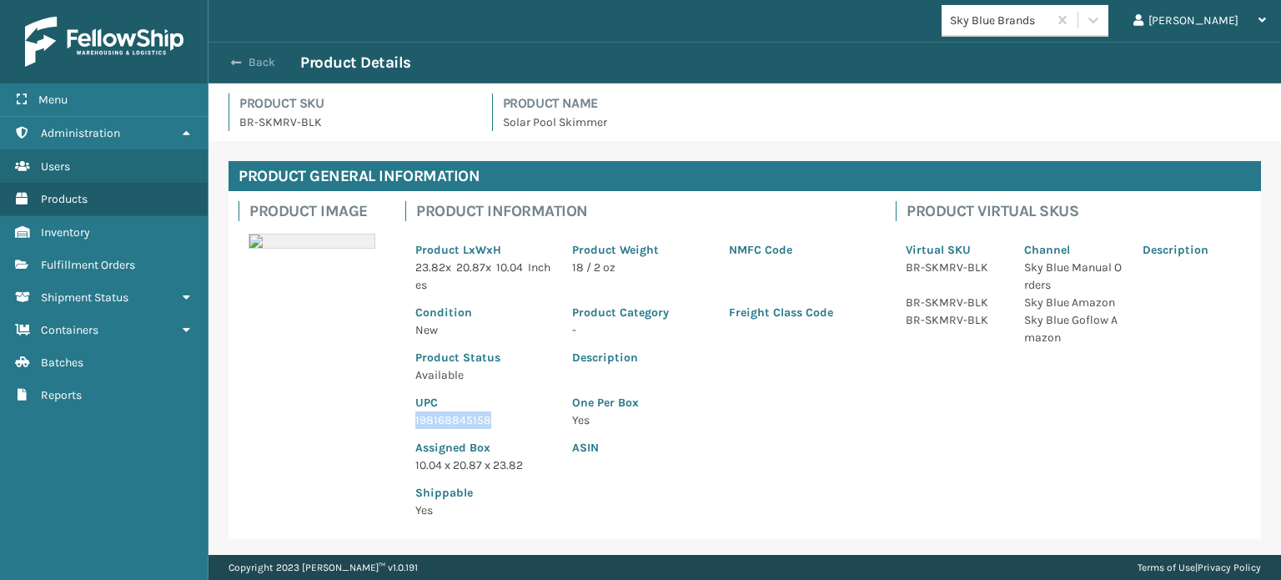
click at [245, 65] on button "Back" at bounding box center [261, 62] width 77 height 15
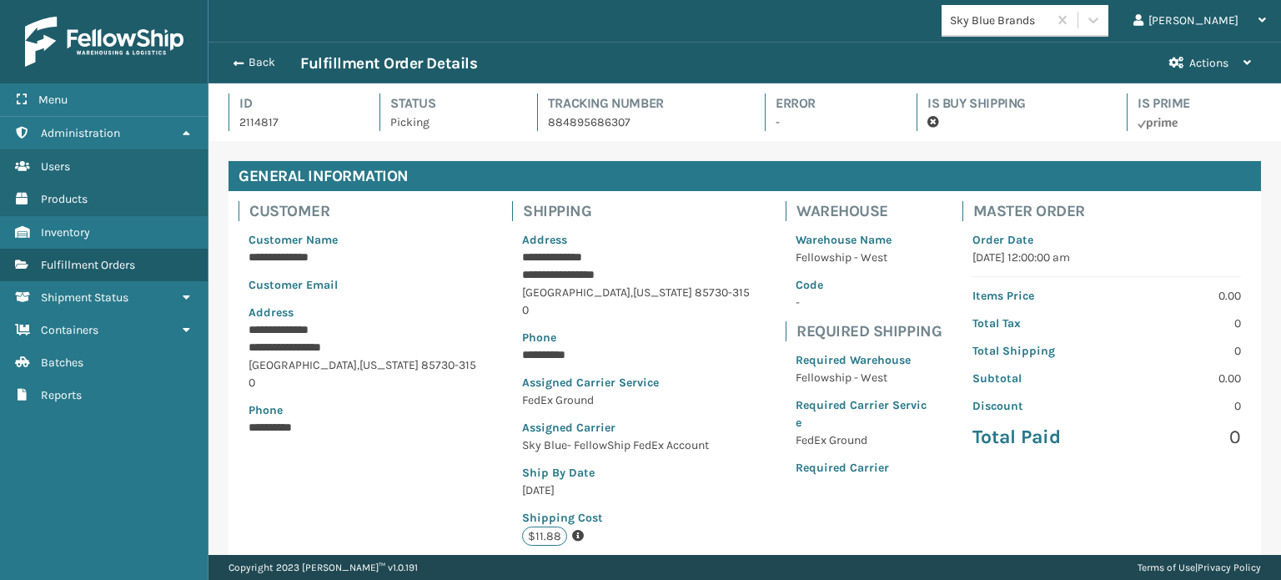
scroll to position [40, 1071]
click at [245, 65] on button "Back" at bounding box center [261, 62] width 77 height 15
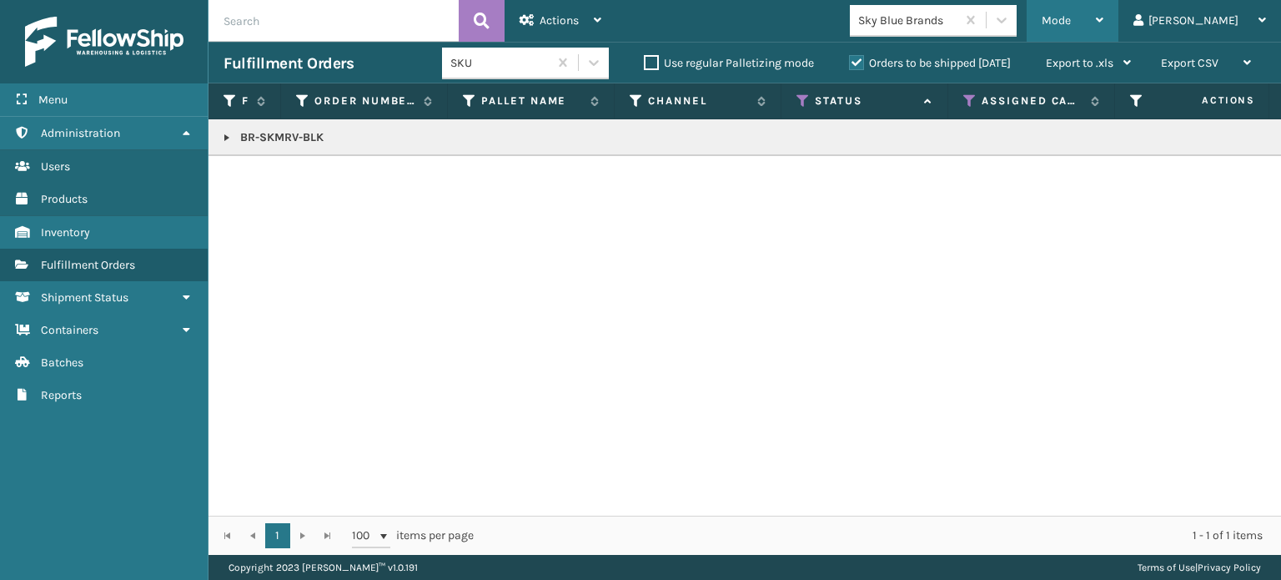
click at [1103, 13] on div "Mode" at bounding box center [1072, 21] width 62 height 42
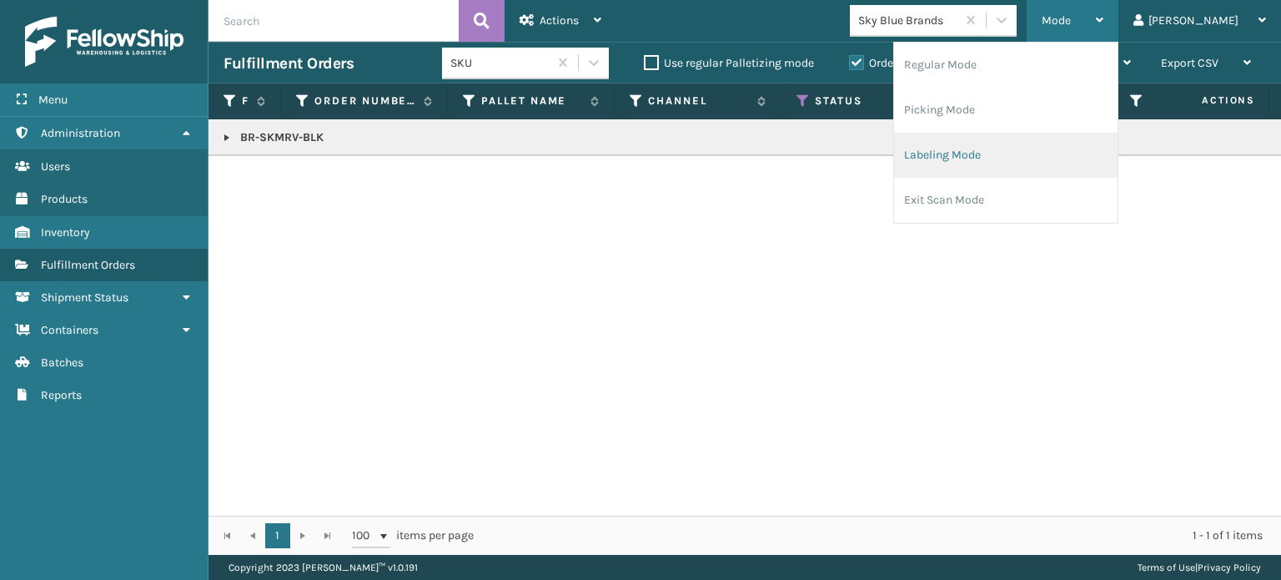
click at [1067, 144] on li "Labeling Mode" at bounding box center [1005, 155] width 223 height 45
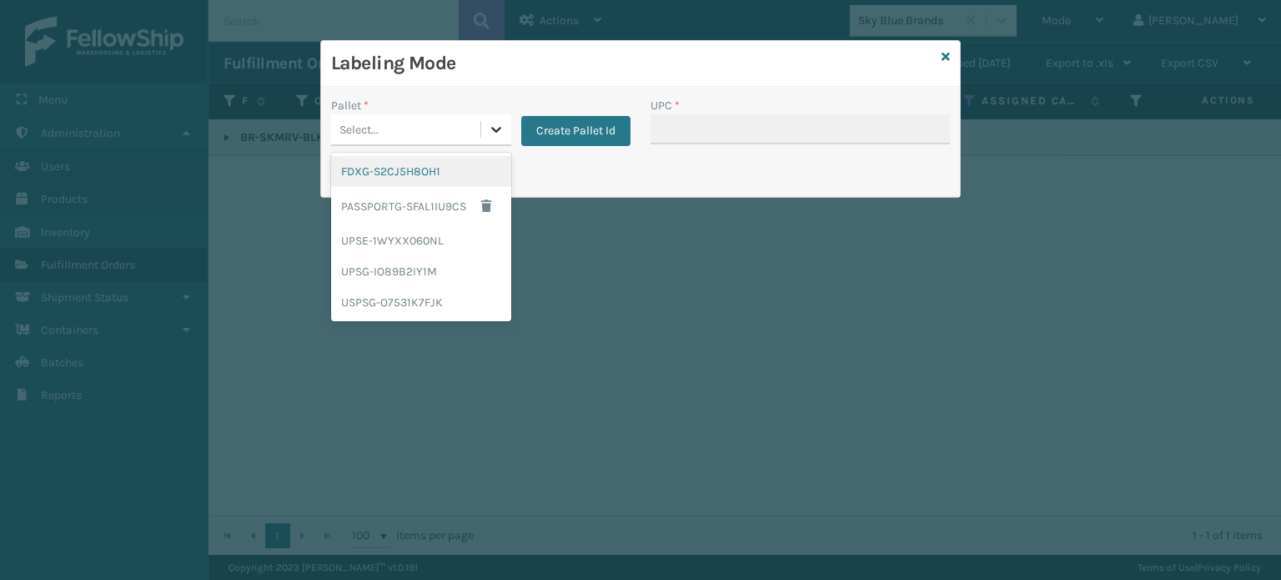
click at [504, 135] on div at bounding box center [496, 129] width 30 height 30
click at [448, 169] on div "FDXG-S2CJ5H8OH1" at bounding box center [421, 171] width 180 height 31
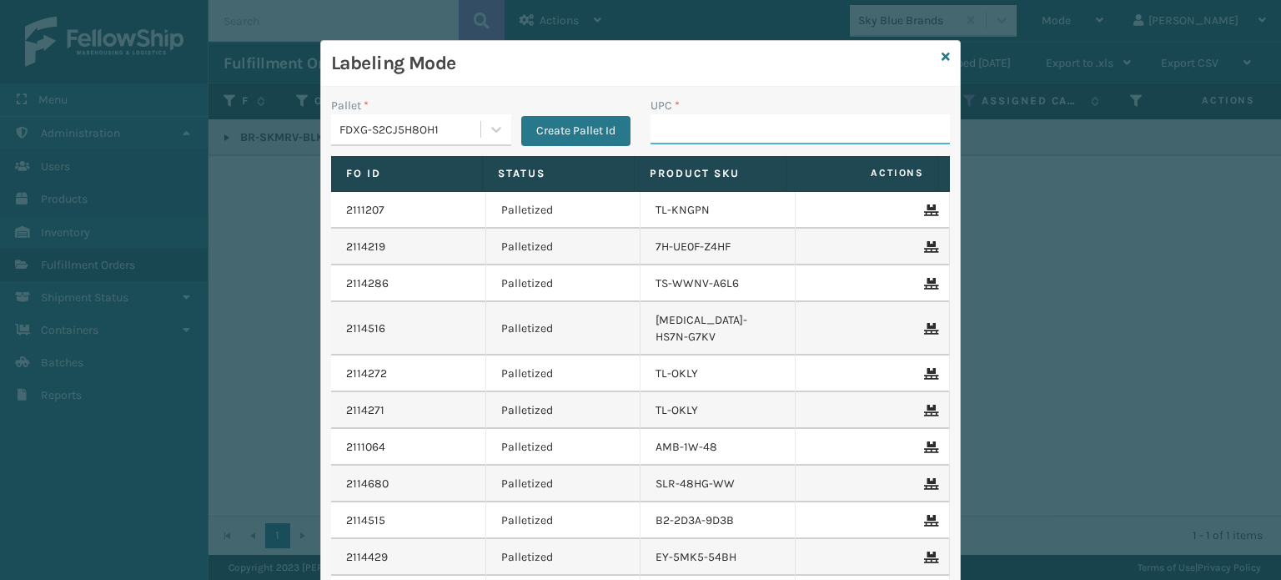
click at [710, 132] on input "UPC *" at bounding box center [799, 129] width 299 height 30
paste input "198168845158"
type input "198168845158"
click at [941, 51] on icon at bounding box center [945, 57] width 8 height 12
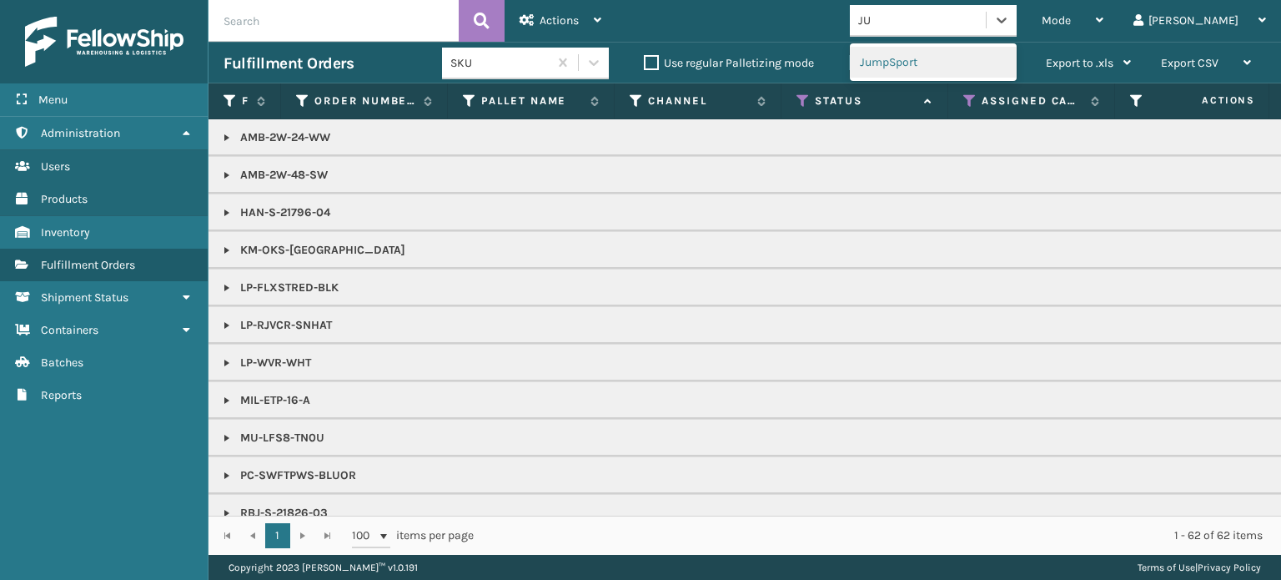
type input "JUM"
click at [1016, 63] on div "JumpSport" at bounding box center [933, 62] width 167 height 31
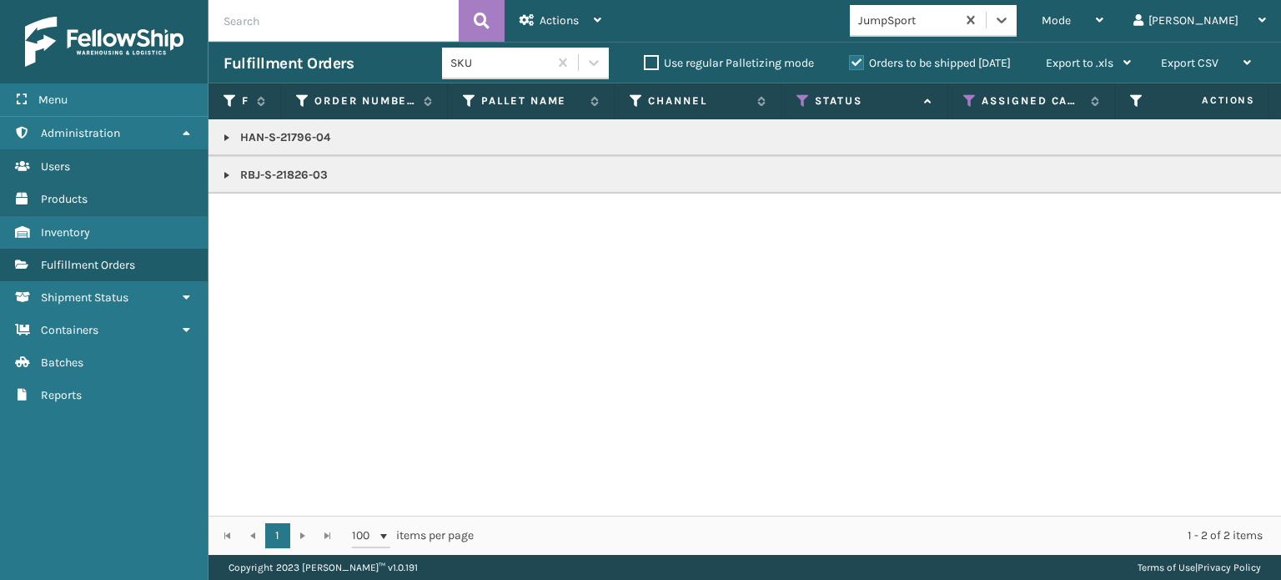
copy p "RBJ-S-21826-03"
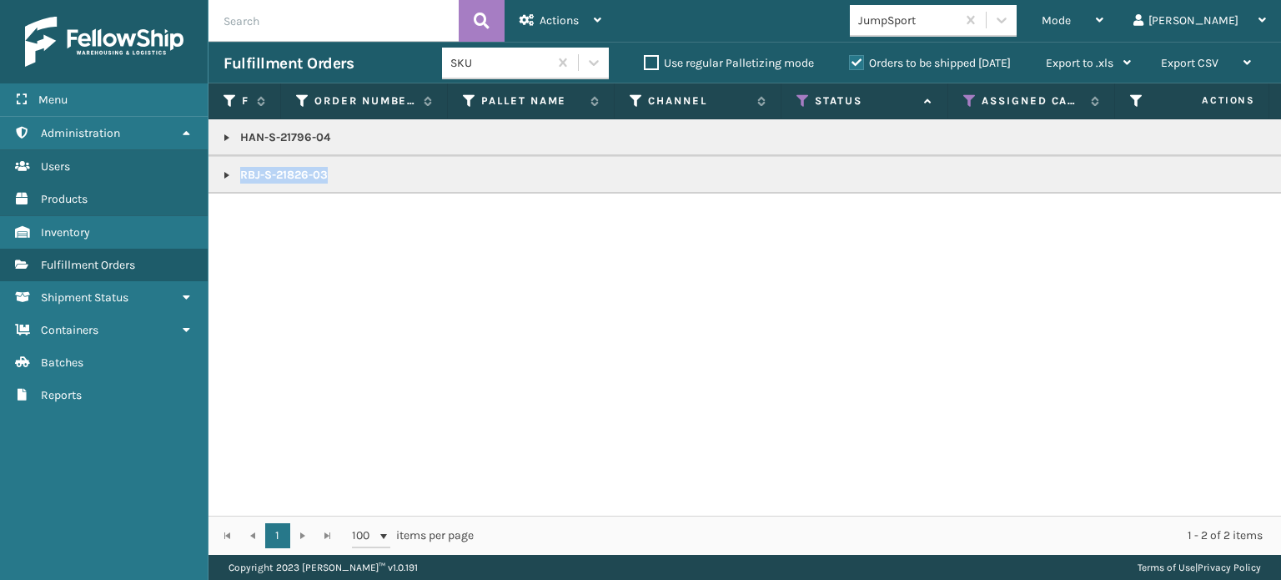
copy p "RBJ-S-21826-03"
click at [1103, 13] on div "Mode" at bounding box center [1072, 21] width 62 height 42
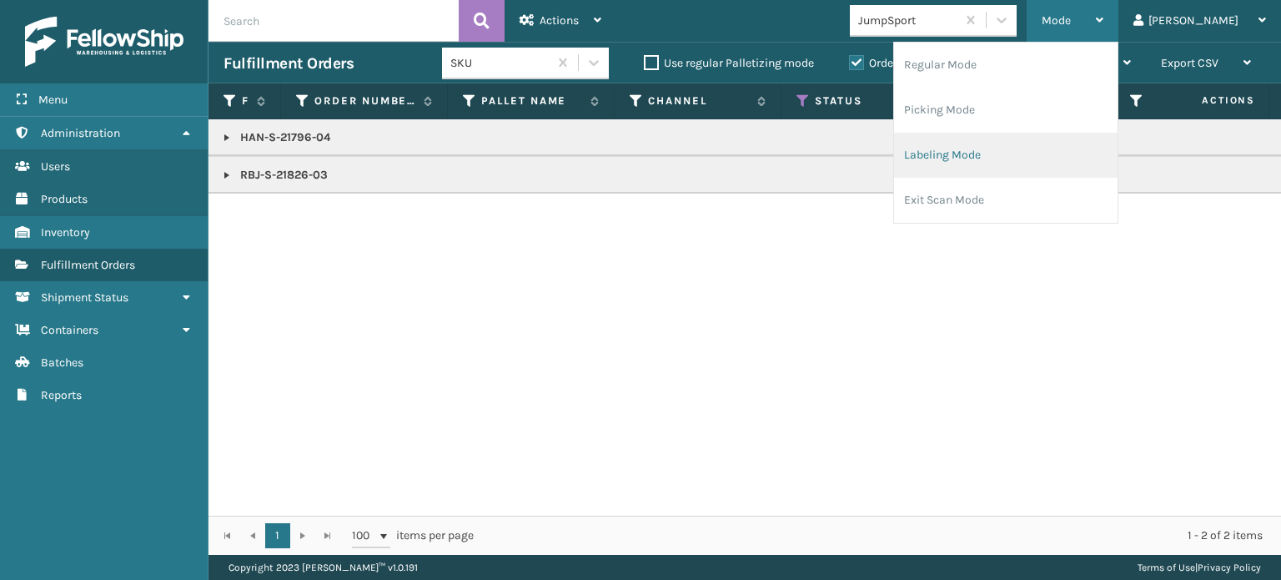
click at [1061, 147] on li "Labeling Mode" at bounding box center [1005, 155] width 223 height 45
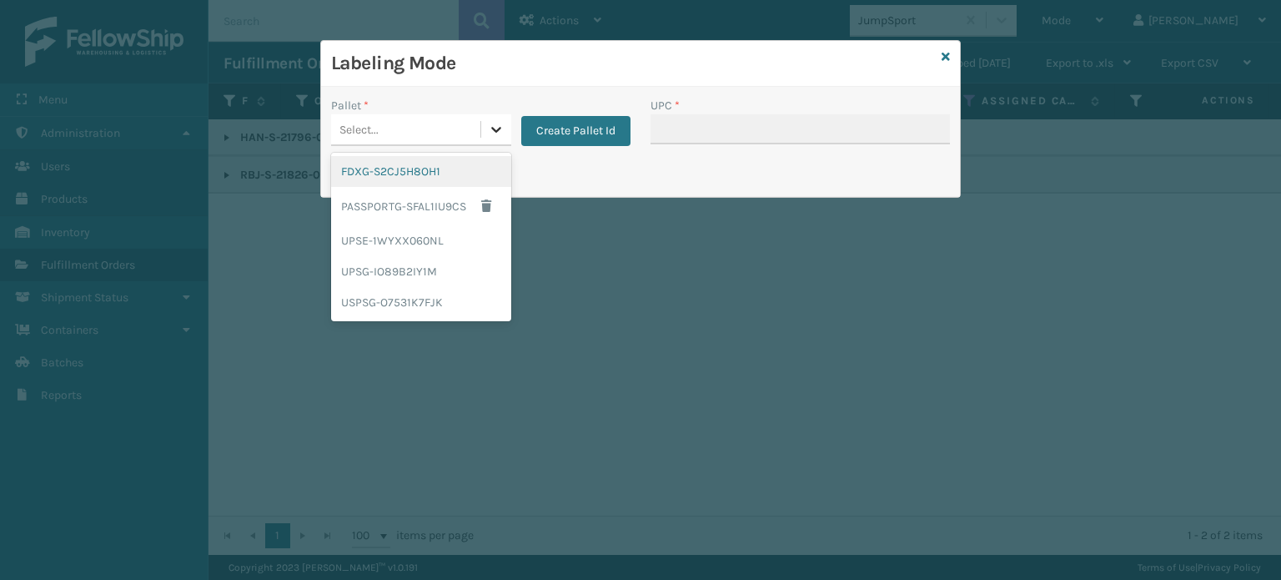
click at [490, 123] on icon at bounding box center [496, 129] width 17 height 17
click at [481, 165] on div "FDXG-S2CJ5H8OH1" at bounding box center [421, 171] width 180 height 31
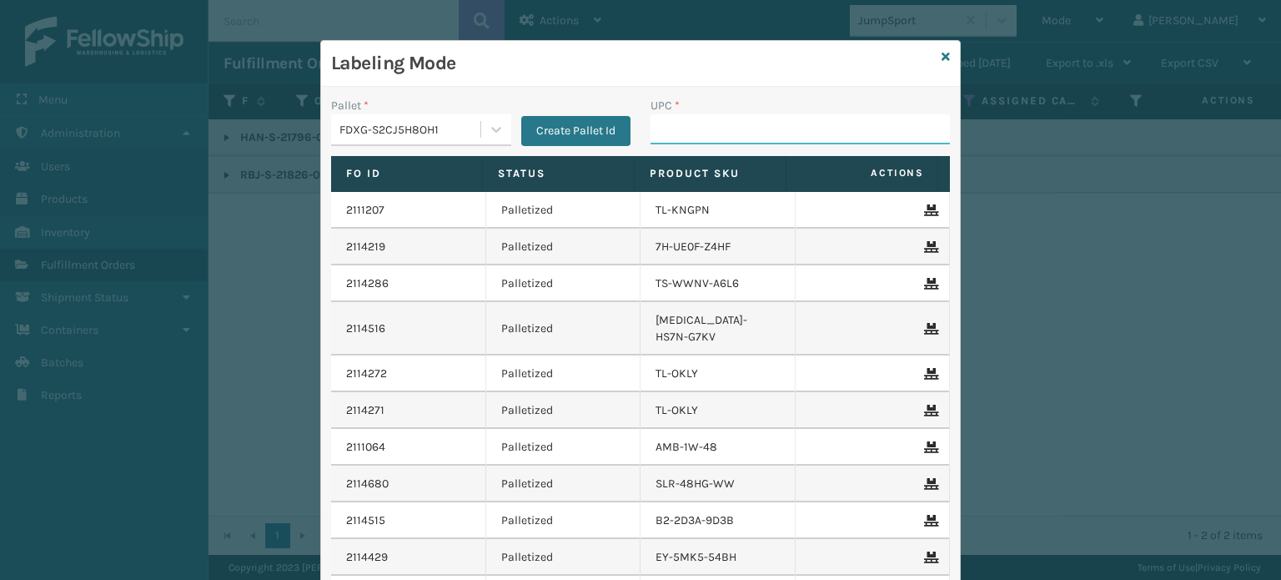
click at [650, 132] on input "UPC *" at bounding box center [799, 129] width 299 height 30
paste input "RBJ-S-21826-03"
type input "RBJ-S-21826-03"
click at [941, 57] on icon at bounding box center [945, 57] width 8 height 12
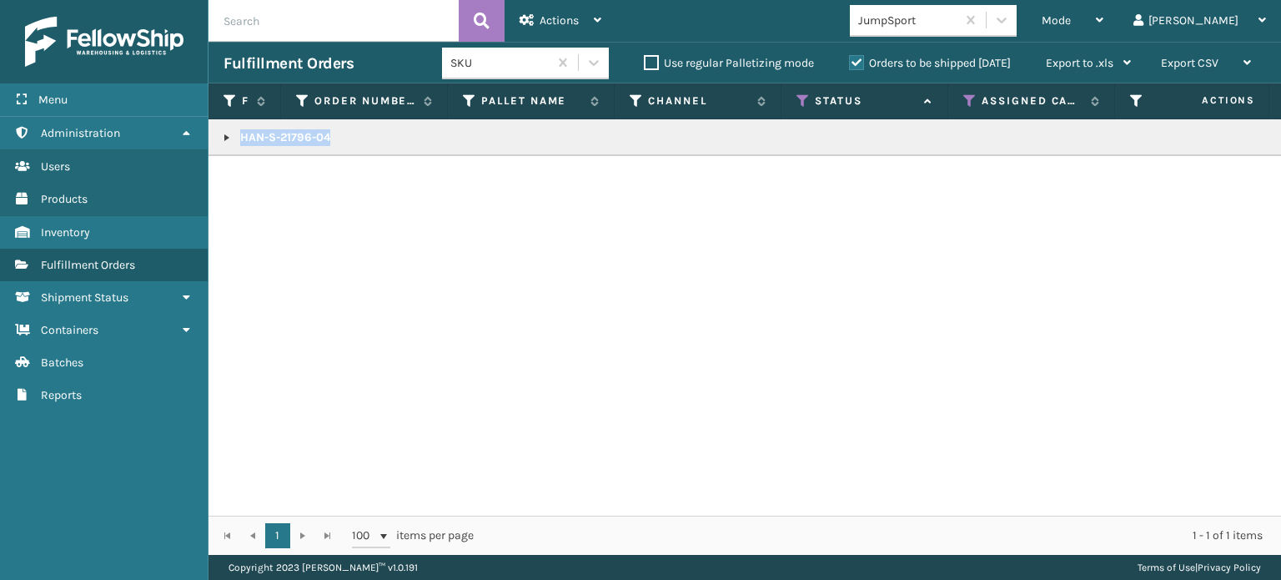
copy p "HAN-S-21796-04"
click at [1103, 8] on div "Mode" at bounding box center [1072, 21] width 62 height 42
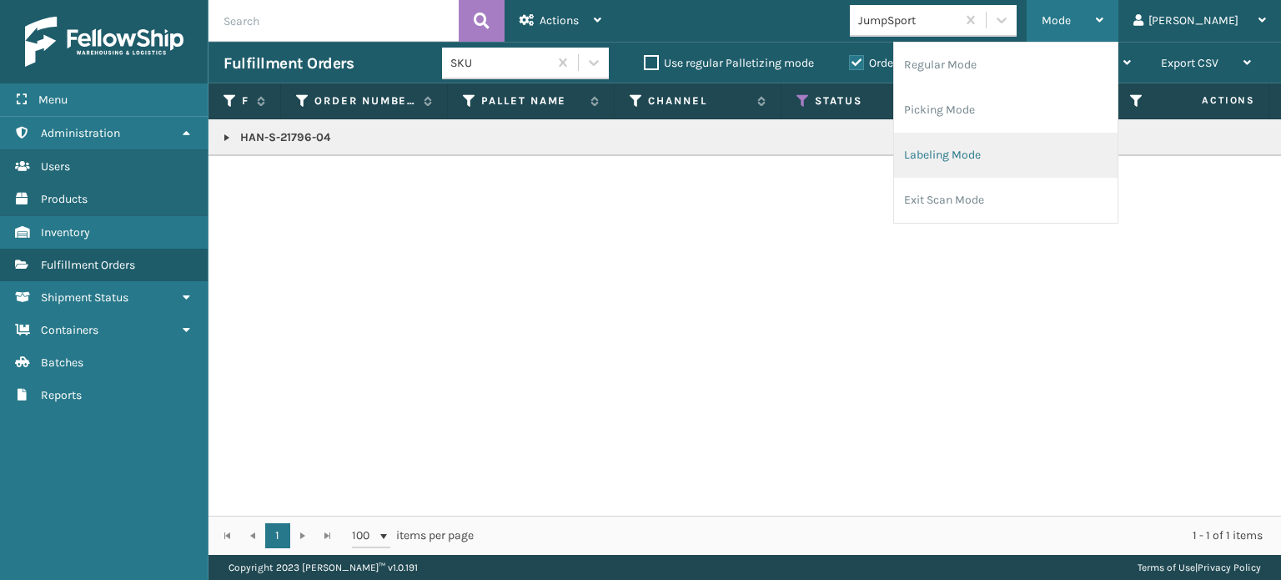
click at [1052, 169] on li "Labeling Mode" at bounding box center [1005, 155] width 223 height 45
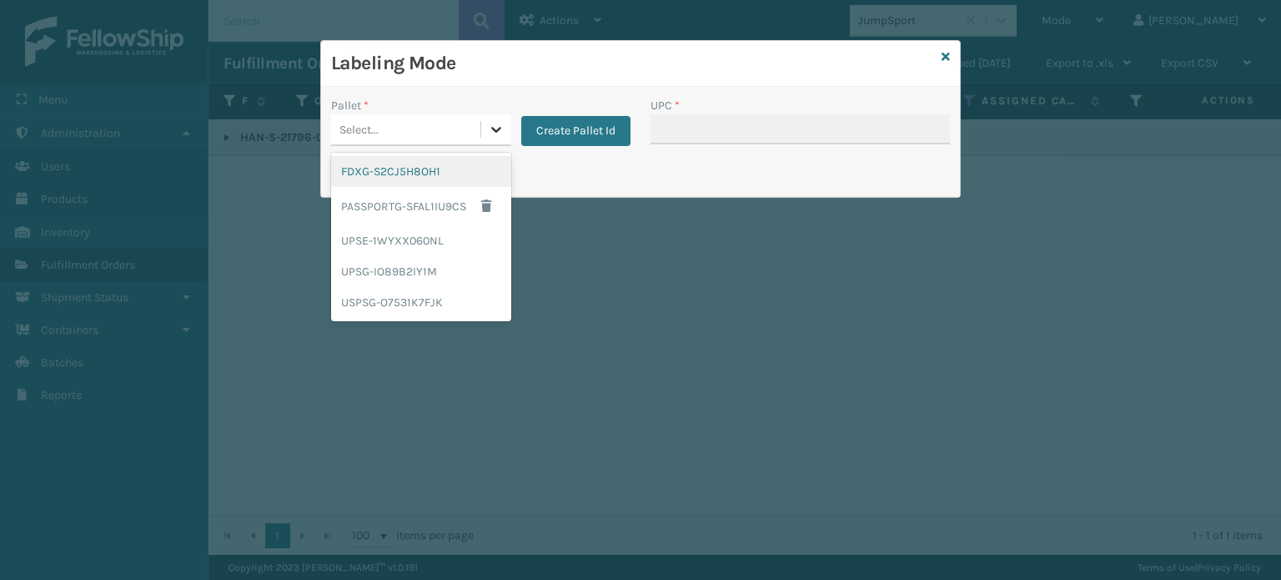
click at [503, 124] on icon at bounding box center [496, 129] width 17 height 17
click at [444, 169] on div "FDXG-S2CJ5H8OH1" at bounding box center [421, 171] width 180 height 31
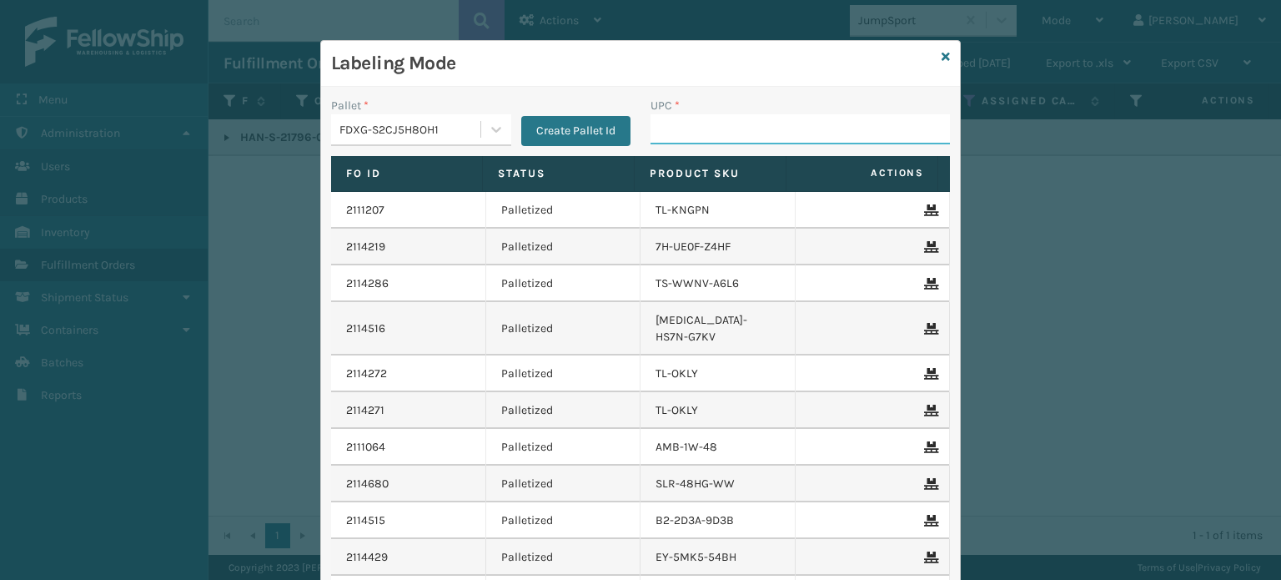
click at [683, 135] on input "UPC *" at bounding box center [799, 129] width 299 height 30
paste input "HAN-S-21796-04"
type input "HAN-S-21796-04"
